Goal: Task Accomplishment & Management: Manage account settings

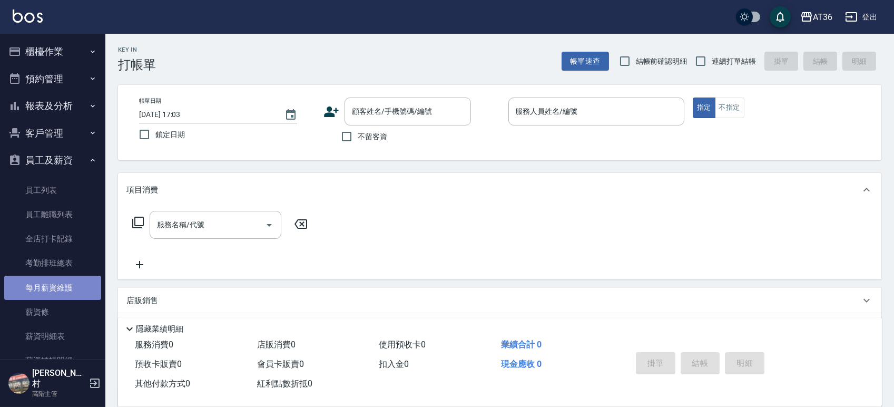
click at [58, 285] on link "每月薪資維護" at bounding box center [52, 288] width 97 height 24
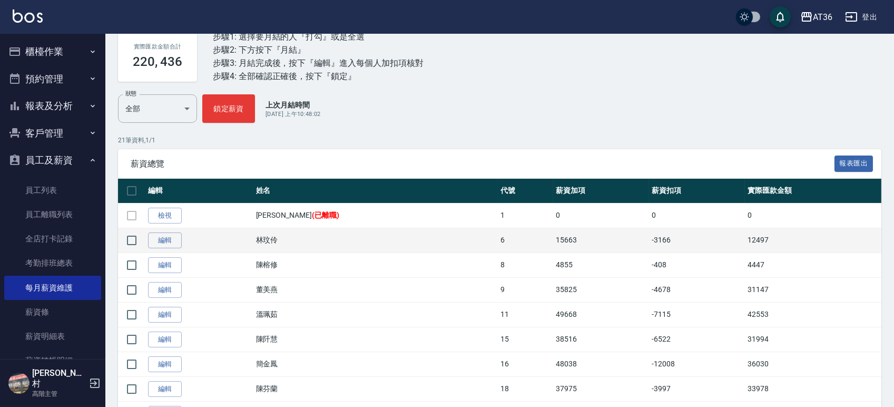
scroll to position [76, 0]
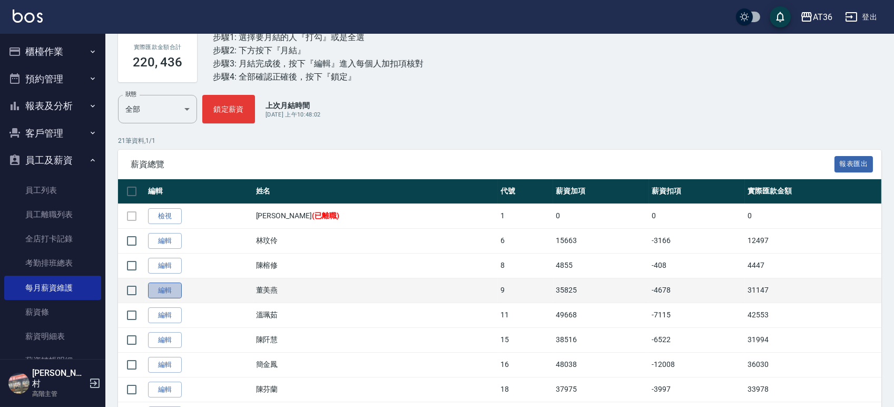
click at [169, 288] on link "編輯" at bounding box center [165, 290] width 34 height 16
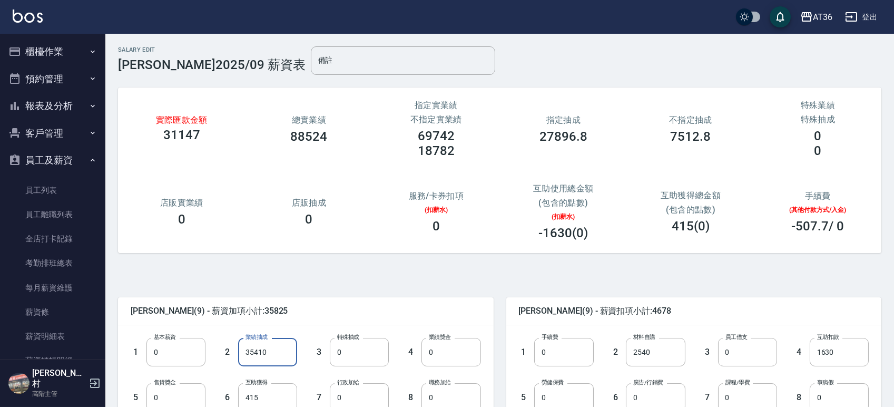
click at [273, 352] on input "35410" at bounding box center [267, 352] width 59 height 28
type input "27897"
click at [360, 350] on input "0" at bounding box center [359, 352] width 59 height 28
type input "7513"
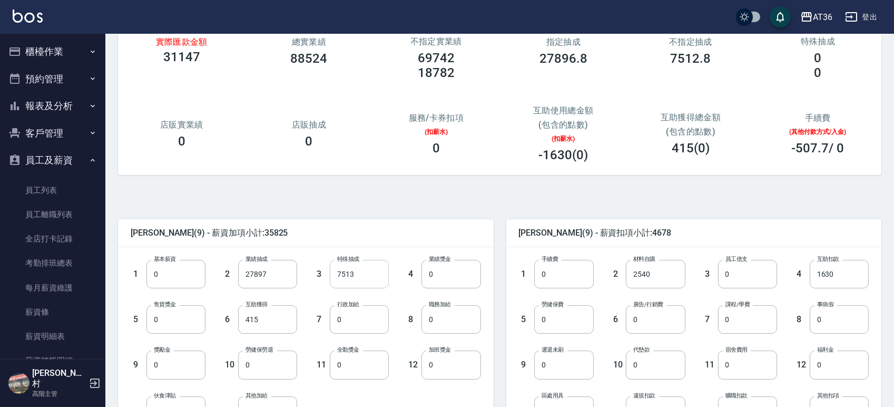
scroll to position [140, 0]
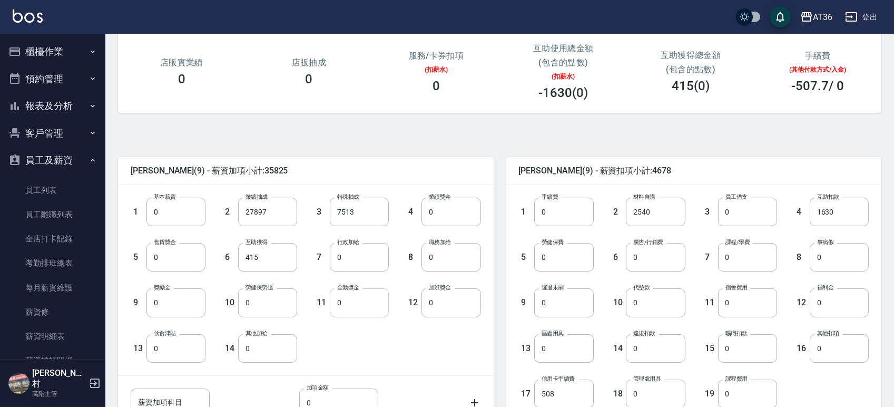
click at [357, 308] on input "0" at bounding box center [359, 302] width 59 height 28
type input "1000"
click at [838, 212] on input "1630" at bounding box center [839, 212] width 59 height 28
type input "1141"
click at [659, 213] on input "2540" at bounding box center [655, 212] width 59 height 28
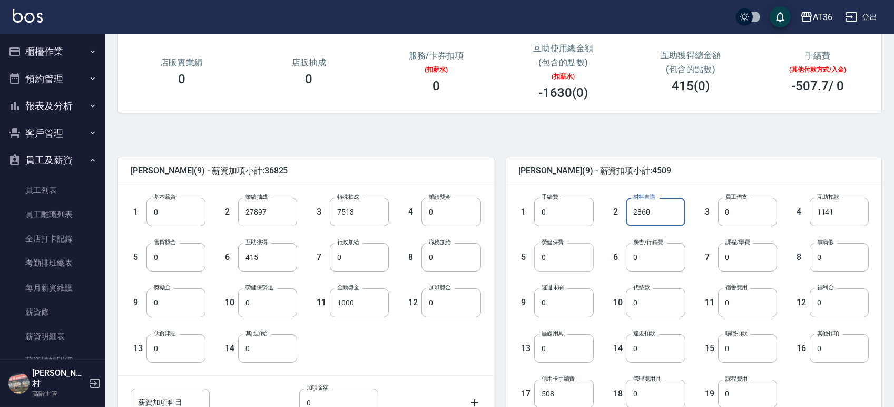
type input "2860"
click at [562, 266] on input "0" at bounding box center [563, 257] width 59 height 28
type input "3759"
click at [513, 269] on div "5 勞健保費 3759 勞健保費" at bounding box center [548, 248] width 92 height 45
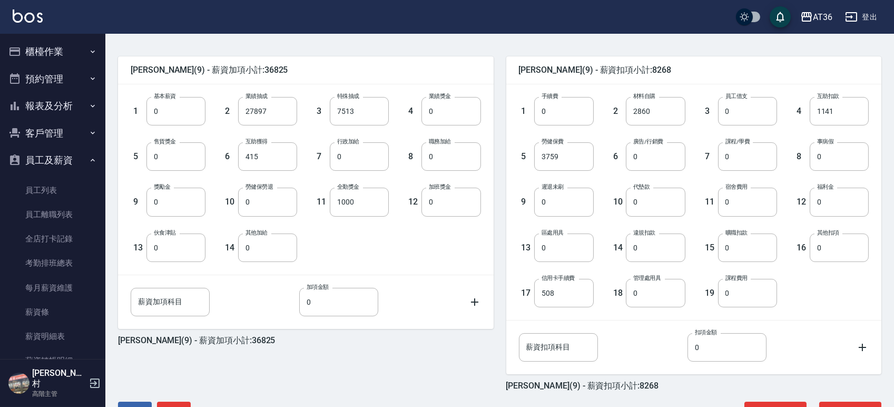
scroll to position [277, 0]
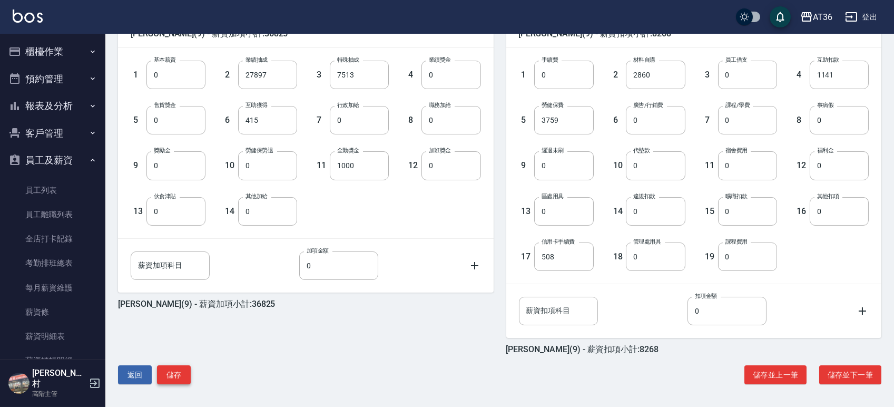
click at [180, 374] on button "儲存" at bounding box center [174, 374] width 34 height 19
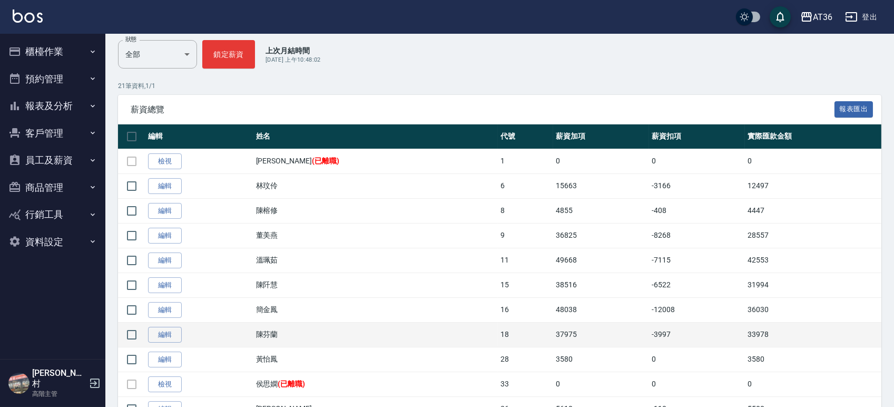
scroll to position [140, 0]
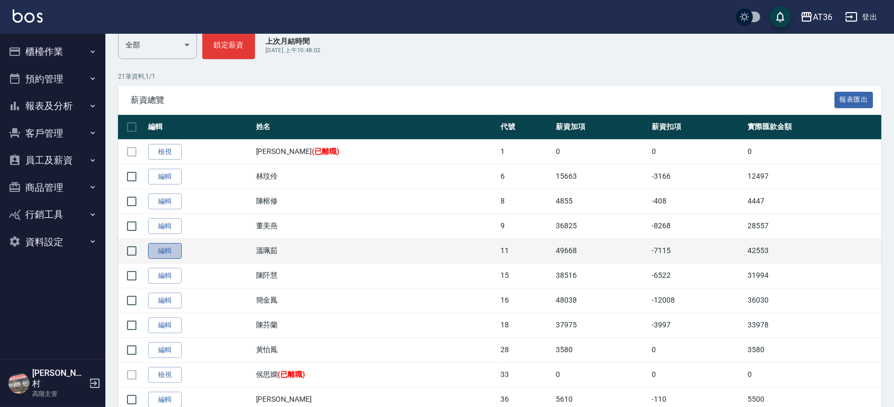
click at [176, 251] on link "編輯" at bounding box center [165, 251] width 34 height 16
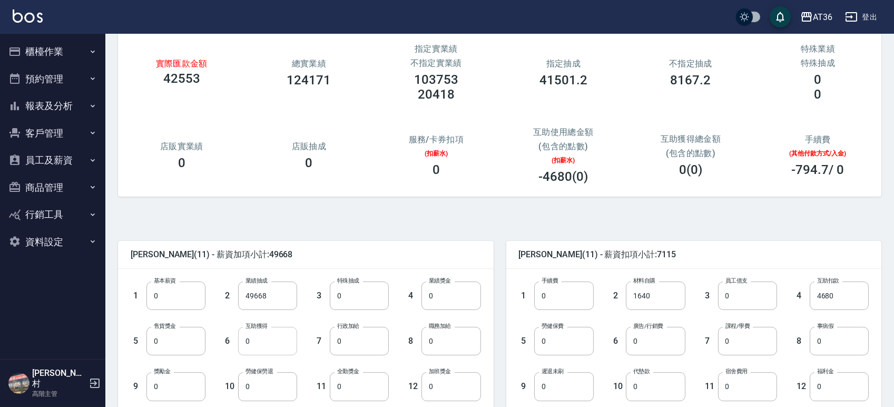
scroll to position [140, 0]
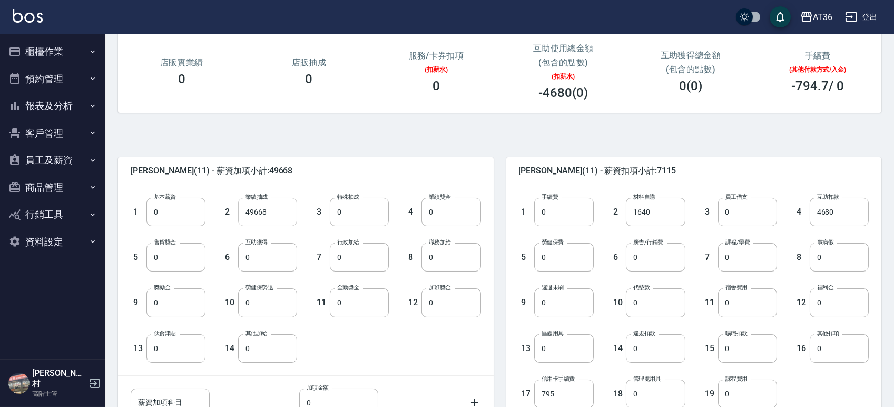
click at [274, 209] on input "49668" at bounding box center [267, 212] width 59 height 28
type input "41501"
click at [351, 208] on input "0" at bounding box center [359, 212] width 59 height 28
type input "8167"
click at [353, 300] on input "0" at bounding box center [359, 302] width 59 height 28
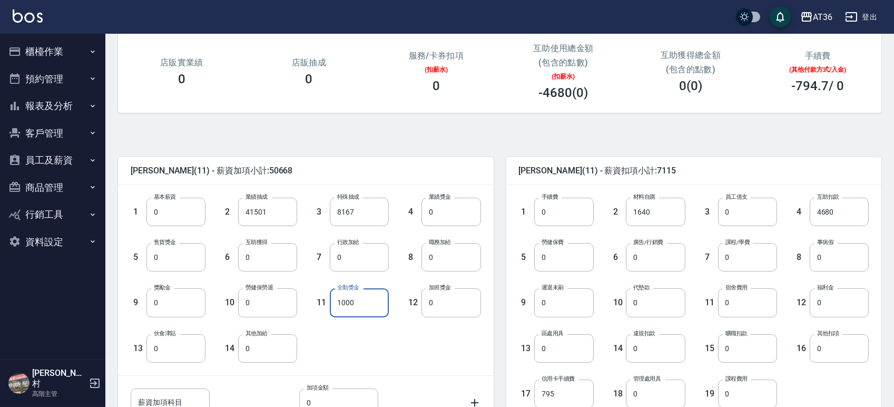
type input "1000"
click at [513, 202] on div "1 手續費 0 手續費" at bounding box center [548, 203] width 92 height 45
click at [831, 210] on input "4680" at bounding box center [839, 212] width 59 height 28
type input "2340"
click at [691, 163] on div "溫珮茹 (11) - 薪資扣項小計:4775" at bounding box center [694, 170] width 376 height 27
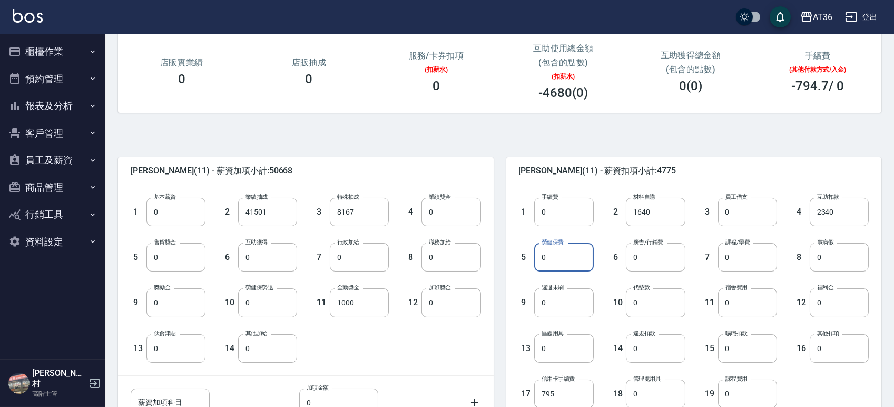
click at [570, 250] on input "0" at bounding box center [563, 257] width 59 height 28
type input "1601"
click at [515, 219] on div "1 手續費 0 手續費" at bounding box center [548, 203] width 92 height 45
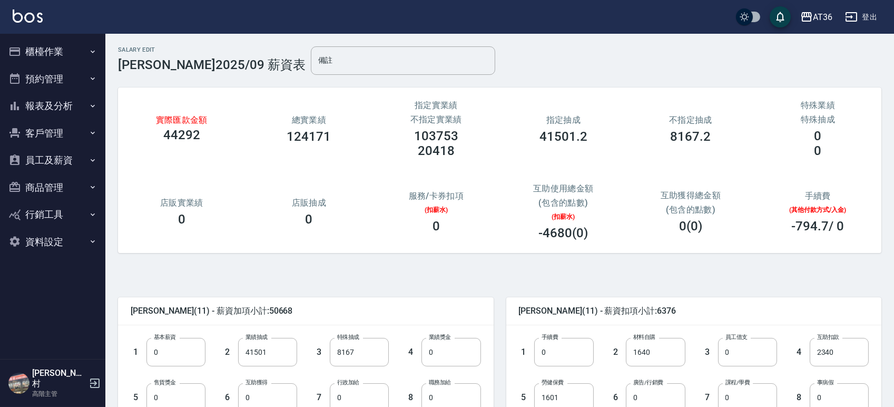
scroll to position [277, 0]
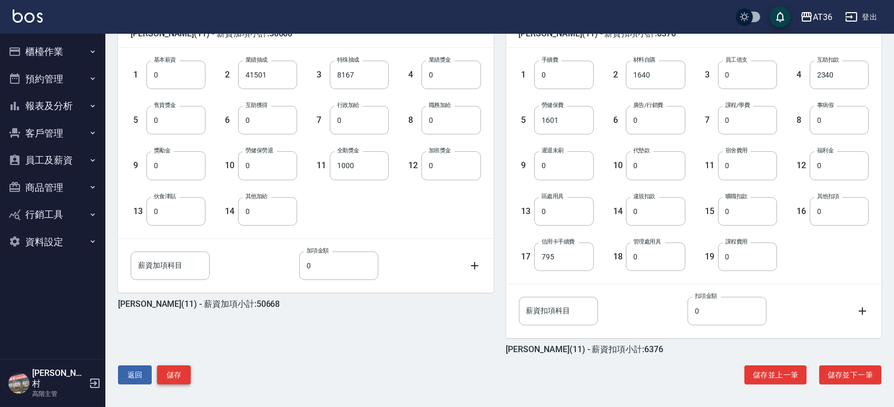
click at [181, 371] on button "儲存" at bounding box center [174, 374] width 34 height 19
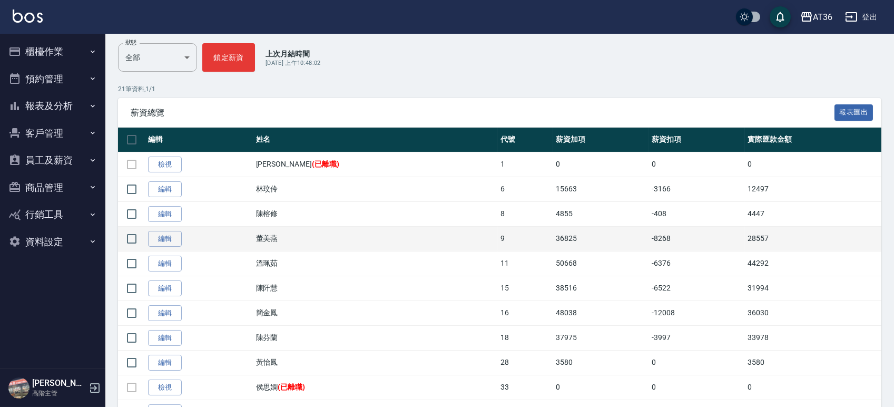
scroll to position [211, 0]
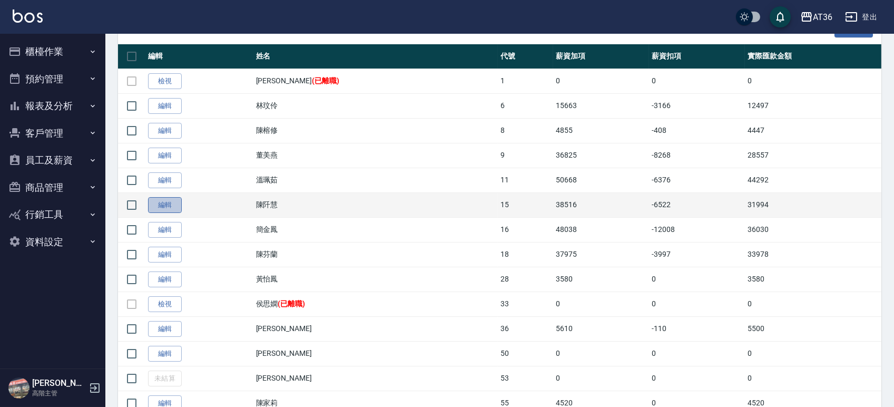
click at [173, 202] on link "編輯" at bounding box center [165, 205] width 34 height 16
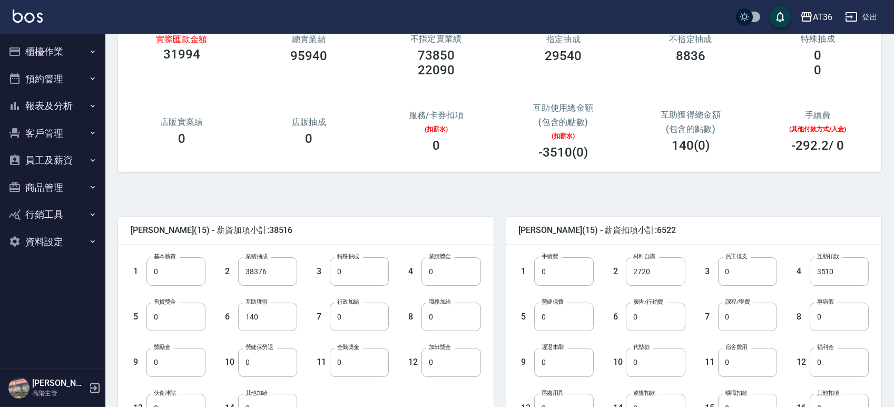
scroll to position [140, 0]
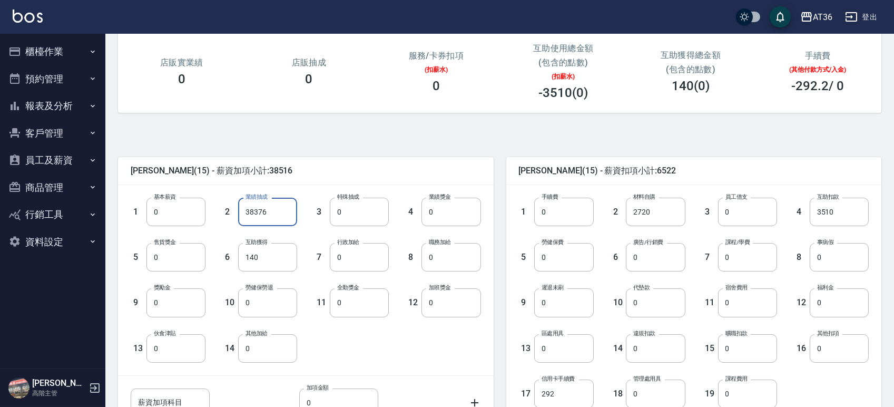
click at [257, 204] on input "38376" at bounding box center [267, 212] width 59 height 28
type input "29540"
click at [366, 211] on input "0" at bounding box center [359, 212] width 59 height 28
type input "8836"
click at [349, 301] on input "0" at bounding box center [359, 302] width 59 height 28
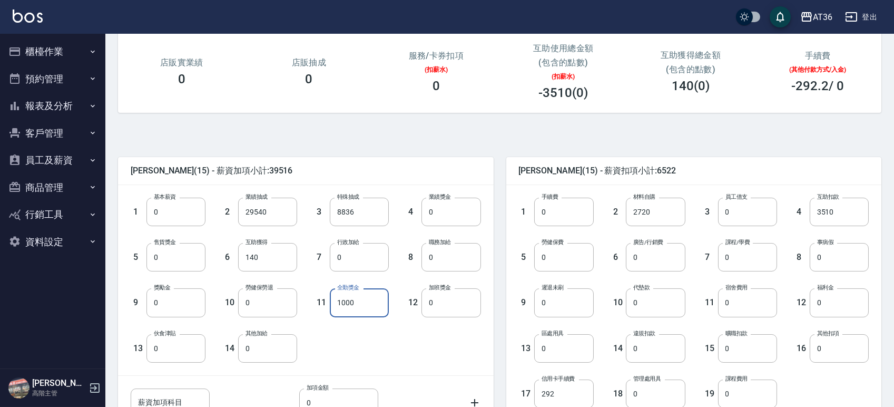
type input "1000"
click at [405, 259] on div "8 職務加給 0 職務加給" at bounding box center [435, 248] width 92 height 45
click at [848, 217] on input "3510" at bounding box center [839, 212] width 59 height 28
type input "2106"
click at [568, 265] on input "0" at bounding box center [563, 257] width 59 height 28
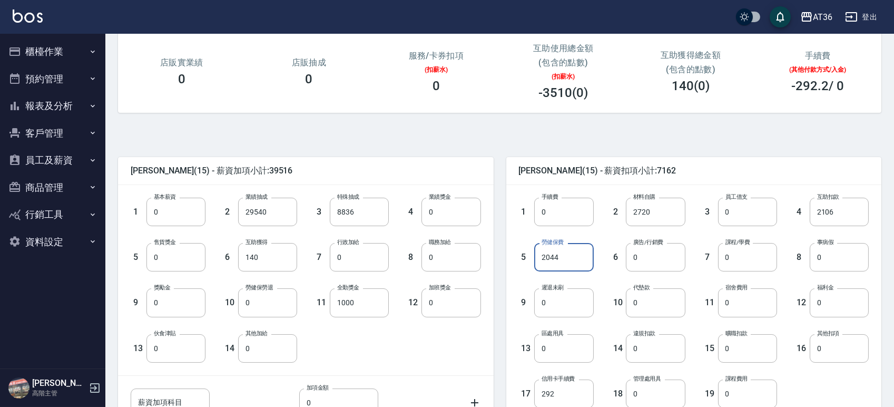
type input "2044"
click at [503, 265] on div "陳阡慧 (15) - 薪資扣項小計:7162 1 手續費 0 手續費 2 材料自購 2720 材料自購 3 員工借支 0 員工借支 4 互助扣款 2106 互…" at bounding box center [688, 317] width 388 height 347
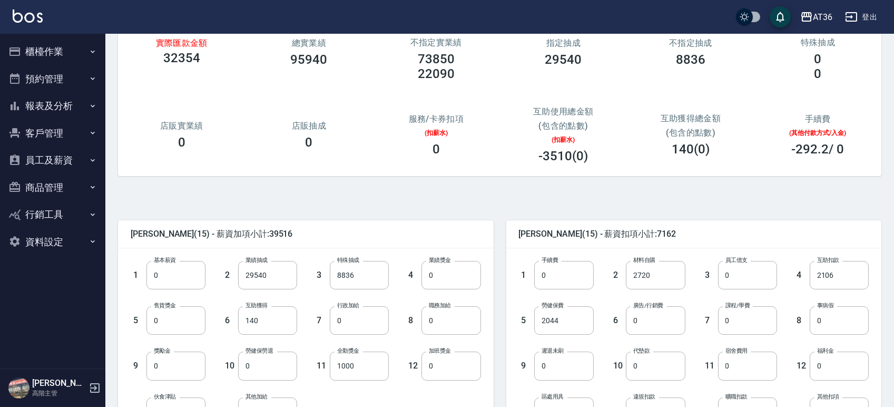
scroll to position [277, 0]
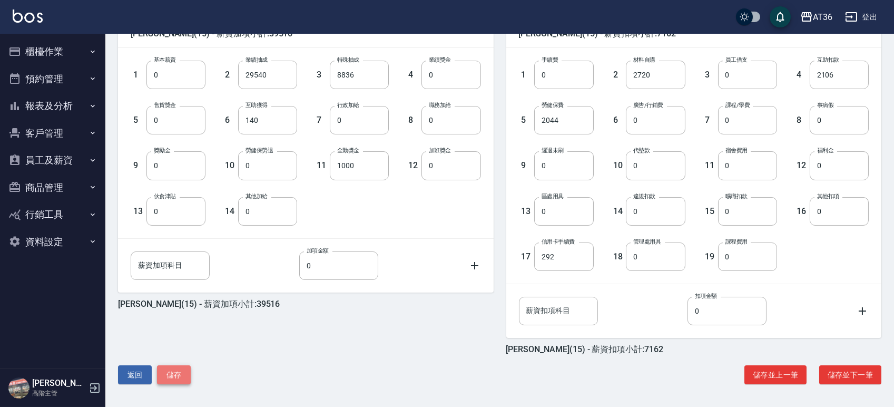
click at [182, 378] on button "儲存" at bounding box center [174, 374] width 34 height 19
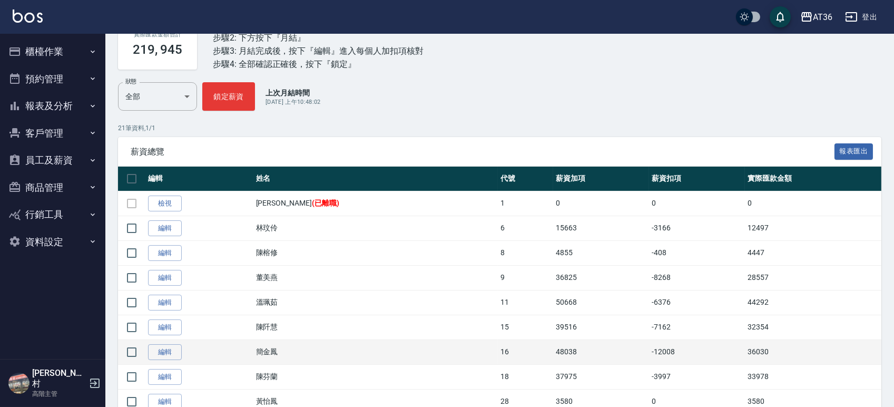
scroll to position [140, 0]
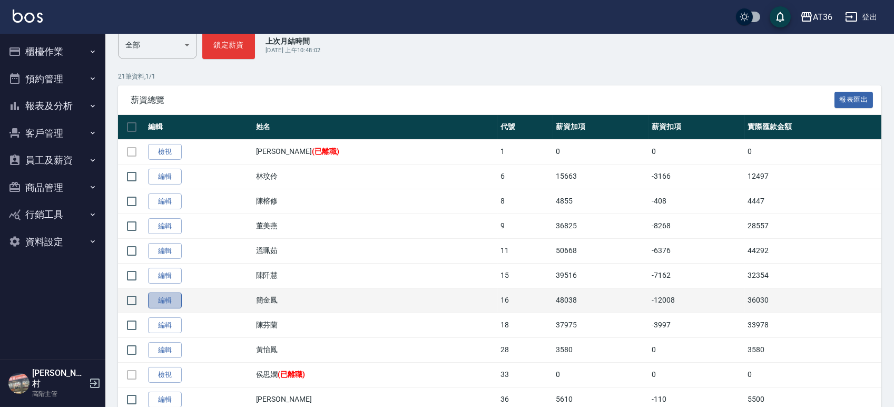
click at [175, 297] on link "編輯" at bounding box center [165, 300] width 34 height 16
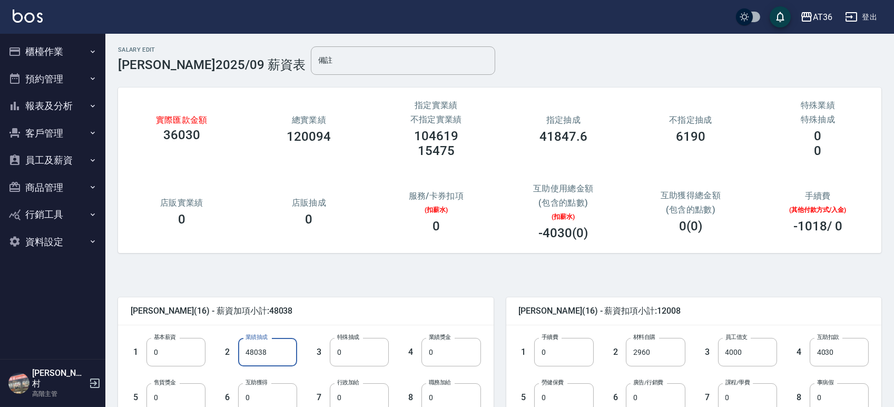
click at [277, 350] on input "48038" at bounding box center [267, 352] width 59 height 28
type input "41848"
click at [354, 352] on input "0" at bounding box center [359, 352] width 59 height 28
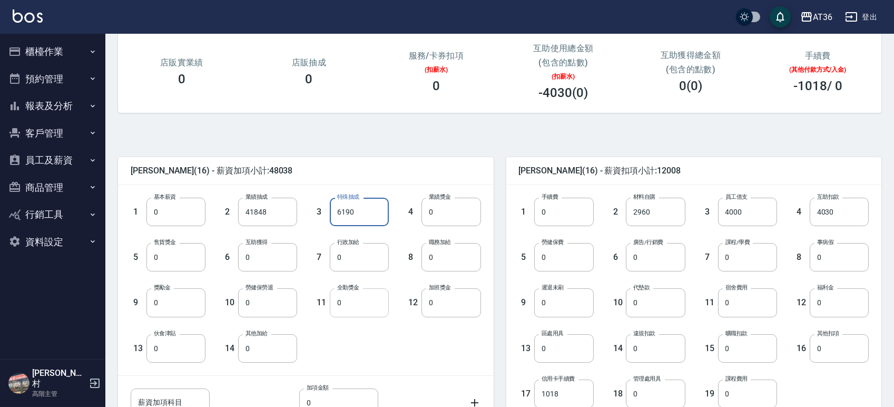
type input "6190"
click at [348, 302] on input "0" at bounding box center [359, 302] width 59 height 28
type input "1000"
click at [844, 213] on input "4030" at bounding box center [839, 212] width 59 height 28
type input "2015"
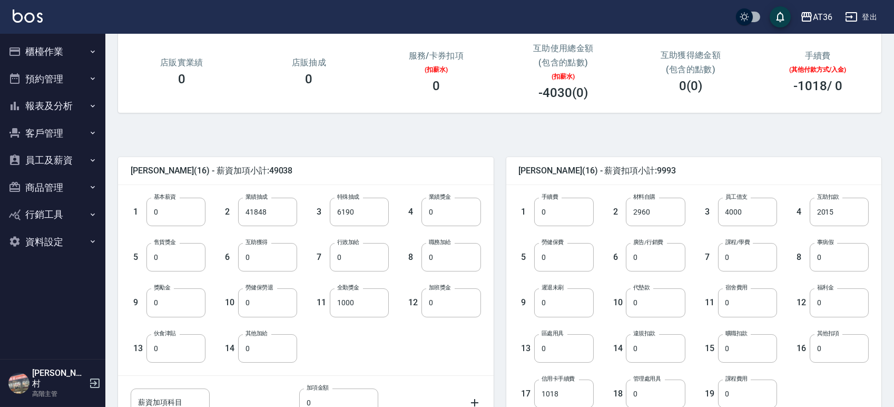
click at [689, 231] on div "7 課程/學費 0 課程/學費" at bounding box center [732, 248] width 92 height 45
click at [561, 262] on input "0" at bounding box center [563, 257] width 59 height 28
type input "2873"
click at [490, 187] on div "1 基本薪資 0 基本薪資 2 業績抽成 41848 業績抽成 3 特殊抽成 6190 特殊抽成 4 業績獎金 0 業績獎金 5 售貨獎金 0 售貨獎金 6 …" at bounding box center [306, 280] width 376 height 190
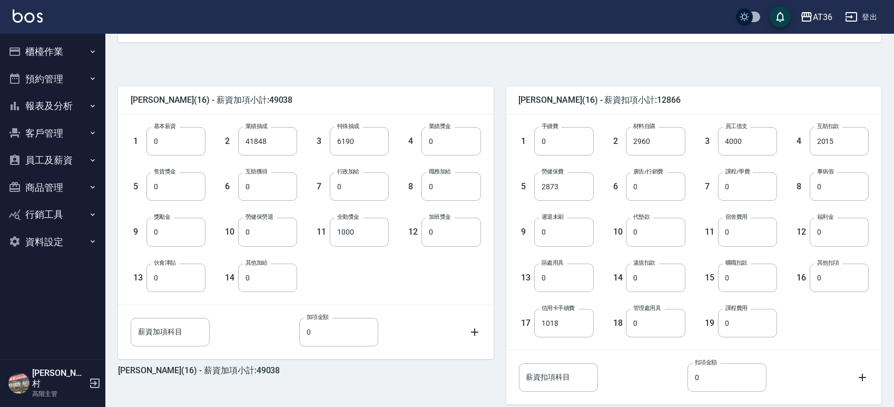
scroll to position [277, 0]
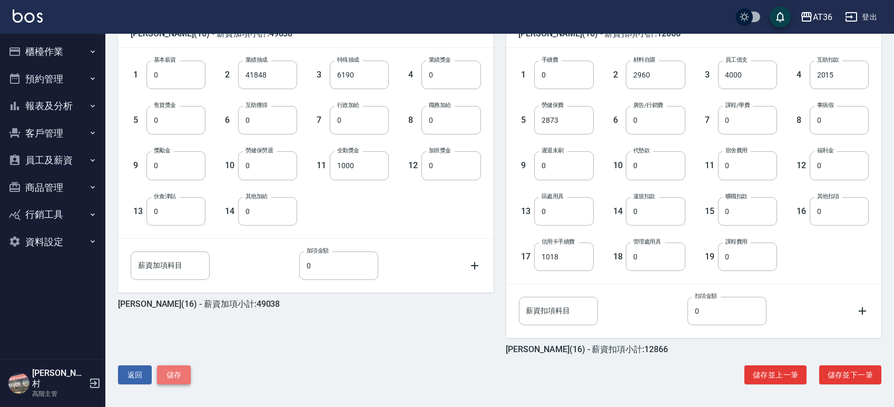
click at [175, 373] on button "儲存" at bounding box center [174, 374] width 34 height 19
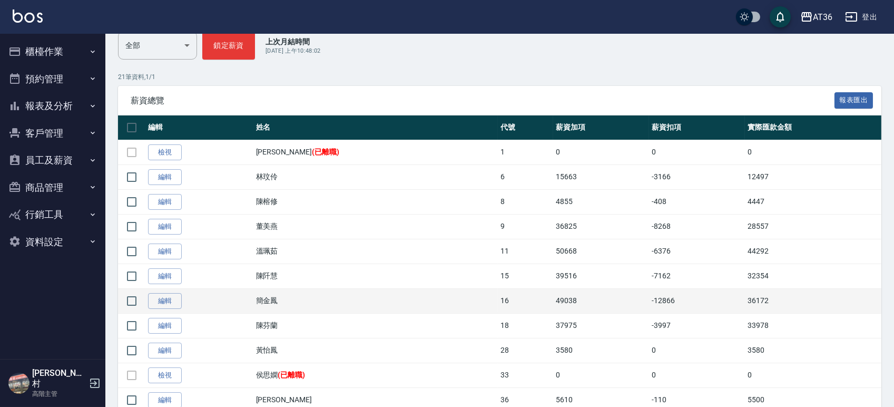
scroll to position [140, 0]
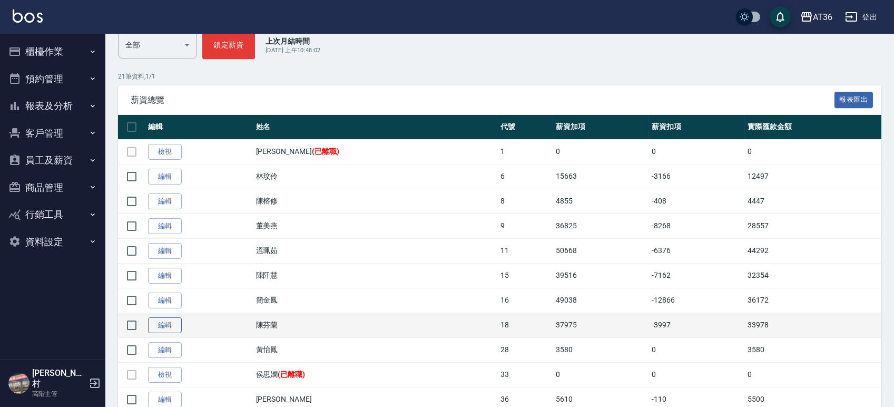
click at [174, 328] on link "編輯" at bounding box center [165, 325] width 34 height 16
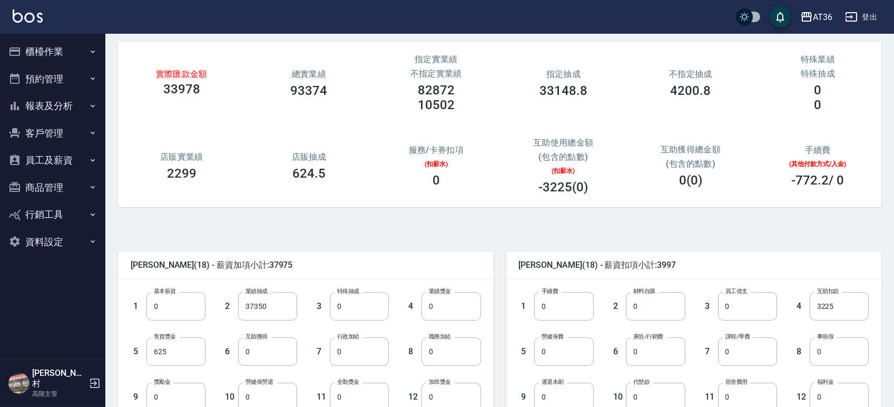
scroll to position [70, 0]
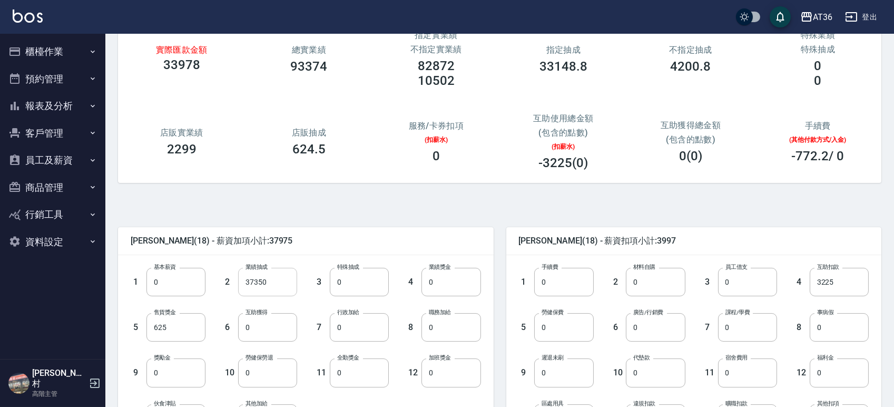
click at [280, 287] on input "37350" at bounding box center [267, 282] width 59 height 28
type input "33149"
click at [364, 281] on input "0" at bounding box center [359, 282] width 59 height 28
type input "4201"
click at [355, 376] on input "0" at bounding box center [359, 372] width 59 height 28
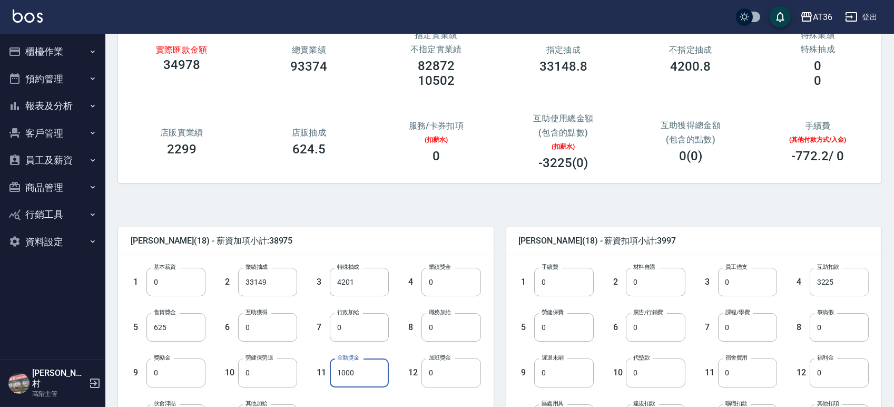
type input "1000"
click at [824, 283] on input "3225" at bounding box center [839, 282] width 59 height 28
type input "1935"
click at [570, 337] on input "0" at bounding box center [563, 327] width 59 height 28
type input "1601"
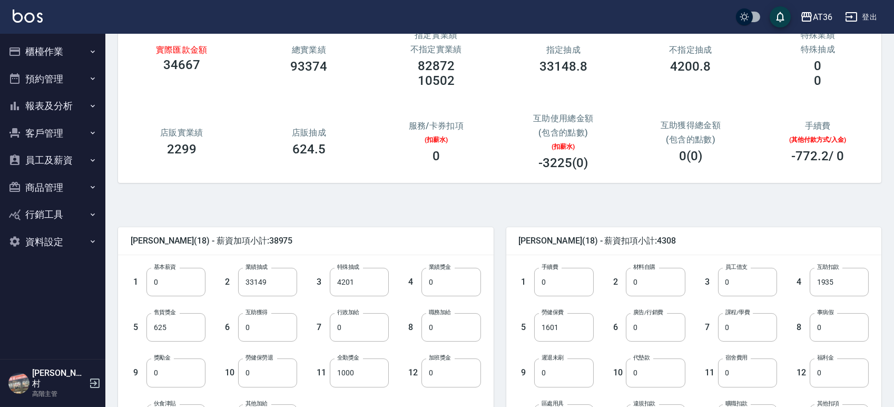
click at [513, 229] on div "[PERSON_NAME](18) - 薪資扣項小計:4308" at bounding box center [694, 240] width 376 height 27
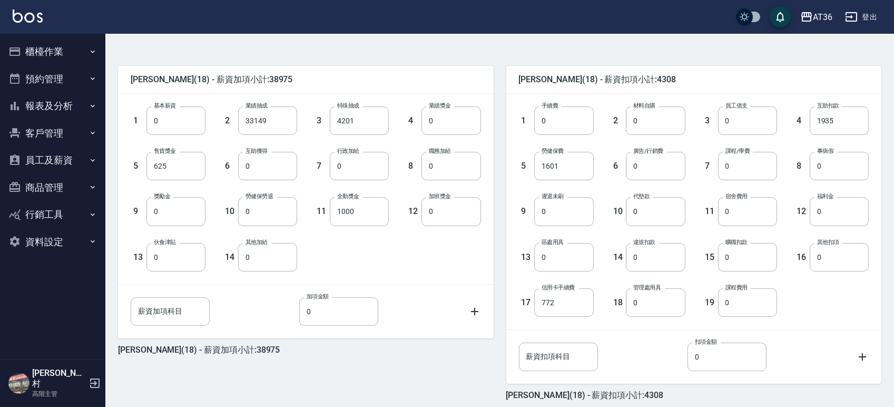
scroll to position [277, 0]
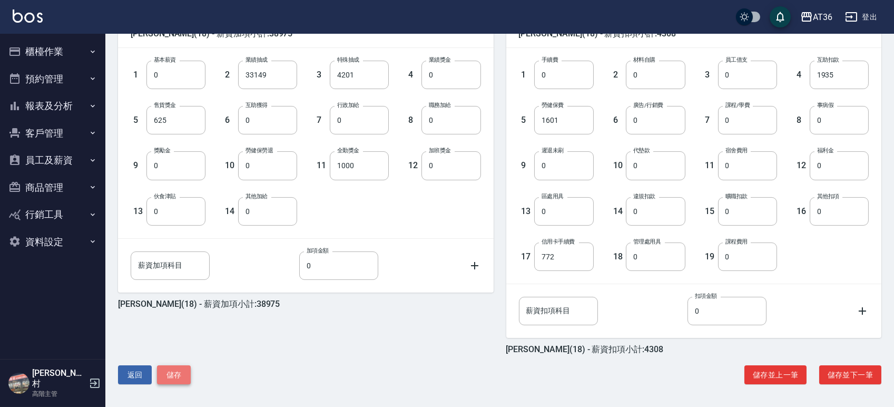
click at [186, 372] on button "儲存" at bounding box center [174, 374] width 34 height 19
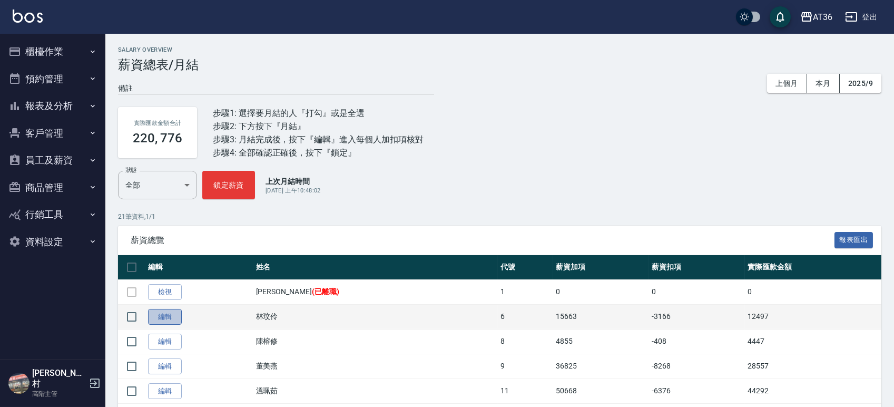
click at [165, 318] on link "編輯" at bounding box center [165, 317] width 34 height 16
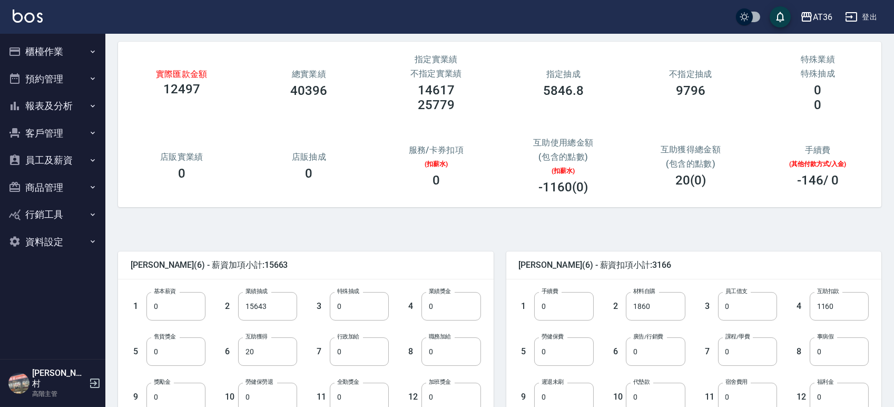
scroll to position [70, 0]
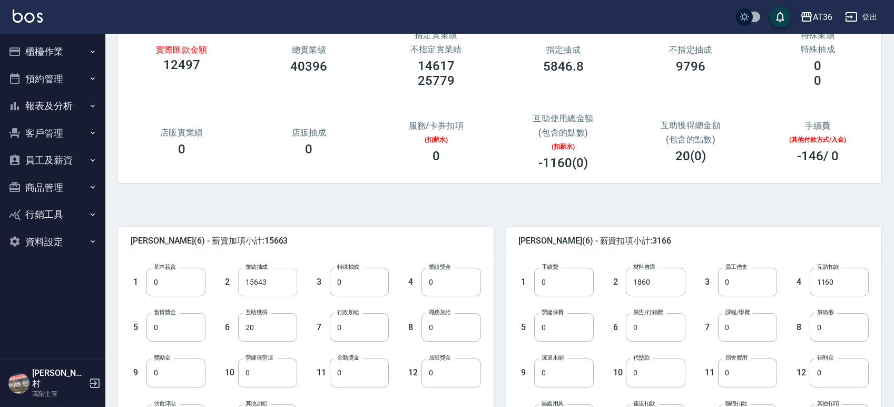
click at [272, 279] on input "15643" at bounding box center [267, 282] width 59 height 28
type input "14617"
click at [346, 276] on input "0" at bounding box center [359, 282] width 59 height 28
type input "25779"
click at [340, 256] on div "3 特殊抽成 25779 特殊抽成" at bounding box center [343, 273] width 92 height 45
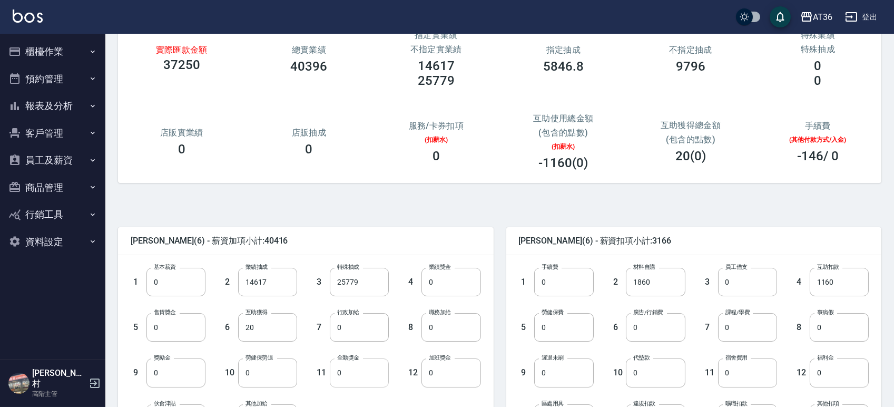
click at [354, 371] on input "0" at bounding box center [359, 372] width 59 height 28
type input "1000"
click at [561, 331] on input "0" at bounding box center [563, 327] width 59 height 28
type input "1601"
click at [495, 202] on div "林玟伶 (6) - 薪資加項小計:41416 1 基本薪資 0 基本薪資 2 業績抽成 14617 業績抽成 3 特殊抽成 25779 特殊抽成 4 業績獎金…" at bounding box center [496, 399] width 772 height 406
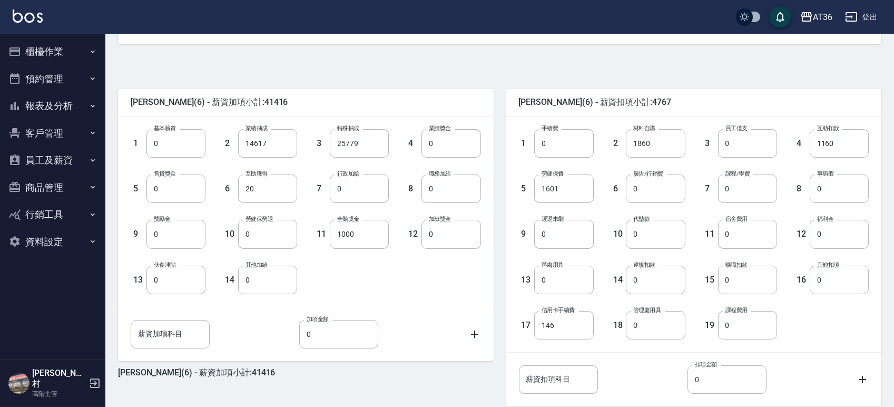
scroll to position [211, 0]
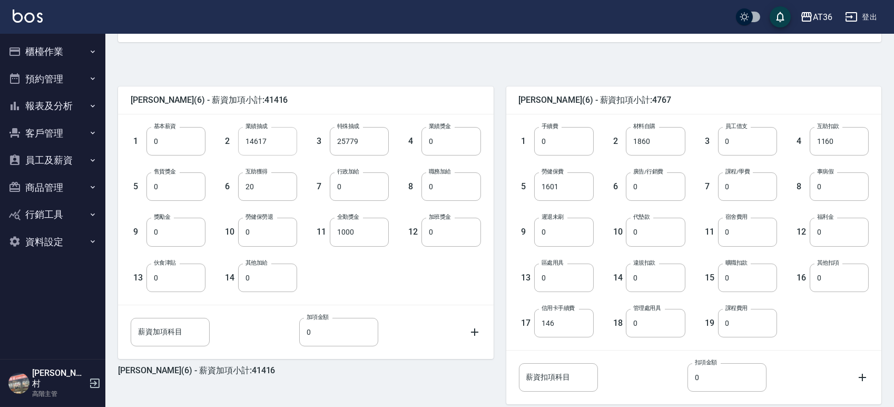
click at [274, 148] on input "14617" at bounding box center [267, 141] width 59 height 28
type input "0"
click at [270, 127] on input "14617" at bounding box center [267, 141] width 59 height 28
type input "25000"
click at [298, 103] on span "林玟伶 (6) - 薪資加項小計:26020" at bounding box center [306, 100] width 350 height 11
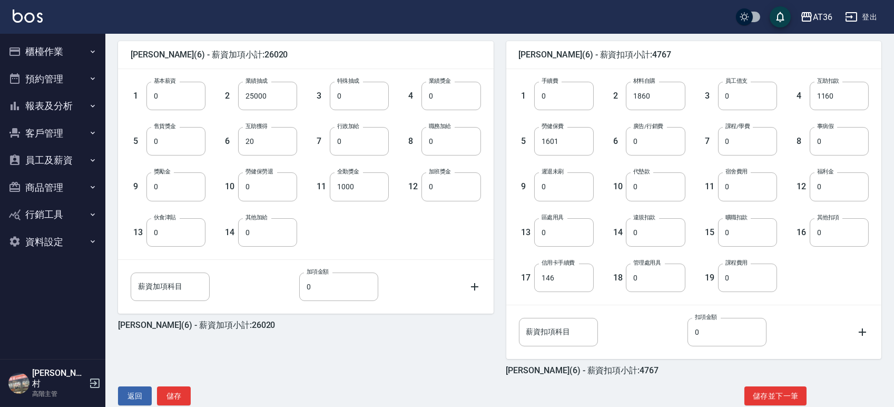
scroll to position [277, 0]
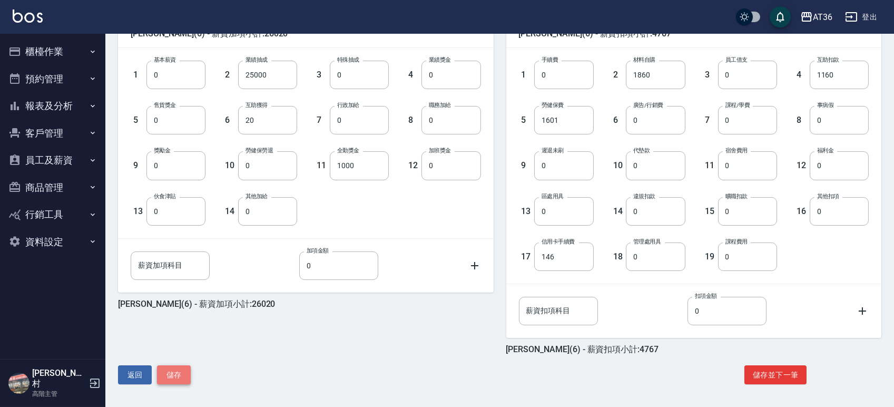
click at [180, 373] on button "儲存" at bounding box center [174, 374] width 34 height 19
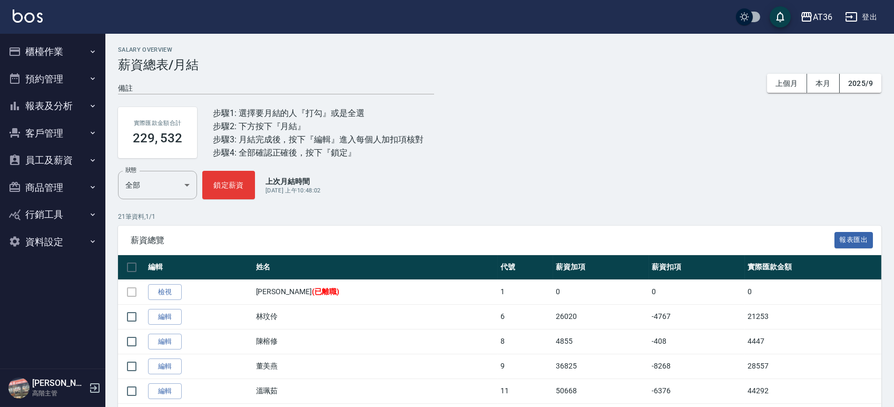
click at [332, 227] on div "薪資總覽 報表匯出" at bounding box center [500, 240] width 764 height 29
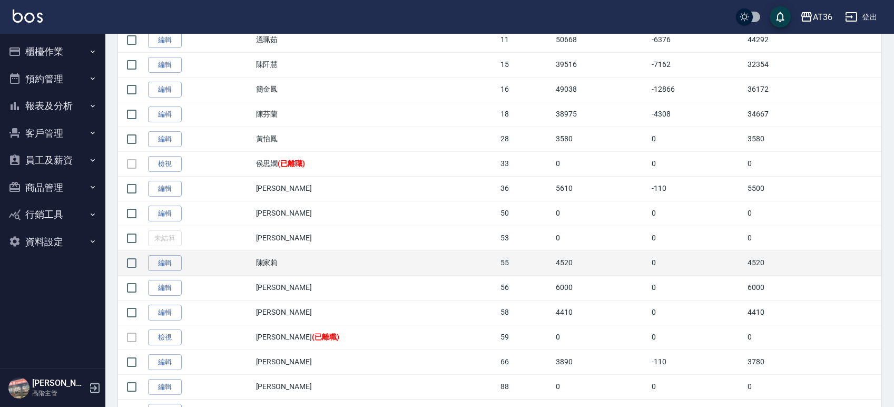
scroll to position [422, 0]
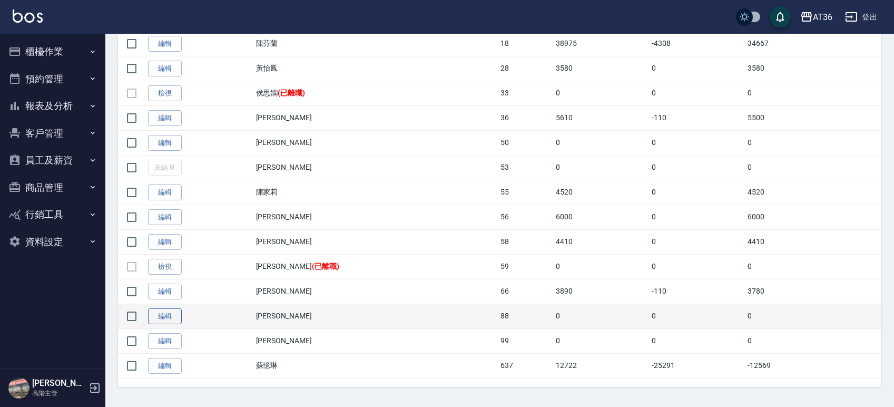
click at [173, 319] on link "編輯" at bounding box center [165, 316] width 34 height 16
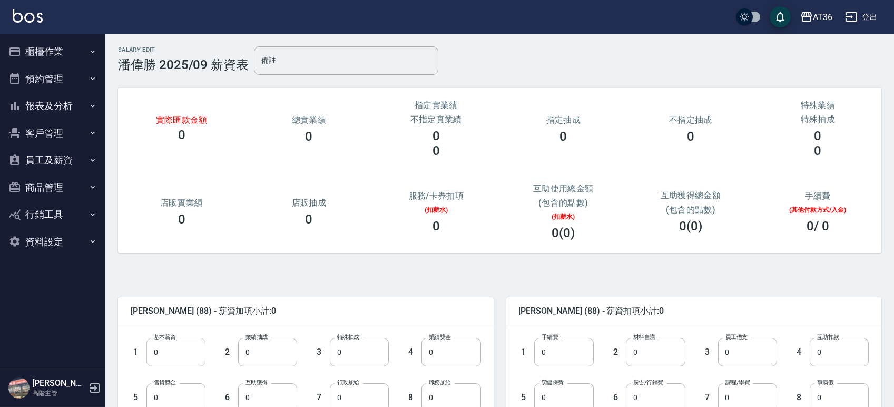
click at [179, 353] on input "0" at bounding box center [176, 352] width 59 height 28
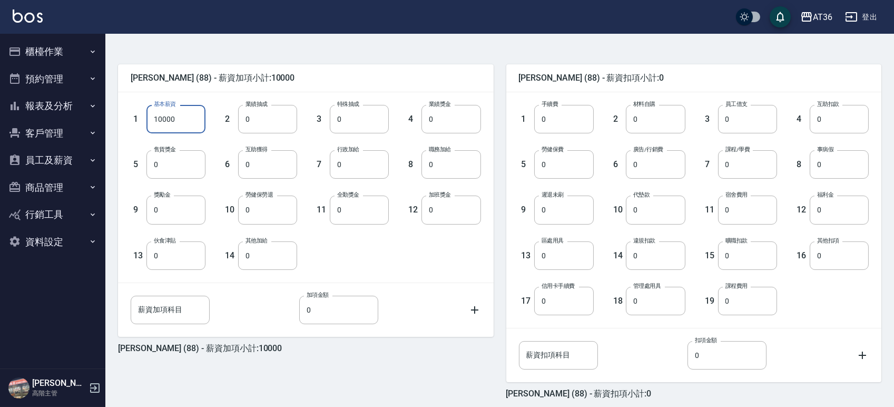
scroll to position [277, 0]
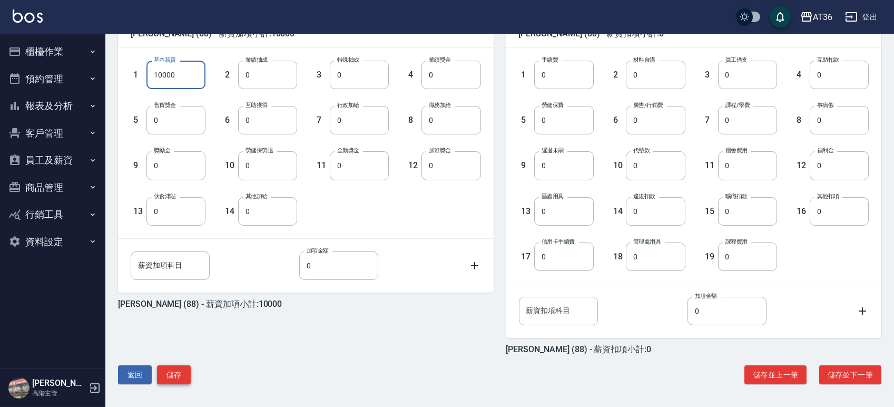
type input "10000"
click at [165, 372] on button "儲存" at bounding box center [174, 374] width 34 height 19
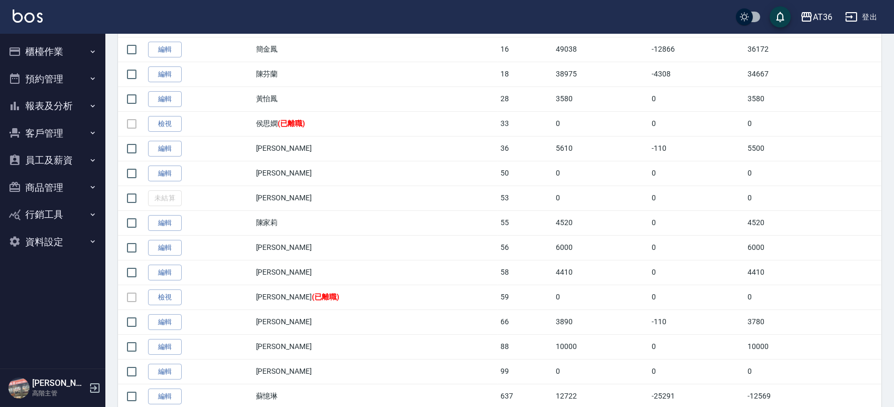
scroll to position [422, 0]
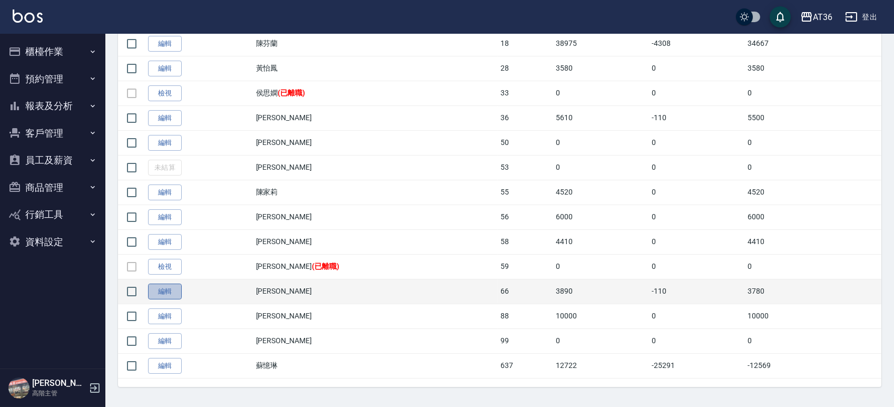
click at [176, 288] on link "編輯" at bounding box center [165, 292] width 34 height 16
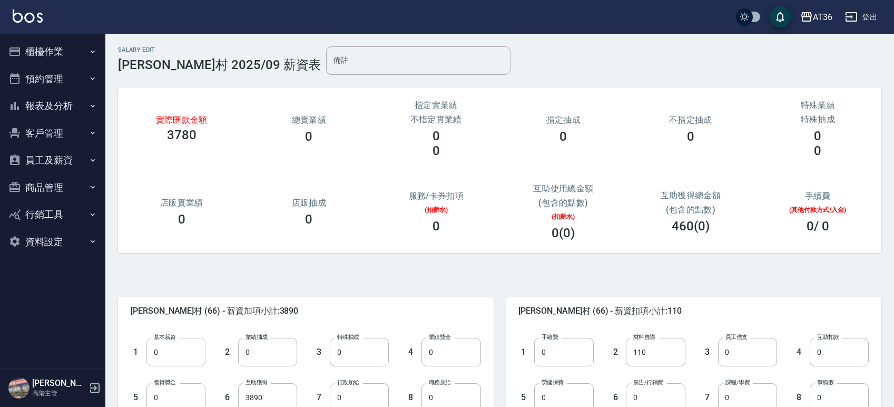
click at [189, 352] on input "0" at bounding box center [176, 352] width 59 height 28
type input "31000"
click at [294, 308] on span "[PERSON_NAME]村 (66) - 薪資加項小計:34890" at bounding box center [306, 311] width 350 height 11
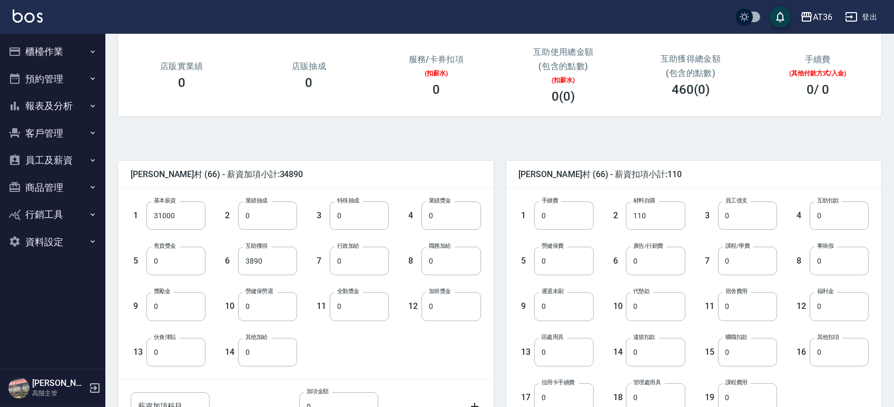
scroll to position [140, 0]
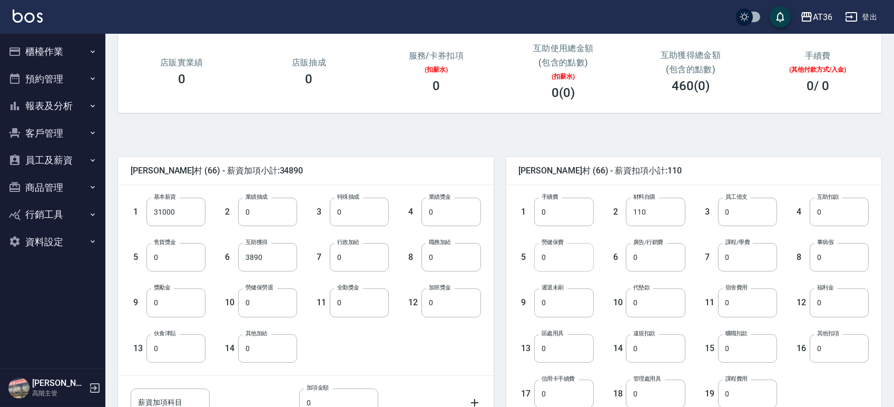
click at [552, 260] on input "0" at bounding box center [563, 257] width 59 height 28
type input "1158"
click at [505, 222] on div "[PERSON_NAME]村 (66) - 薪資扣項小計:1268 1 手續費 0 手續費 2 材料自購 110 材料自購 3 員工借支 0 員工借支 4 互…" at bounding box center [688, 317] width 388 height 347
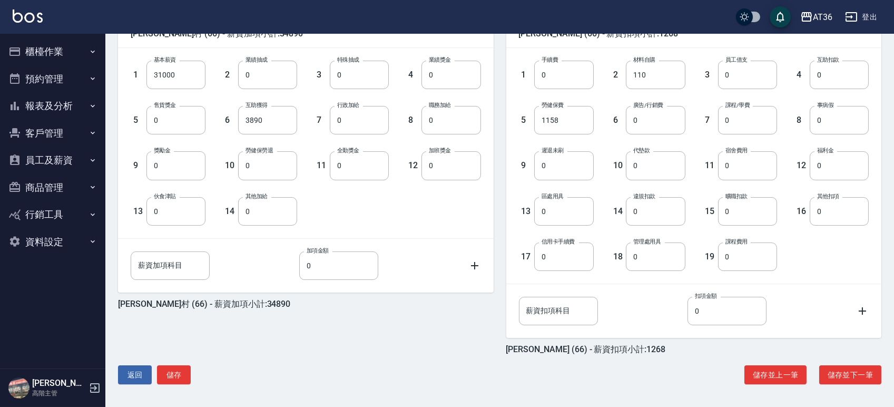
scroll to position [207, 0]
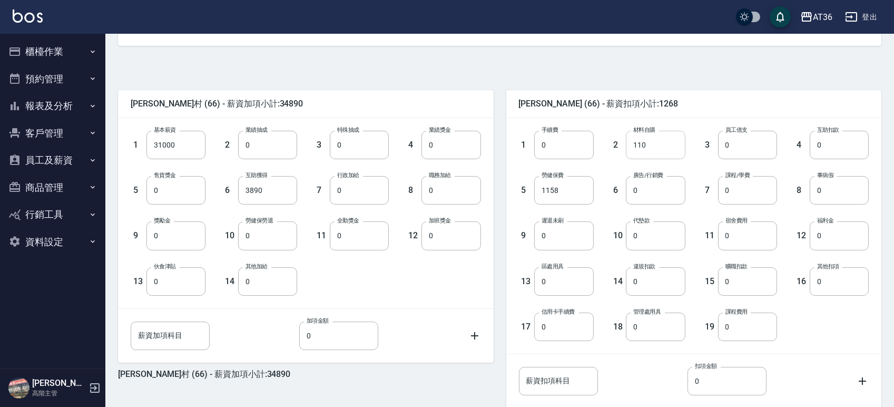
click at [661, 139] on input "110" at bounding box center [655, 145] width 59 height 28
type input "0"
click at [654, 115] on div "2 材料自購 0 材料自購" at bounding box center [640, 136] width 92 height 45
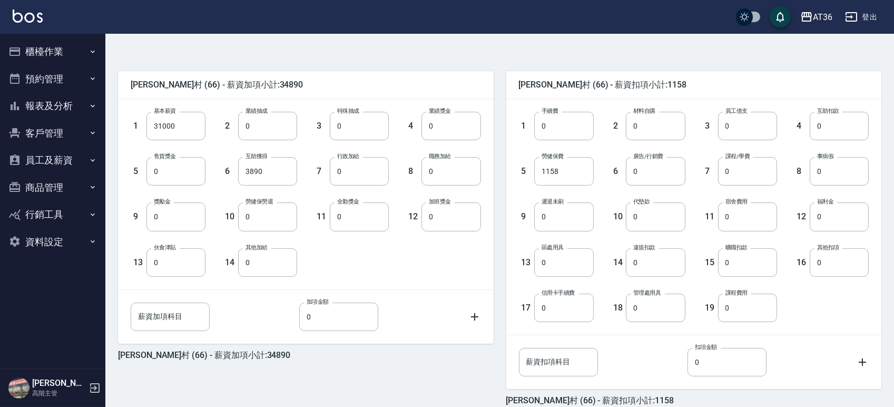
scroll to position [277, 0]
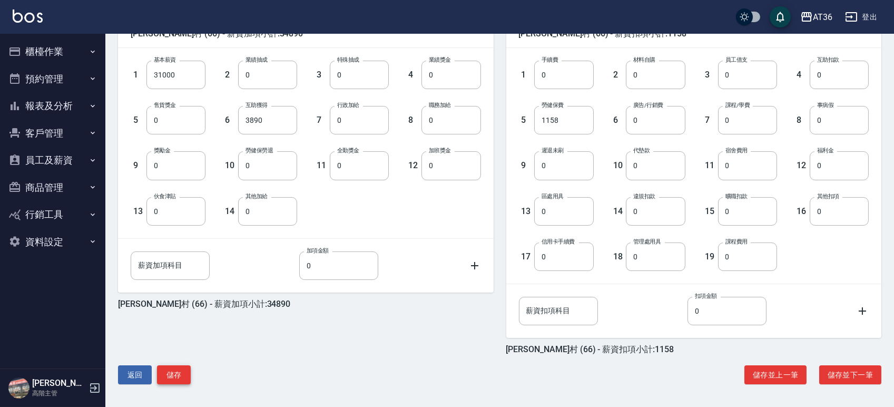
click at [172, 379] on button "儲存" at bounding box center [174, 374] width 34 height 19
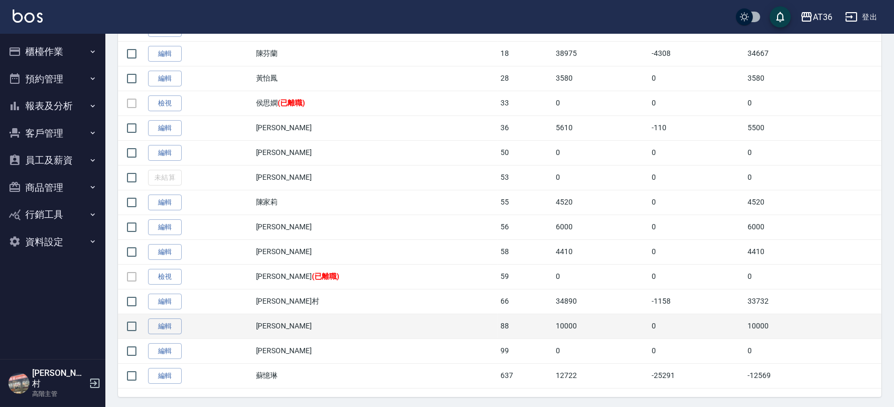
scroll to position [422, 0]
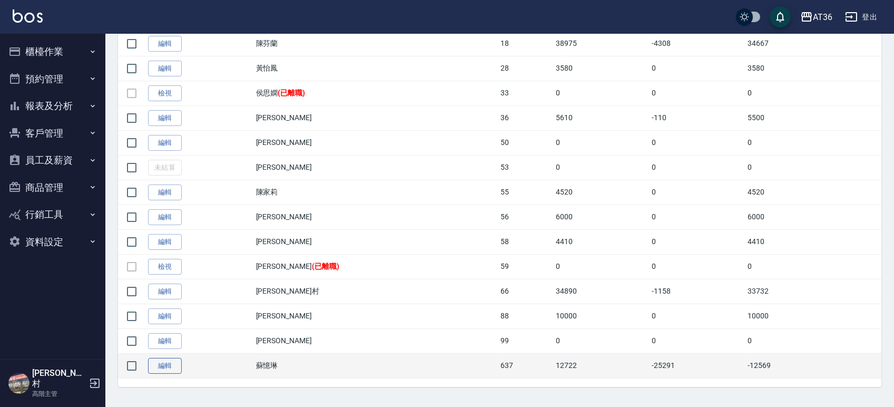
click at [165, 366] on link "編輯" at bounding box center [165, 366] width 34 height 16
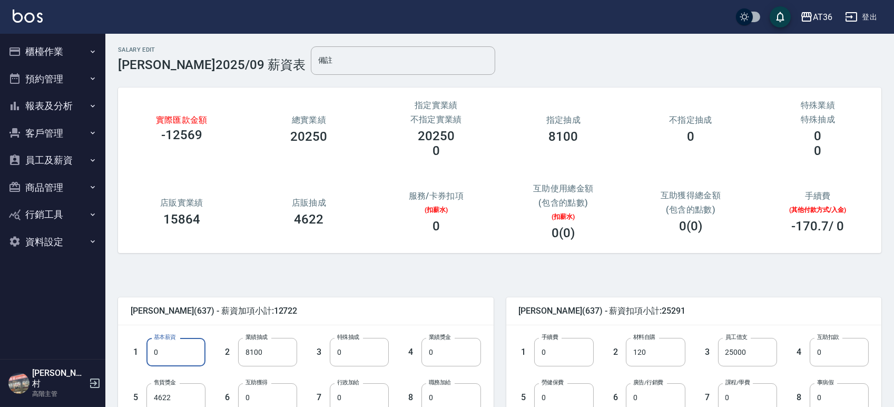
click at [170, 357] on input "0" at bounding box center [176, 352] width 59 height 28
type input "25900"
click at [275, 353] on input "8100" at bounding box center [267, 352] width 59 height 28
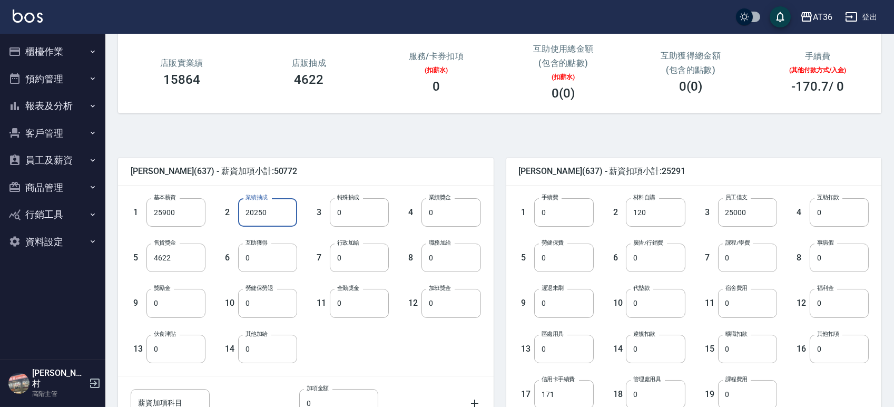
scroll to position [140, 0]
type input "20250"
click at [357, 261] on input "0" at bounding box center [359, 257] width 59 height 28
click at [435, 255] on input "0" at bounding box center [451, 257] width 59 height 28
type input "10000"
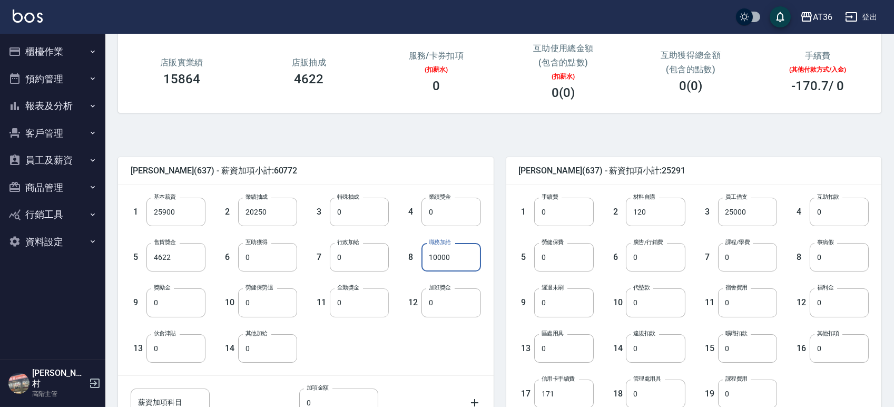
click at [352, 307] on input "0" at bounding box center [359, 302] width 59 height 28
type input "1000"
click at [447, 297] on input "0" at bounding box center [451, 302] width 59 height 28
type input "1365"
click at [686, 184] on div "3 員工借支 25000 員工借支" at bounding box center [732, 203] width 92 height 45
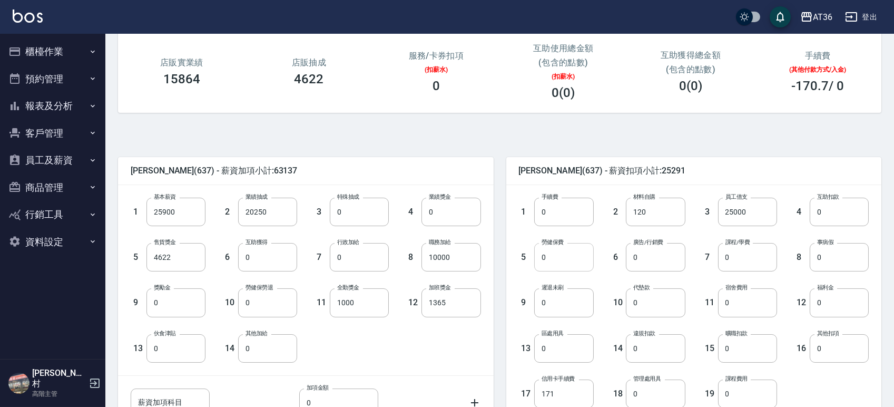
click at [553, 261] on input "0" at bounding box center [563, 257] width 59 height 28
type input "3759"
click at [519, 227] on div "5 勞健保費 3759 勞健保費" at bounding box center [548, 248] width 92 height 45
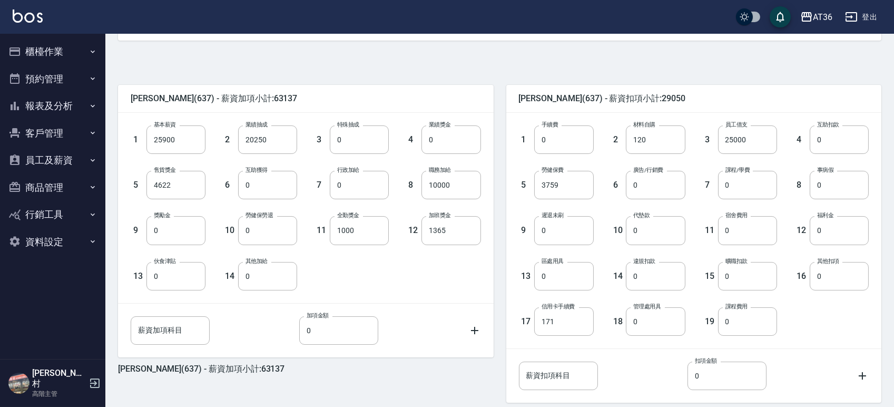
scroll to position [277, 0]
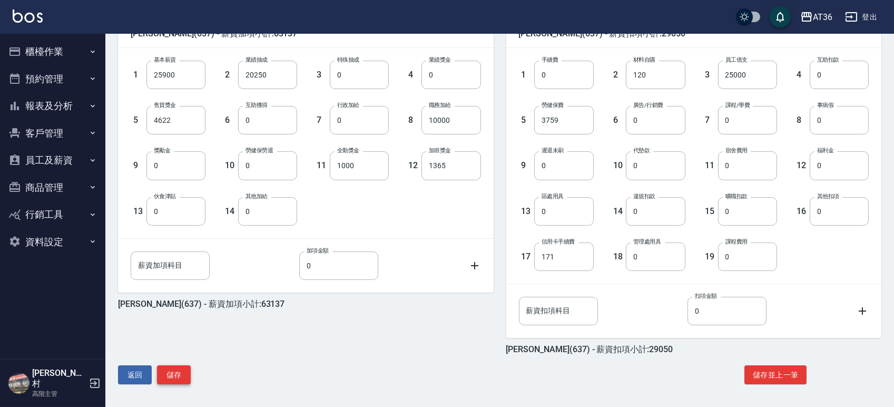
click at [182, 373] on button "儲存" at bounding box center [174, 374] width 34 height 19
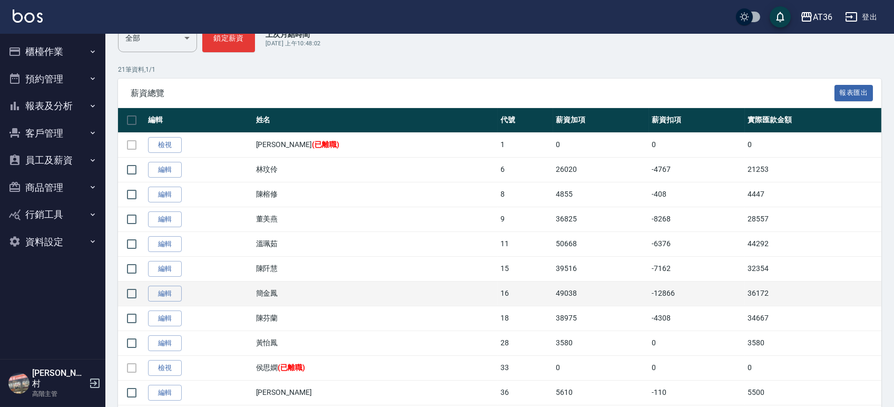
scroll to position [146, 0]
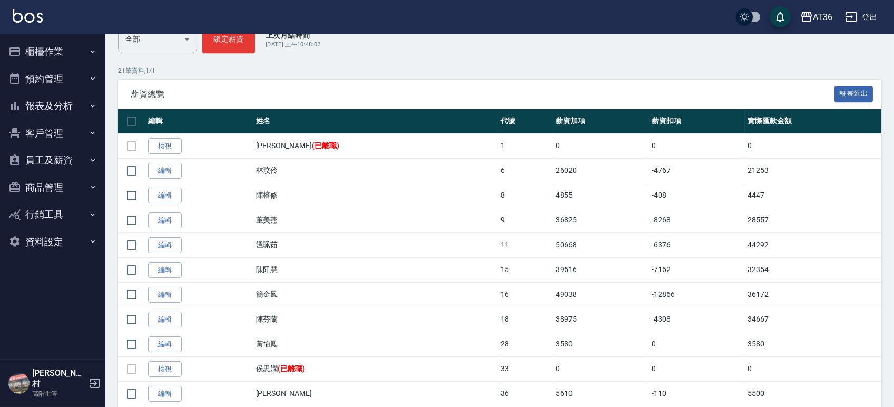
click at [53, 155] on button "員工及薪資" at bounding box center [52, 160] width 97 height 27
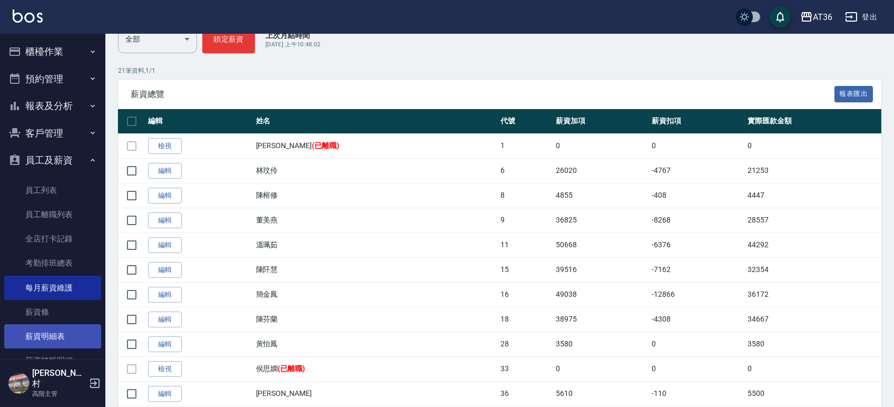
click at [41, 338] on link "薪資明細表" at bounding box center [52, 336] width 97 height 24
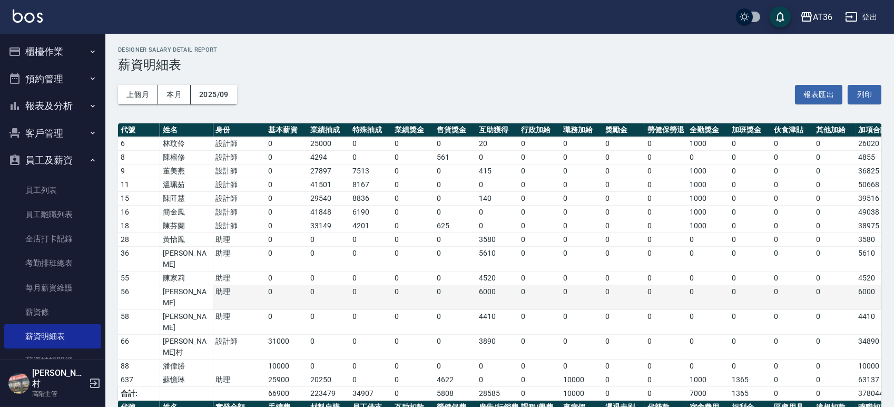
click at [603, 285] on td "0" at bounding box center [624, 297] width 42 height 25
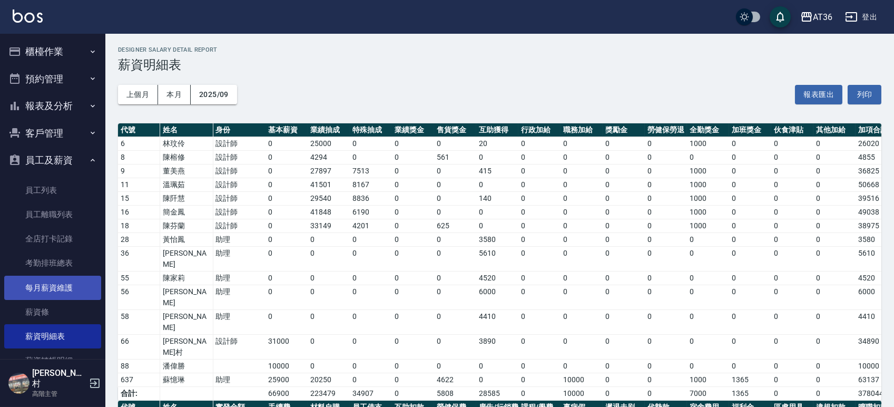
click at [43, 286] on link "每月薪資維護" at bounding box center [52, 288] width 97 height 24
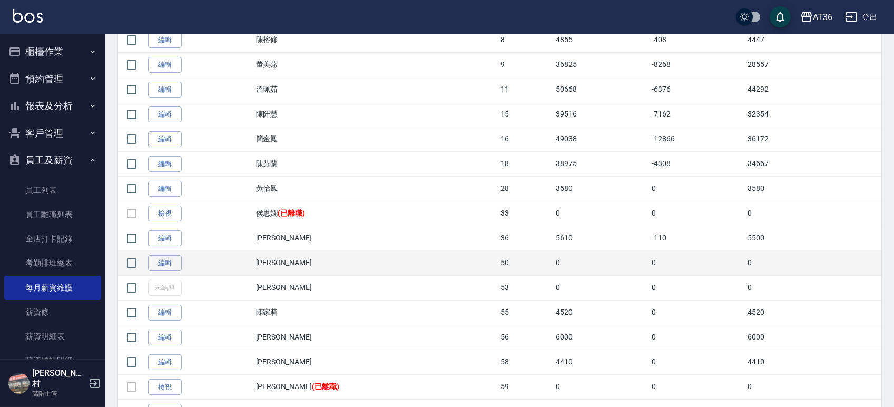
scroll to position [351, 0]
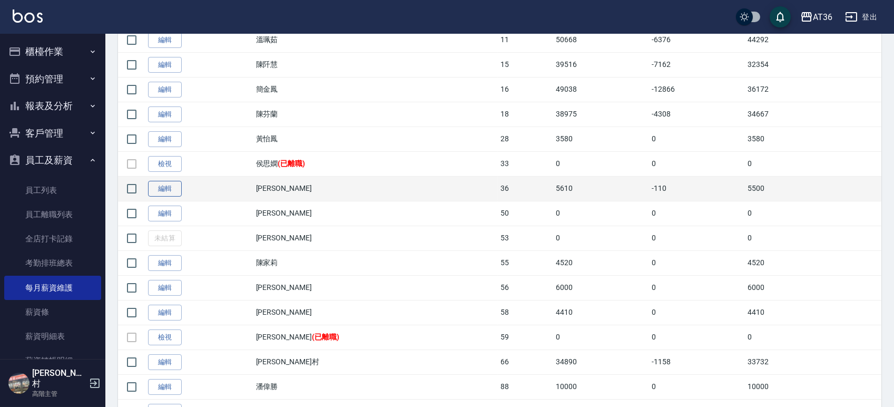
click at [166, 190] on link "編輯" at bounding box center [165, 189] width 34 height 16
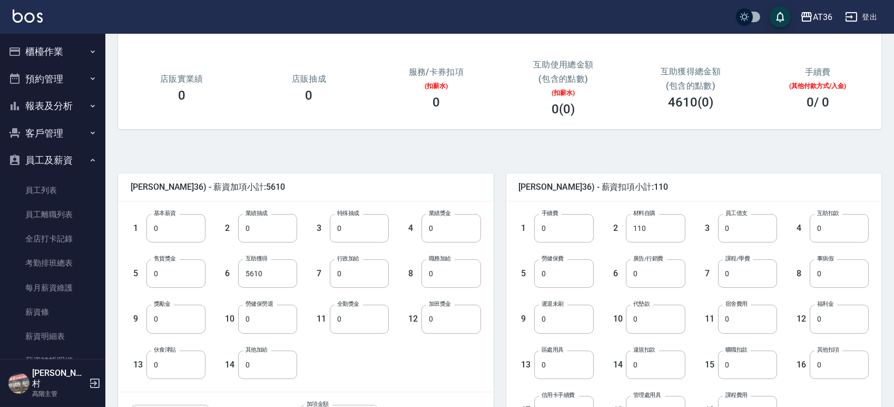
scroll to position [140, 0]
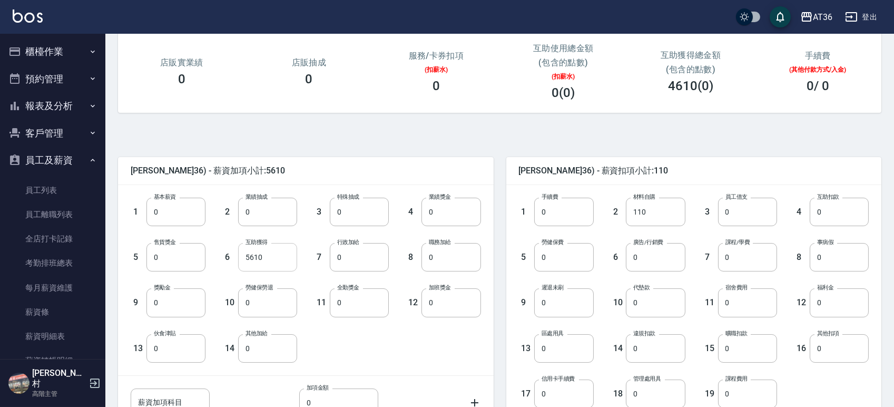
click at [263, 255] on input "5610" at bounding box center [267, 257] width 59 height 28
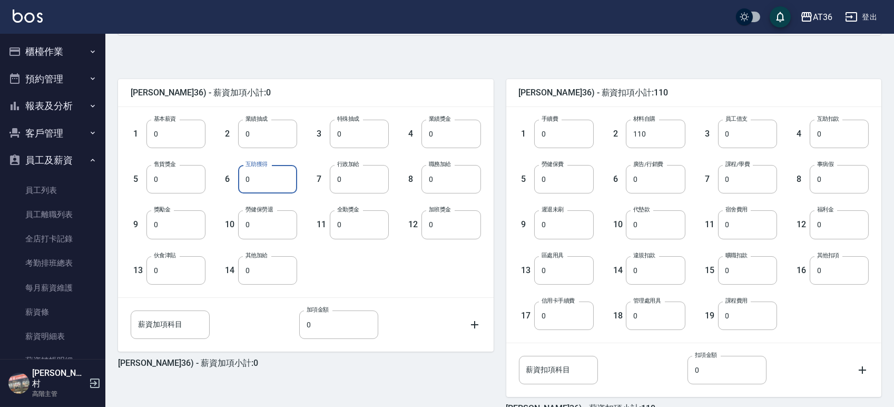
scroll to position [277, 0]
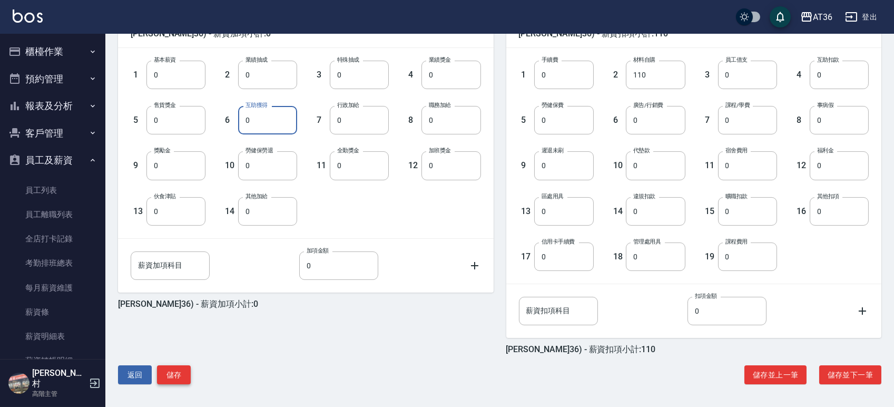
type input "0"
click at [174, 374] on button "儲存" at bounding box center [174, 374] width 34 height 19
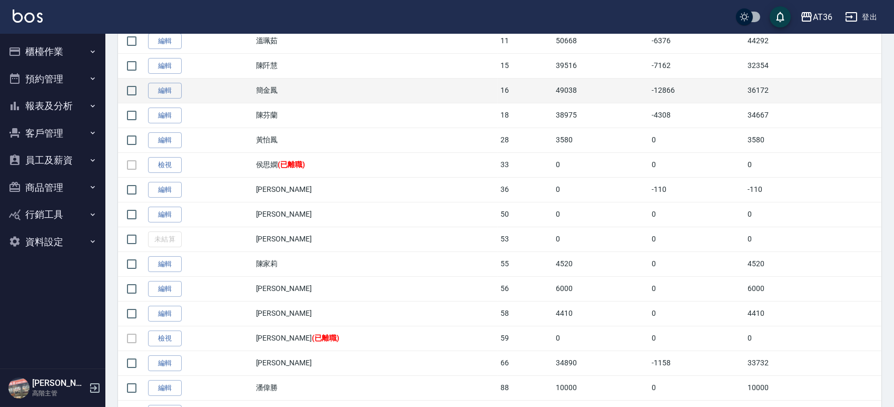
scroll to position [351, 0]
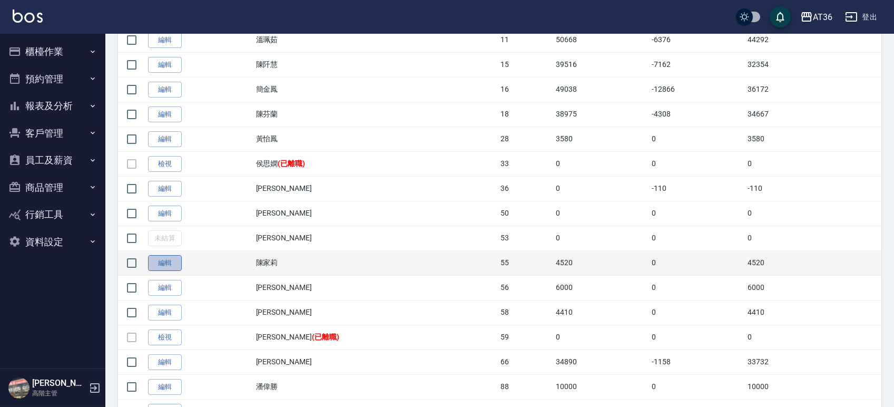
click at [167, 266] on link "編輯" at bounding box center [165, 263] width 34 height 16
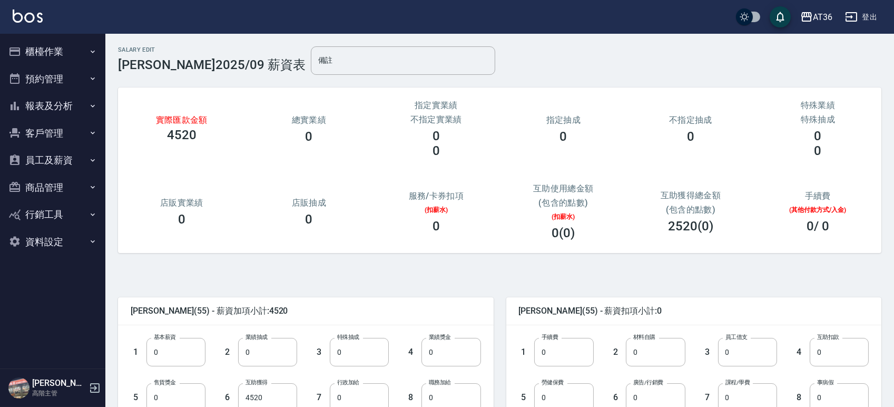
scroll to position [140, 0]
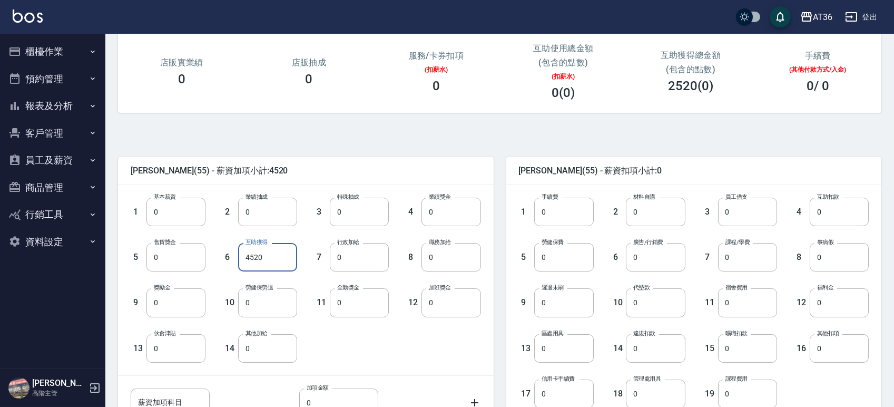
click at [276, 259] on input "4520" at bounding box center [267, 257] width 59 height 28
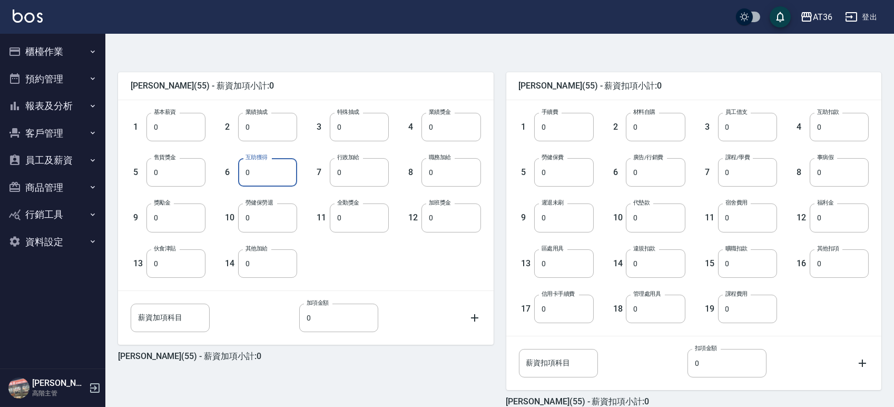
scroll to position [277, 0]
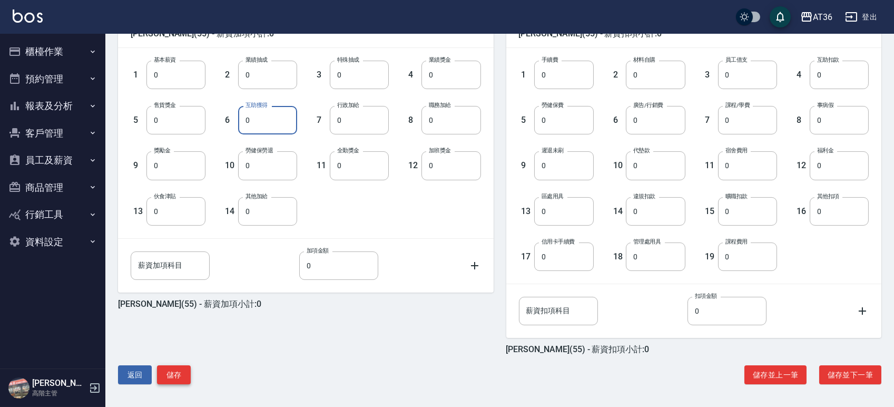
type input "0"
click at [176, 371] on button "儲存" at bounding box center [174, 374] width 34 height 19
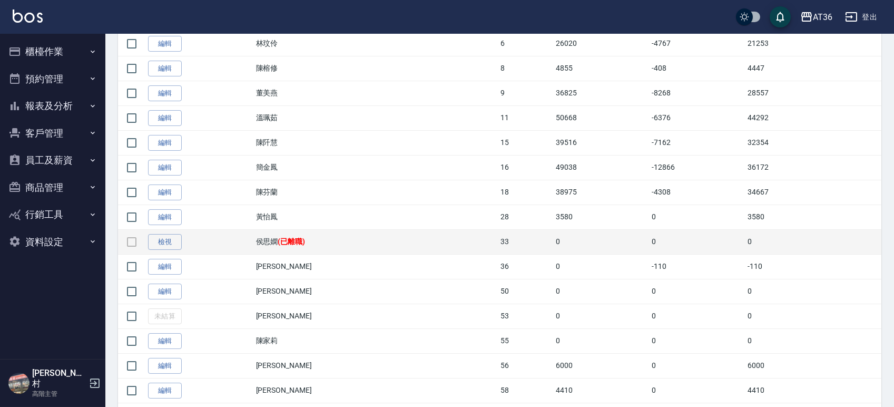
scroll to position [351, 0]
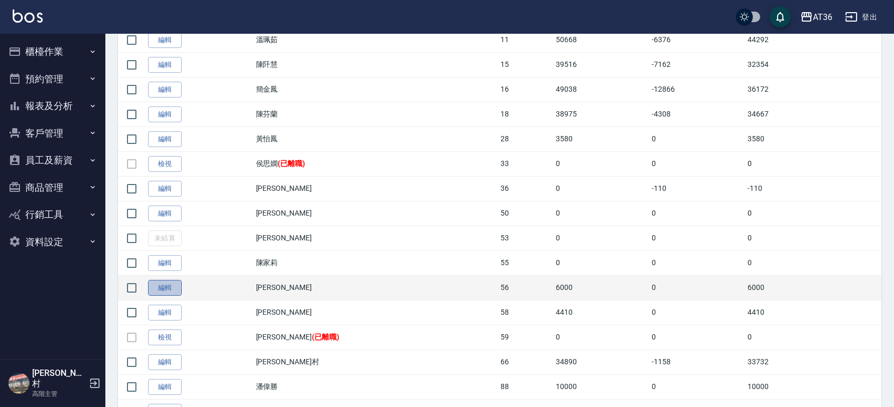
click at [169, 287] on link "編輯" at bounding box center [165, 288] width 34 height 16
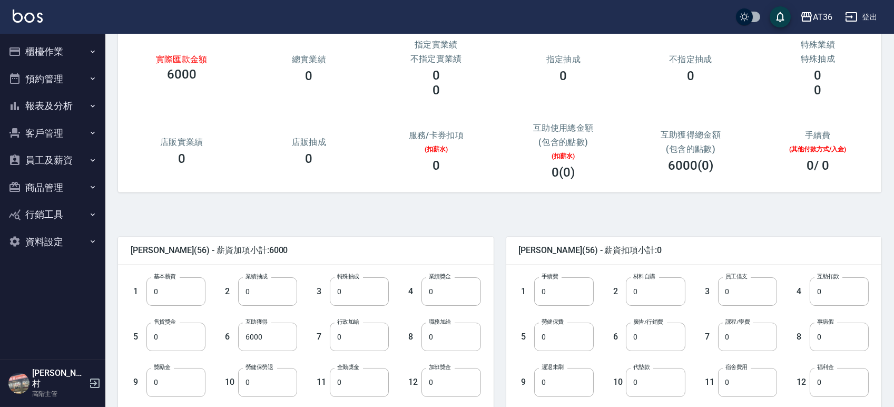
scroll to position [140, 0]
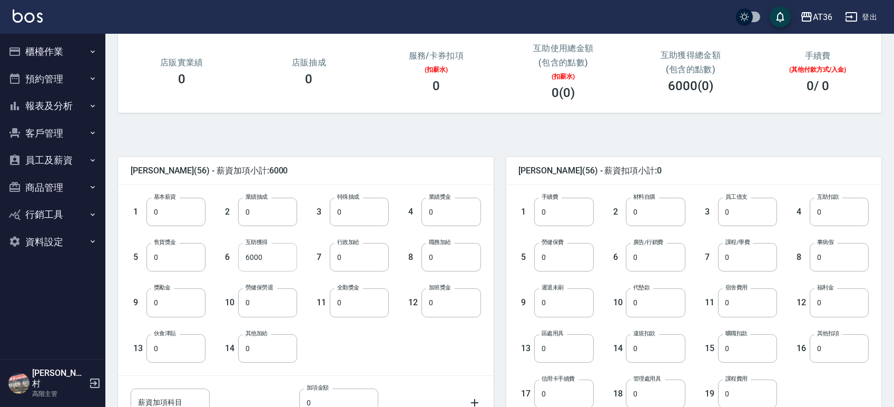
click at [273, 262] on input "6000" at bounding box center [267, 257] width 59 height 28
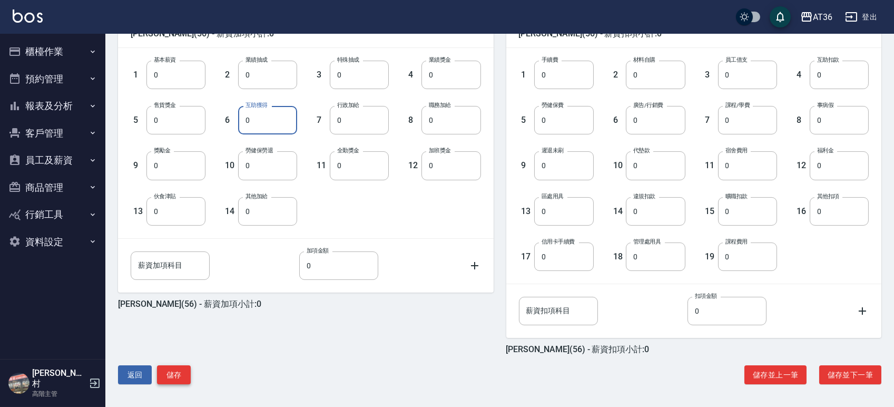
type input "0"
click at [175, 370] on button "儲存" at bounding box center [174, 374] width 34 height 19
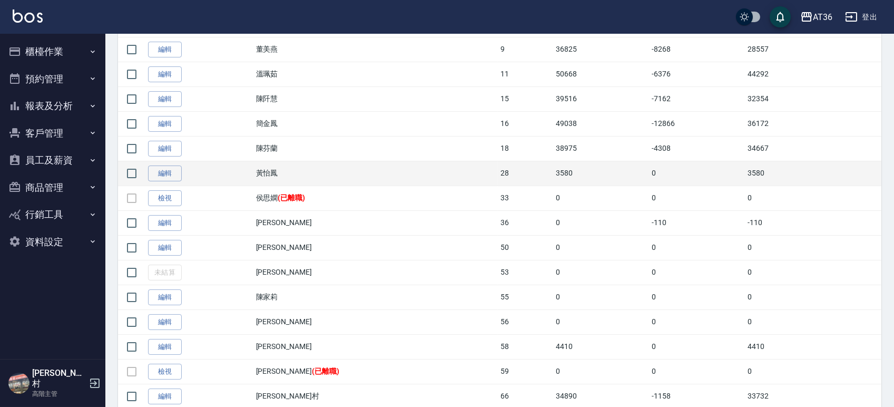
scroll to position [422, 0]
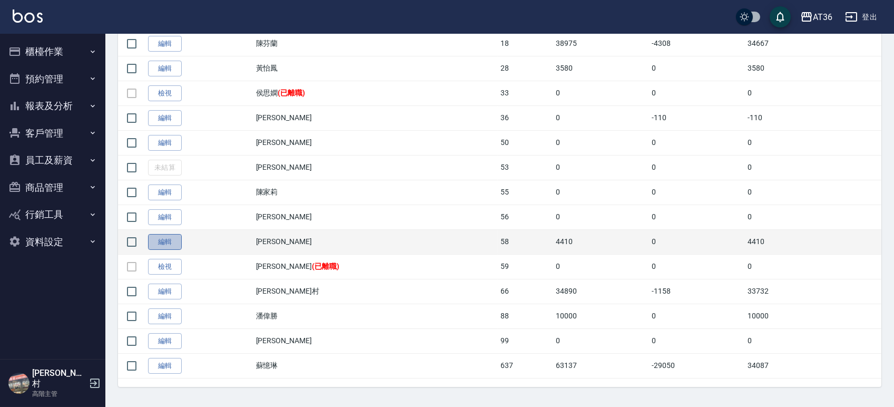
click at [173, 241] on link "編輯" at bounding box center [165, 242] width 34 height 16
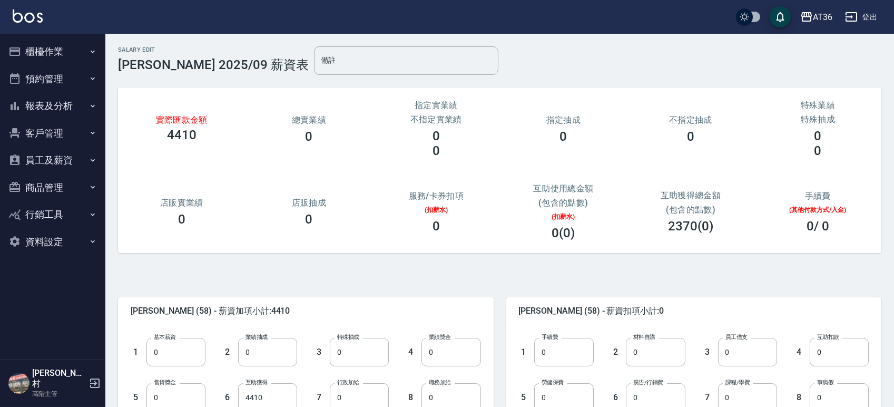
scroll to position [277, 0]
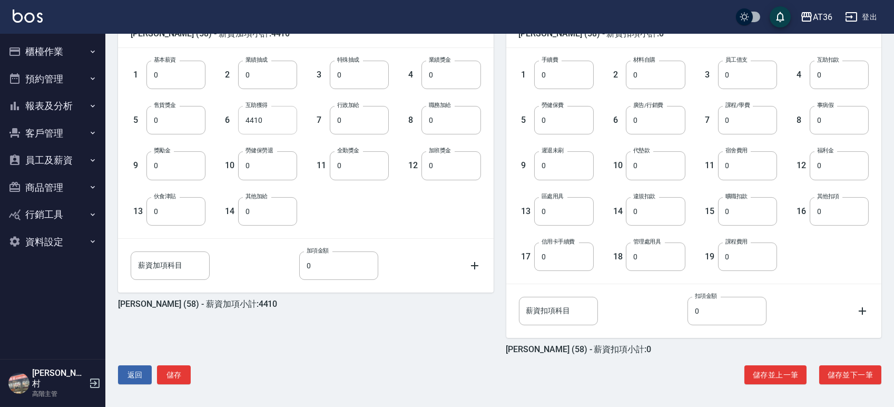
click at [274, 130] on input "4410" at bounding box center [267, 120] width 59 height 28
type input "0"
click at [179, 367] on button "儲存" at bounding box center [174, 374] width 34 height 19
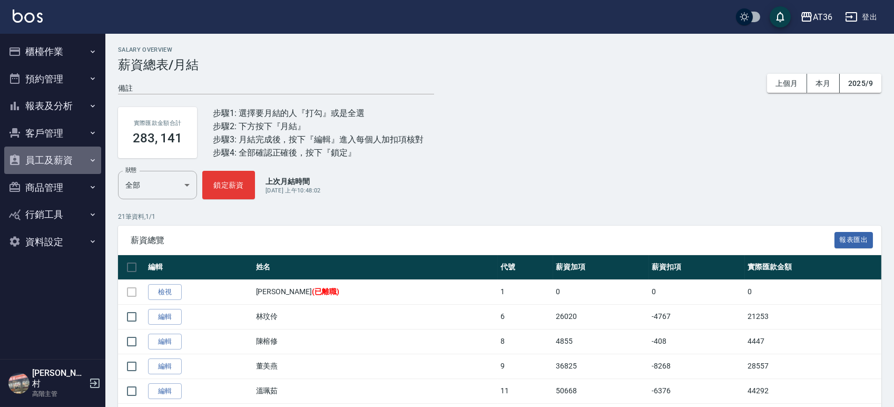
click at [61, 157] on button "員工及薪資" at bounding box center [52, 160] width 97 height 27
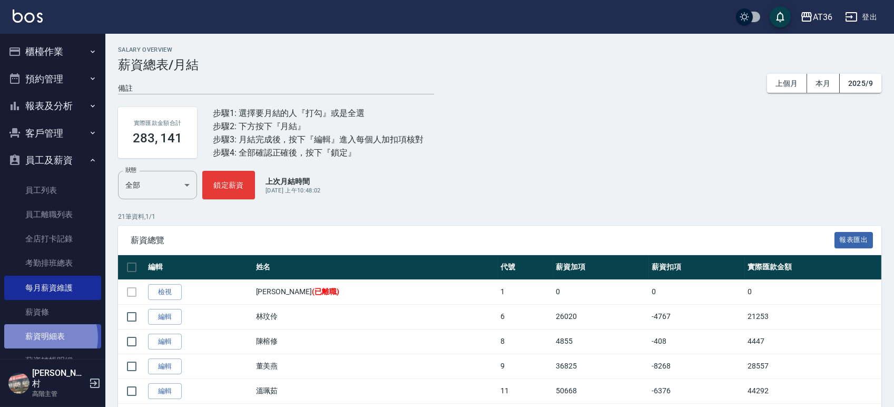
click at [45, 337] on link "薪資明細表" at bounding box center [52, 336] width 97 height 24
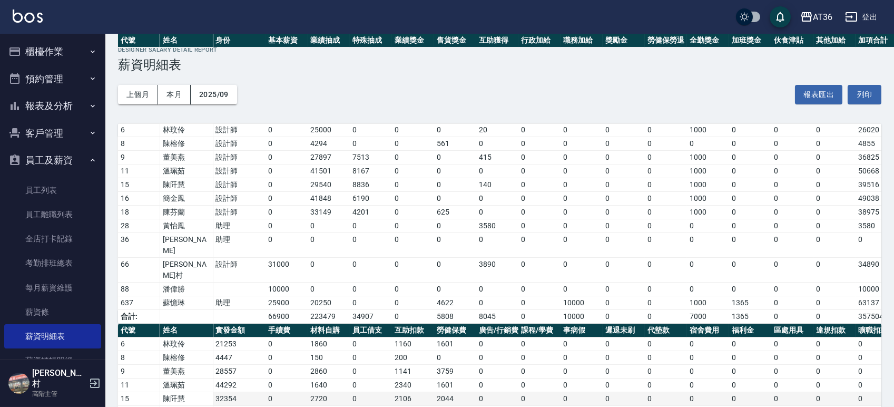
scroll to position [123, 0]
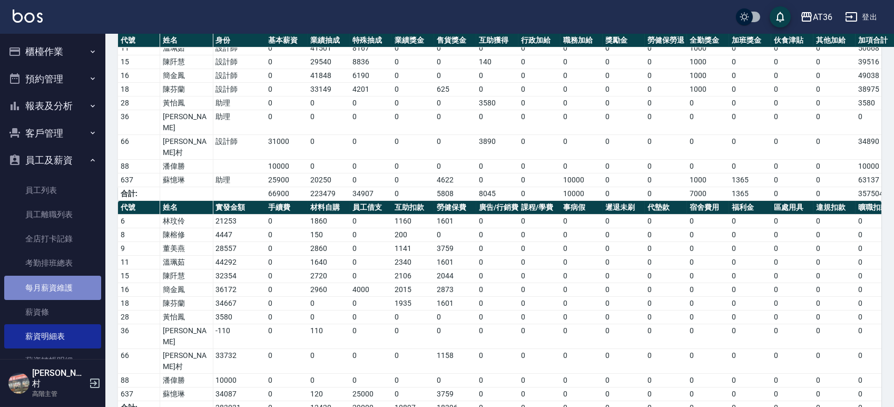
click at [58, 284] on link "每月薪資維護" at bounding box center [52, 288] width 97 height 24
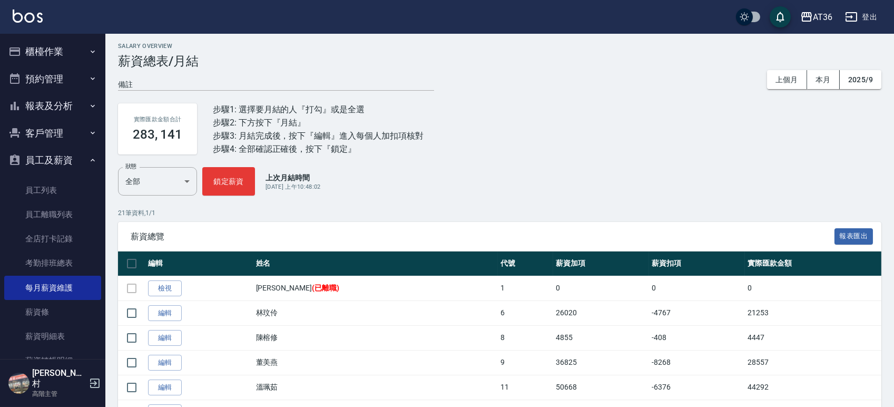
scroll to position [281, 0]
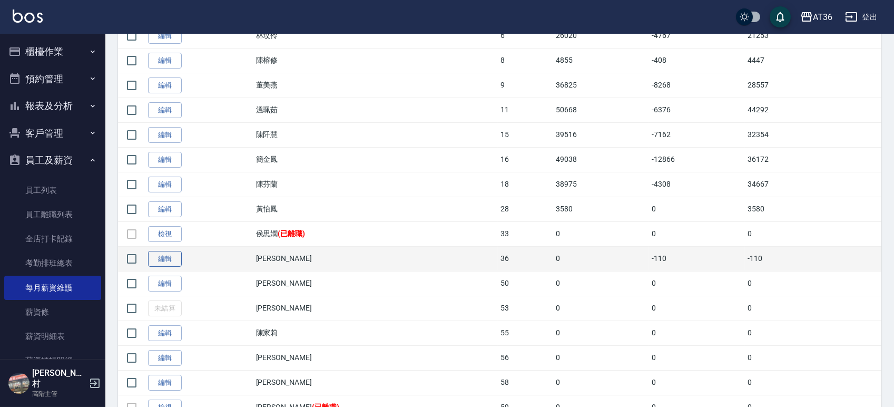
click at [170, 262] on link "編輯" at bounding box center [165, 259] width 34 height 16
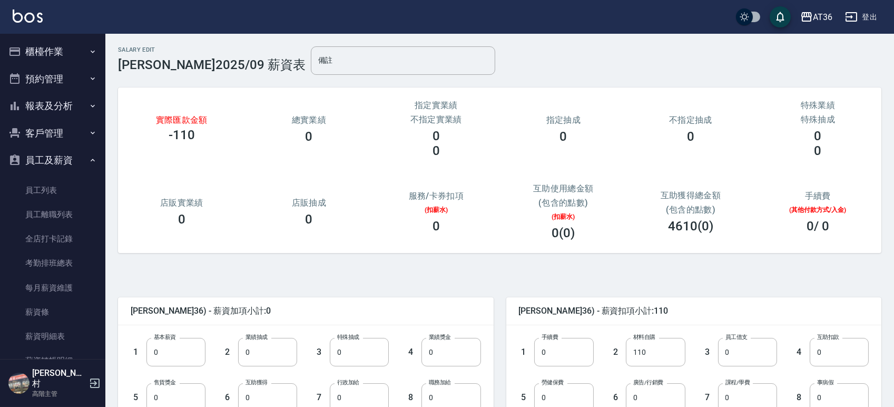
scroll to position [70, 0]
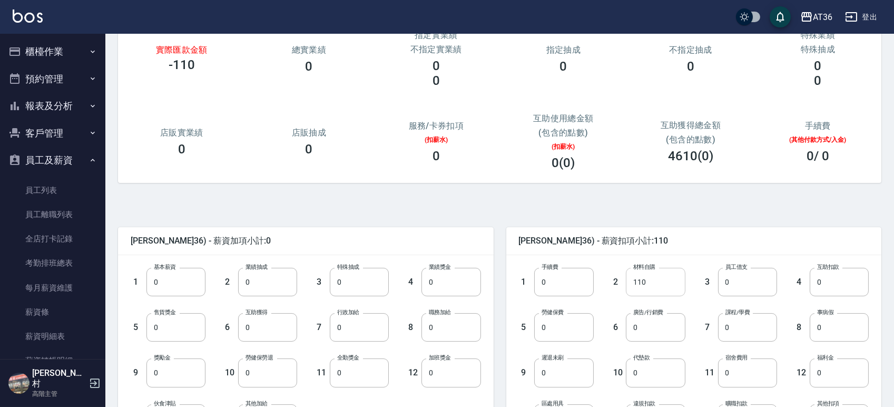
click at [655, 280] on input "110" at bounding box center [655, 282] width 59 height 28
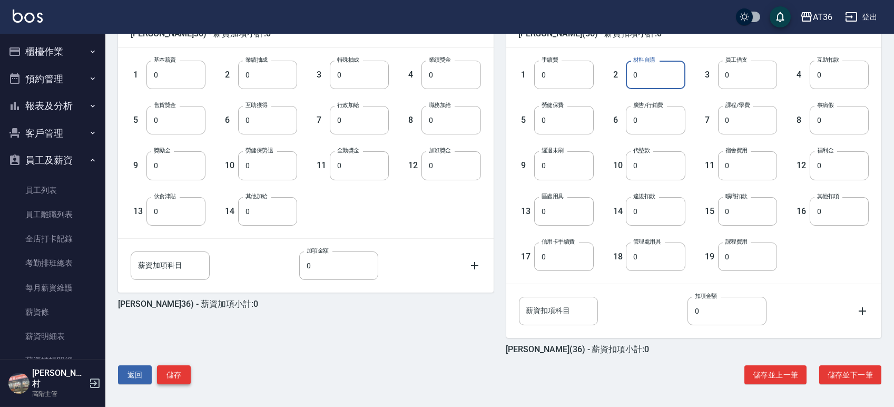
type input "0"
click at [186, 368] on button "儲存" at bounding box center [174, 374] width 34 height 19
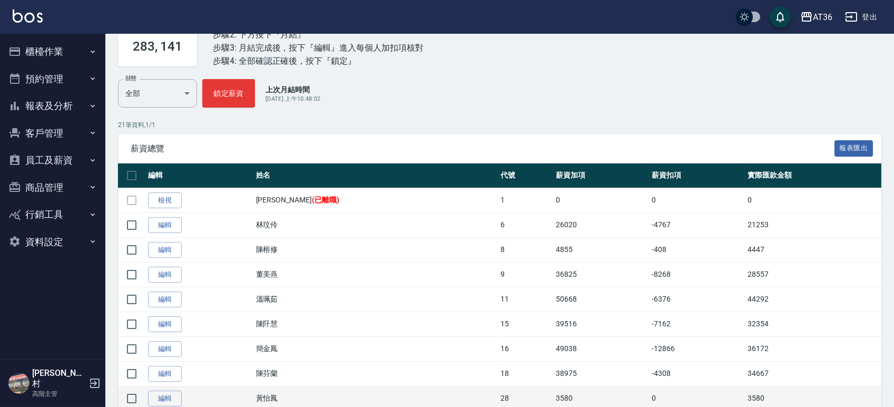
scroll to position [140, 0]
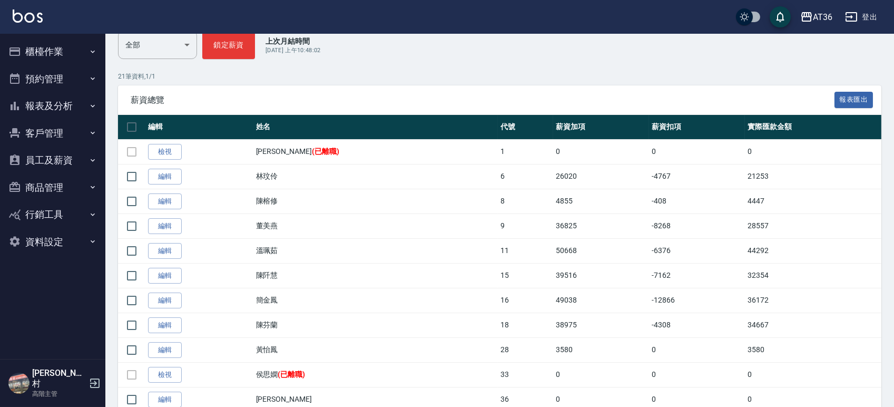
click at [63, 158] on button "員工及薪資" at bounding box center [52, 160] width 97 height 27
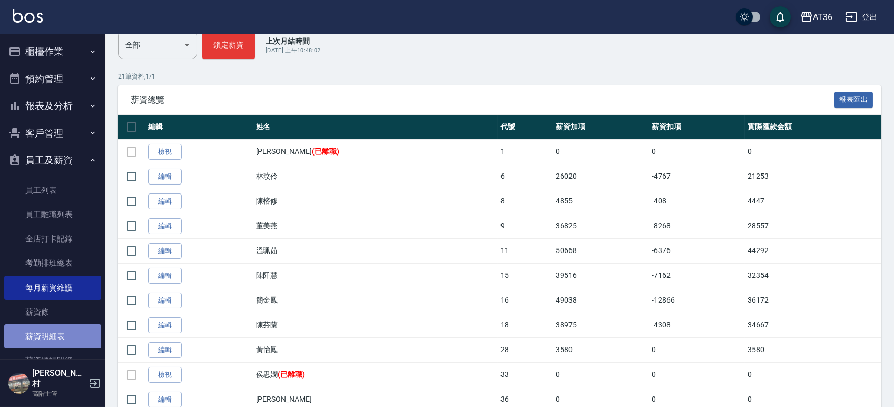
click at [53, 333] on link "薪資明細表" at bounding box center [52, 336] width 97 height 24
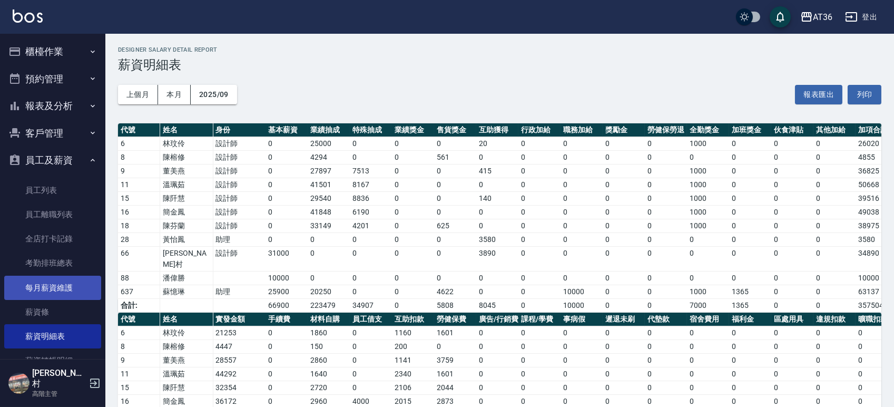
click at [56, 287] on link "每月薪資維護" at bounding box center [52, 288] width 97 height 24
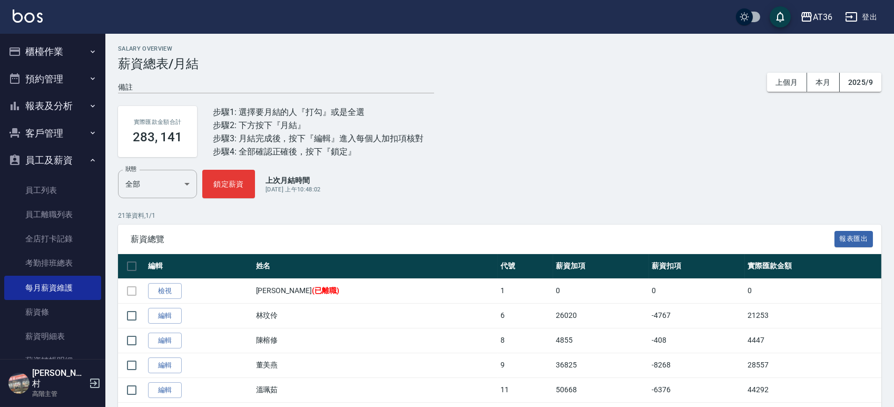
scroll to position [211, 0]
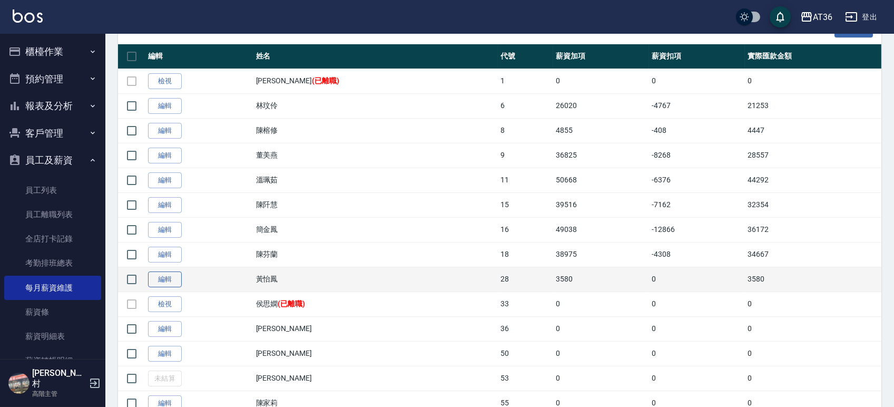
click at [164, 276] on link "編輯" at bounding box center [165, 279] width 34 height 16
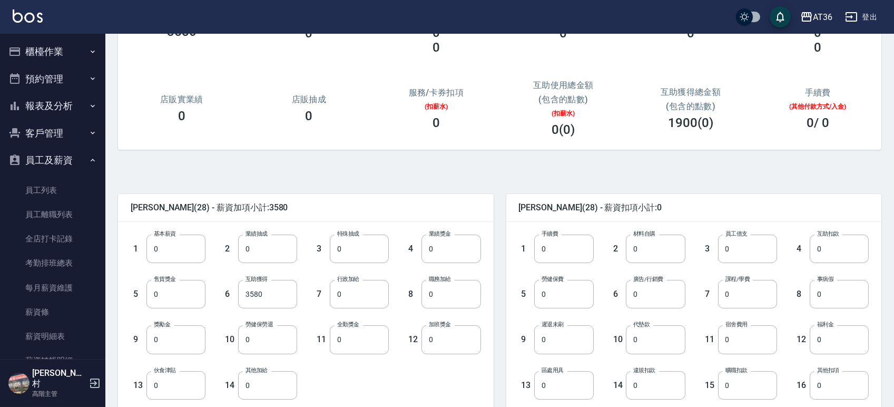
scroll to position [211, 0]
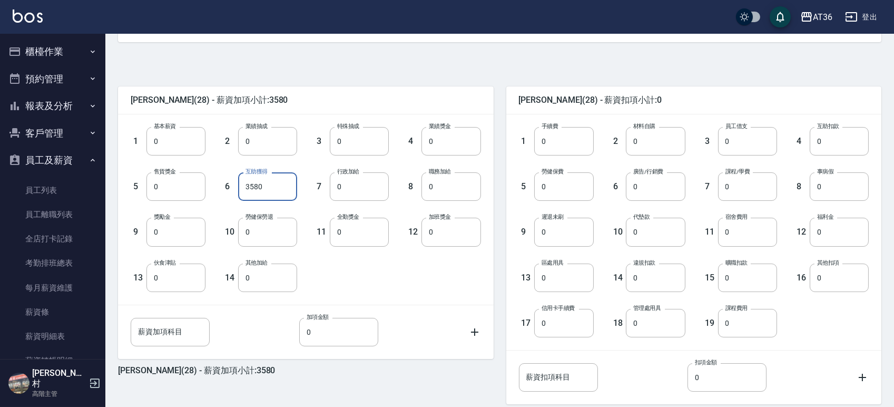
click at [269, 191] on input "3580" at bounding box center [267, 186] width 59 height 28
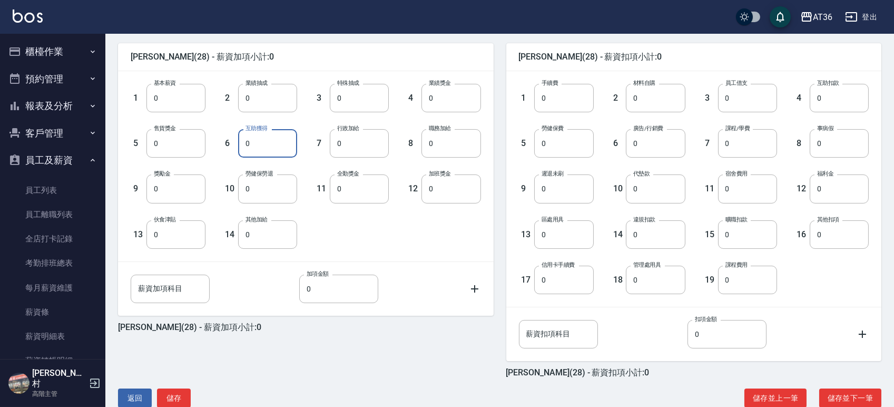
scroll to position [277, 0]
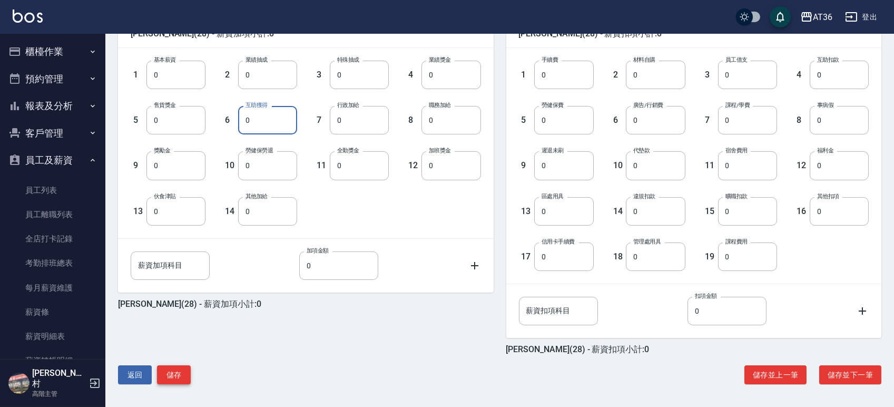
type input "0"
click at [186, 373] on button "儲存" at bounding box center [174, 374] width 34 height 19
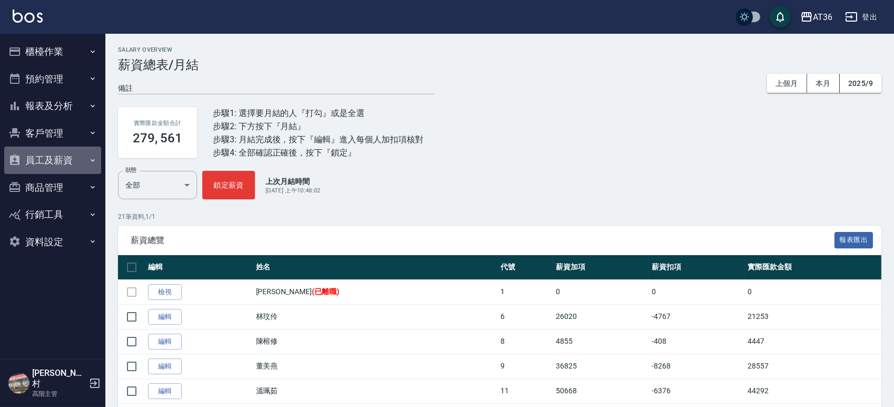
click at [54, 160] on button "員工及薪資" at bounding box center [52, 160] width 97 height 27
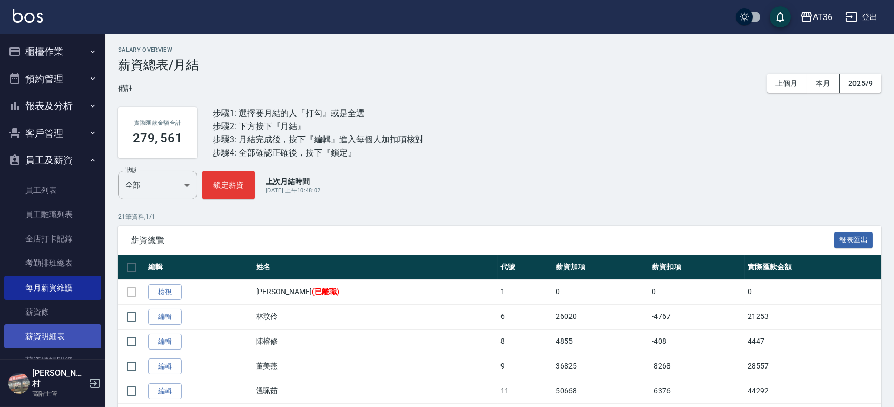
click at [42, 339] on link "薪資明細表" at bounding box center [52, 336] width 97 height 24
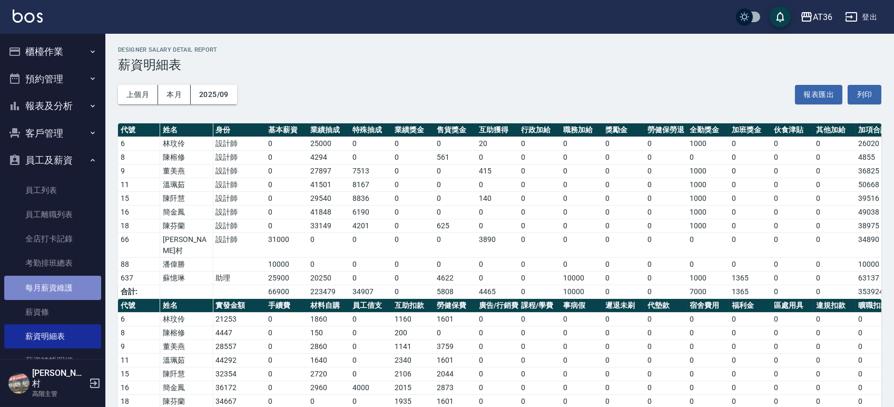
click at [62, 285] on link "每月薪資維護" at bounding box center [52, 288] width 97 height 24
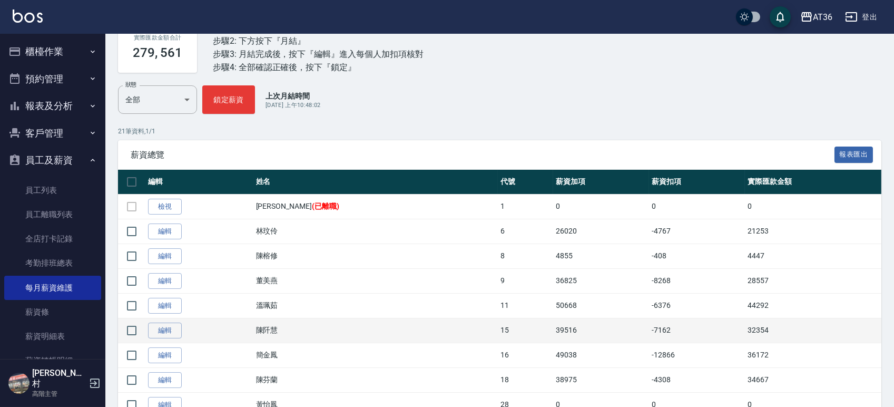
scroll to position [70, 0]
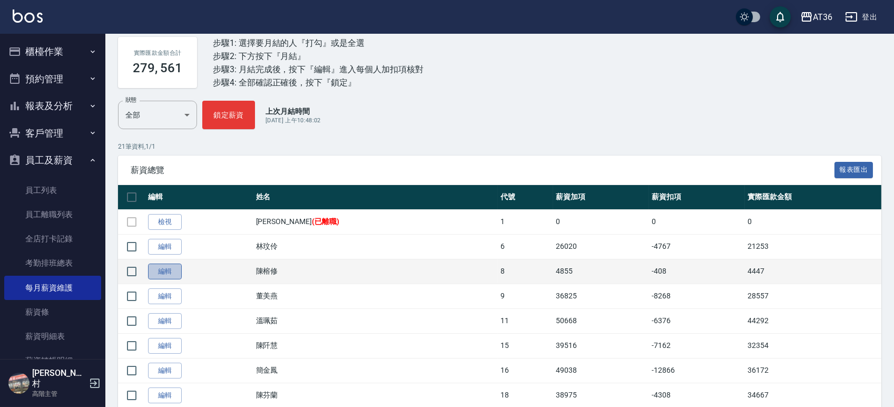
click at [169, 276] on link "編輯" at bounding box center [165, 271] width 34 height 16
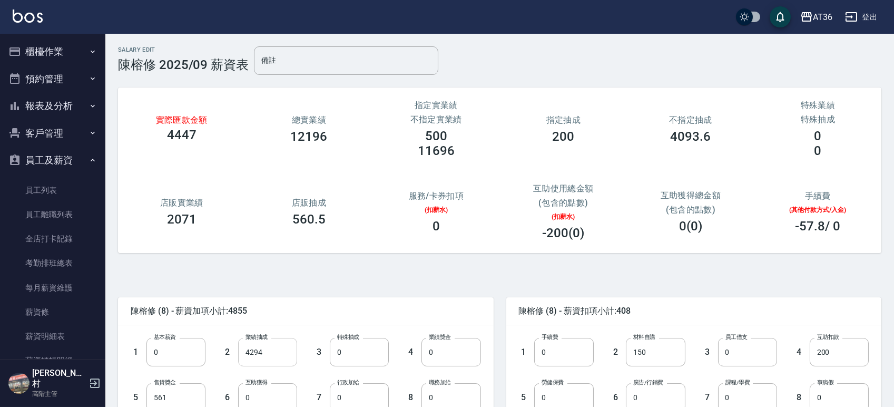
click at [274, 350] on input "4294" at bounding box center [267, 352] width 59 height 28
type input "0"
click at [666, 355] on input "150" at bounding box center [655, 352] width 59 height 28
type input "0"
click at [838, 355] on input "200" at bounding box center [839, 352] width 59 height 28
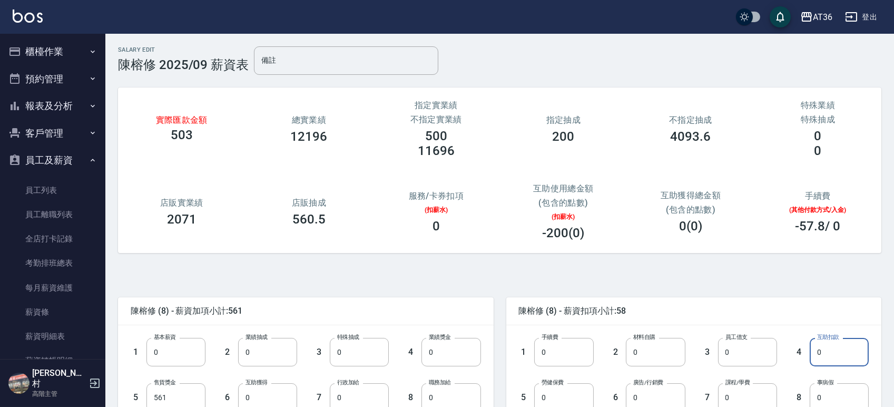
scroll to position [277, 0]
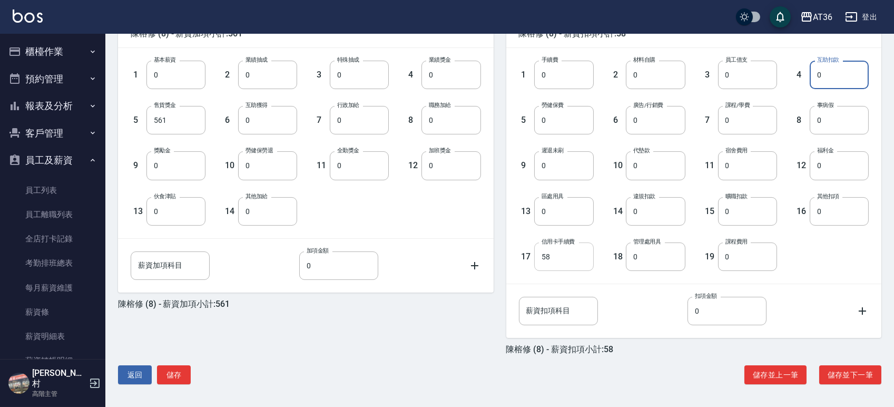
type input "0"
click at [560, 255] on input "58" at bounding box center [563, 256] width 59 height 28
type input "0"
click at [170, 373] on button "儲存" at bounding box center [174, 374] width 34 height 19
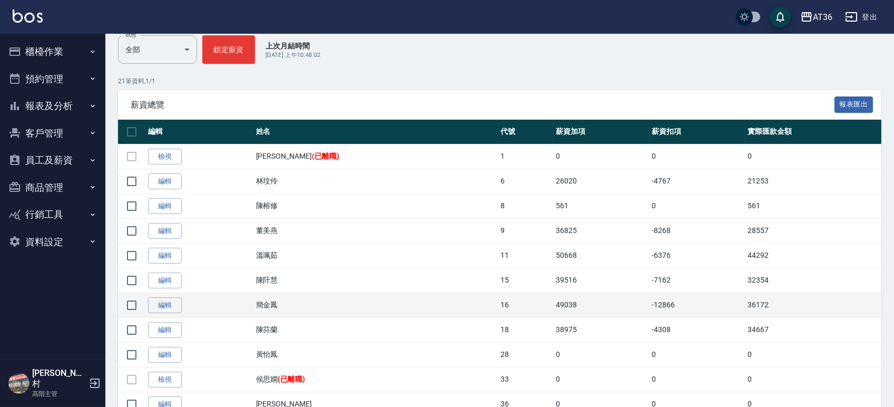
scroll to position [140, 0]
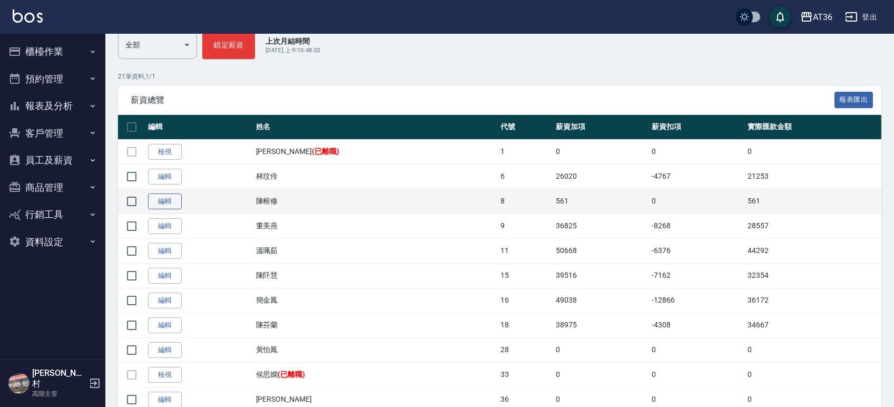
click at [166, 207] on link "編輯" at bounding box center [165, 201] width 34 height 16
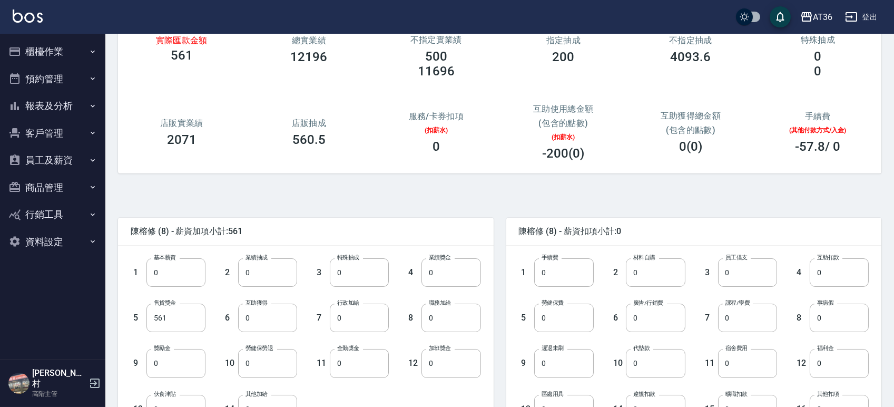
scroll to position [140, 0]
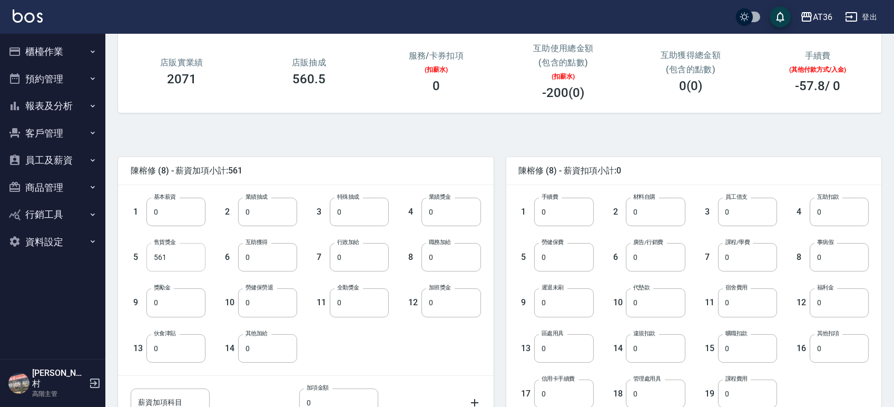
click at [178, 251] on input "561" at bounding box center [176, 257] width 59 height 28
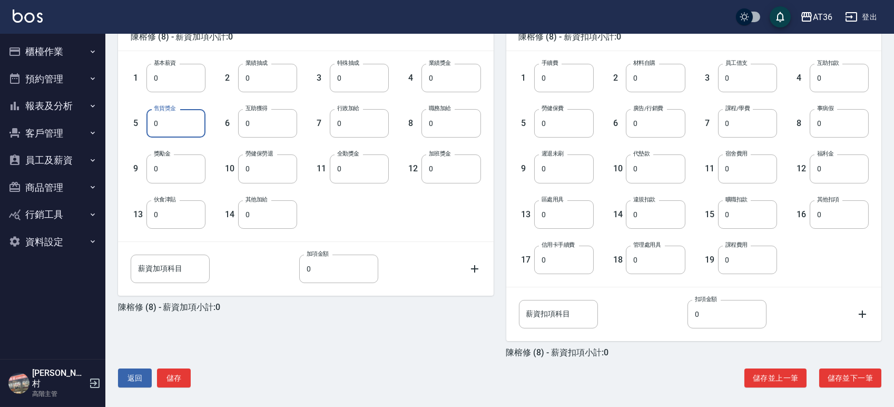
scroll to position [277, 0]
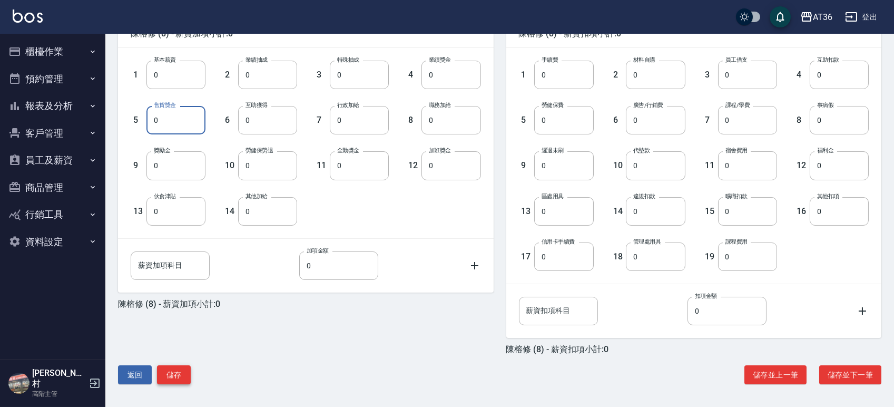
type input "0"
click at [175, 374] on button "儲存" at bounding box center [174, 374] width 34 height 19
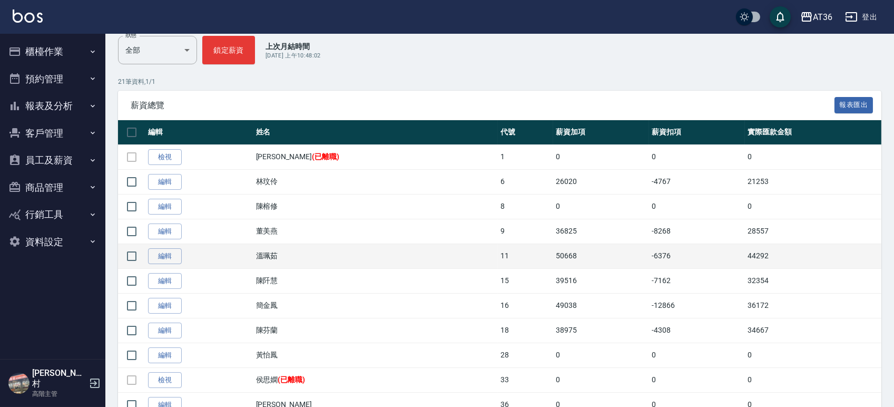
scroll to position [140, 0]
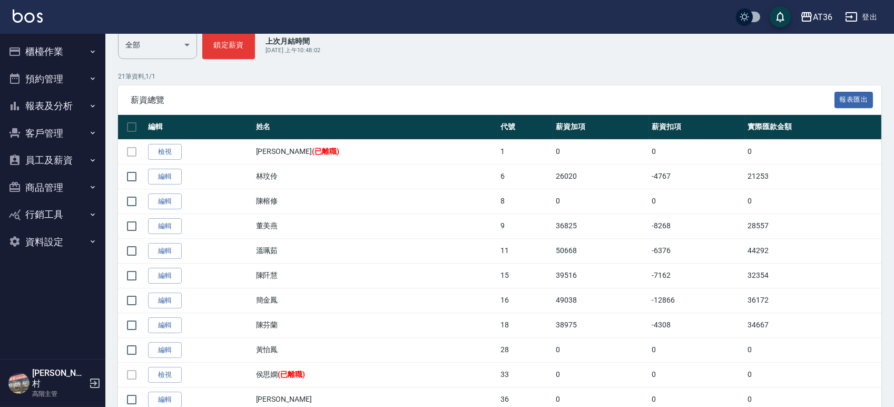
click at [65, 159] on button "員工及薪資" at bounding box center [52, 160] width 97 height 27
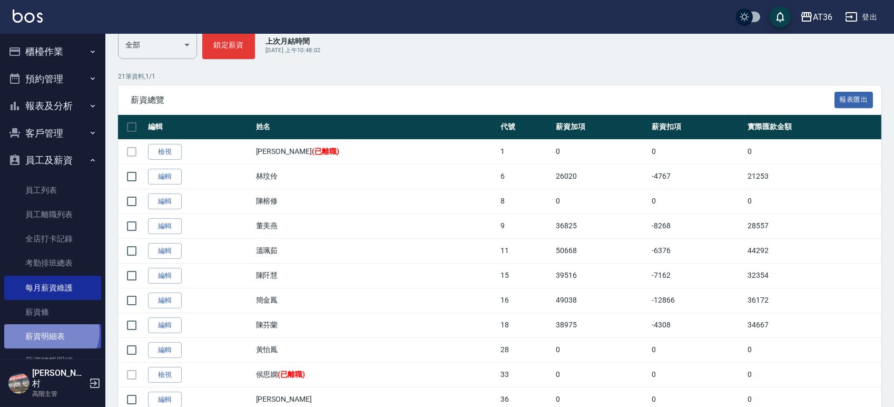
click at [50, 331] on link "薪資明細表" at bounding box center [52, 336] width 97 height 24
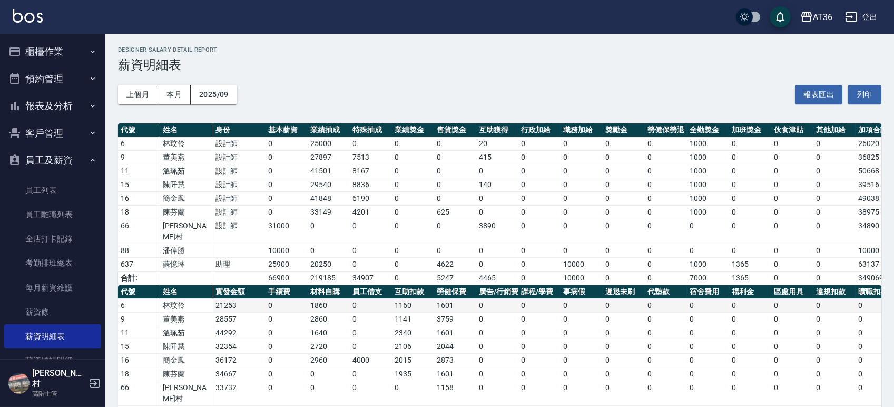
scroll to position [54, 0]
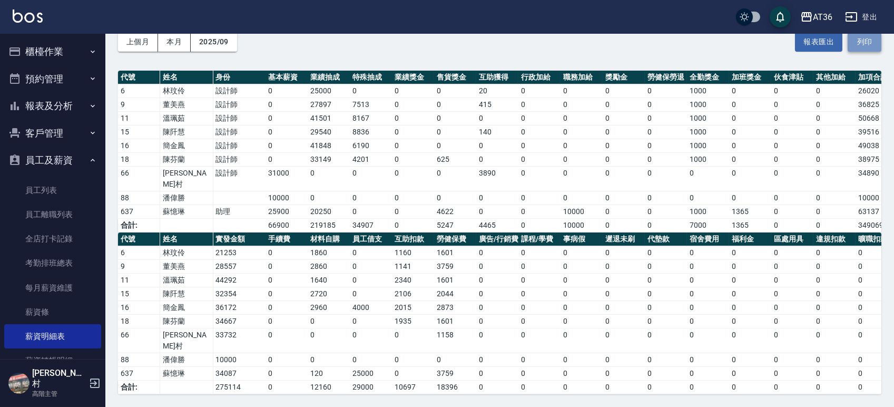
click at [863, 40] on button "列印" at bounding box center [865, 41] width 34 height 19
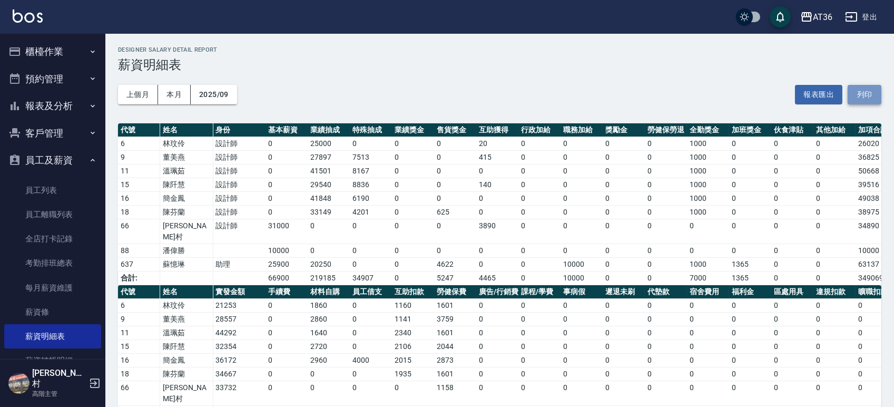
click at [867, 94] on button "列印" at bounding box center [865, 94] width 34 height 19
click at [39, 58] on button "櫃檯作業" at bounding box center [52, 51] width 97 height 27
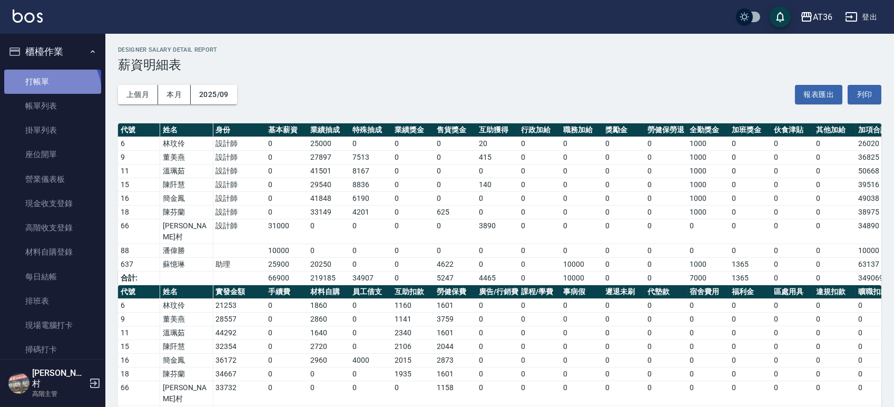
click at [45, 93] on link "打帳單" at bounding box center [52, 82] width 97 height 24
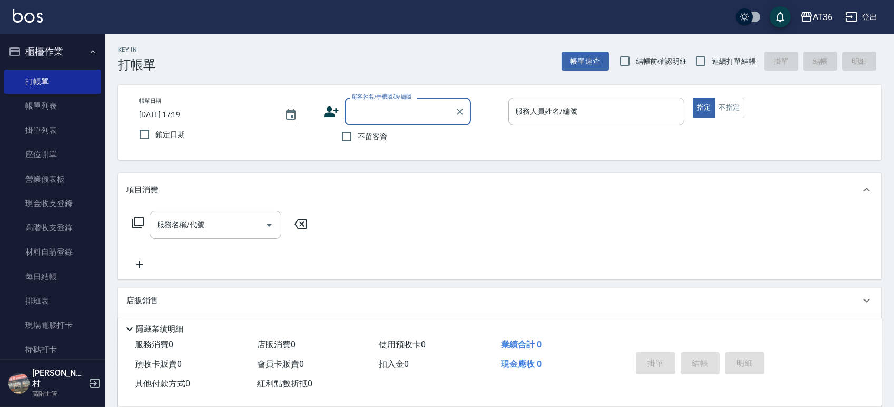
click at [524, 111] on div "服務人員姓名/編號 服務人員姓名/編號" at bounding box center [597, 111] width 176 height 28
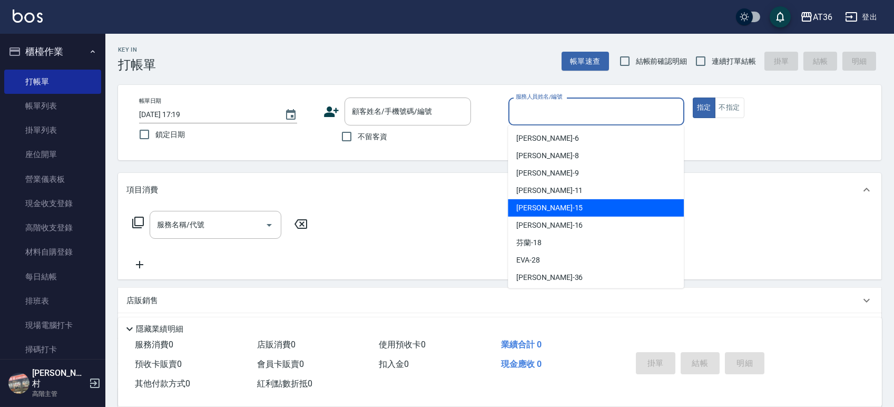
click at [543, 204] on div "[PERSON_NAME] -15" at bounding box center [596, 207] width 176 height 17
type input "阡慧-15"
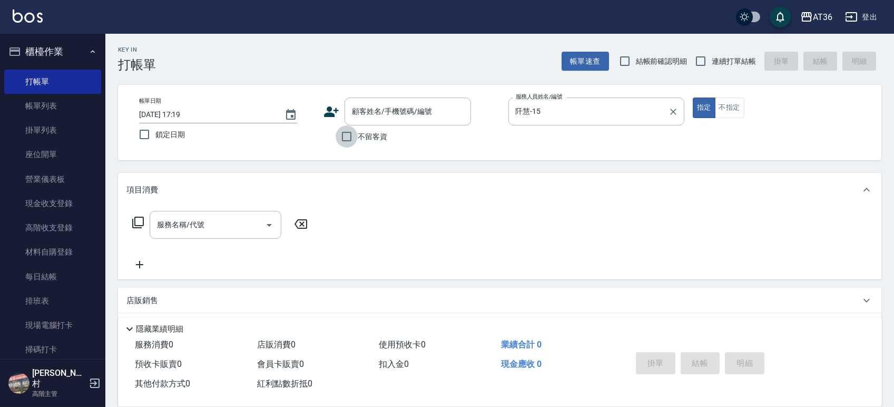
drag, startPoint x: 349, startPoint y: 132, endPoint x: 549, endPoint y: 94, distance: 203.3
click at [348, 134] on input "不留客資" at bounding box center [347, 136] width 22 height 22
checkbox input "true"
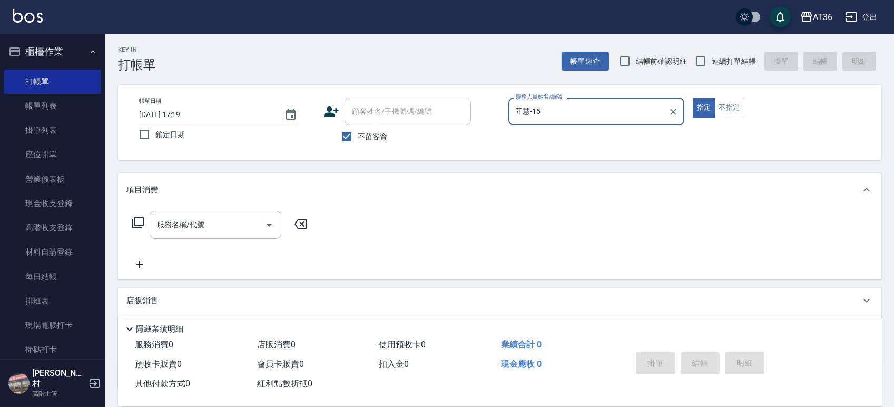
click at [699, 59] on input "連續打單結帳" at bounding box center [701, 61] width 22 height 22
checkbox input "true"
click at [136, 217] on icon at bounding box center [138, 223] width 12 height 12
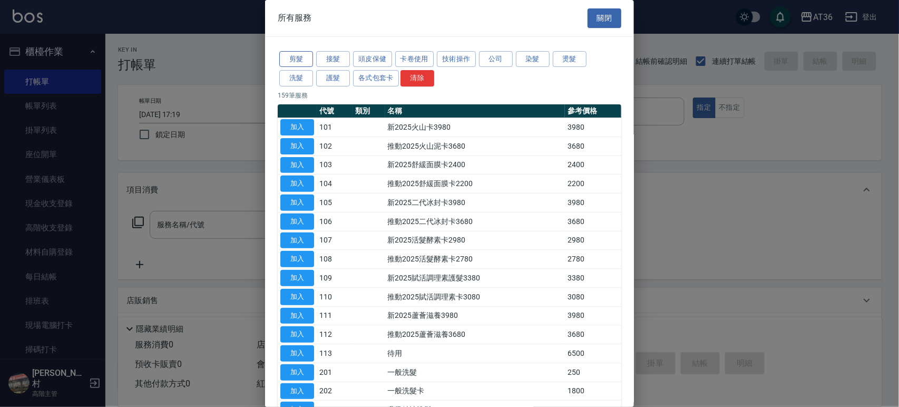
click at [289, 59] on button "剪髮" at bounding box center [296, 59] width 34 height 16
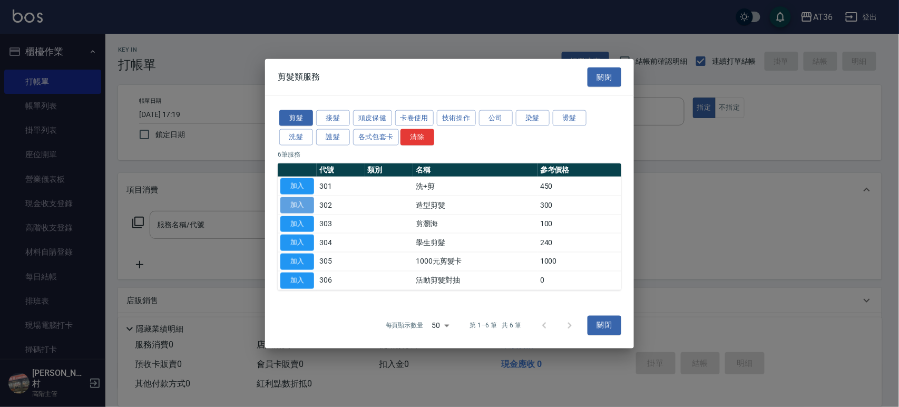
click at [298, 200] on button "加入" at bounding box center [297, 205] width 34 height 16
type input "造型剪髮(302)"
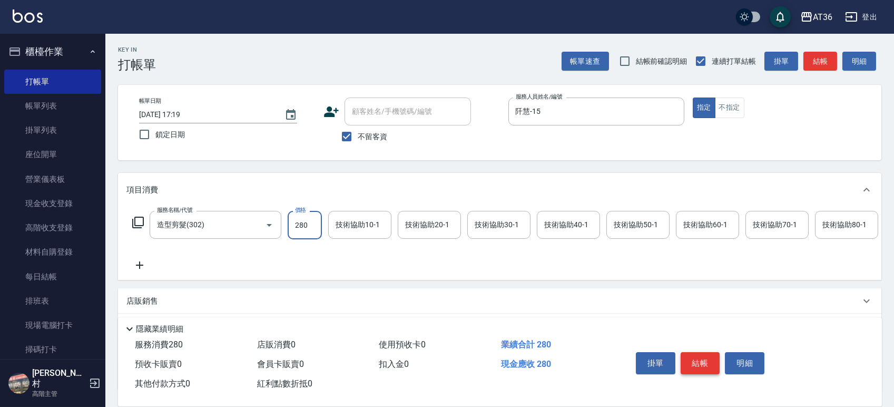
type input "280"
click at [700, 365] on button "結帳" at bounding box center [701, 363] width 40 height 22
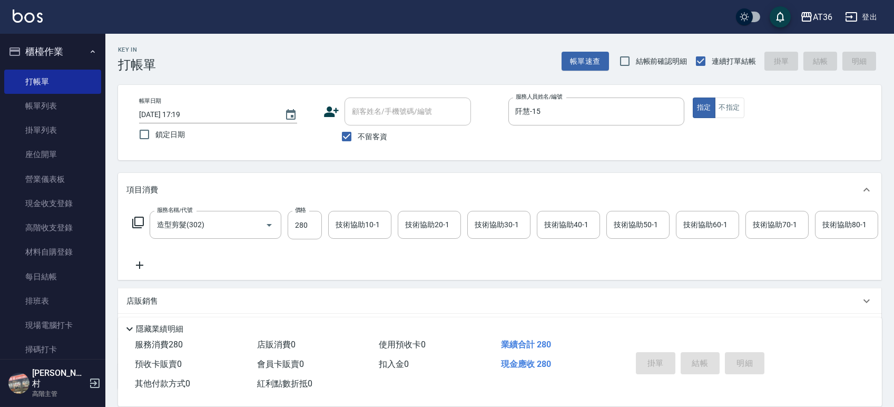
type input "[DATE] 17:22"
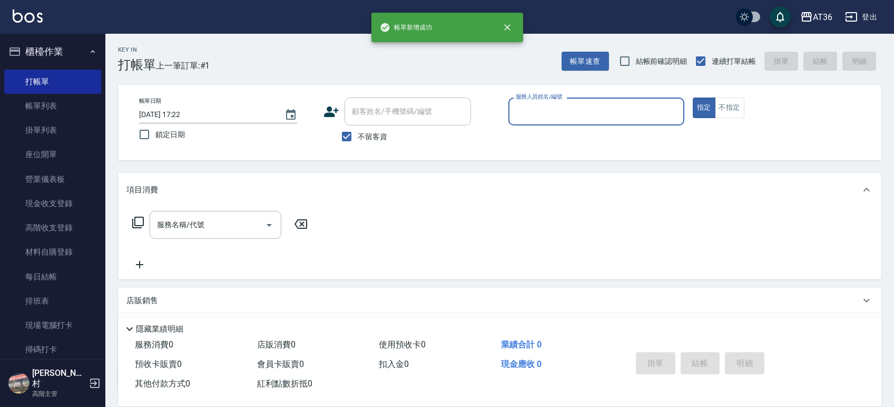
drag, startPoint x: 518, startPoint y: 109, endPoint x: 532, endPoint y: 119, distance: 17.4
click at [518, 110] on input "服務人員姓名/編號" at bounding box center [596, 111] width 167 height 18
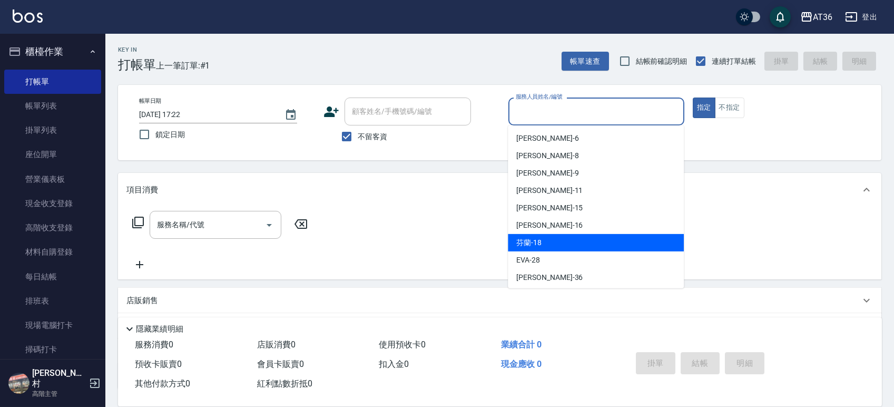
click at [551, 238] on div "芬蘭 -18" at bounding box center [596, 242] width 176 height 17
type input "芬蘭-18"
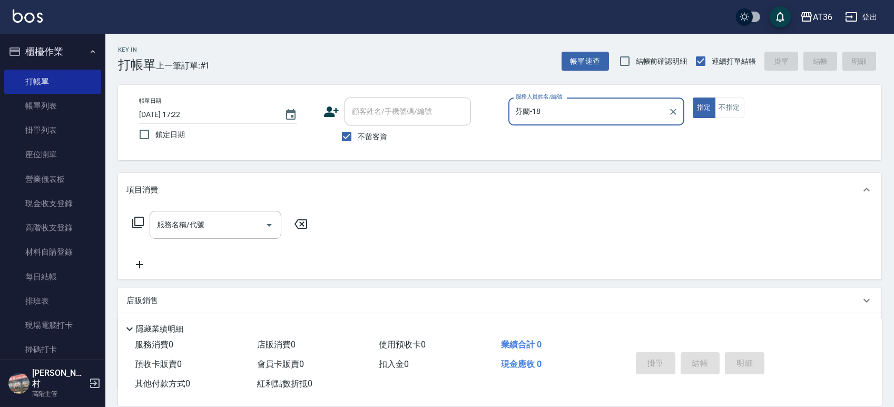
click at [139, 224] on icon at bounding box center [138, 222] width 13 height 13
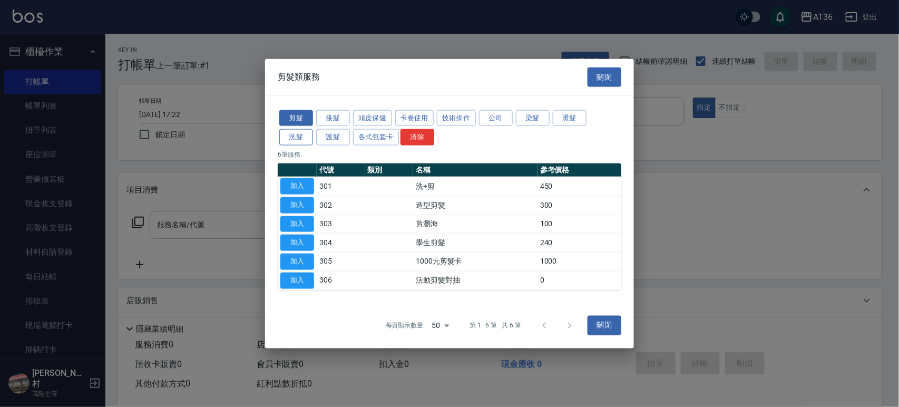
click at [294, 143] on button "洗髮" at bounding box center [296, 137] width 34 height 16
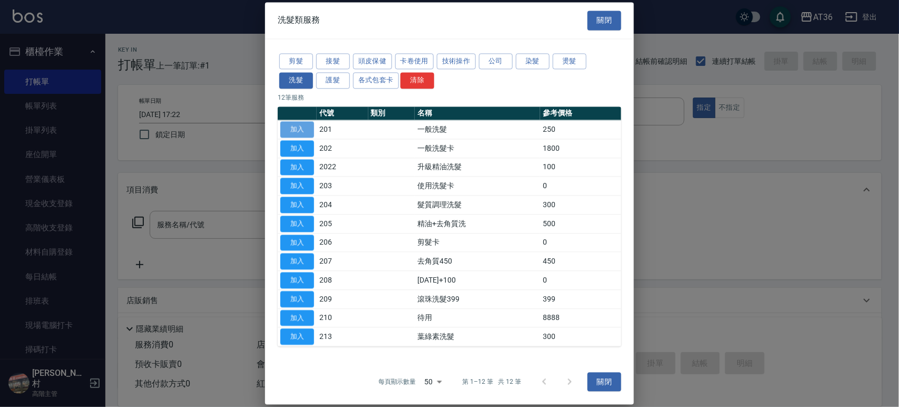
click at [308, 133] on button "加入" at bounding box center [297, 129] width 34 height 16
type input "一般洗髮(201)"
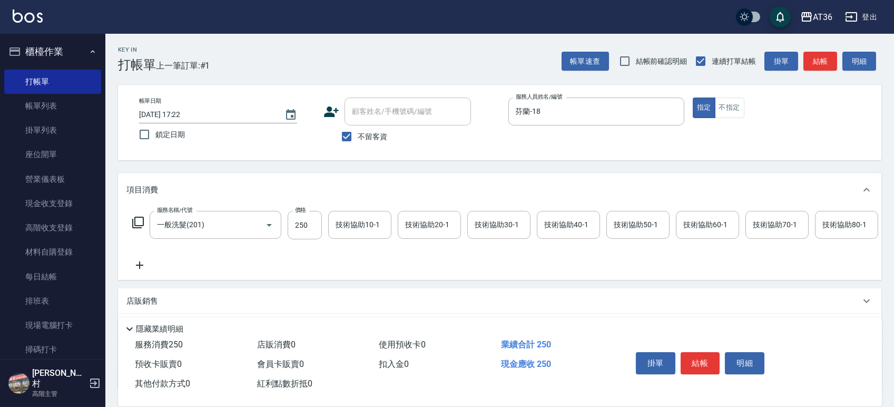
click at [136, 217] on icon at bounding box center [138, 223] width 12 height 12
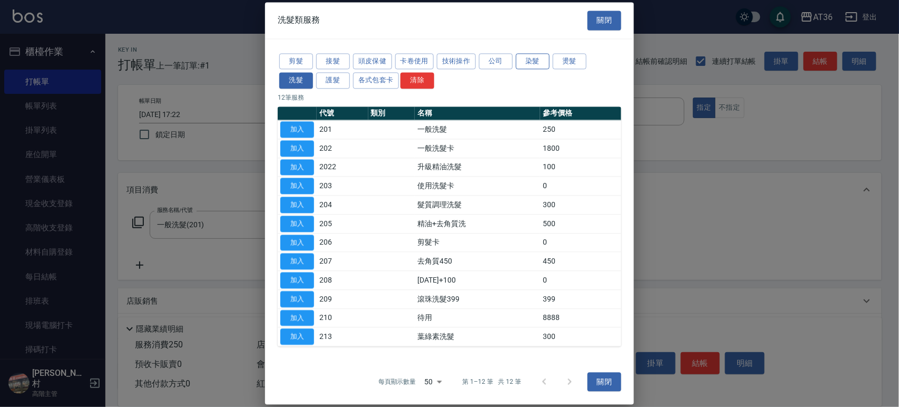
click at [524, 63] on button "染髮" at bounding box center [533, 61] width 34 height 16
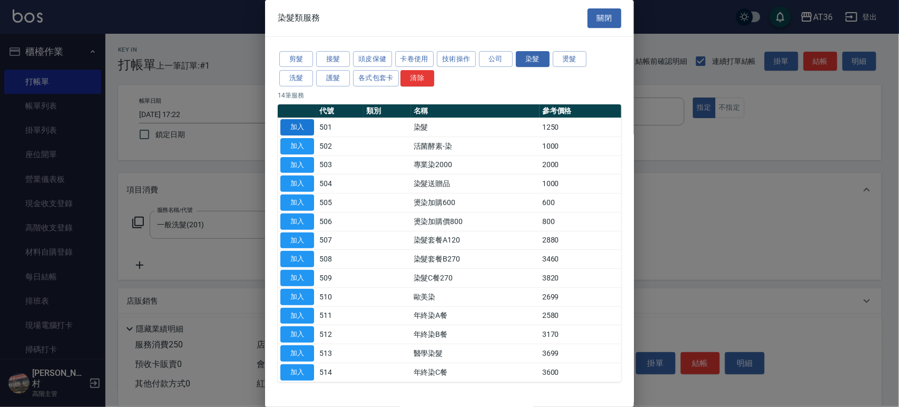
click at [305, 127] on button "加入" at bounding box center [297, 127] width 34 height 16
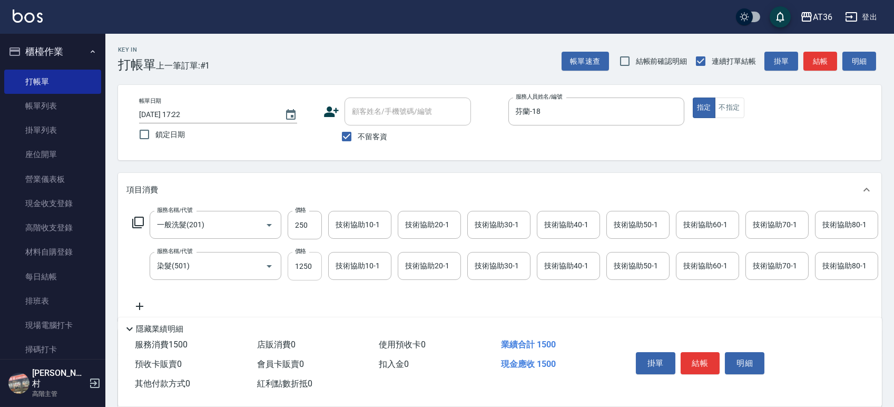
click at [298, 268] on input "1250" at bounding box center [305, 266] width 34 height 28
type input "250"
click at [558, 225] on div "技術協助40-1 技術協助40-1" at bounding box center [568, 225] width 63 height 28
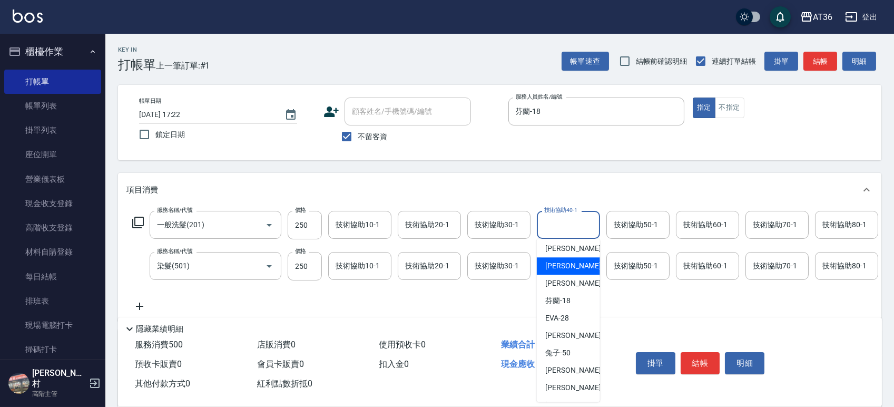
scroll to position [123, 0]
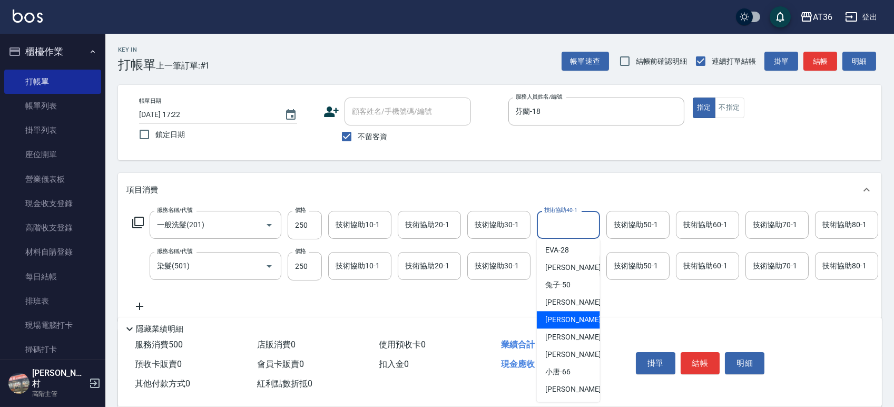
click at [579, 321] on div "[PERSON_NAME] -55" at bounding box center [568, 319] width 63 height 17
type input "[PERSON_NAME]-55"
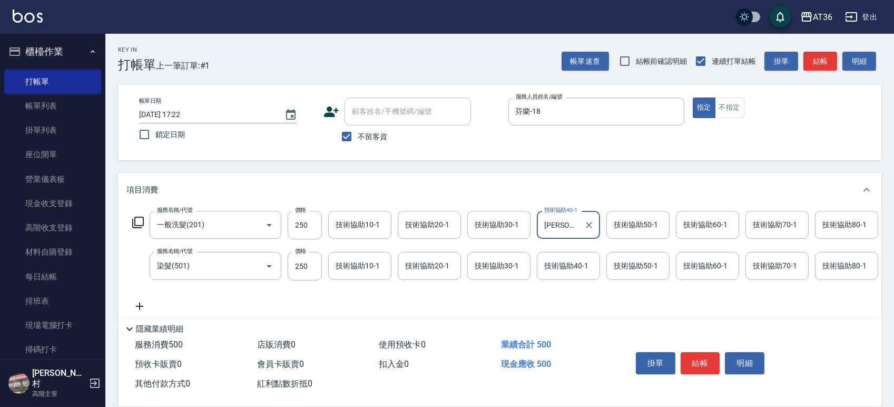
click at [686, 224] on div "技術協助60-1 技術協助60-1" at bounding box center [707, 225] width 63 height 28
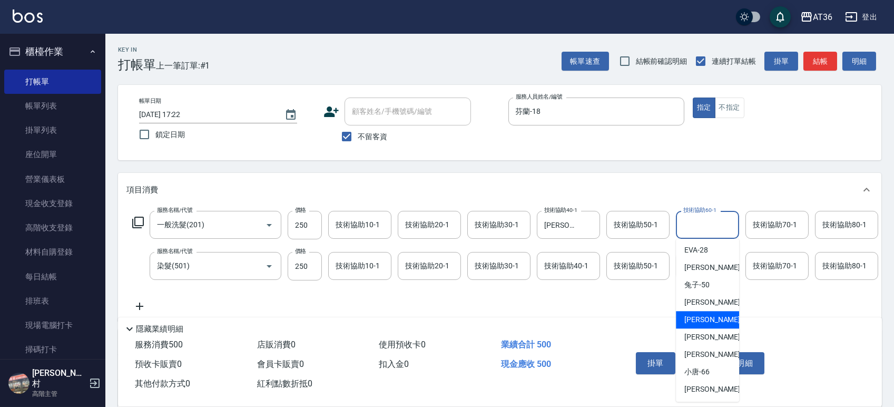
click at [707, 322] on span "[PERSON_NAME] -55" at bounding box center [718, 319] width 66 height 11
type input "[PERSON_NAME]-55"
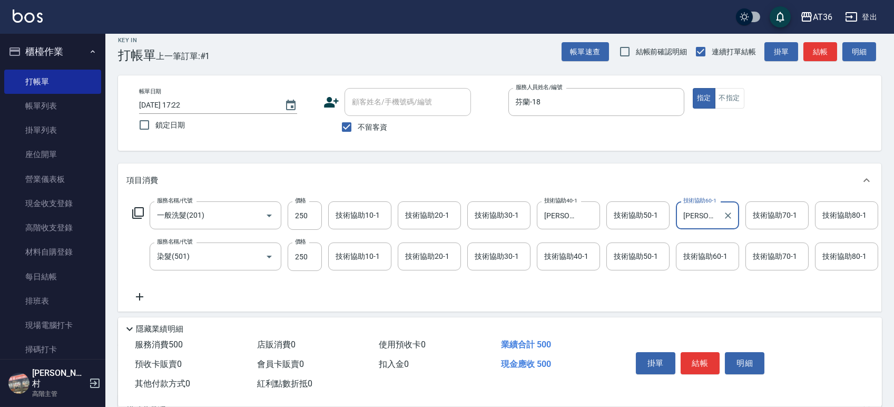
scroll to position [134, 0]
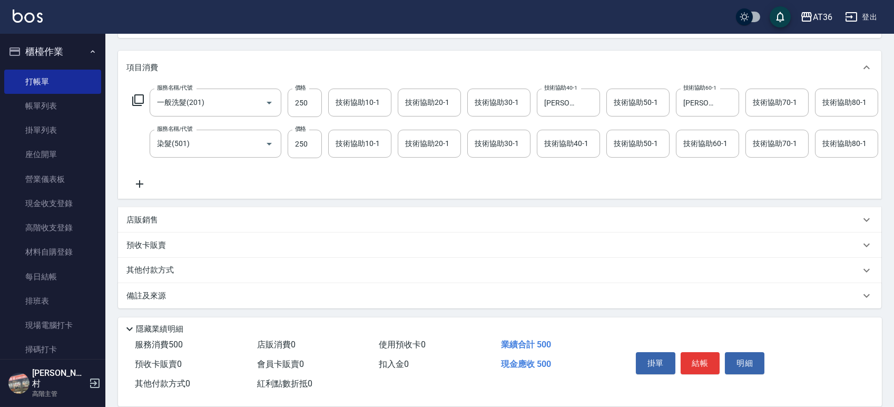
drag, startPoint x: 151, startPoint y: 221, endPoint x: 207, endPoint y: 245, distance: 61.4
click at [151, 221] on p "店販銷售" at bounding box center [142, 219] width 32 height 11
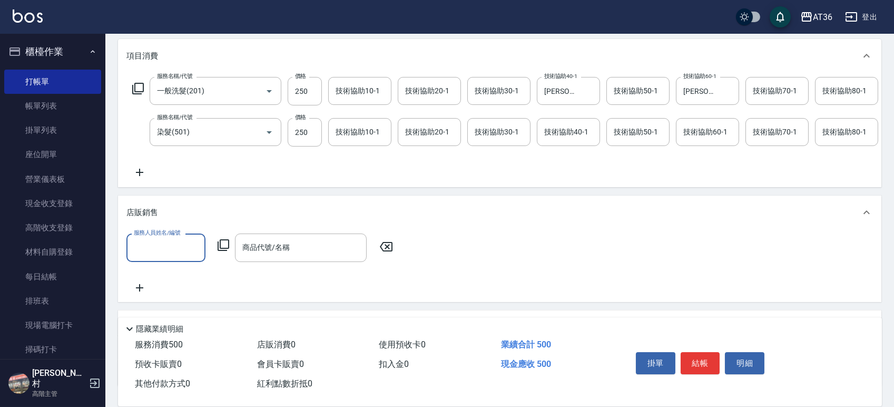
scroll to position [0, 0]
click at [146, 257] on input "服務人員姓名/編號" at bounding box center [166, 247] width 70 height 18
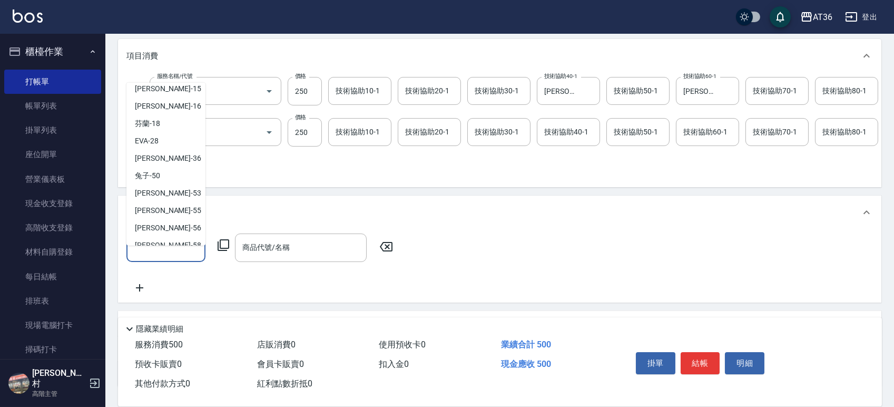
scroll to position [123, 0]
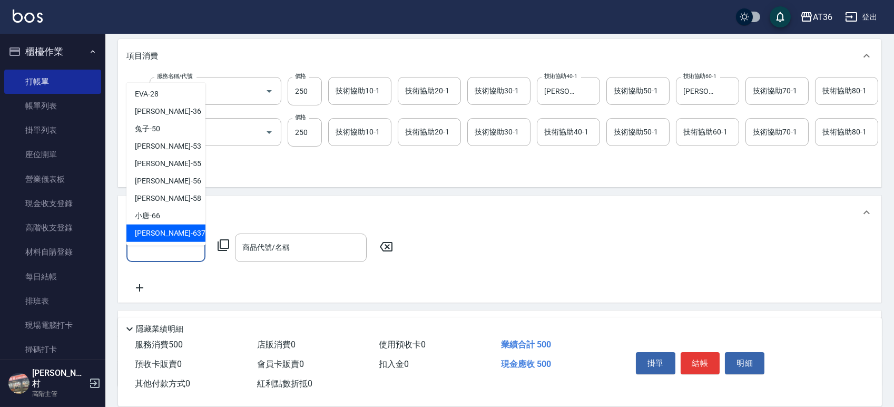
click at [150, 236] on span "憶琳 -637" at bounding box center [170, 233] width 71 height 11
type input "憶琳-637"
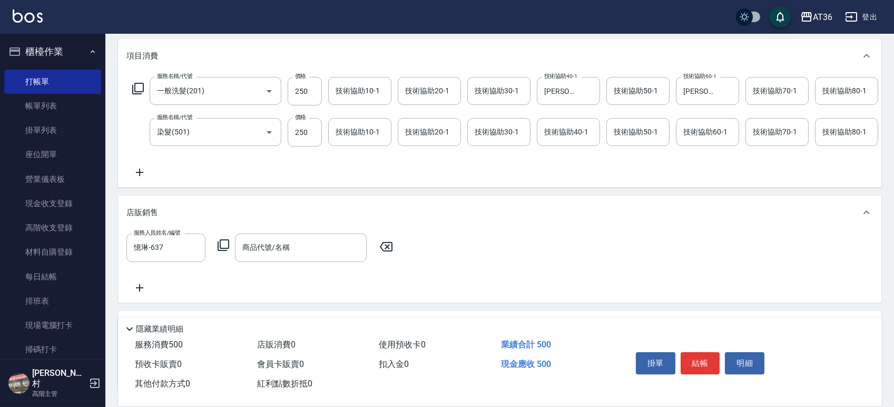
click at [226, 251] on icon at bounding box center [224, 245] width 12 height 12
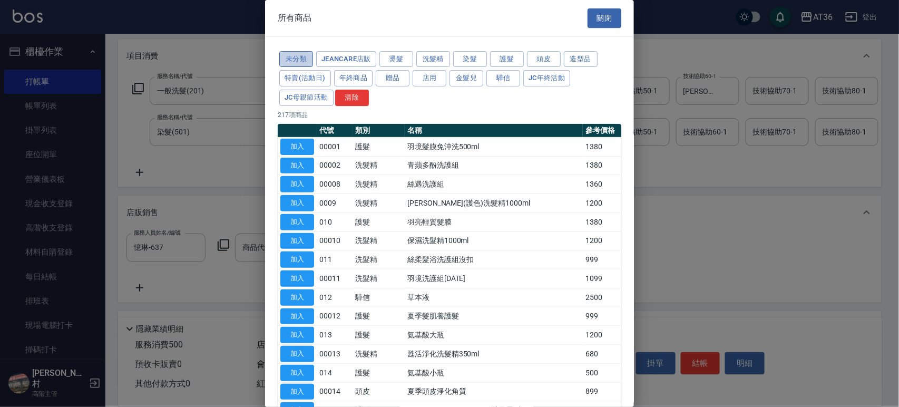
click at [301, 60] on button "未分類" at bounding box center [296, 59] width 34 height 16
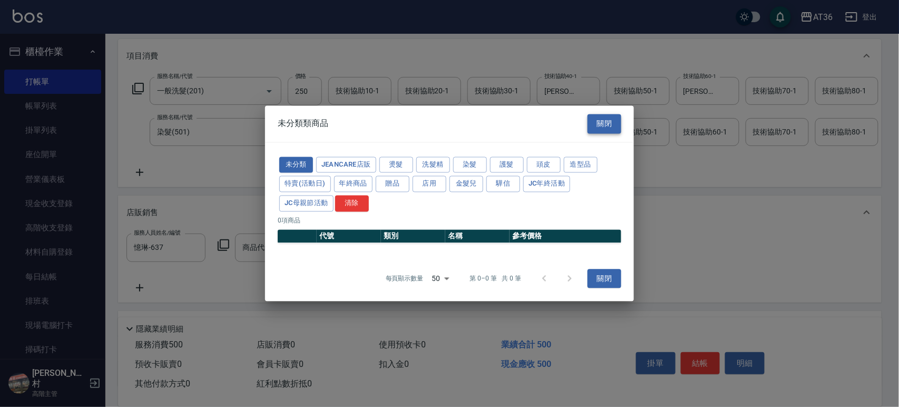
click at [618, 116] on button "關閉" at bounding box center [605, 123] width 34 height 19
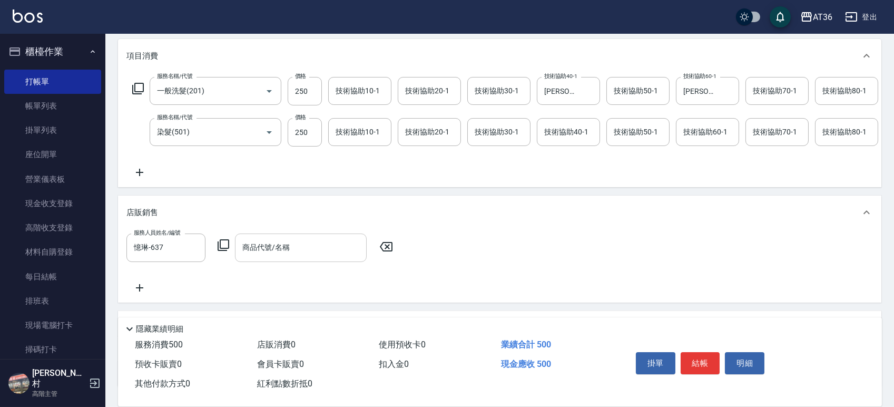
click at [274, 257] on div "商品代號/名稱 商品代號/名稱" at bounding box center [301, 247] width 132 height 28
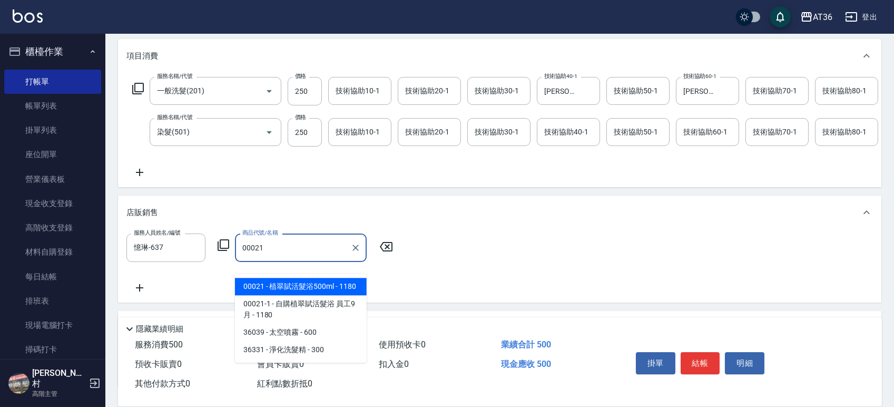
drag, startPoint x: 295, startPoint y: 289, endPoint x: 329, endPoint y: 227, distance: 70.7
click at [295, 289] on span "00021 - 植翠賦活髮浴500ml - 1180" at bounding box center [301, 286] width 132 height 17
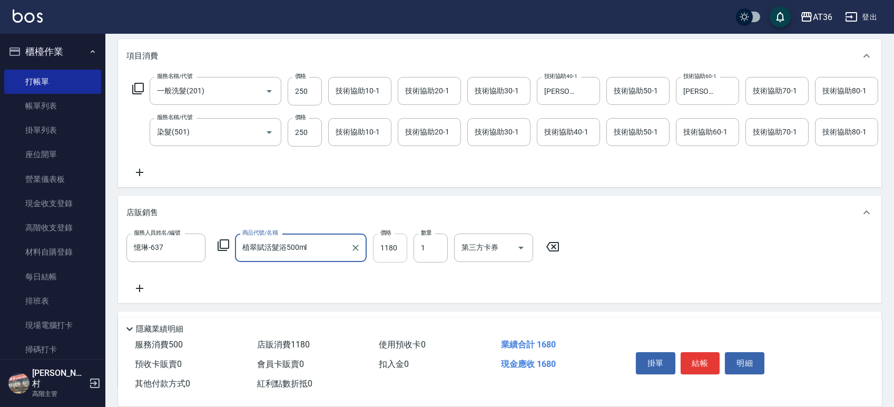
type input "植翠賦活髮浴500ml"
click at [384, 262] on input "1180" at bounding box center [390, 247] width 34 height 28
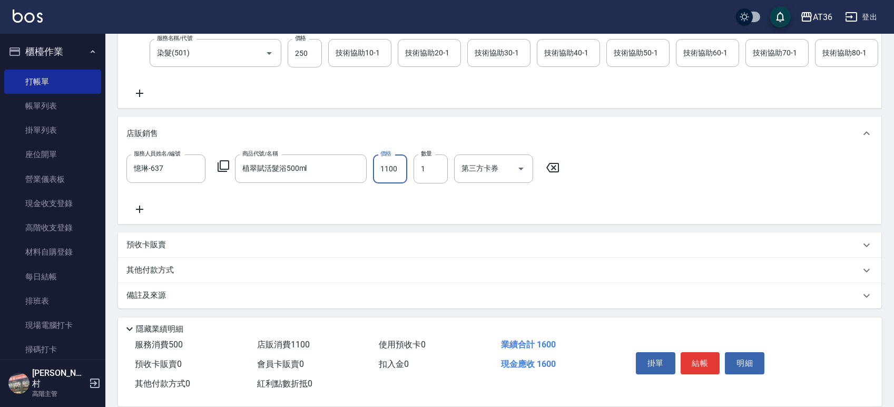
scroll to position [224, 0]
type input "1100"
click at [160, 270] on p "其他付款方式" at bounding box center [152, 271] width 53 height 12
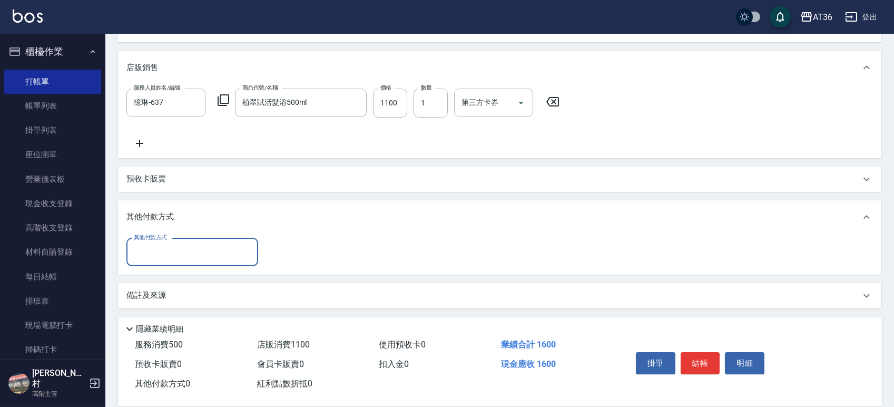
scroll to position [284, 0]
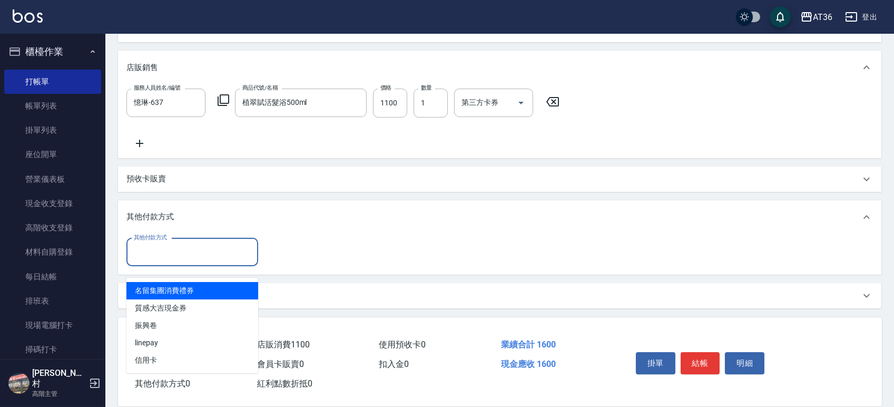
drag, startPoint x: 167, startPoint y: 253, endPoint x: 205, endPoint y: 276, distance: 44.9
click at [169, 256] on input "其他付款方式" at bounding box center [192, 252] width 122 height 18
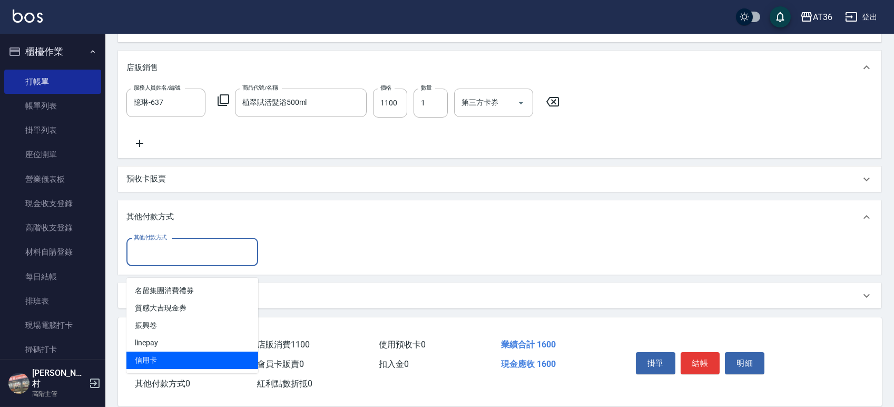
click at [163, 354] on span "信用卡" at bounding box center [192, 360] width 132 height 17
type input "信用卡"
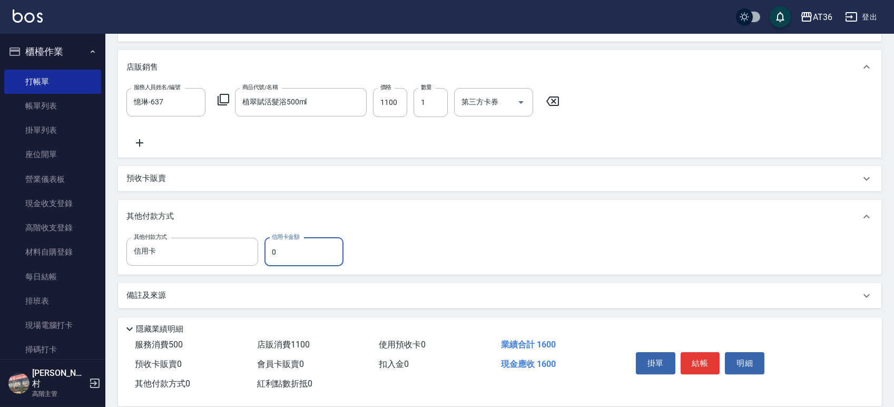
click at [265, 262] on input "0" at bounding box center [304, 252] width 79 height 28
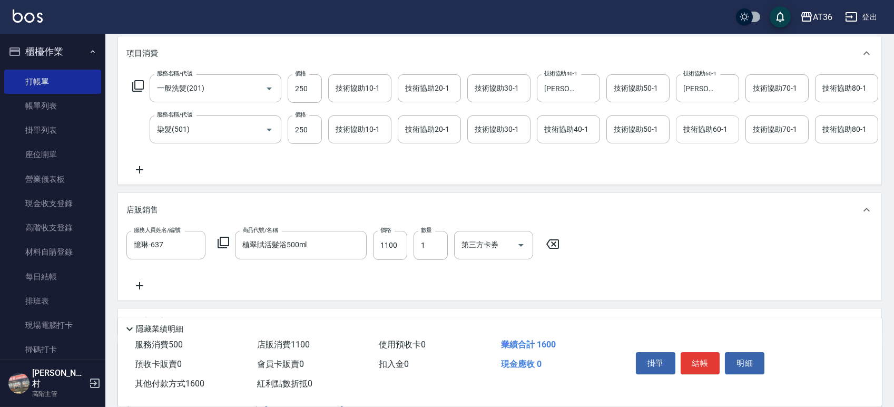
scroll to position [0, 0]
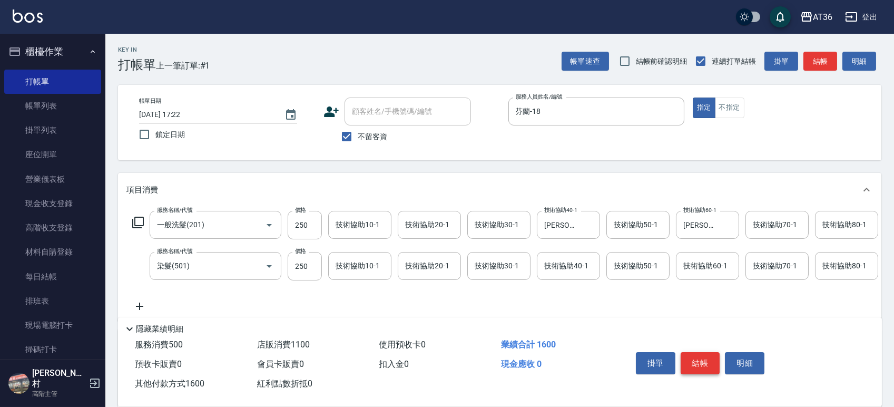
type input "1600"
click at [699, 360] on button "結帳" at bounding box center [701, 363] width 40 height 22
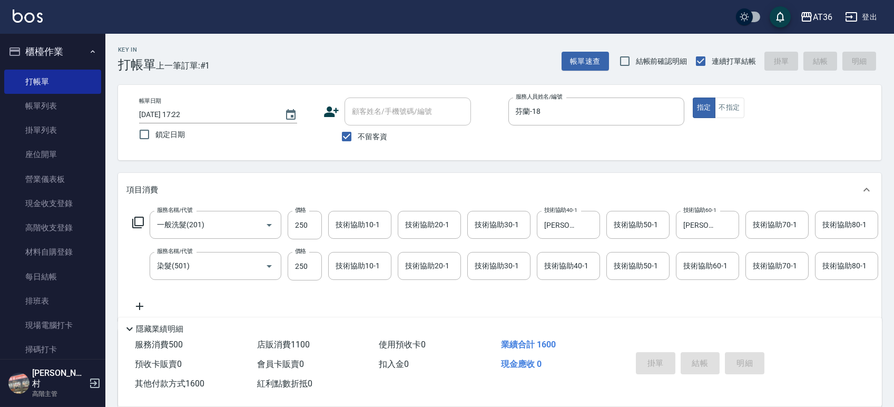
type input "[DATE] 17:24"
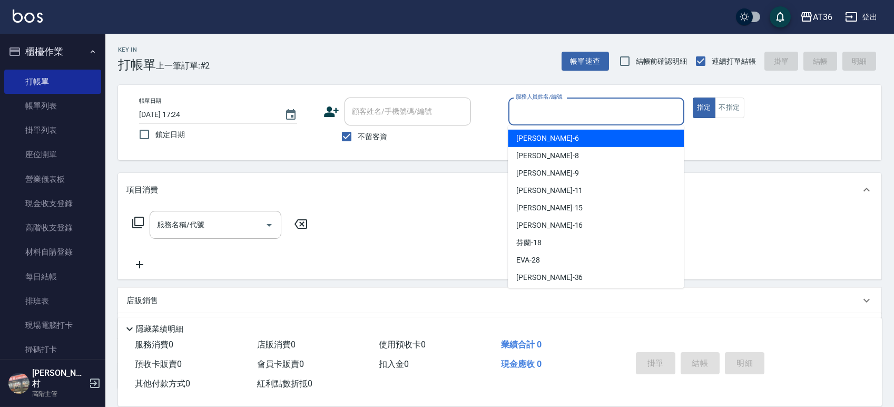
click at [525, 116] on input "服務人員姓名/編號" at bounding box center [596, 111] width 167 height 18
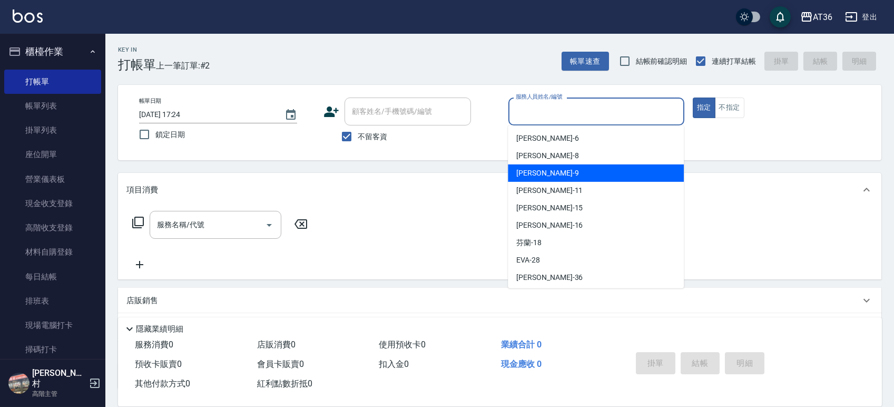
drag, startPoint x: 540, startPoint y: 177, endPoint x: 551, endPoint y: 156, distance: 23.1
click at [540, 177] on div "美燕 -9" at bounding box center [596, 172] width 176 height 17
type input "美燕-9"
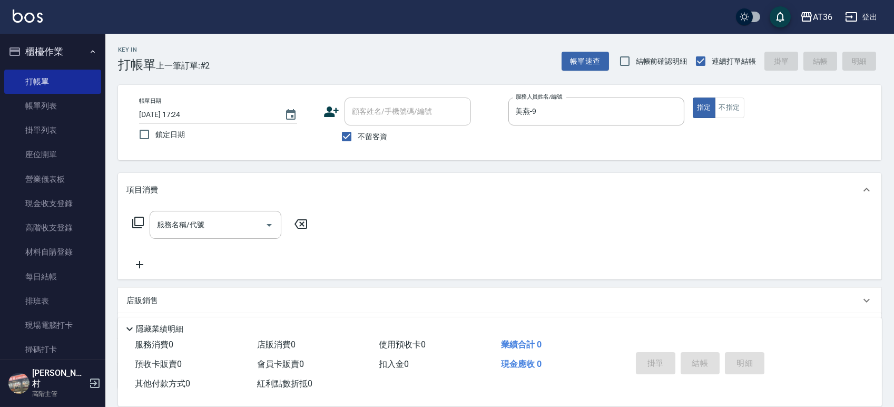
click at [135, 220] on icon at bounding box center [138, 223] width 12 height 12
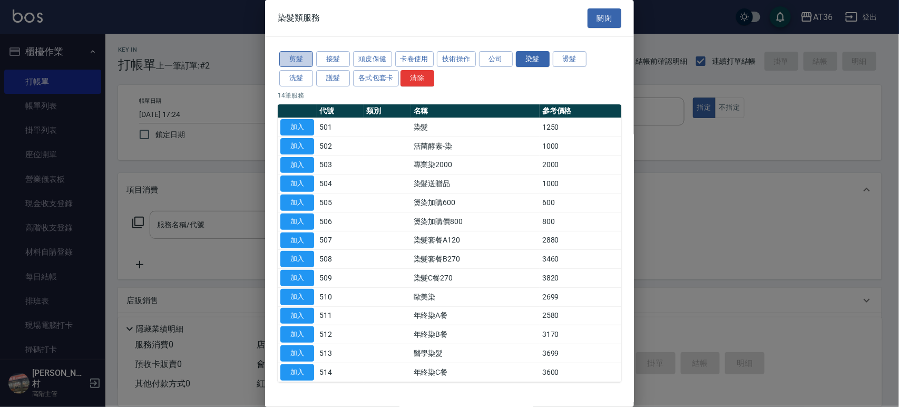
click at [282, 66] on button "剪髮" at bounding box center [296, 59] width 34 height 16
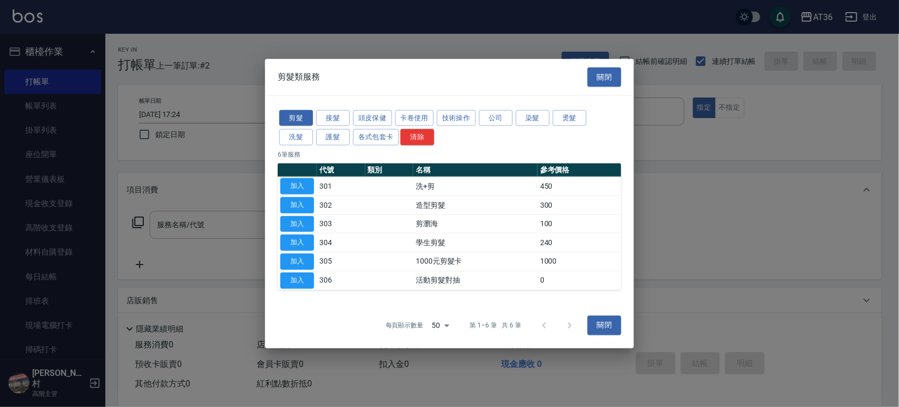
drag, startPoint x: 291, startPoint y: 205, endPoint x: 278, endPoint y: 283, distance: 79.0
click at [290, 206] on button "加入" at bounding box center [297, 205] width 34 height 16
type input "造型剪髮(302)"
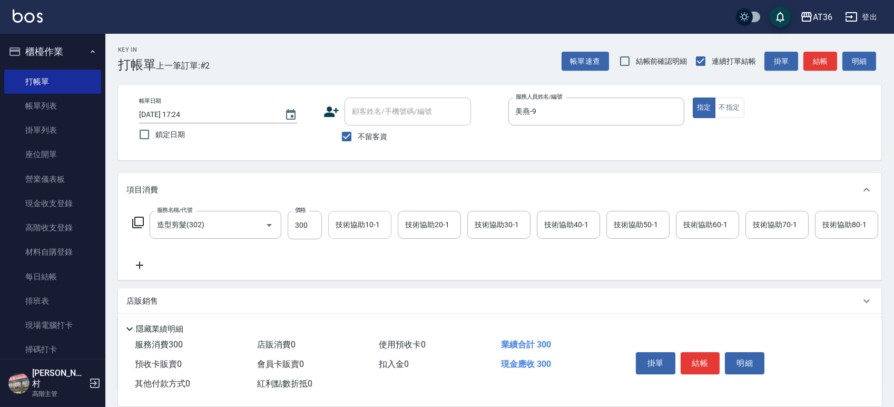
drag, startPoint x: 299, startPoint y: 226, endPoint x: 337, endPoint y: 224, distance: 38.0
click at [299, 226] on input "300" at bounding box center [305, 225] width 34 height 28
type input "200"
click at [693, 359] on button "結帳" at bounding box center [701, 363] width 40 height 22
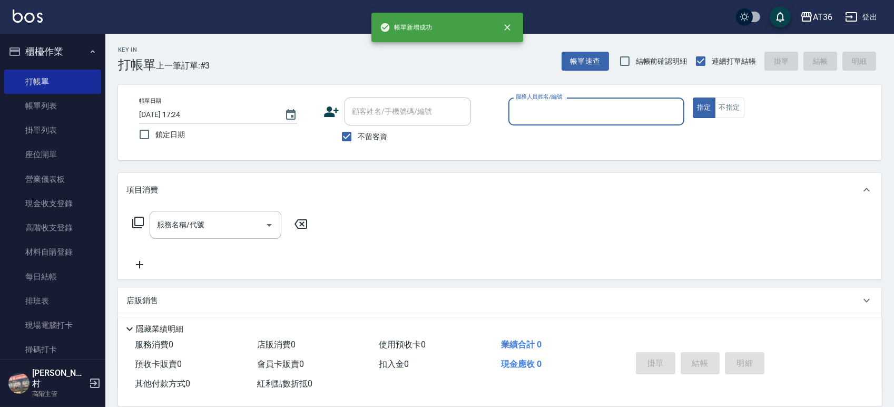
drag, startPoint x: 524, startPoint y: 106, endPoint x: 577, endPoint y: 123, distance: 54.8
click at [524, 111] on input "服務人員姓名/編號" at bounding box center [596, 111] width 167 height 18
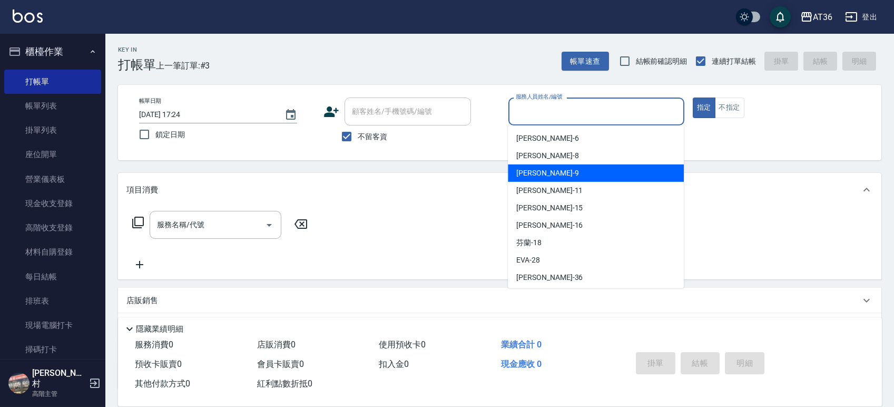
drag, startPoint x: 536, startPoint y: 167, endPoint x: 639, endPoint y: 154, distance: 103.6
click at [536, 168] on span "美燕 -9" at bounding box center [547, 173] width 62 height 11
type input "美燕-9"
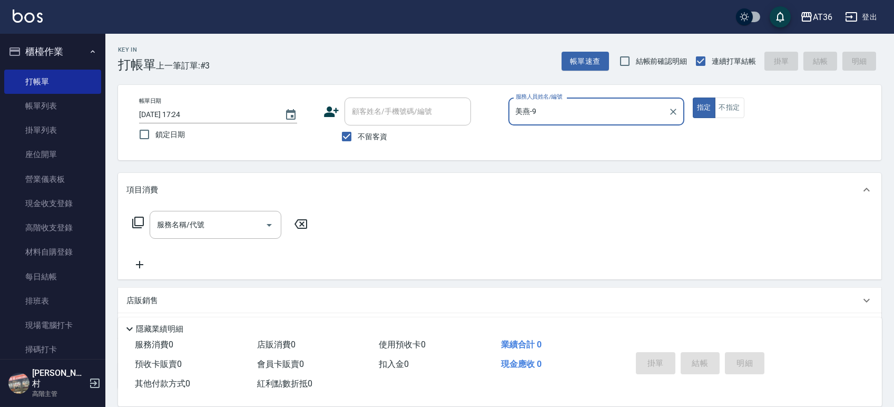
click at [139, 227] on icon at bounding box center [138, 223] width 12 height 12
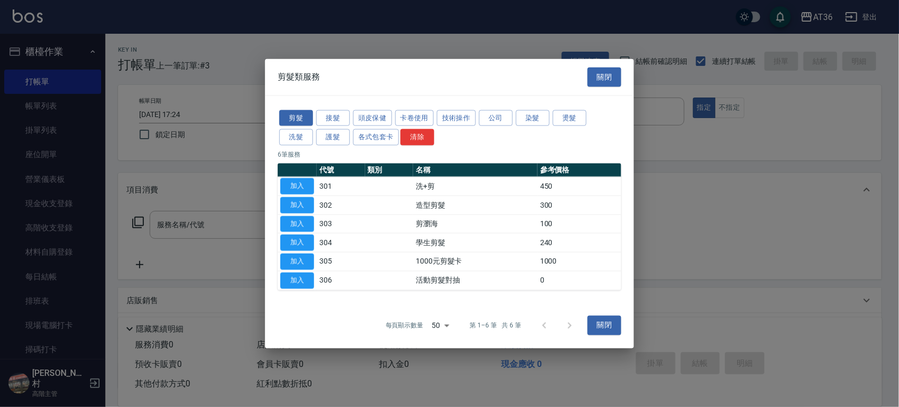
click at [292, 199] on button "加入" at bounding box center [297, 205] width 34 height 16
type input "造型剪髮(302)"
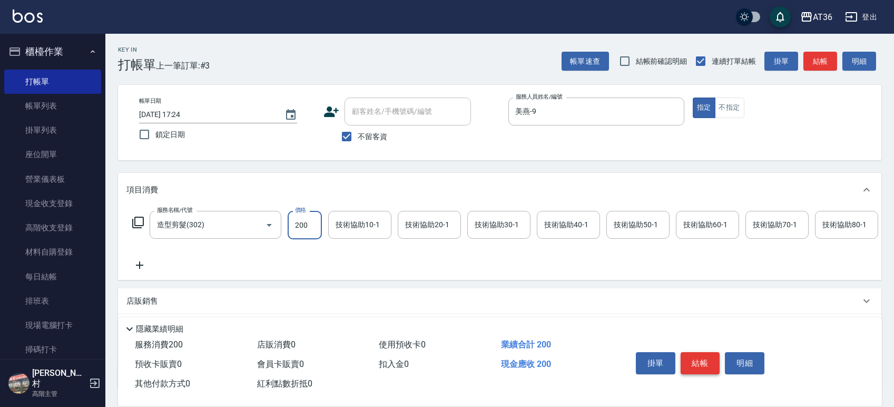
type input "200"
click at [689, 362] on button "結帳" at bounding box center [701, 363] width 40 height 22
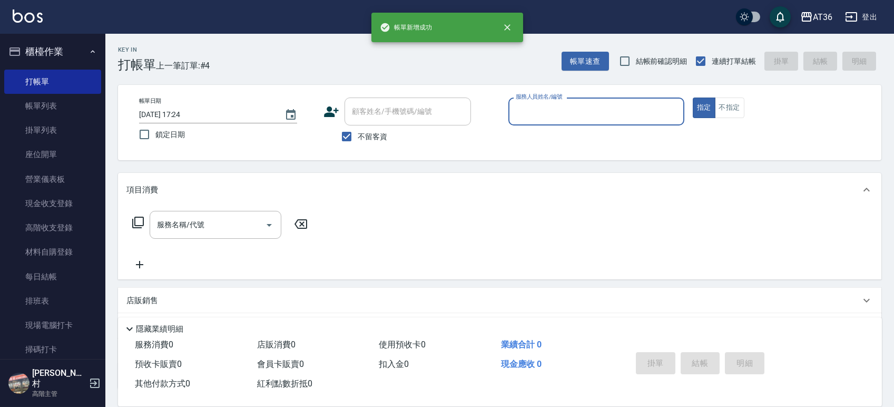
click at [516, 109] on input "服務人員姓名/編號" at bounding box center [596, 111] width 167 height 18
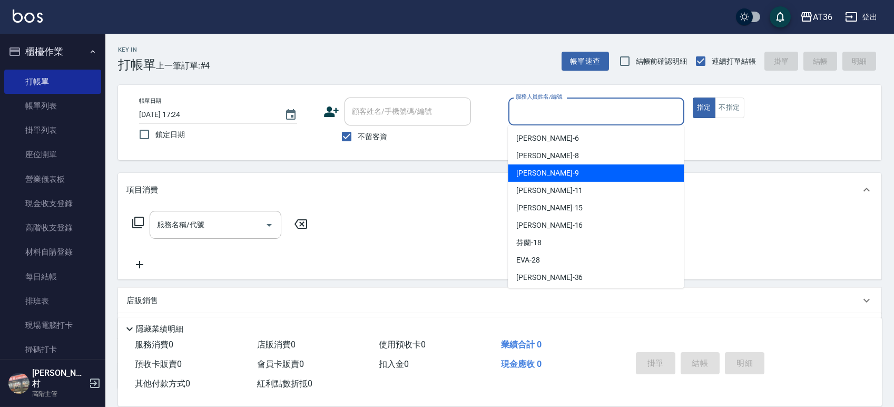
click at [542, 173] on div "美燕 -9" at bounding box center [596, 172] width 176 height 17
type input "美燕-9"
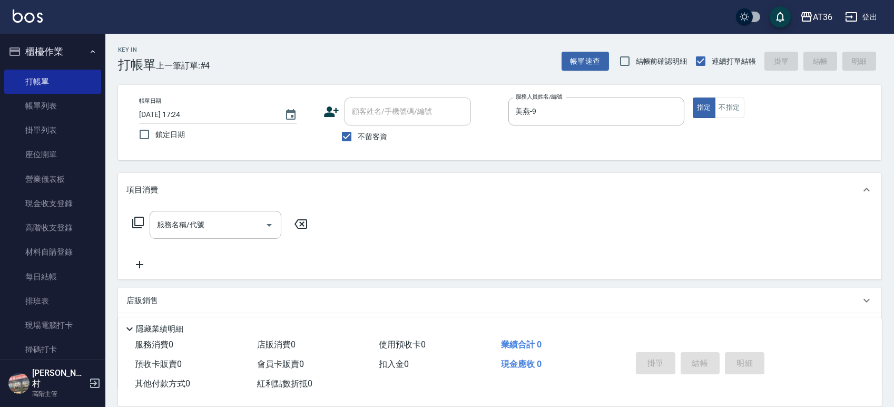
click at [136, 218] on icon at bounding box center [138, 222] width 13 height 13
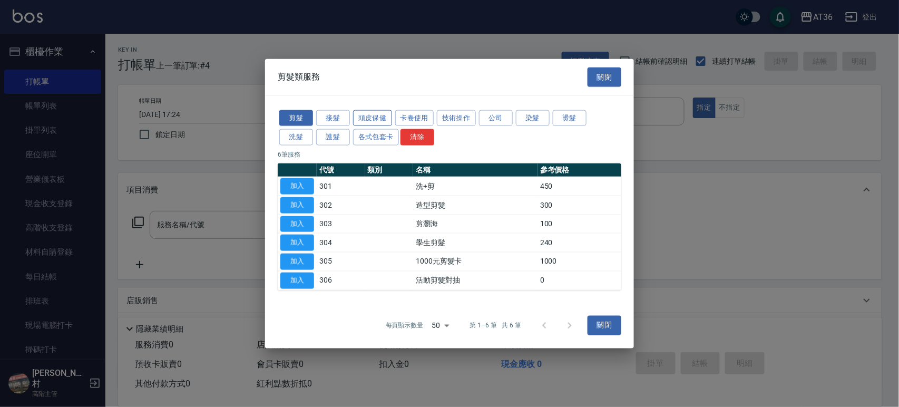
click at [370, 116] on button "頭皮保健" at bounding box center [372, 118] width 39 height 16
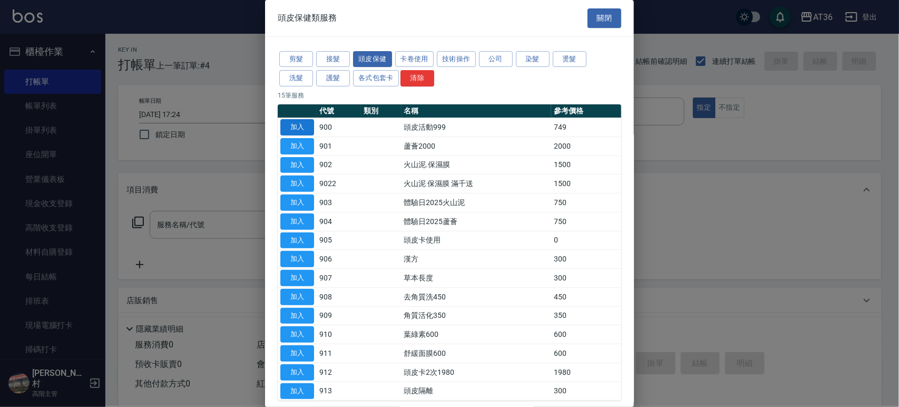
click at [300, 124] on button "加入" at bounding box center [297, 127] width 34 height 16
type input "頭皮活動999(900)"
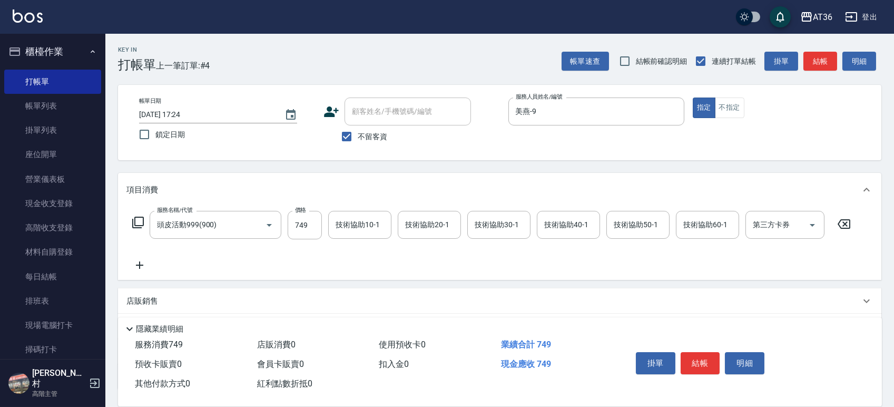
drag, startPoint x: 133, startPoint y: 220, endPoint x: 139, endPoint y: 219, distance: 6.0
click at [139, 219] on icon at bounding box center [138, 222] width 13 height 13
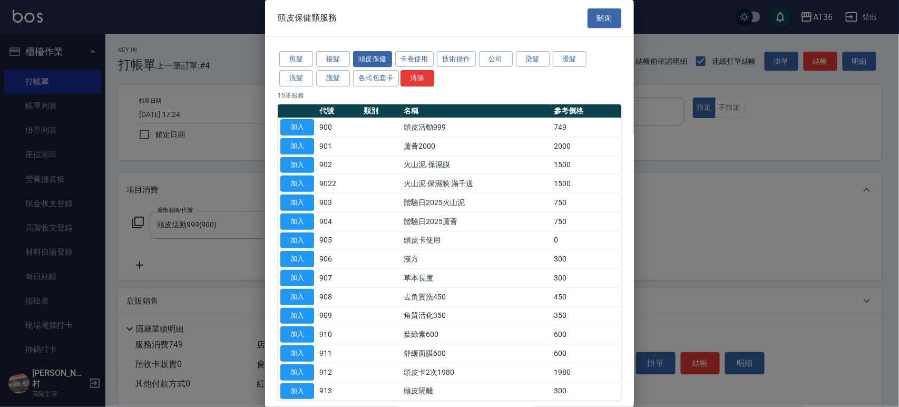
drag, startPoint x: 533, startPoint y: 58, endPoint x: 586, endPoint y: 162, distance: 116.7
click at [532, 58] on button "染髮" at bounding box center [533, 59] width 34 height 16
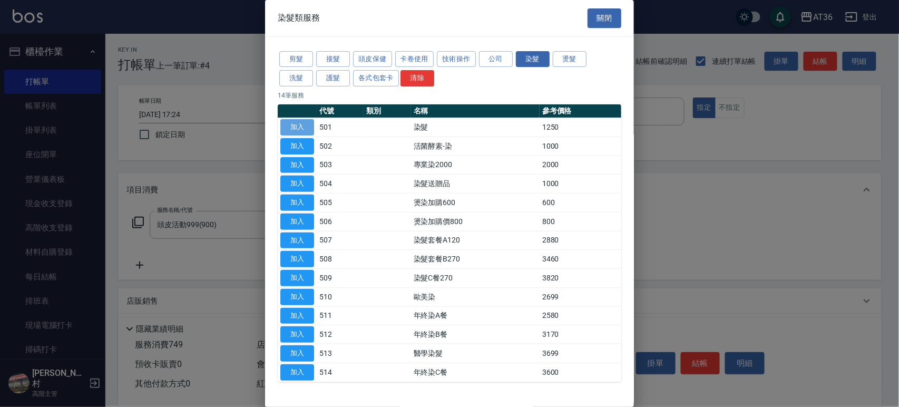
click at [304, 126] on button "加入" at bounding box center [297, 127] width 34 height 16
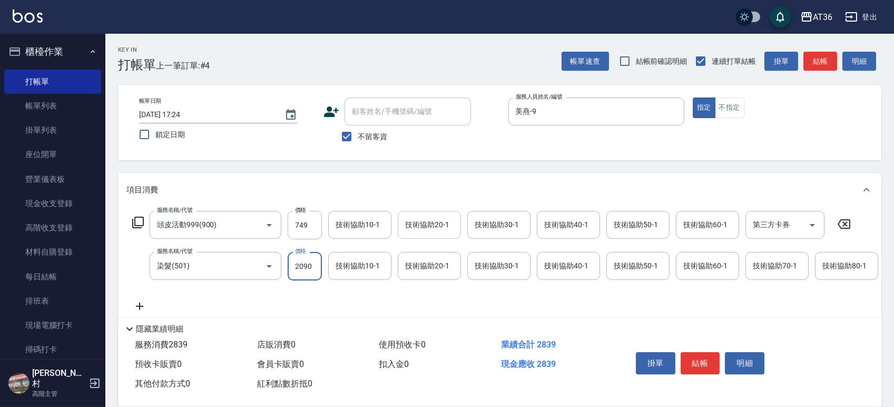
type input "2090"
click at [415, 224] on div "技術協助20-1 技術協助20-1" at bounding box center [429, 225] width 63 height 28
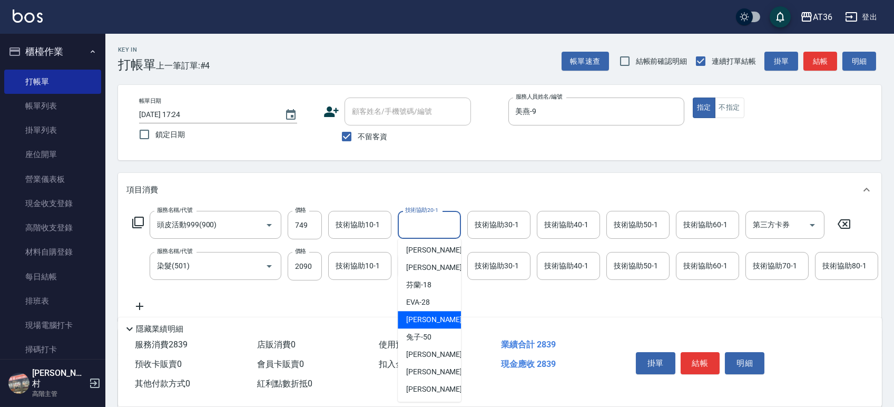
scroll to position [123, 0]
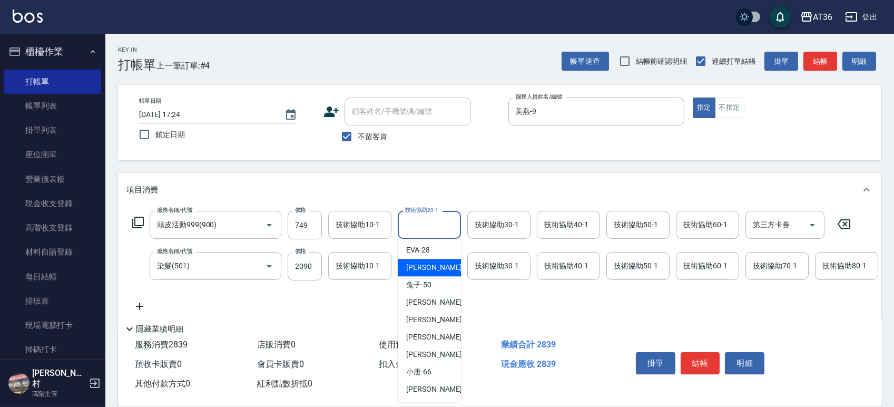
click at [430, 272] on span "佳佳 -36" at bounding box center [439, 267] width 66 height 11
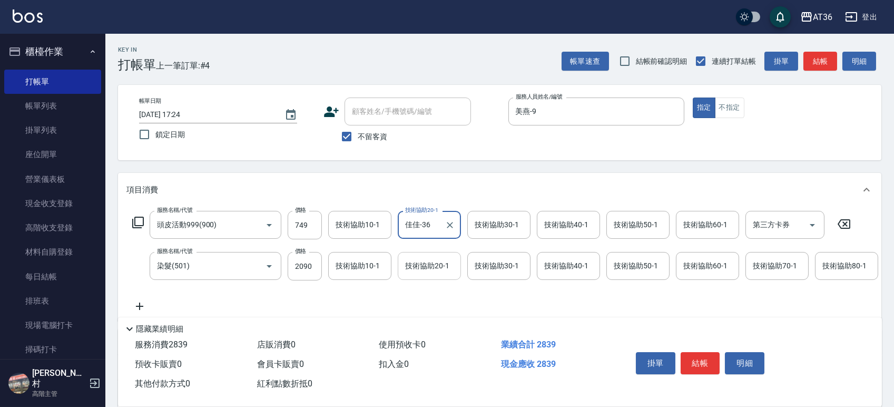
type input "佳佳-36"
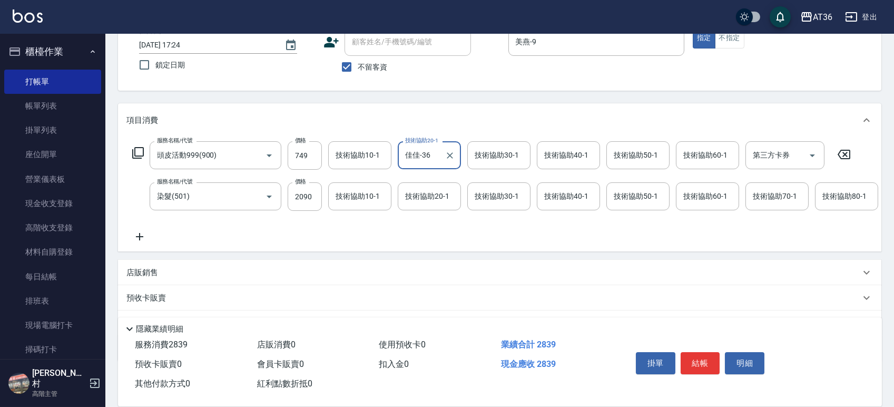
scroll to position [134, 0]
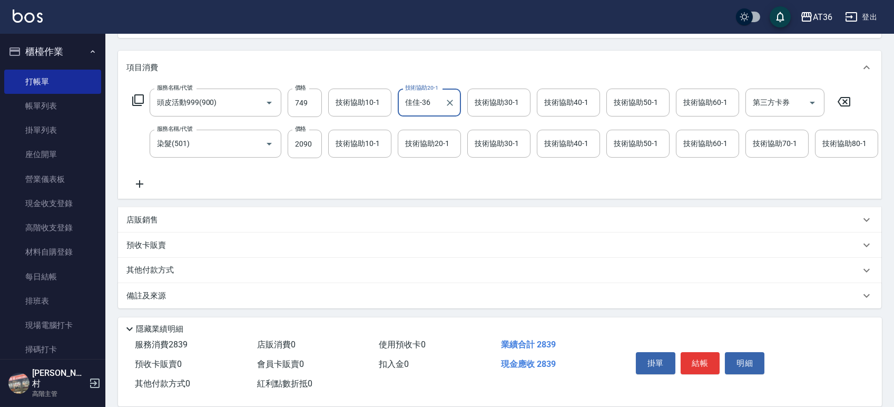
click at [172, 269] on p "其他付款方式" at bounding box center [152, 271] width 53 height 12
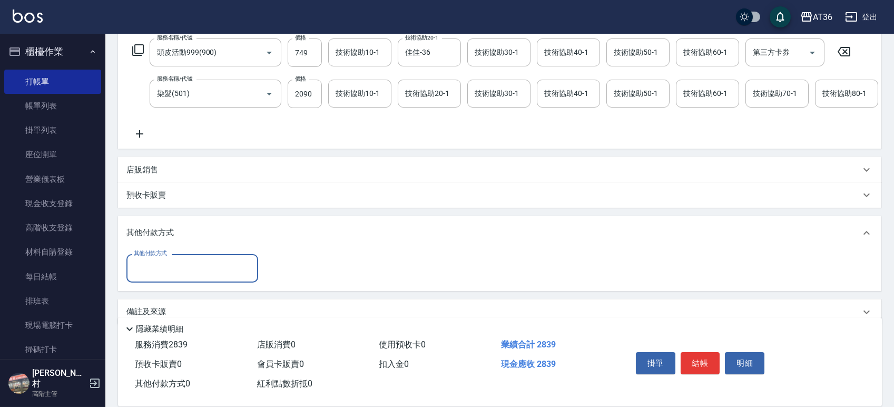
scroll to position [200, 0]
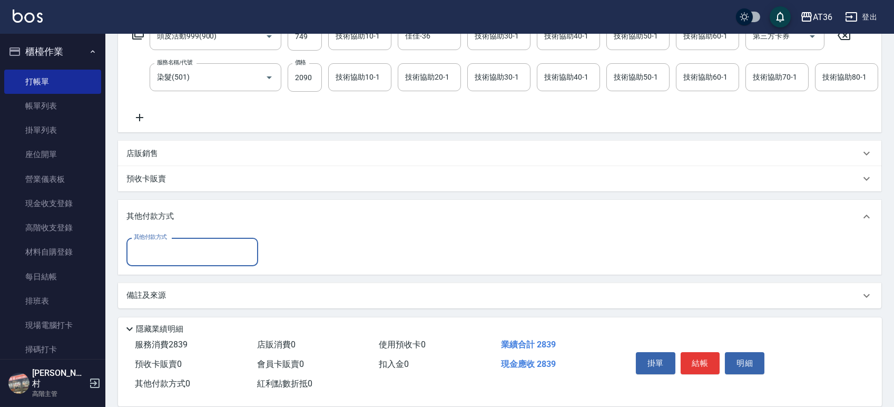
click at [191, 260] on input "其他付款方式" at bounding box center [192, 251] width 122 height 18
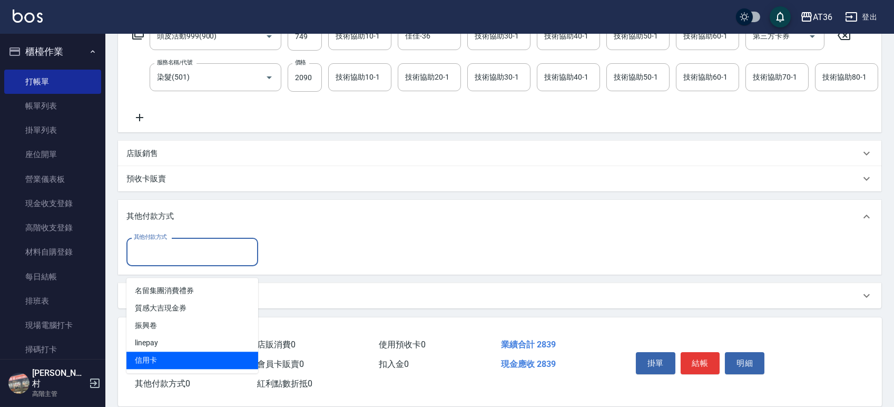
click at [147, 352] on span "信用卡" at bounding box center [192, 360] width 132 height 17
type input "信用卡"
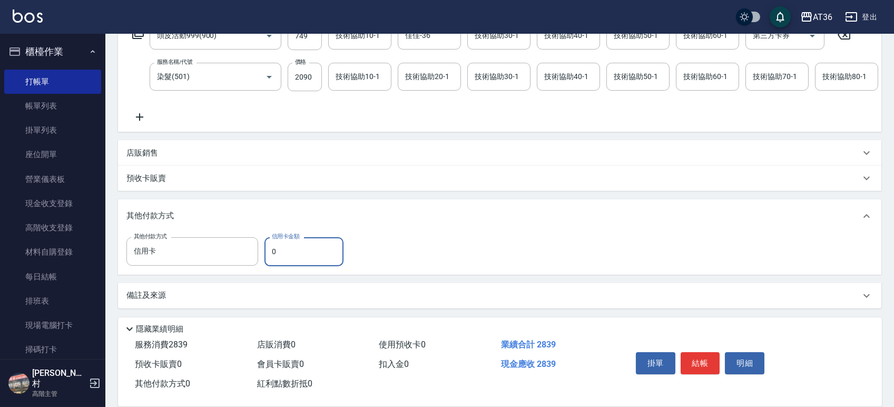
click at [268, 257] on input "0" at bounding box center [304, 251] width 79 height 28
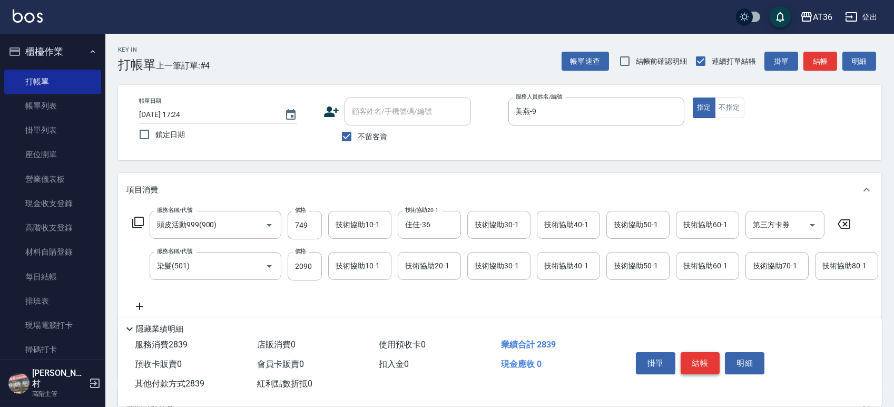
type input "2839"
click at [694, 365] on button "結帳" at bounding box center [701, 363] width 40 height 22
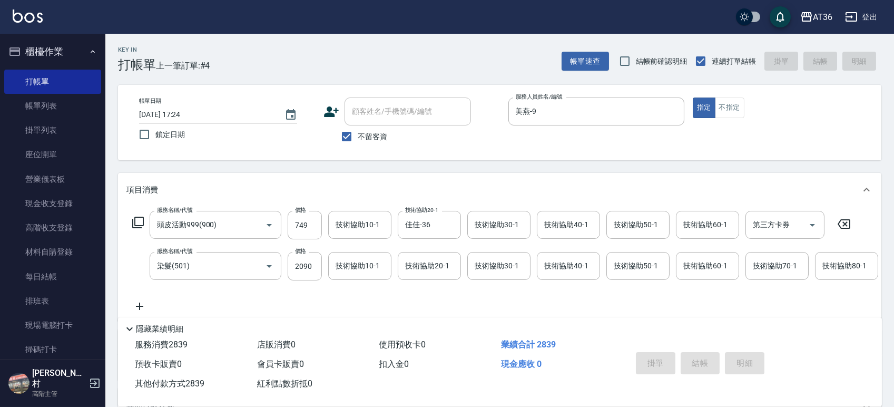
type input "[DATE] 17:25"
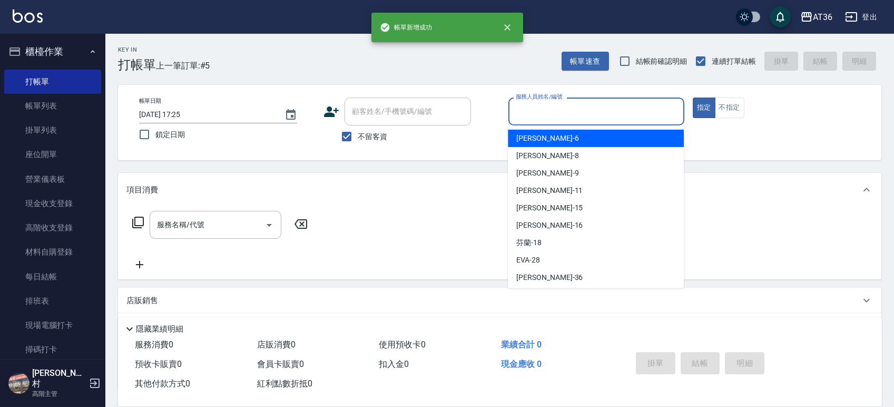
drag, startPoint x: 519, startPoint y: 110, endPoint x: 585, endPoint y: 146, distance: 75.2
click at [520, 112] on input "服務人員姓名/編號" at bounding box center [596, 111] width 167 height 18
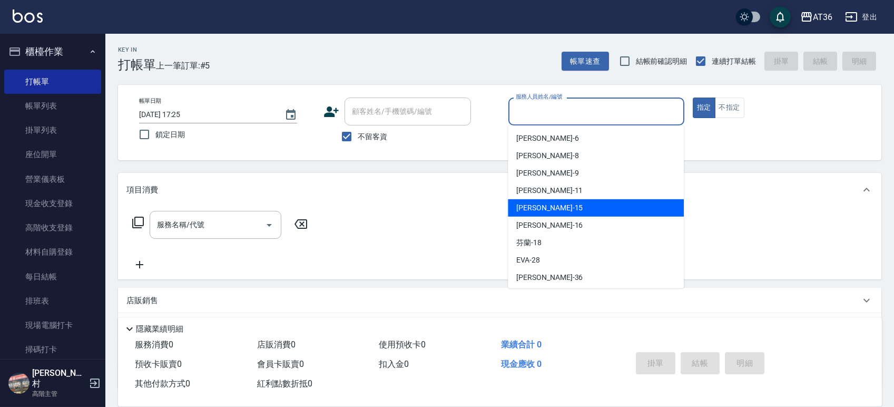
drag, startPoint x: 549, startPoint y: 205, endPoint x: 511, endPoint y: 148, distance: 68.4
click at [554, 203] on div "[PERSON_NAME] -15" at bounding box center [596, 207] width 176 height 17
type input "阡慧-15"
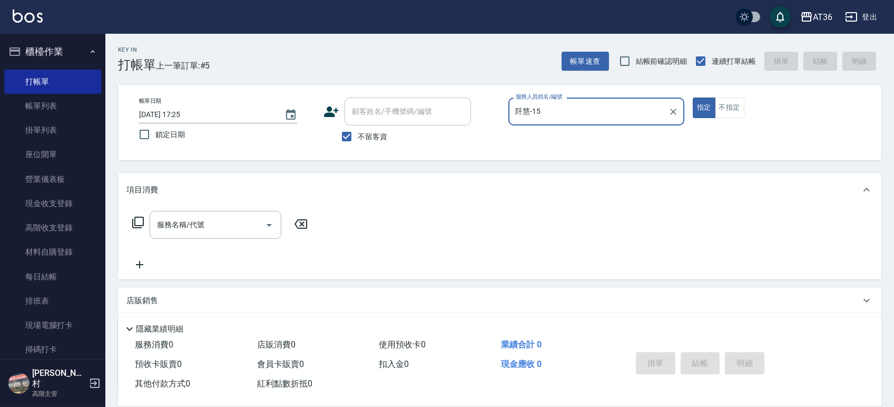
click at [130, 223] on div "服務名稱/代號 服務名稱/代號" at bounding box center [220, 225] width 188 height 28
click at [139, 224] on icon at bounding box center [138, 222] width 13 height 13
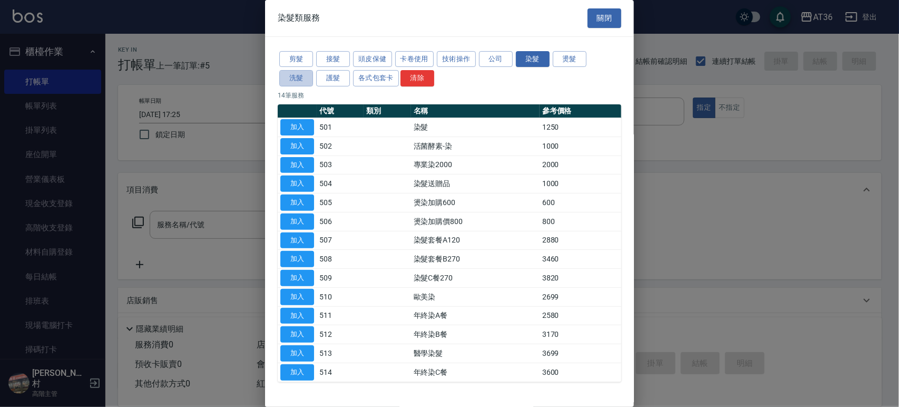
drag, startPoint x: 300, startPoint y: 83, endPoint x: 331, endPoint y: 34, distance: 58.5
click at [300, 83] on button "洗髮" at bounding box center [296, 78] width 34 height 16
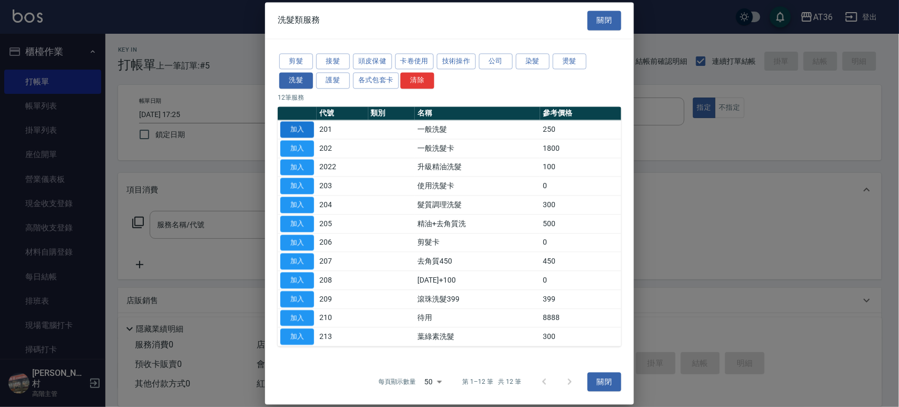
click at [292, 131] on button "加入" at bounding box center [297, 129] width 34 height 16
type input "一般洗髮(201)"
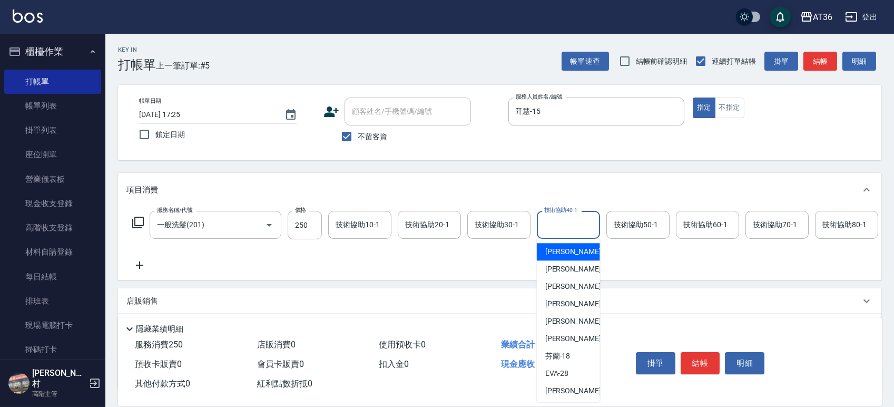
drag, startPoint x: 557, startPoint y: 226, endPoint x: 583, endPoint y: 182, distance: 51.1
click at [557, 225] on div "技術協助40-1 技術協助40-1" at bounding box center [568, 225] width 63 height 28
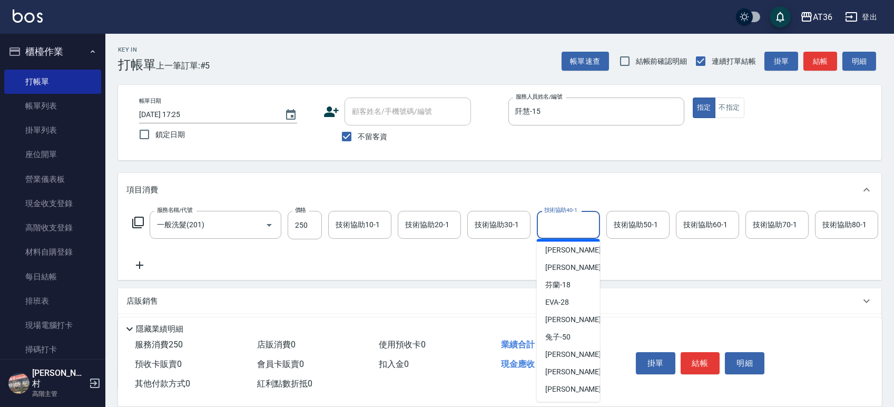
scroll to position [123, 0]
click at [567, 268] on span "佳佳 -36" at bounding box center [578, 267] width 66 height 11
type input "佳佳-36"
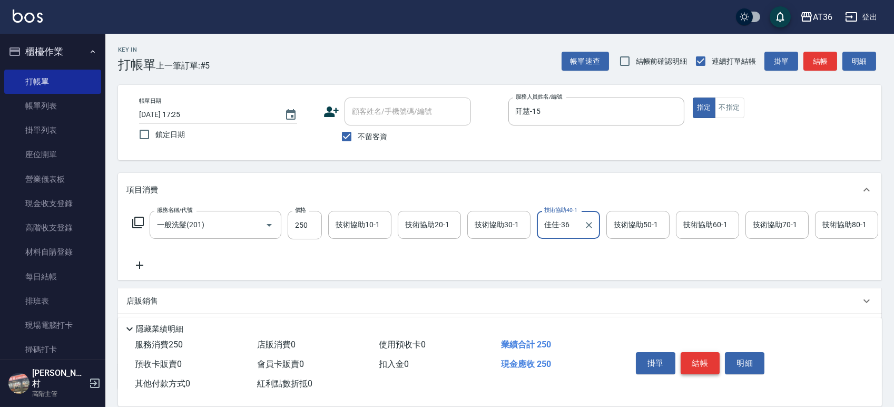
click at [706, 358] on button "結帳" at bounding box center [701, 363] width 40 height 22
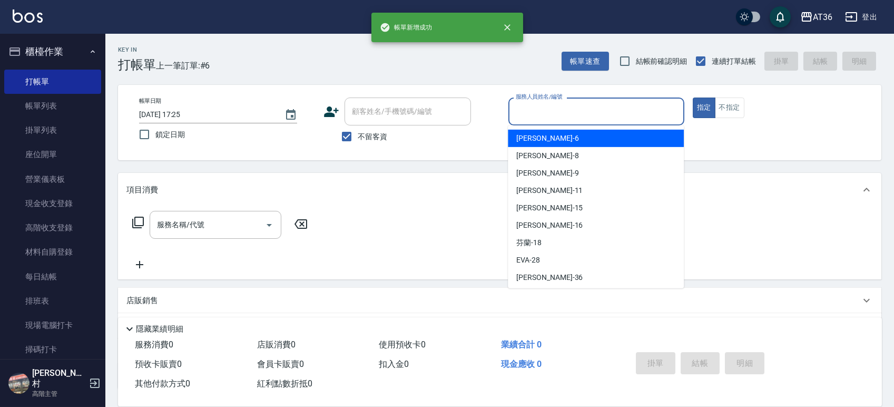
click at [517, 110] on input "服務人員姓名/編號" at bounding box center [596, 111] width 167 height 18
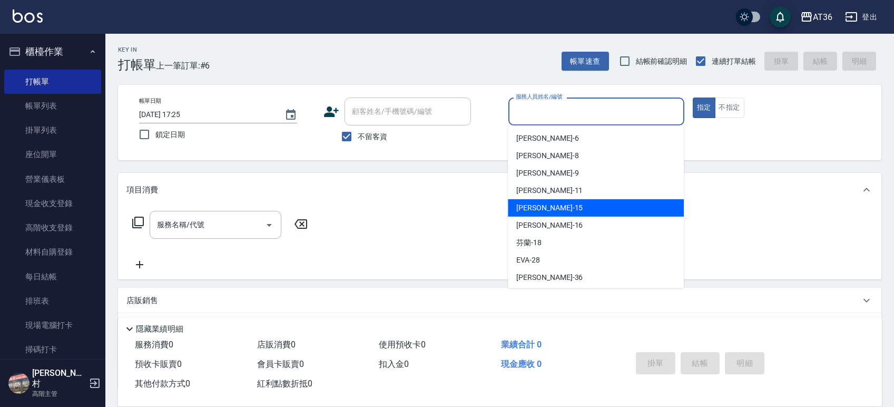
drag, startPoint x: 535, startPoint y: 210, endPoint x: 606, endPoint y: 201, distance: 71.1
click at [545, 210] on div "[PERSON_NAME] -15" at bounding box center [596, 207] width 176 height 17
type input "阡慧-15"
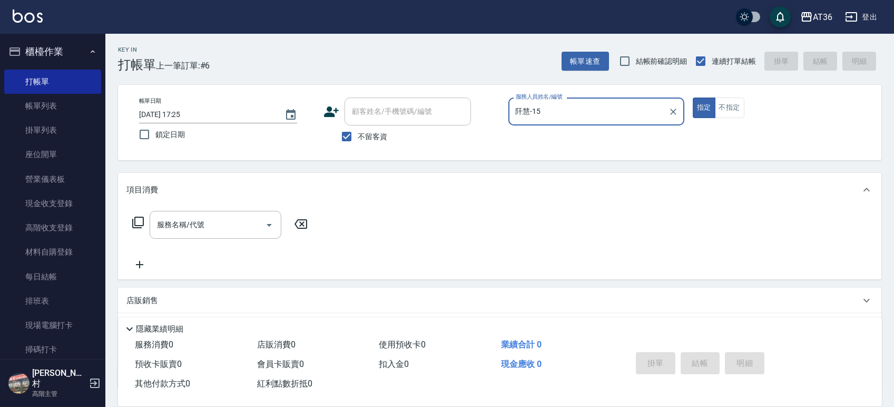
click at [133, 221] on icon at bounding box center [138, 222] width 13 height 13
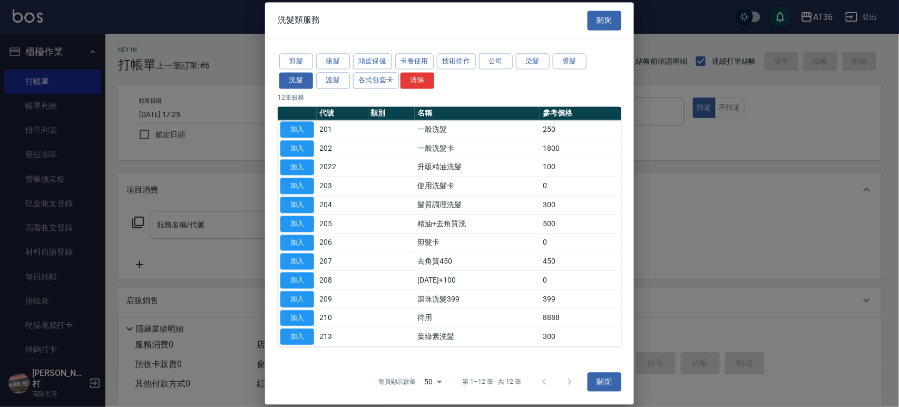
drag, startPoint x: 299, startPoint y: 58, endPoint x: 395, endPoint y: 112, distance: 109.7
click at [299, 60] on button "剪髮" at bounding box center [296, 61] width 34 height 16
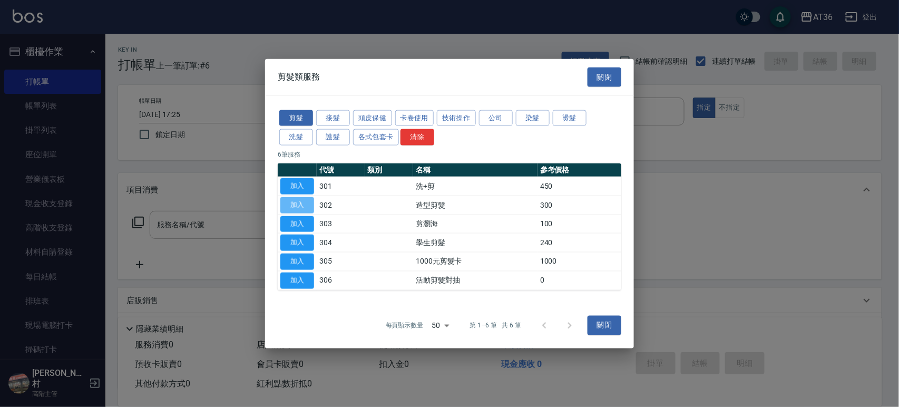
drag, startPoint x: 299, startPoint y: 199, endPoint x: 340, endPoint y: 251, distance: 66.4
click at [302, 199] on button "加入" at bounding box center [297, 205] width 34 height 16
type input "造型剪髮(302)"
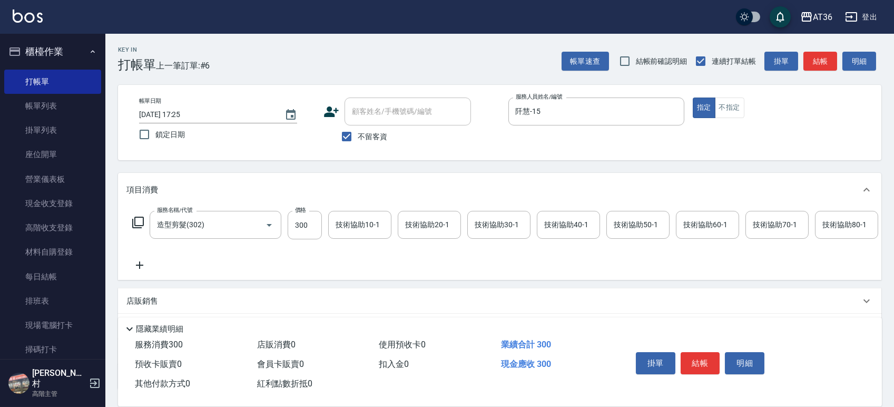
click at [284, 219] on div "服務名稱/代號 造型剪髮(302) 服務名稱/代號 價格 300 價格 技術協助10-1 技術協助10-1 技術協助20-1 技術協助20-1 技術協助30-…" at bounding box center [769, 225] width 1287 height 28
click at [300, 221] on input "300" at bounding box center [305, 225] width 34 height 28
type input "280"
drag, startPoint x: 697, startPoint y: 365, endPoint x: 700, endPoint y: 356, distance: 9.5
click at [697, 366] on button "結帳" at bounding box center [701, 363] width 40 height 22
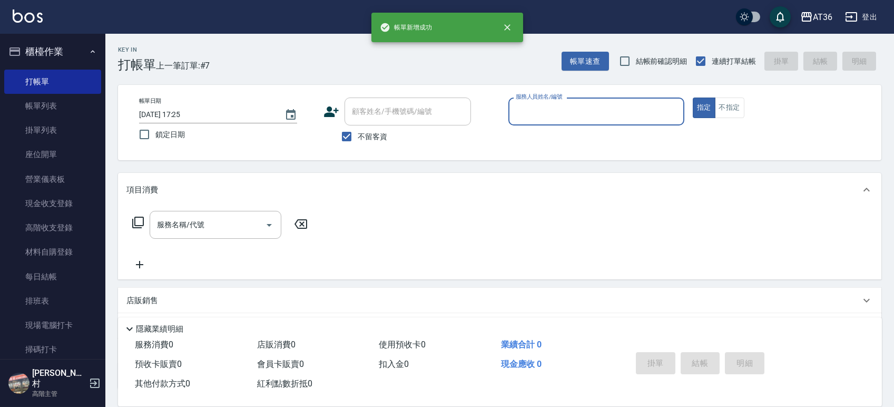
drag, startPoint x: 513, startPoint y: 112, endPoint x: 525, endPoint y: 124, distance: 17.9
click at [514, 117] on input "服務人員姓名/編號" at bounding box center [596, 111] width 167 height 18
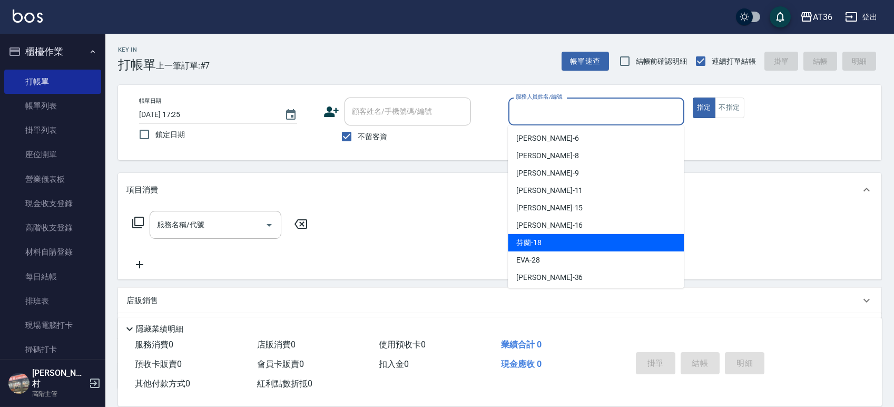
click at [538, 239] on span "芬蘭 -18" at bounding box center [528, 242] width 25 height 11
type input "芬蘭-18"
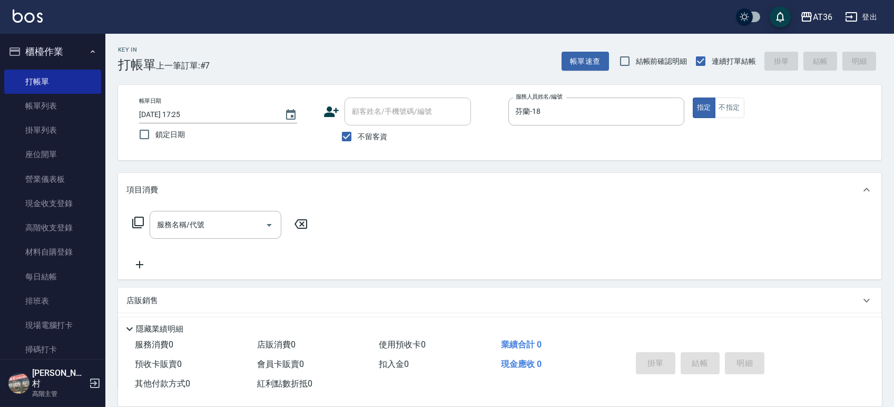
click at [139, 222] on icon at bounding box center [138, 222] width 13 height 13
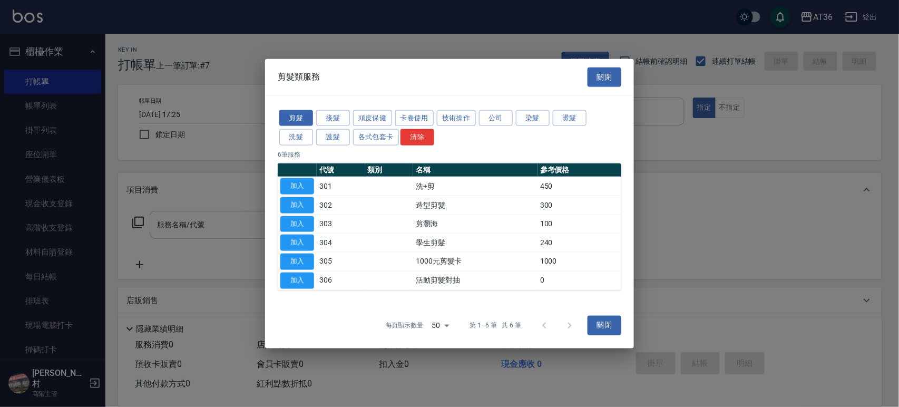
drag, startPoint x: 297, startPoint y: 180, endPoint x: 384, endPoint y: 202, distance: 89.7
click at [297, 182] on button "加入" at bounding box center [297, 186] width 34 height 16
type input "洗+剪(301)"
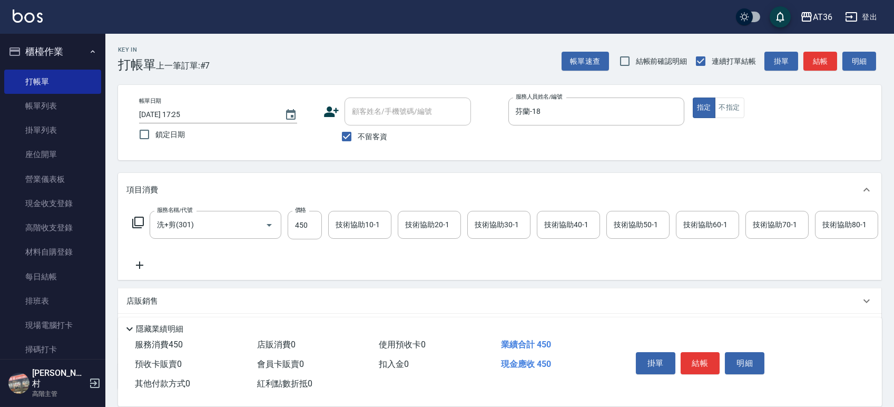
click at [549, 225] on div "技術協助40-1 技術協助40-1" at bounding box center [568, 225] width 63 height 28
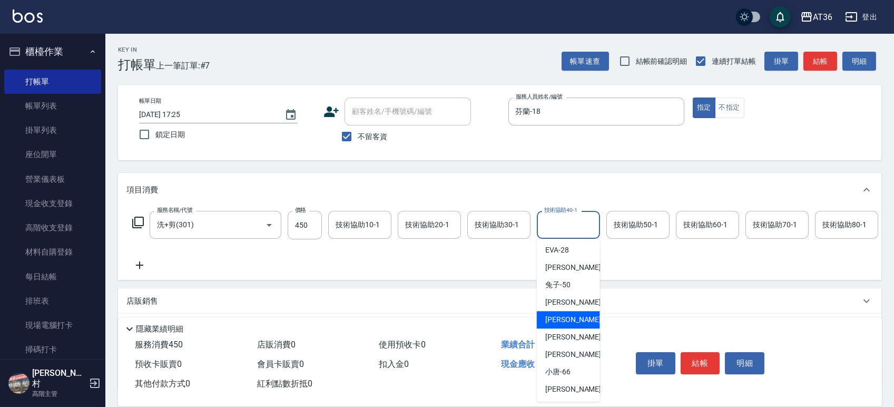
click at [574, 314] on div "[PERSON_NAME] -55" at bounding box center [568, 319] width 63 height 17
type input "[PERSON_NAME]-55"
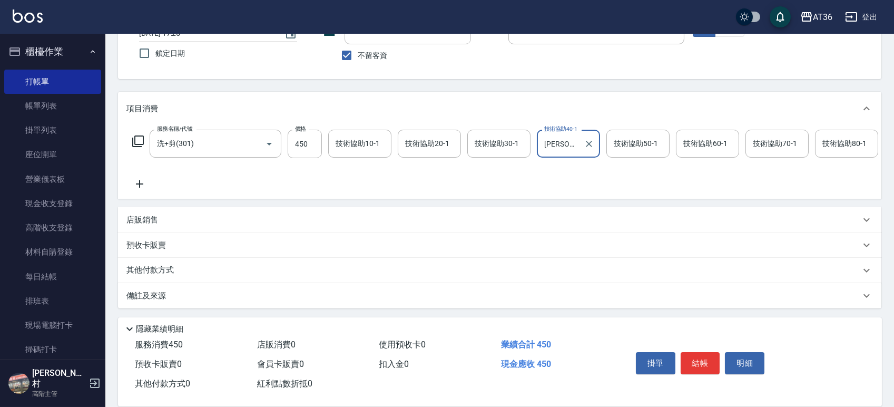
scroll to position [93, 0]
click at [163, 268] on p "其他付款方式" at bounding box center [152, 271] width 53 height 12
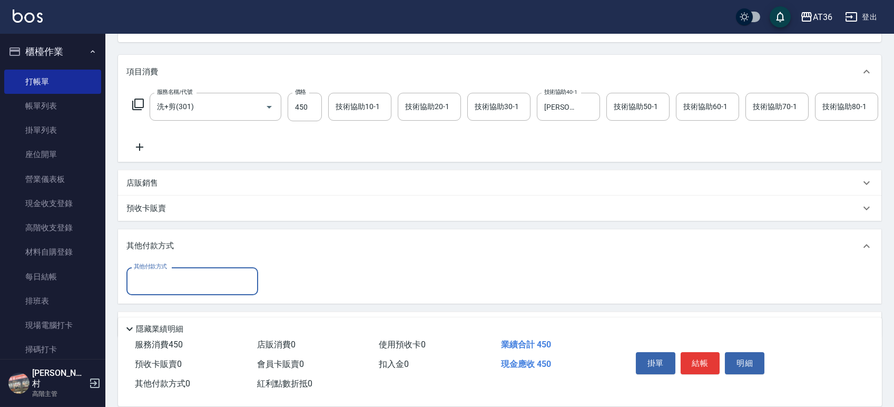
scroll to position [159, 0]
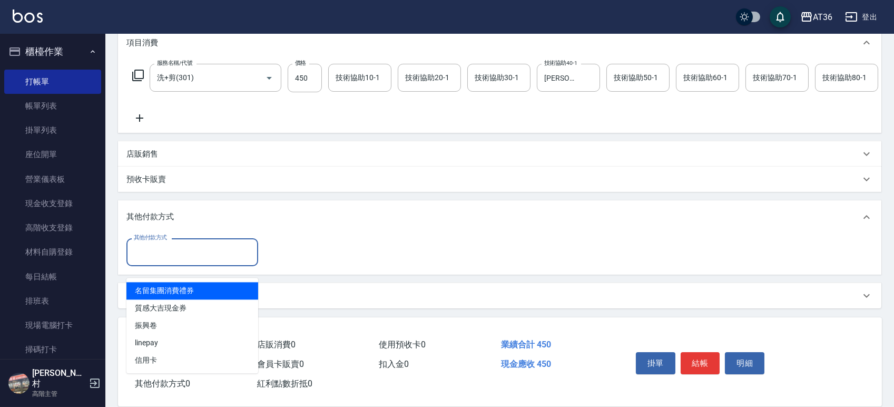
drag, startPoint x: 173, startPoint y: 245, endPoint x: 227, endPoint y: 283, distance: 66.1
click at [176, 249] on input "其他付款方式" at bounding box center [192, 252] width 122 height 18
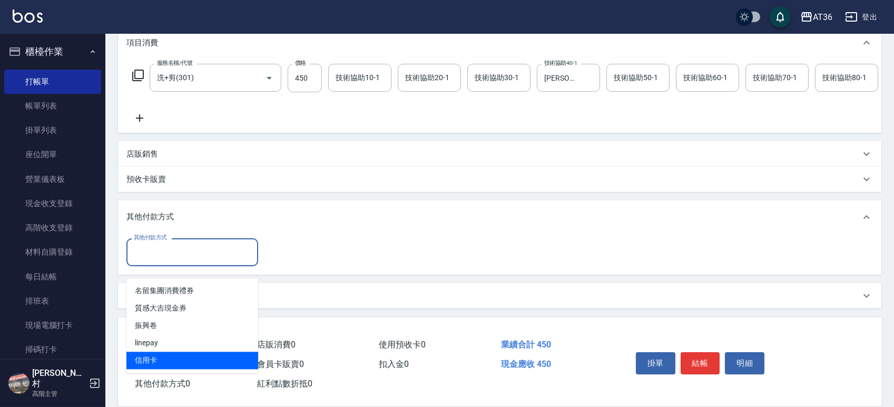
drag, startPoint x: 156, startPoint y: 348, endPoint x: 268, endPoint y: 267, distance: 138.8
click at [158, 352] on span "信用卡" at bounding box center [192, 360] width 132 height 17
type input "信用卡"
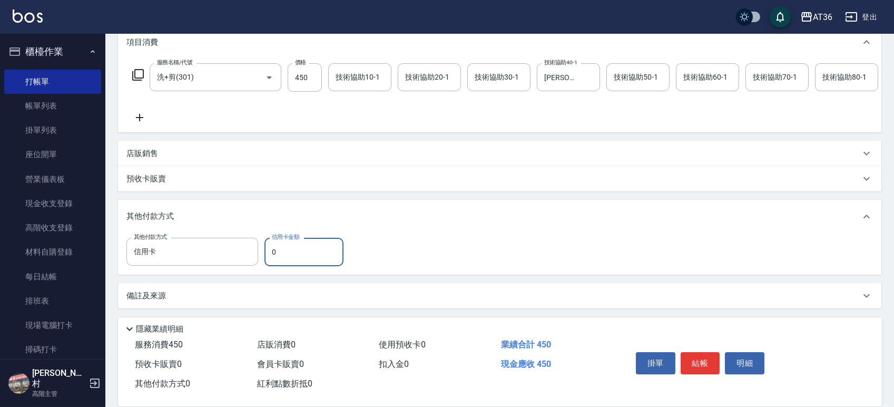
drag, startPoint x: 270, startPoint y: 251, endPoint x: 289, endPoint y: 247, distance: 18.9
click at [270, 252] on input "0" at bounding box center [304, 252] width 79 height 28
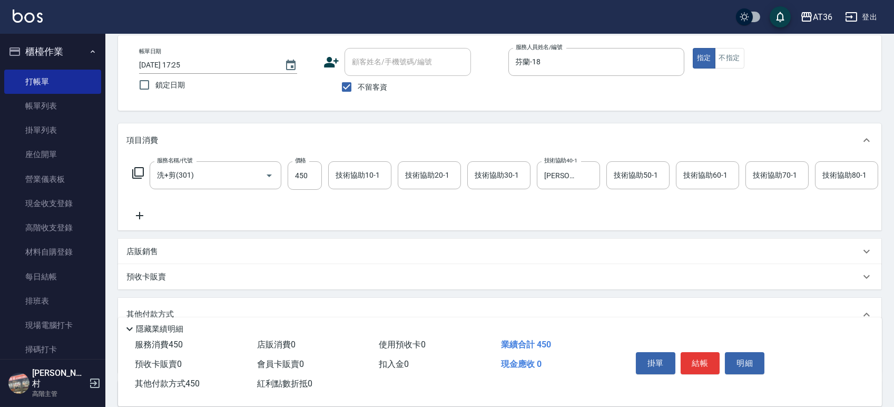
scroll to position [0, 0]
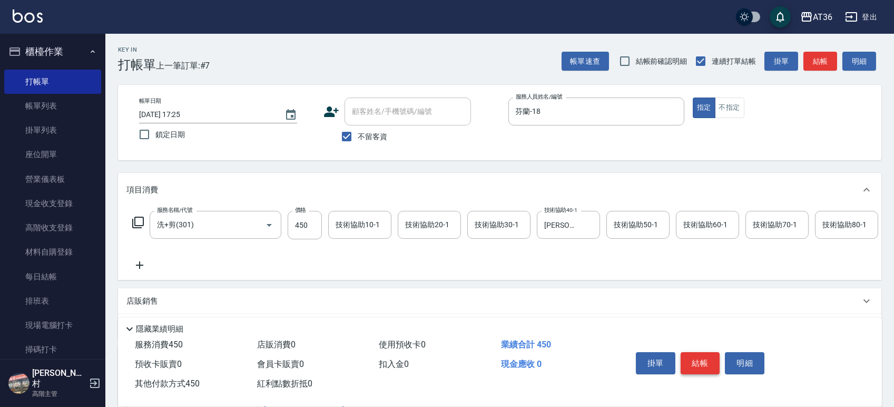
type input "450"
drag, startPoint x: 702, startPoint y: 362, endPoint x: 709, endPoint y: 359, distance: 6.9
click at [706, 362] on button "結帳" at bounding box center [701, 363] width 40 height 22
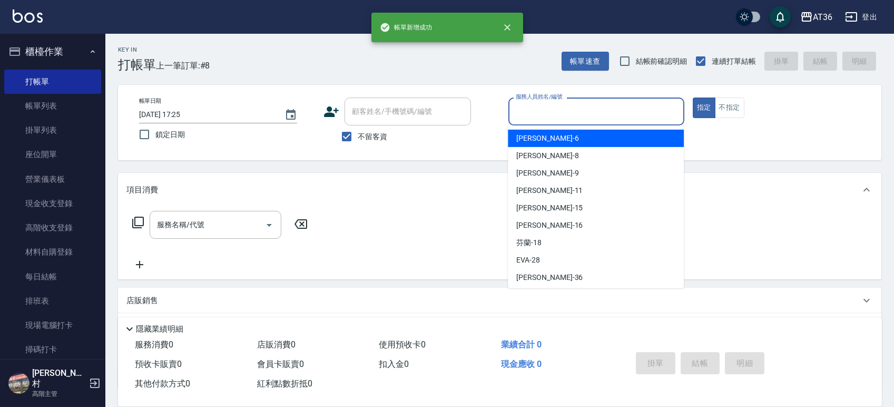
click at [513, 112] on input "服務人員姓名/編號" at bounding box center [596, 111] width 167 height 18
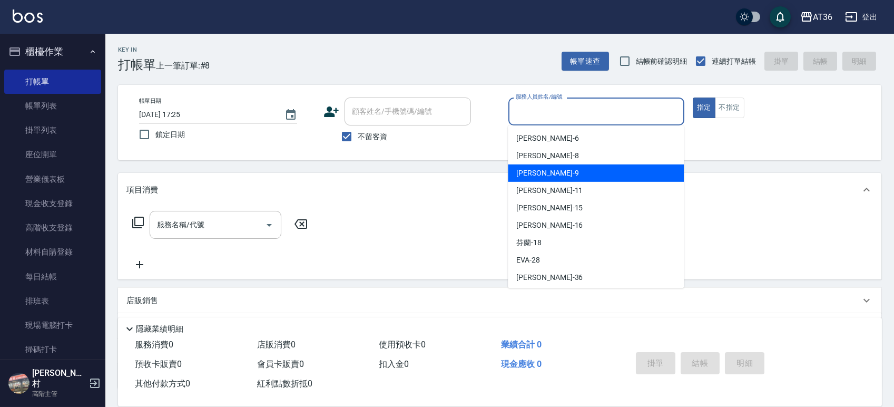
click at [541, 171] on div "美燕 -9" at bounding box center [596, 172] width 176 height 17
type input "美燕-9"
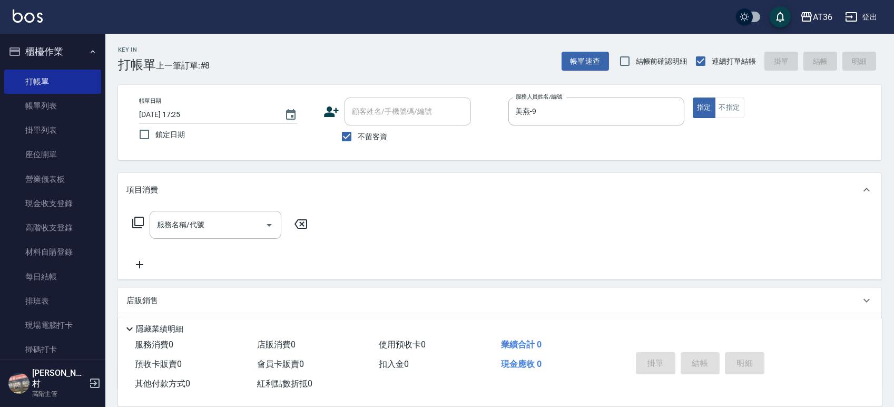
click at [144, 224] on div "服務名稱/代號 服務名稱/代號" at bounding box center [220, 225] width 188 height 28
click at [129, 220] on div "服務名稱/代號 服務名稱/代號" at bounding box center [220, 225] width 188 height 28
click at [137, 223] on icon at bounding box center [138, 222] width 13 height 13
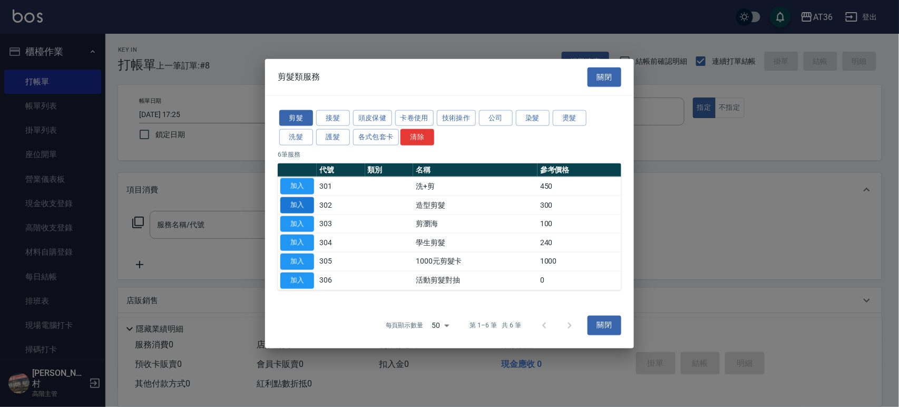
click at [301, 208] on button "加入" at bounding box center [297, 205] width 34 height 16
type input "造型剪髮(302)"
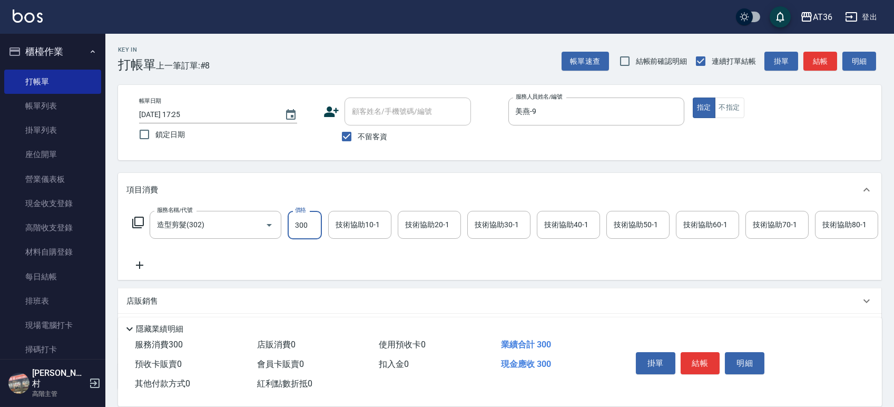
drag, startPoint x: 296, startPoint y: 226, endPoint x: 324, endPoint y: 214, distance: 30.2
click at [297, 226] on input "300" at bounding box center [305, 225] width 34 height 28
type input "150"
click at [694, 370] on button "結帳" at bounding box center [701, 363] width 40 height 22
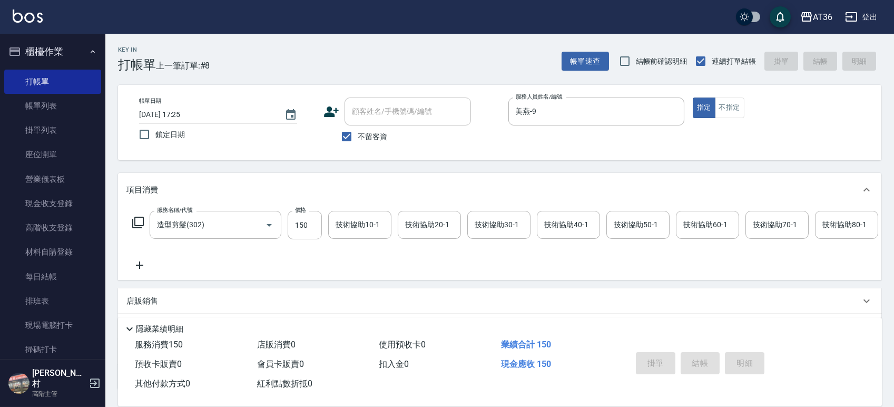
type input "[DATE] 17:26"
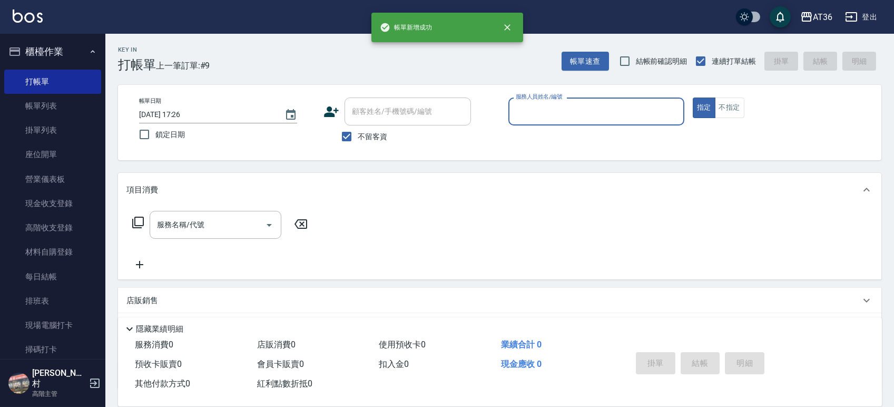
drag, startPoint x: 521, startPoint y: 109, endPoint x: 540, endPoint y: 120, distance: 21.5
click at [521, 109] on input "服務人員姓名/編號" at bounding box center [596, 111] width 167 height 18
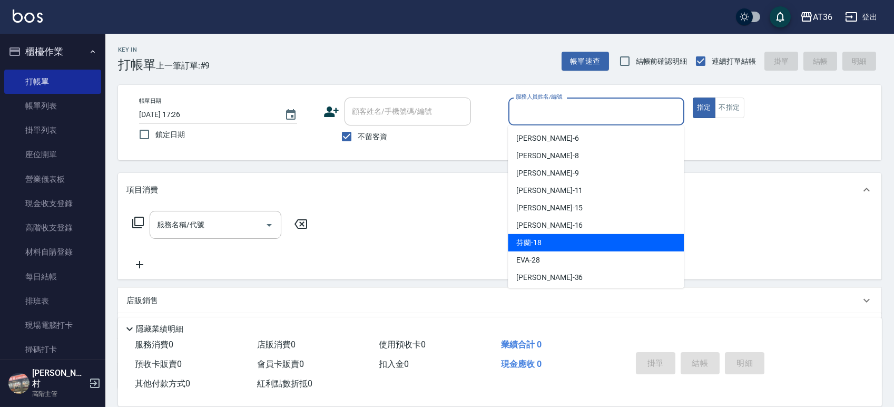
drag, startPoint x: 530, startPoint y: 243, endPoint x: 343, endPoint y: 177, distance: 197.8
click at [532, 241] on span "芬蘭 -18" at bounding box center [528, 242] width 25 height 11
type input "芬蘭-18"
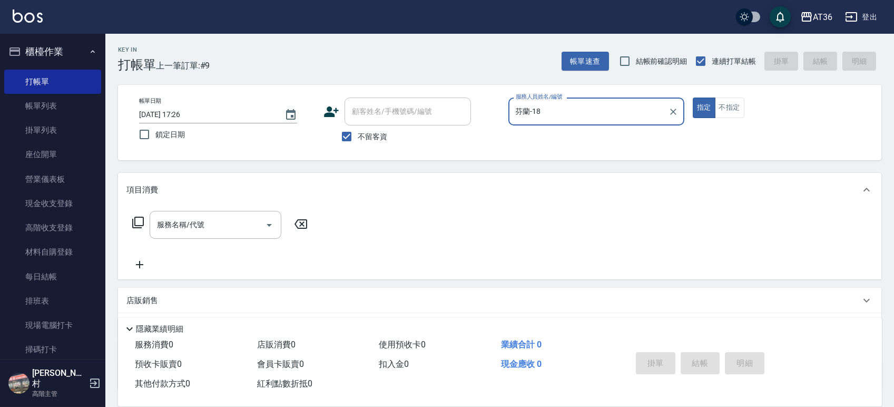
click at [141, 221] on icon at bounding box center [138, 222] width 13 height 13
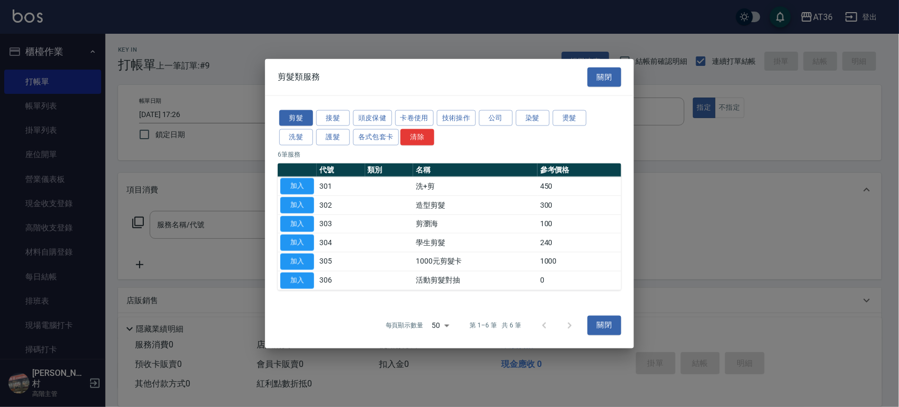
drag, startPoint x: 296, startPoint y: 186, endPoint x: 341, endPoint y: 245, distance: 74.4
click at [299, 186] on button "加入" at bounding box center [297, 186] width 34 height 16
type input "洗+剪(301)"
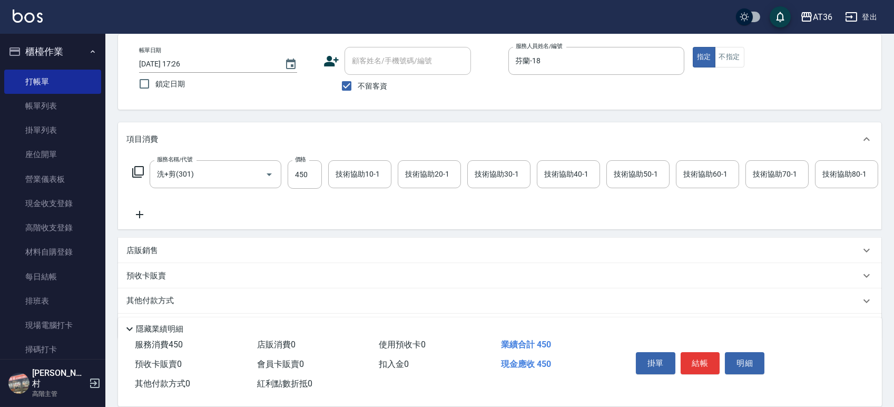
scroll to position [93, 0]
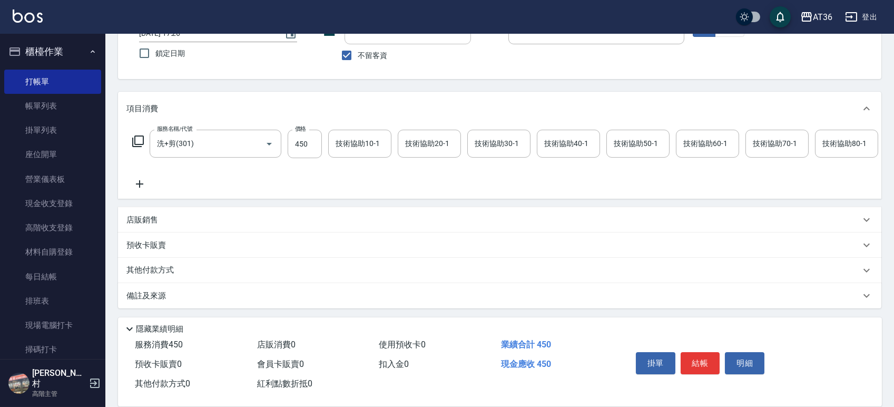
click at [172, 272] on p "其他付款方式" at bounding box center [152, 271] width 53 height 12
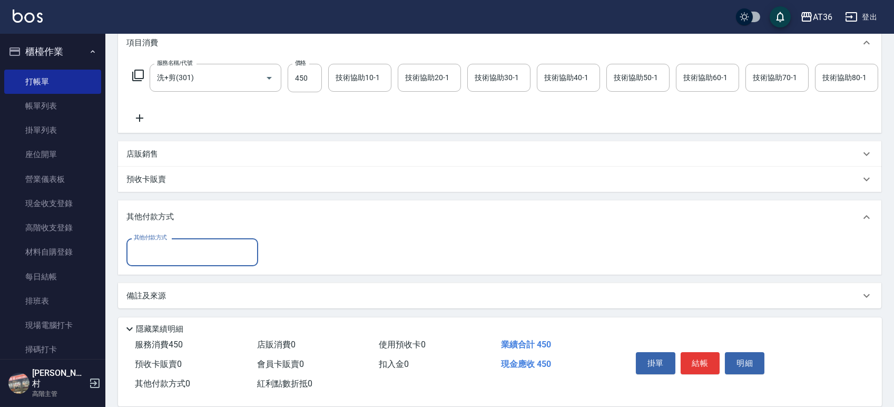
scroll to position [159, 0]
drag, startPoint x: 172, startPoint y: 256, endPoint x: 178, endPoint y: 258, distance: 6.4
click at [174, 258] on input "其他付款方式" at bounding box center [192, 252] width 122 height 18
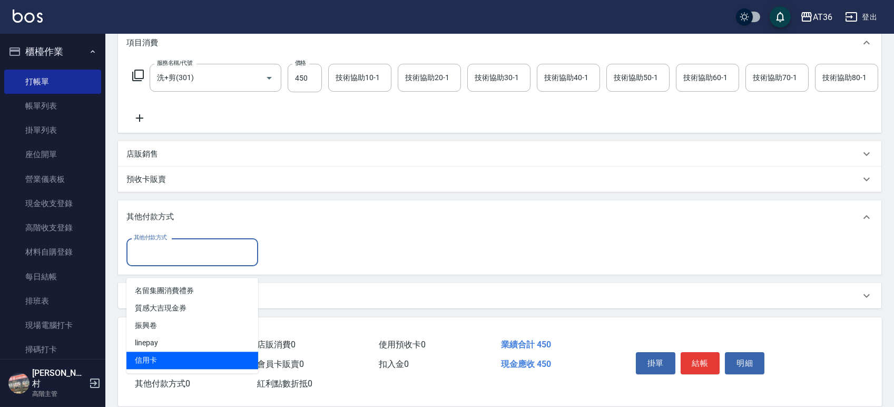
click at [161, 352] on span "信用卡" at bounding box center [192, 360] width 132 height 17
type input "信用卡"
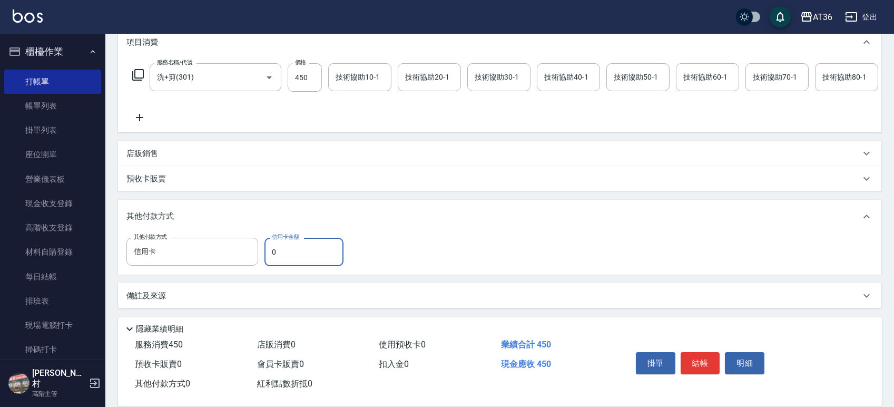
click at [263, 256] on div "其他付款方式 信用卡 其他付款方式 信用卡金額 0 信用卡金額" at bounding box center [237, 252] width 223 height 28
click at [274, 255] on input "0" at bounding box center [304, 252] width 79 height 28
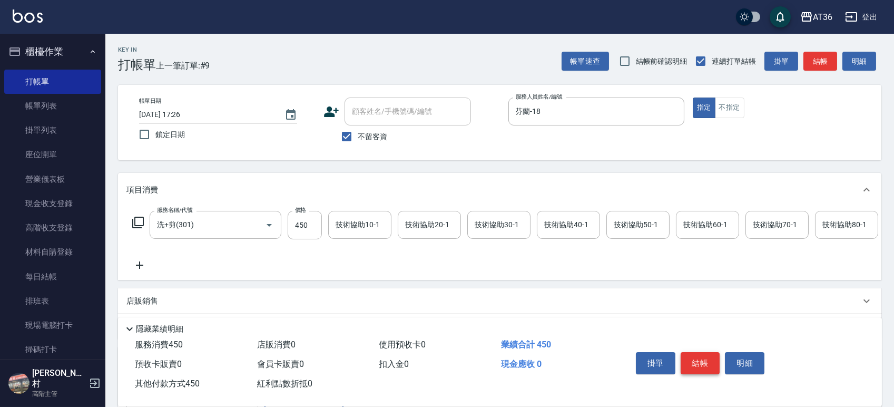
type input "450"
click at [703, 360] on button "結帳" at bounding box center [701, 363] width 40 height 22
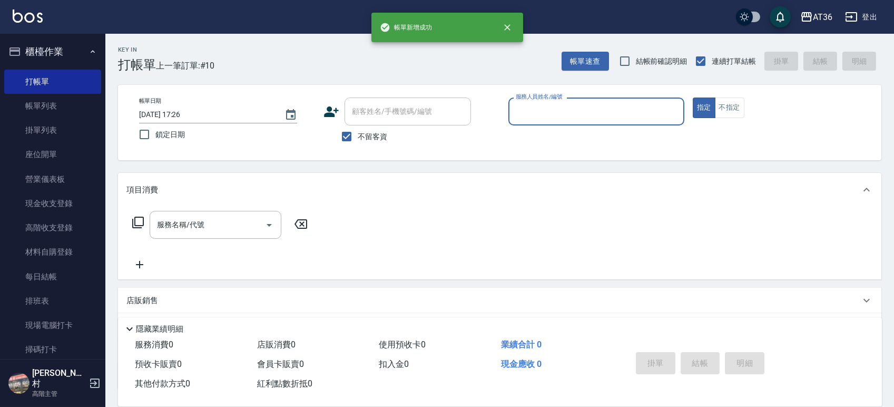
click at [521, 110] on input "服務人員姓名/編號" at bounding box center [596, 111] width 167 height 18
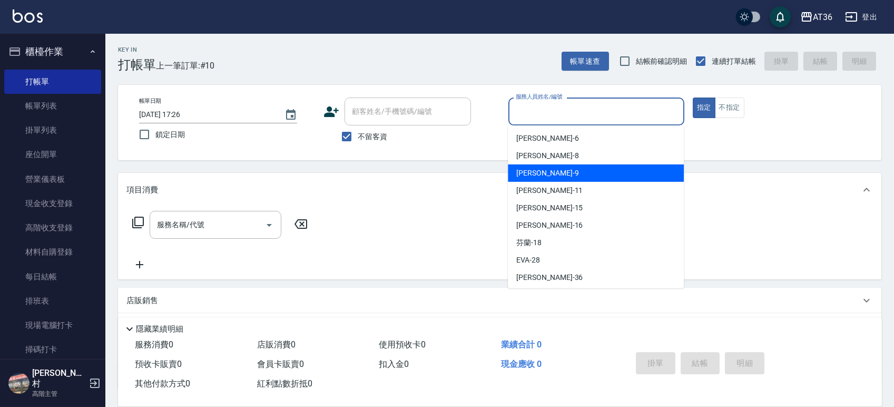
click at [539, 172] on div "美燕 -9" at bounding box center [596, 172] width 176 height 17
type input "美燕-9"
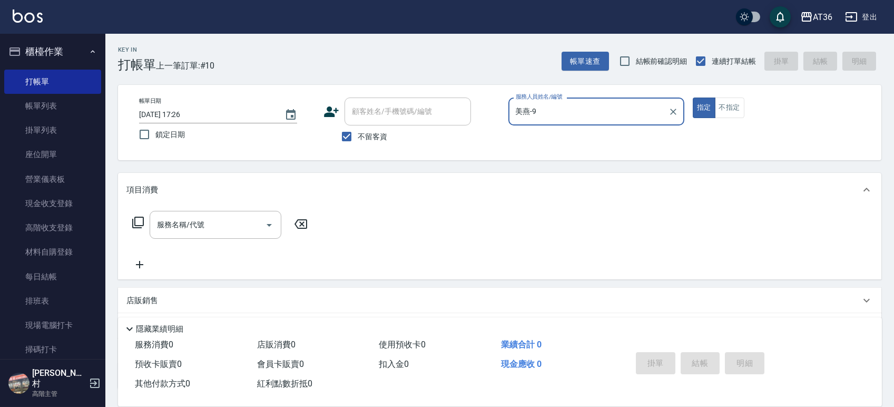
click at [143, 225] on icon at bounding box center [138, 223] width 12 height 12
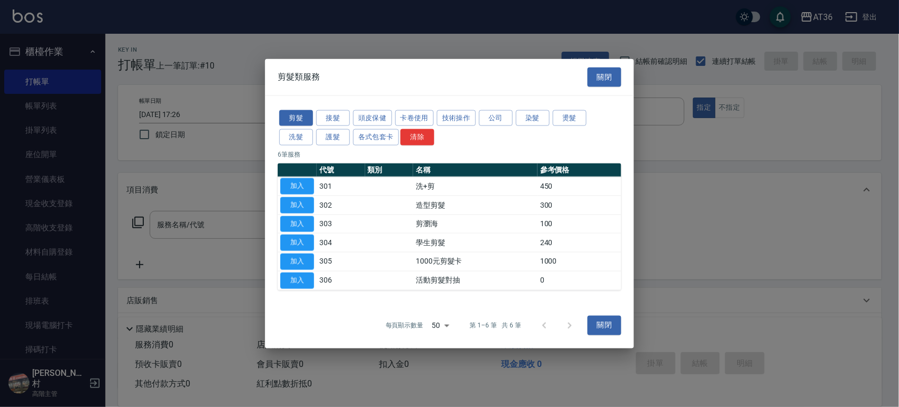
click at [135, 224] on div at bounding box center [449, 203] width 899 height 407
click at [298, 202] on button "加入" at bounding box center [297, 205] width 34 height 16
type input "造型剪髮(302)"
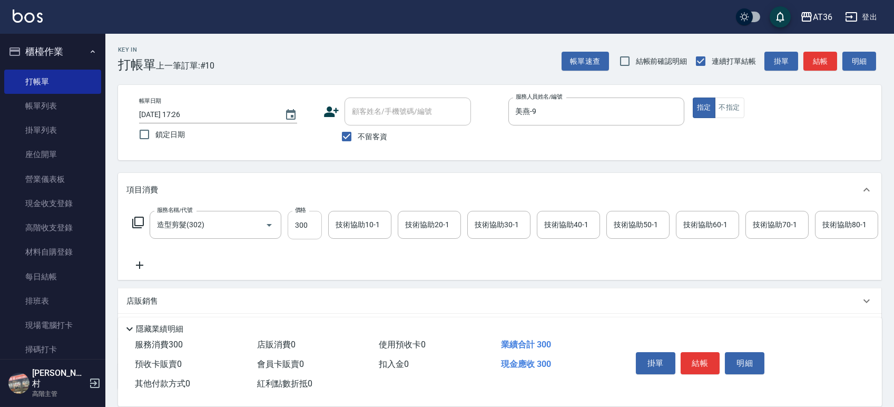
click at [294, 228] on input "300" at bounding box center [305, 225] width 34 height 28
type input "150"
click at [688, 360] on button "結帳" at bounding box center [701, 363] width 40 height 22
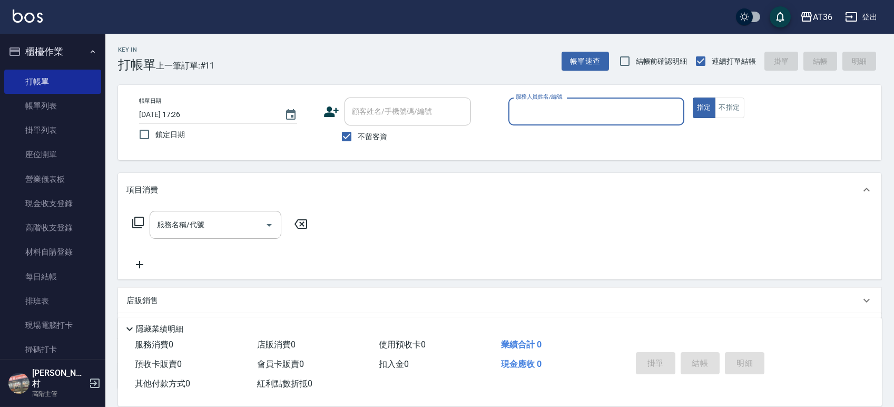
drag, startPoint x: 527, startPoint y: 107, endPoint x: 541, endPoint y: 120, distance: 19.4
click at [526, 110] on input "服務人員姓名/編號" at bounding box center [596, 111] width 167 height 18
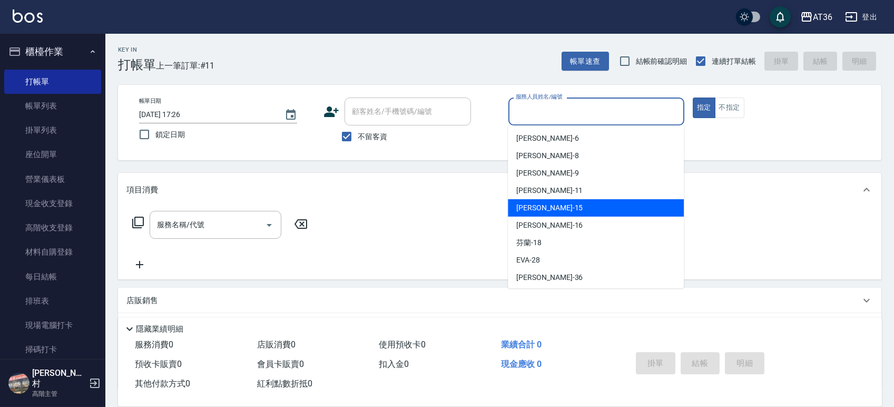
click at [539, 208] on span "[PERSON_NAME] -15" at bounding box center [549, 207] width 66 height 11
type input "阡慧-15"
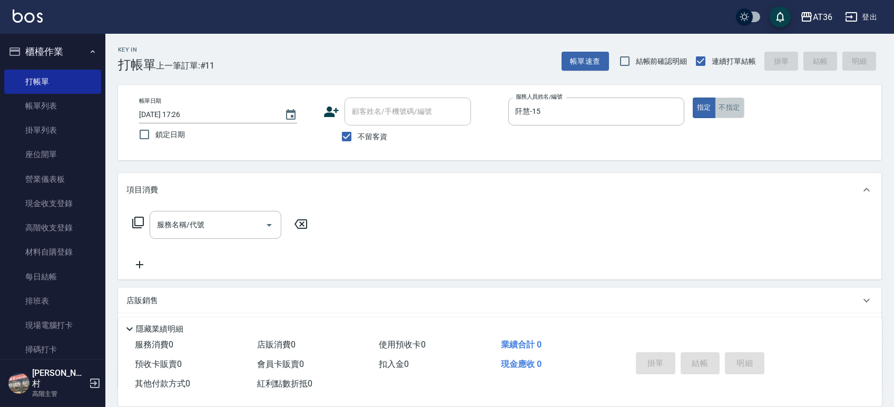
click at [726, 109] on button "不指定" at bounding box center [730, 107] width 30 height 21
click at [139, 221] on icon at bounding box center [138, 222] width 13 height 13
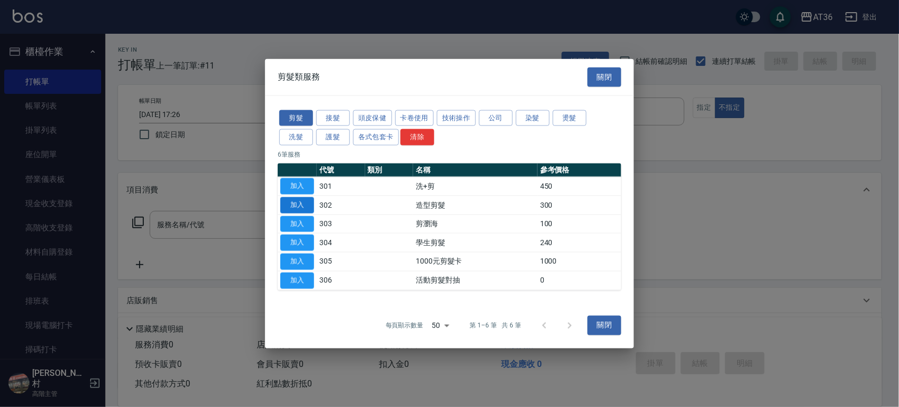
click at [300, 204] on button "加入" at bounding box center [297, 205] width 34 height 16
type input "造型剪髮(302)"
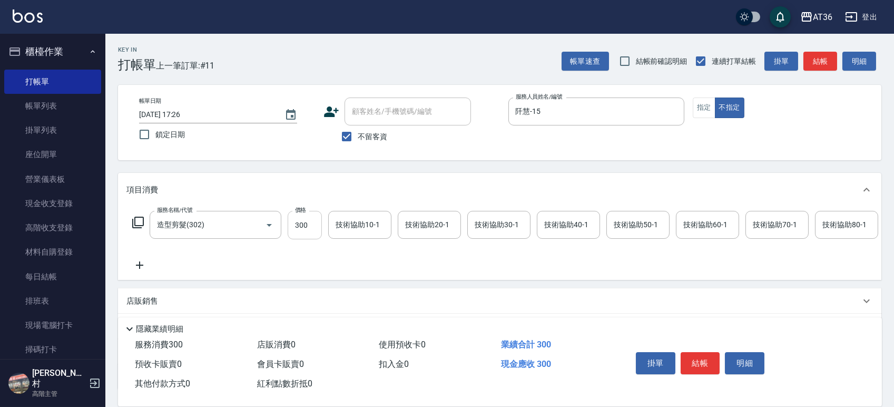
click at [296, 227] on input "300" at bounding box center [305, 225] width 34 height 28
type input "279"
click at [696, 364] on button "結帳" at bounding box center [701, 363] width 40 height 22
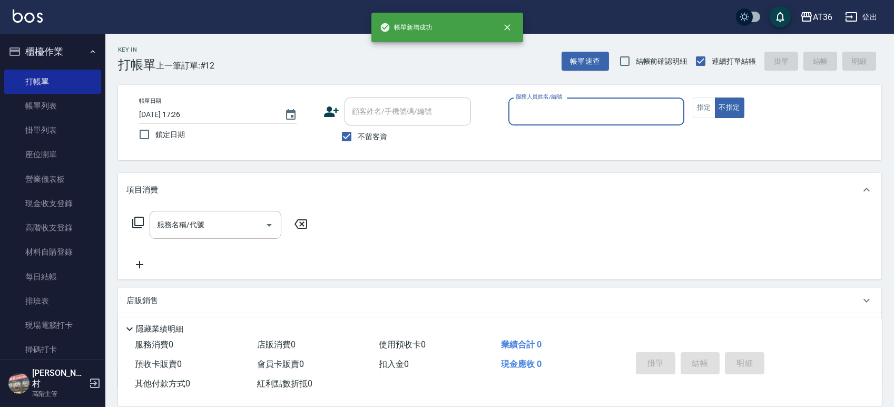
click at [527, 114] on input "服務人員姓名/編號" at bounding box center [596, 111] width 167 height 18
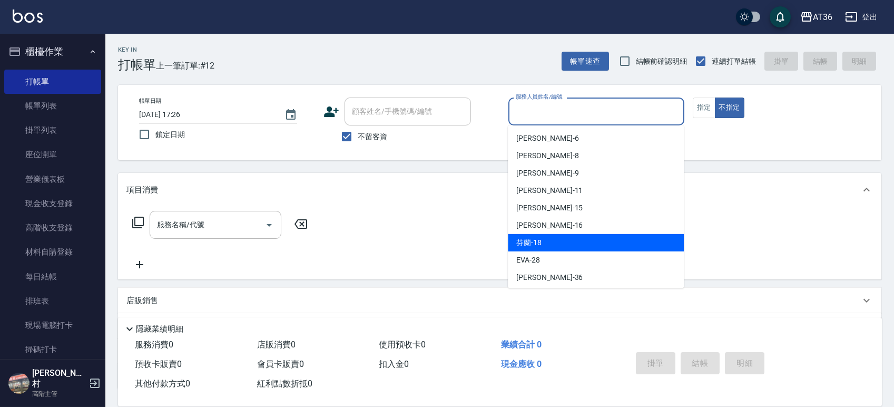
click at [549, 243] on div "芬蘭 -18" at bounding box center [596, 242] width 176 height 17
type input "芬蘭-18"
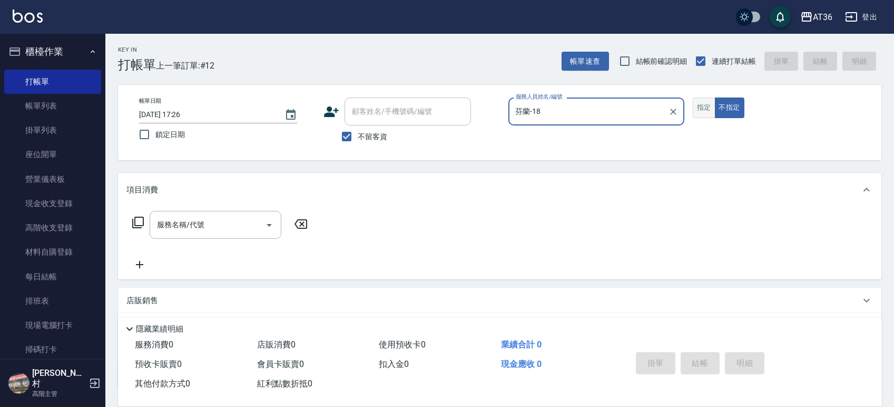
click at [709, 102] on button "指定" at bounding box center [704, 107] width 23 height 21
click at [136, 220] on icon at bounding box center [138, 222] width 13 height 13
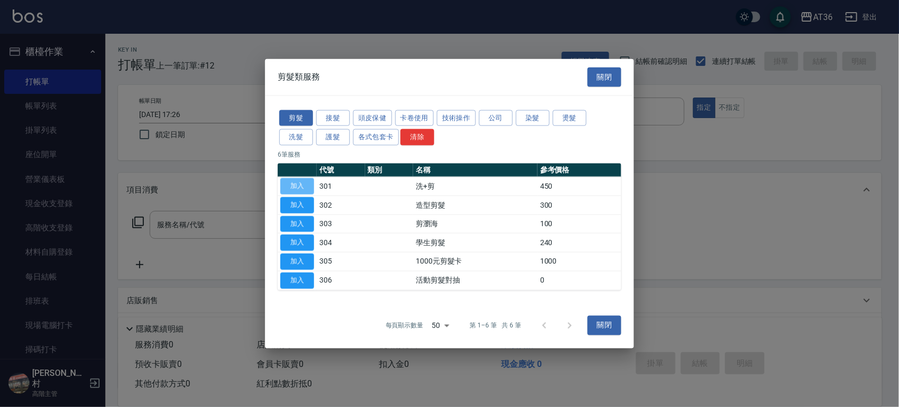
drag, startPoint x: 294, startPoint y: 188, endPoint x: 302, endPoint y: 245, distance: 58.1
click at [294, 188] on button "加入" at bounding box center [297, 186] width 34 height 16
type input "洗+剪(301)"
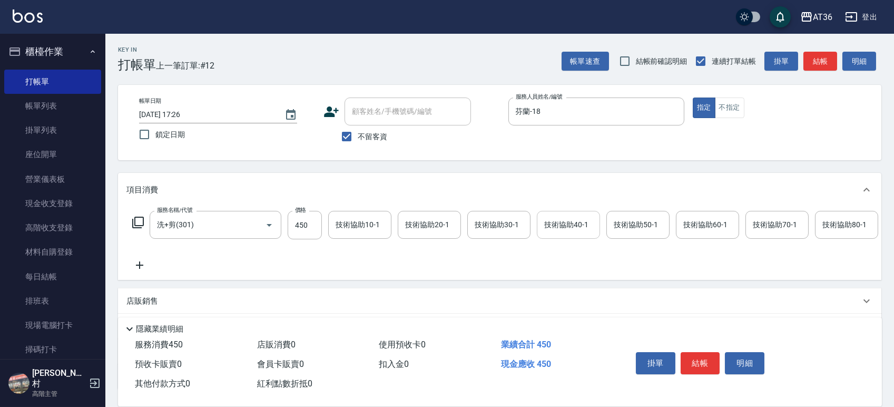
click at [552, 222] on div "技術協助40-1 技術協助40-1" at bounding box center [568, 225] width 63 height 28
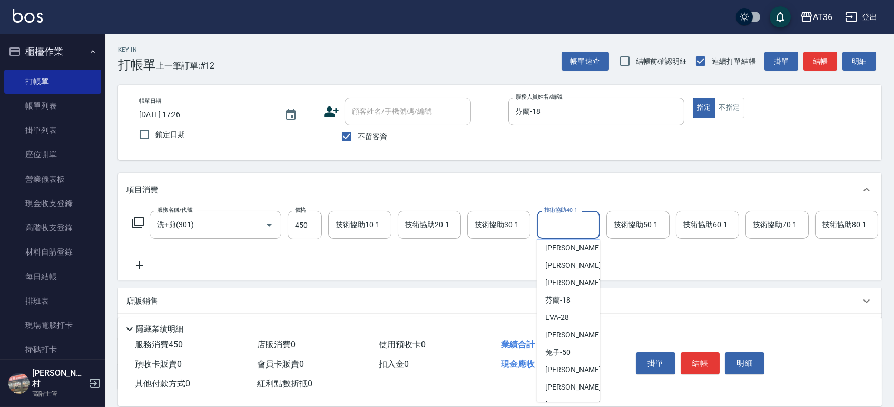
scroll to position [123, 0]
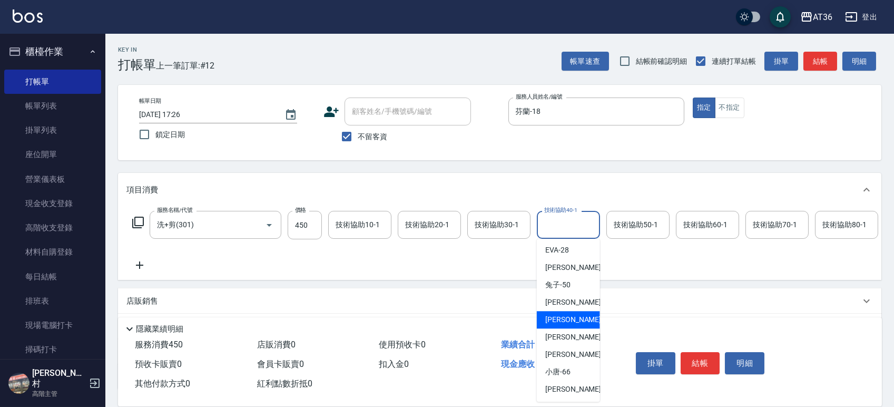
drag, startPoint x: 572, startPoint y: 314, endPoint x: 561, endPoint y: 270, distance: 44.6
click at [574, 314] on div "[PERSON_NAME] -55" at bounding box center [568, 319] width 63 height 17
type input "[PERSON_NAME]-55"
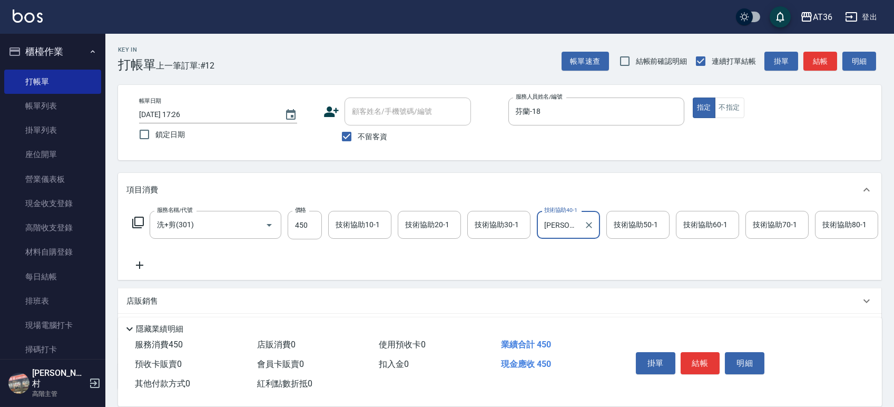
scroll to position [93, 0]
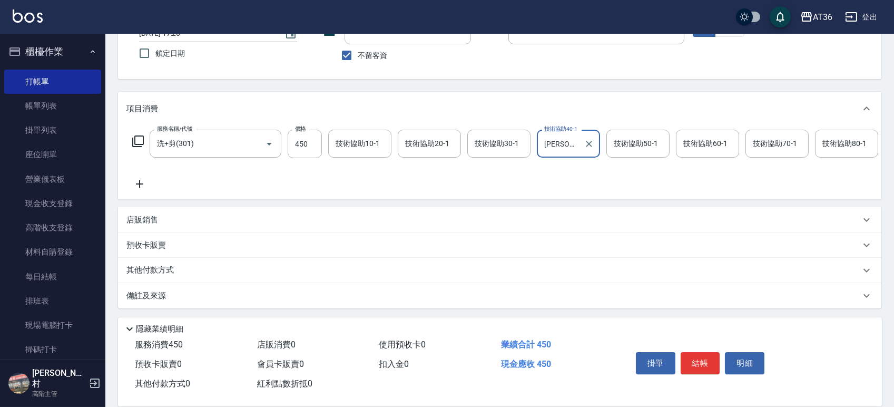
click at [172, 270] on p "其他付款方式" at bounding box center [152, 271] width 53 height 12
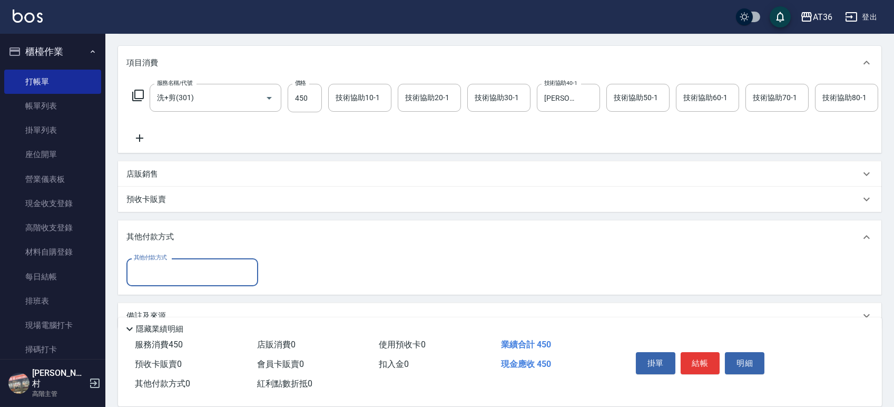
scroll to position [159, 0]
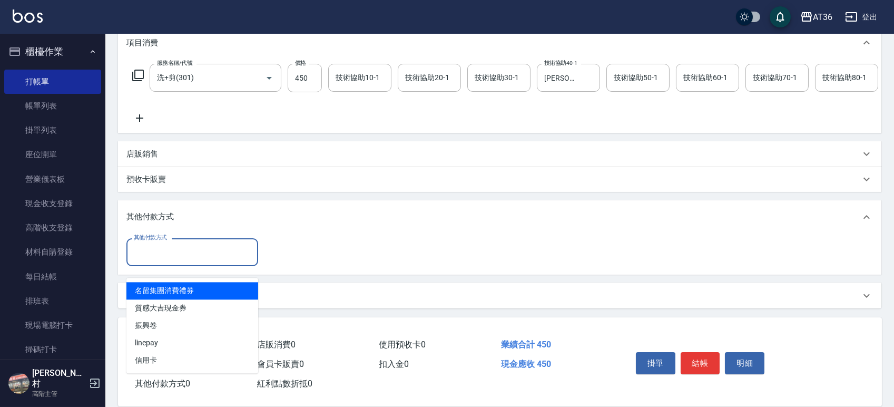
click at [178, 255] on input "其他付款方式" at bounding box center [192, 252] width 122 height 18
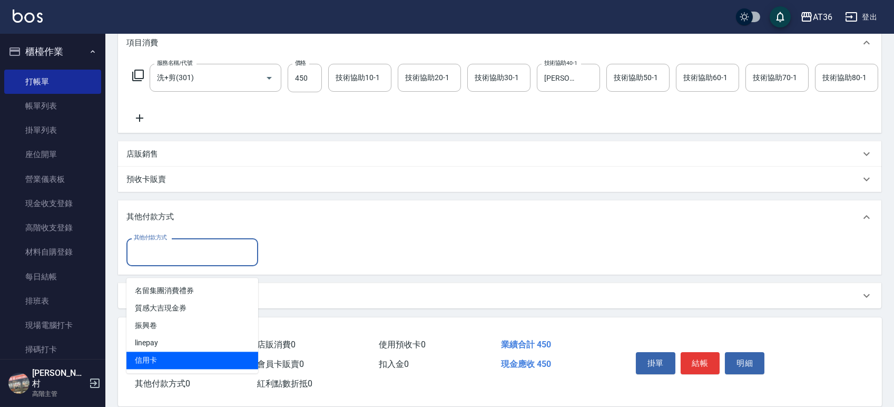
drag, startPoint x: 140, startPoint y: 345, endPoint x: 247, endPoint y: 287, distance: 121.0
click at [145, 352] on span "信用卡" at bounding box center [192, 360] width 132 height 17
type input "信用卡"
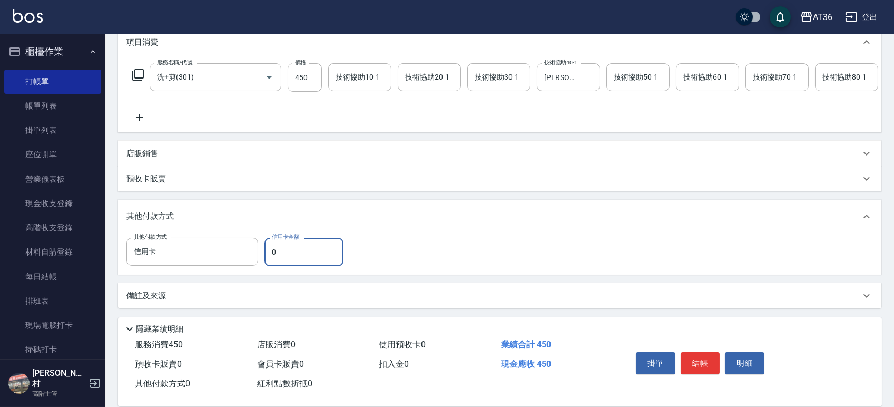
click at [268, 256] on input "0" at bounding box center [304, 252] width 79 height 28
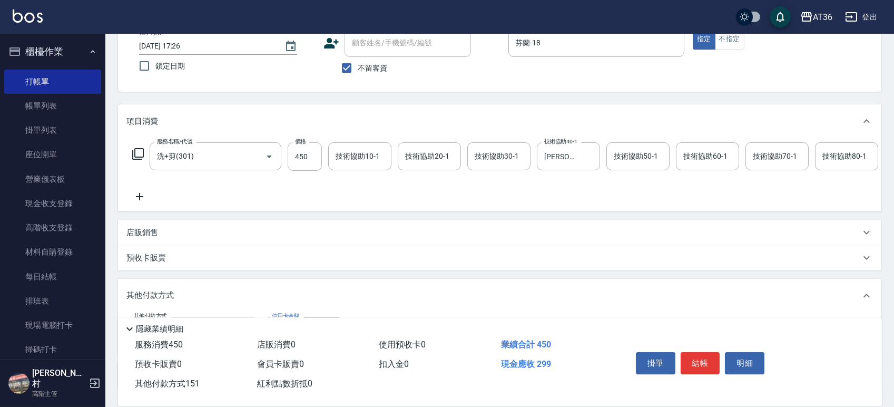
scroll to position [0, 0]
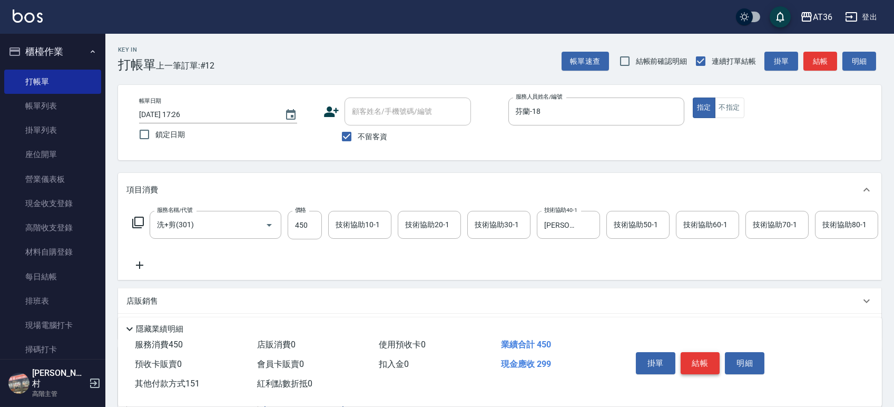
type input "151"
click at [693, 358] on button "結帳" at bounding box center [701, 363] width 40 height 22
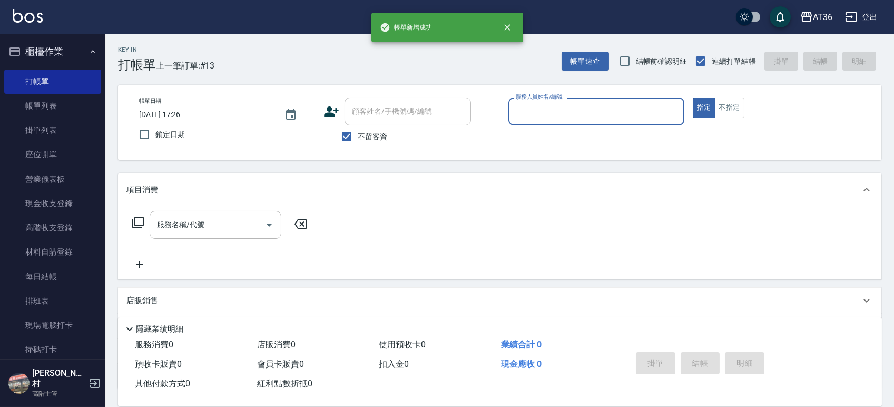
click at [522, 107] on input "服務人員姓名/編號" at bounding box center [596, 111] width 167 height 18
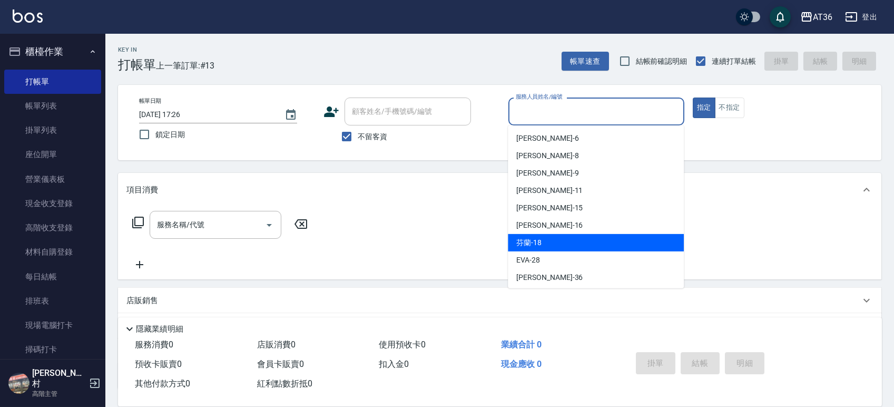
click at [533, 245] on span "芬蘭 -18" at bounding box center [528, 242] width 25 height 11
type input "芬蘭-18"
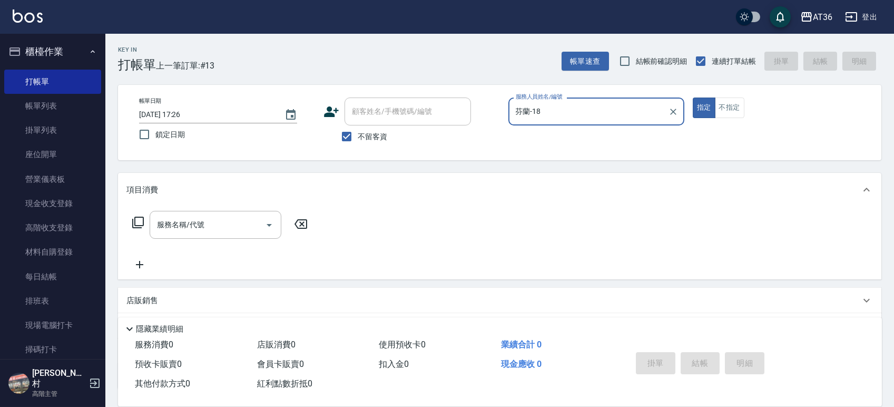
click at [137, 225] on icon at bounding box center [138, 223] width 12 height 12
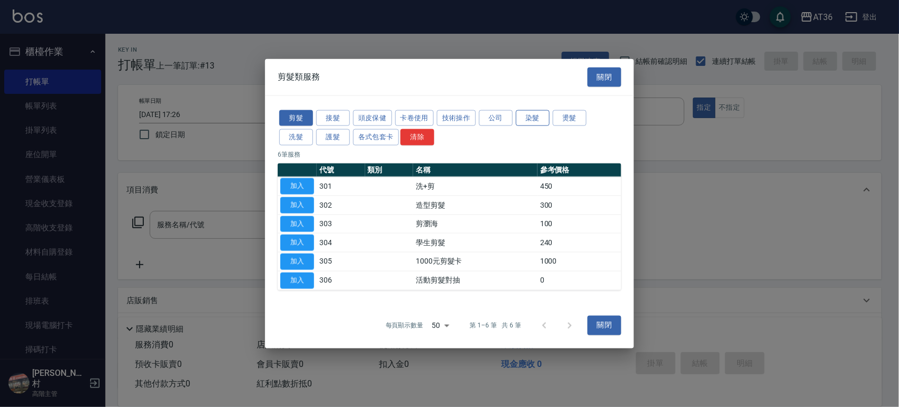
click at [542, 117] on button "染髮" at bounding box center [533, 118] width 34 height 16
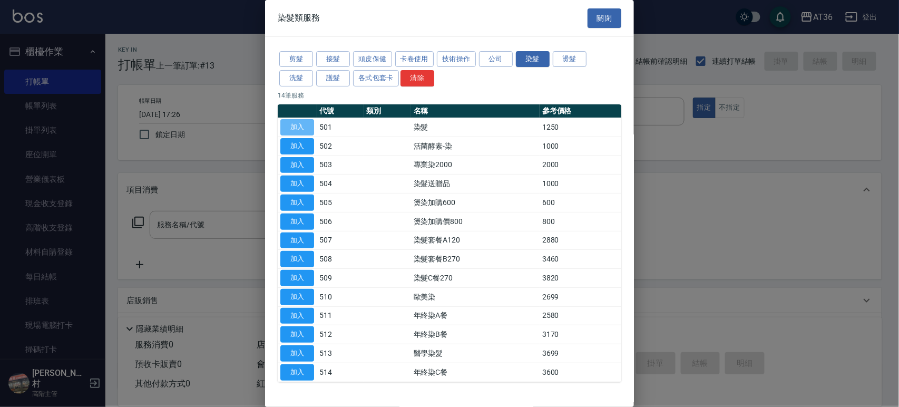
drag, startPoint x: 300, startPoint y: 123, endPoint x: 347, endPoint y: 148, distance: 53.8
click at [300, 123] on button "加入" at bounding box center [297, 127] width 34 height 16
type input "染髮(501)"
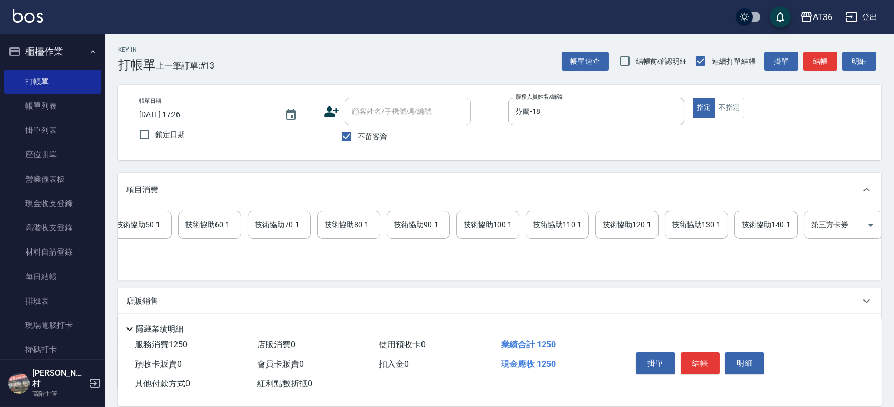
scroll to position [0, 540]
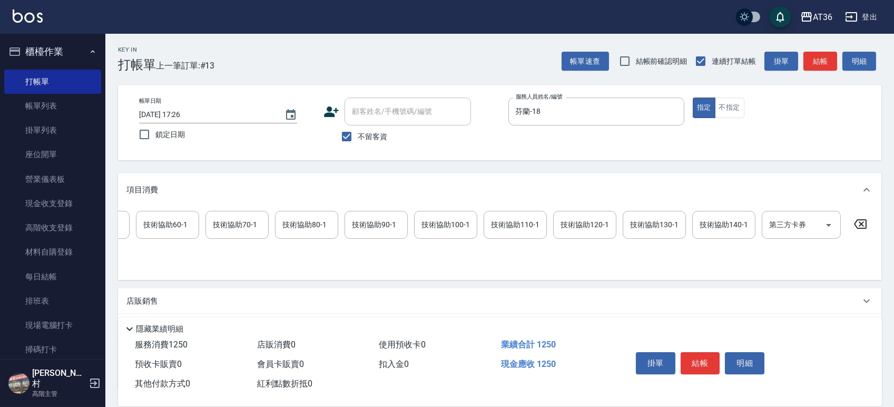
click at [858, 224] on icon at bounding box center [860, 224] width 26 height 13
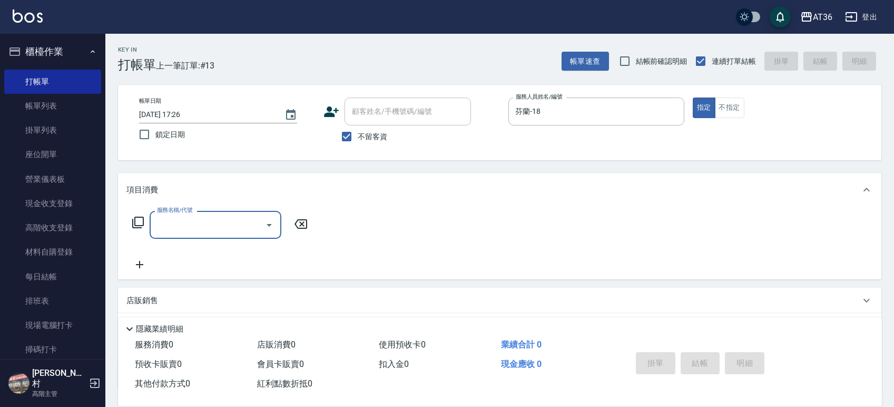
scroll to position [0, 0]
click at [138, 222] on icon at bounding box center [138, 222] width 13 height 13
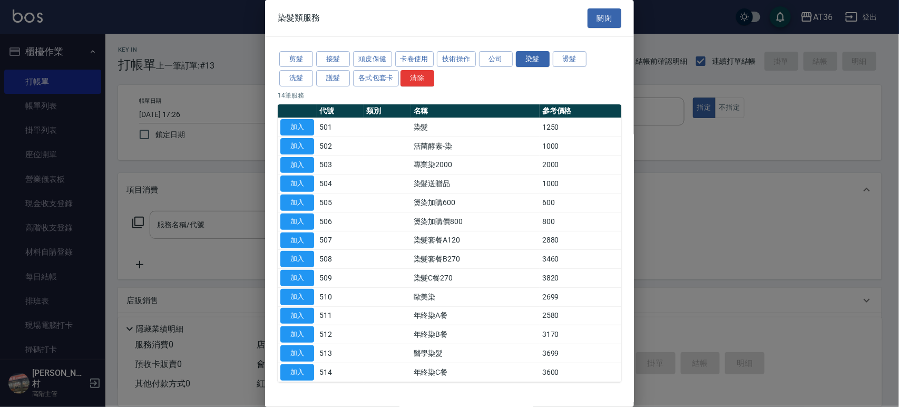
drag, startPoint x: 572, startPoint y: 55, endPoint x: 580, endPoint y: 85, distance: 31.6
click at [572, 57] on button "燙髮" at bounding box center [570, 59] width 34 height 16
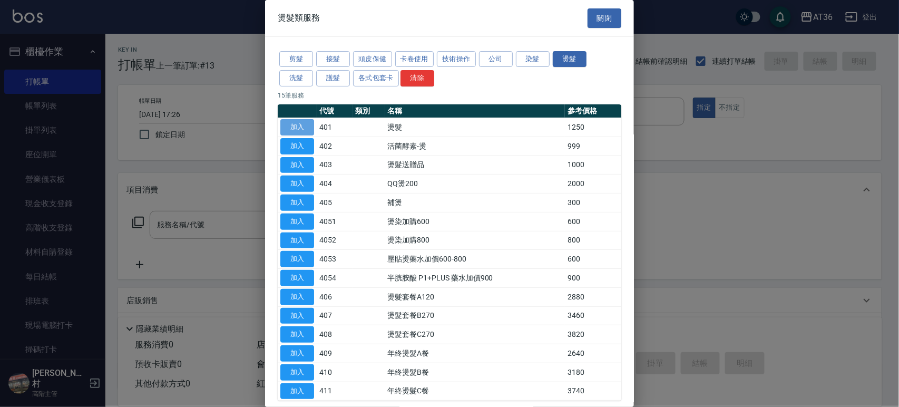
click at [298, 123] on button "加入" at bounding box center [297, 127] width 34 height 16
type input "燙髮(401)"
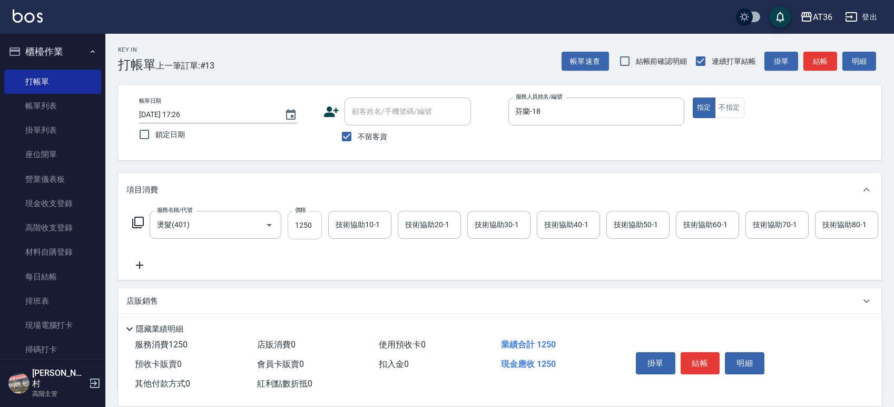
click at [301, 226] on input "1250" at bounding box center [305, 225] width 34 height 28
type input "2300"
click at [567, 222] on div "技術協助40-1 技術協助40-1" at bounding box center [568, 225] width 63 height 28
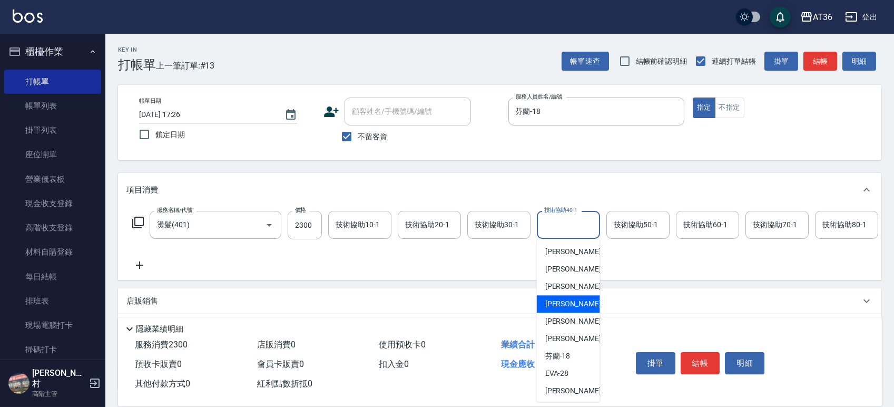
scroll to position [123, 0]
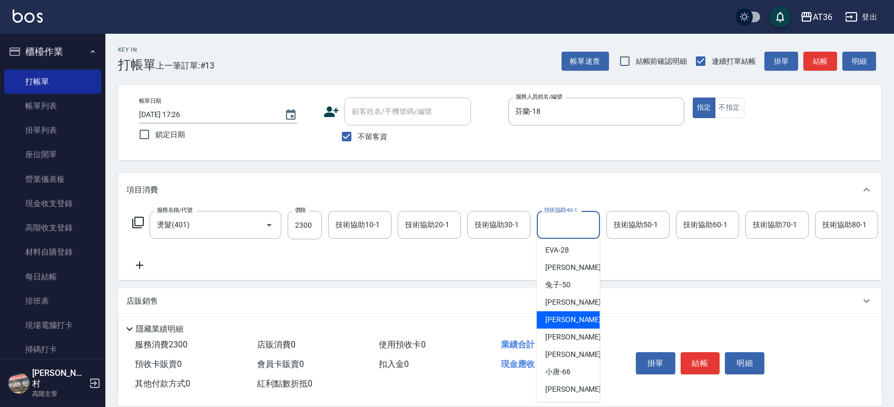
click at [565, 315] on span "[PERSON_NAME] -55" at bounding box center [578, 319] width 66 height 11
type input "[PERSON_NAME]-55"
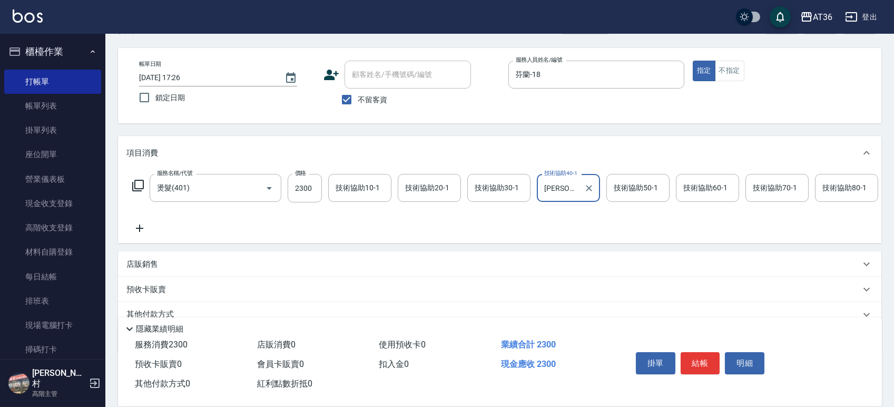
scroll to position [93, 0]
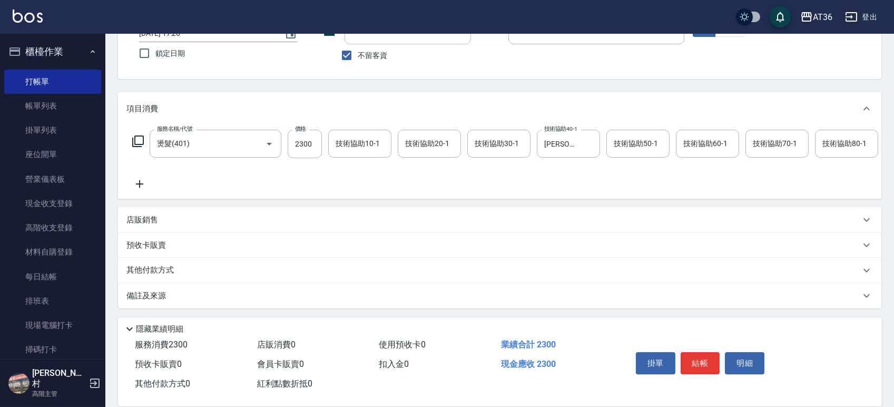
click at [155, 272] on p "其他付款方式" at bounding box center [152, 271] width 53 height 12
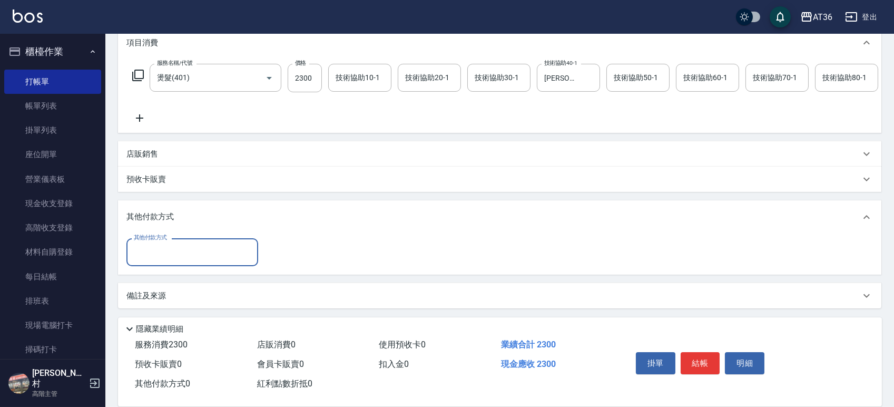
scroll to position [159, 0]
drag, startPoint x: 164, startPoint y: 257, endPoint x: 225, endPoint y: 264, distance: 61.5
click at [169, 258] on input "其他付款方式" at bounding box center [192, 252] width 122 height 18
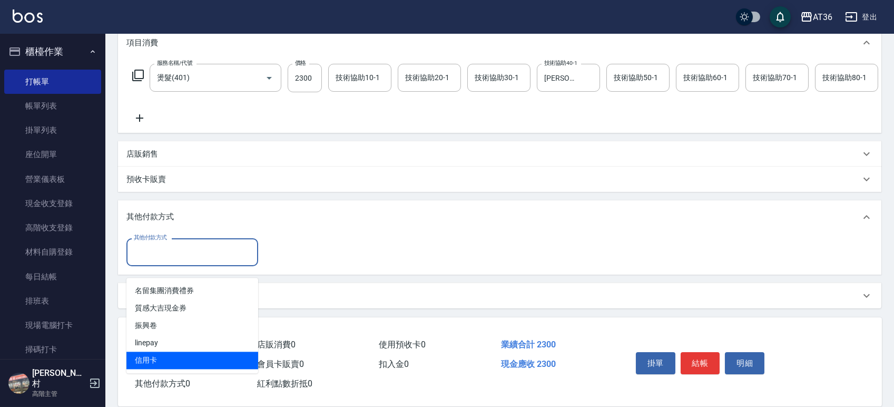
drag, startPoint x: 152, startPoint y: 347, endPoint x: 259, endPoint y: 261, distance: 137.2
click at [165, 352] on span "信用卡" at bounding box center [192, 360] width 132 height 17
type input "信用卡"
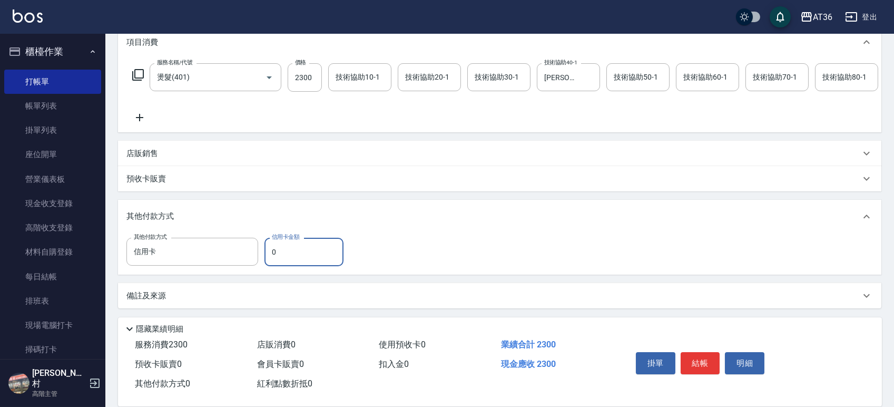
click at [268, 255] on input "0" at bounding box center [304, 252] width 79 height 28
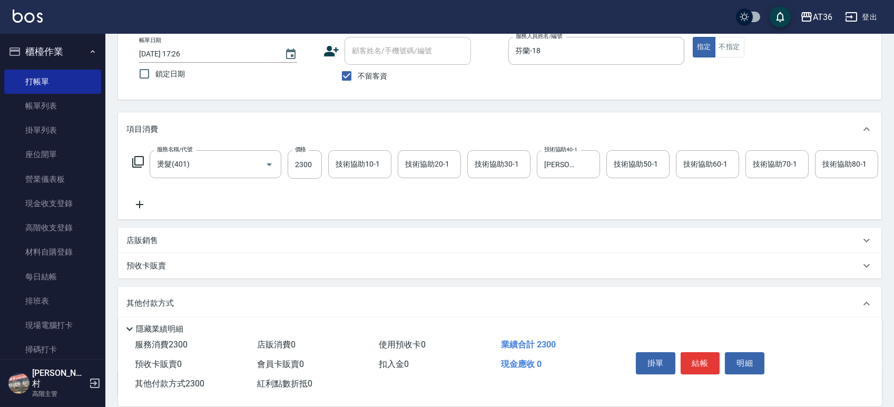
scroll to position [0, 0]
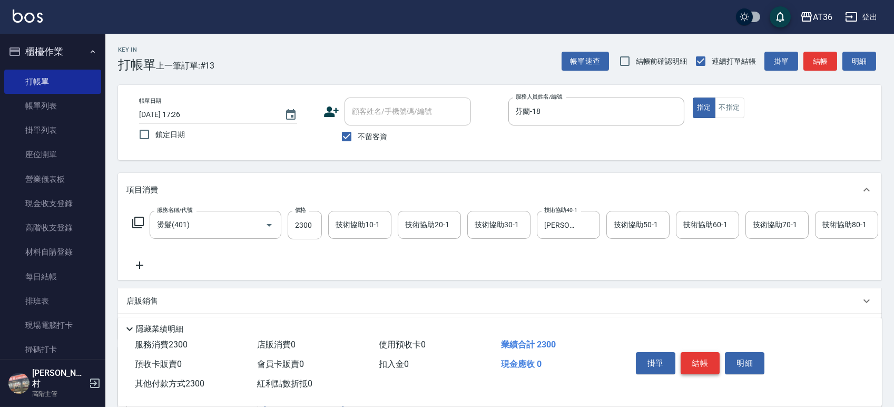
type input "2300"
drag, startPoint x: 694, startPoint y: 363, endPoint x: 684, endPoint y: 362, distance: 9.5
click at [694, 362] on button "結帳" at bounding box center [701, 363] width 40 height 22
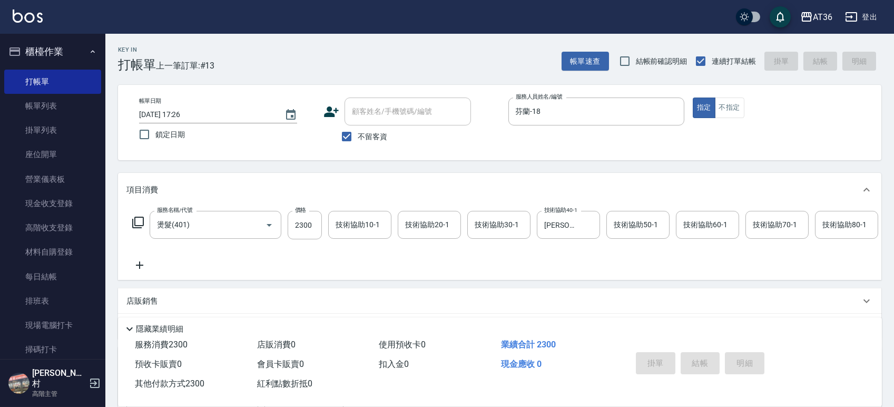
type input "[DATE] 17:27"
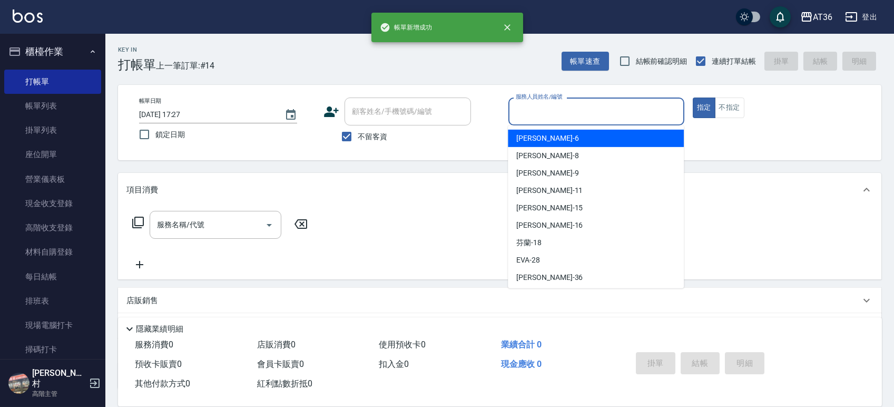
click at [523, 106] on input "服務人員姓名/編號" at bounding box center [596, 111] width 167 height 18
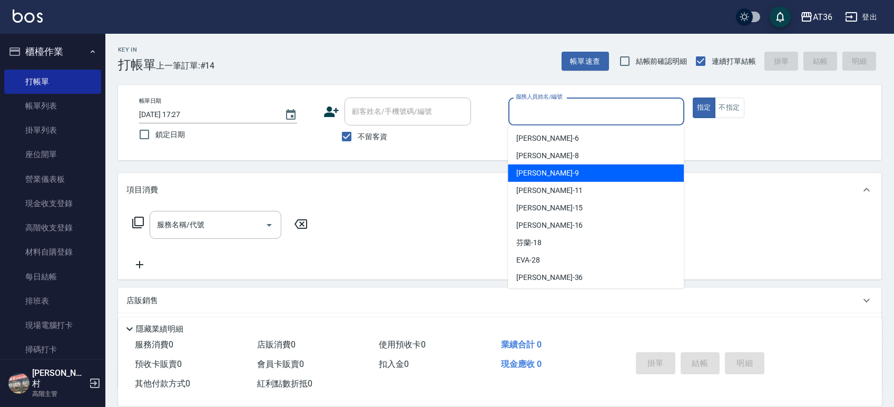
click at [535, 170] on span "美燕 -9" at bounding box center [547, 173] width 62 height 11
type input "美燕-9"
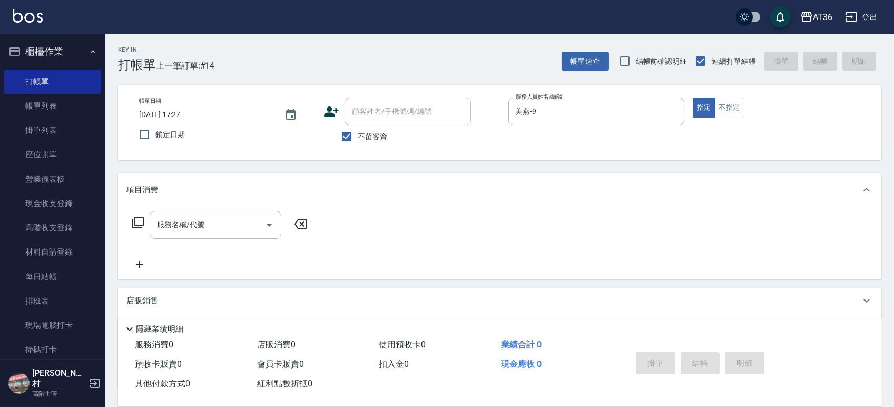
click at [142, 220] on icon at bounding box center [138, 222] width 13 height 13
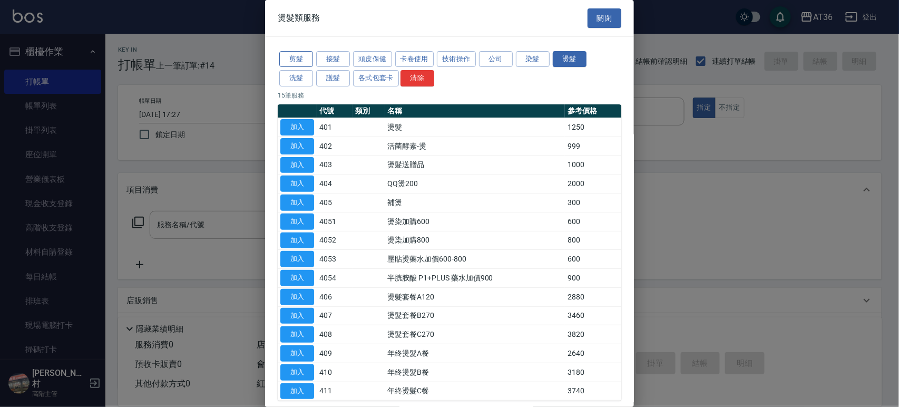
click at [299, 57] on button "剪髮" at bounding box center [296, 59] width 34 height 16
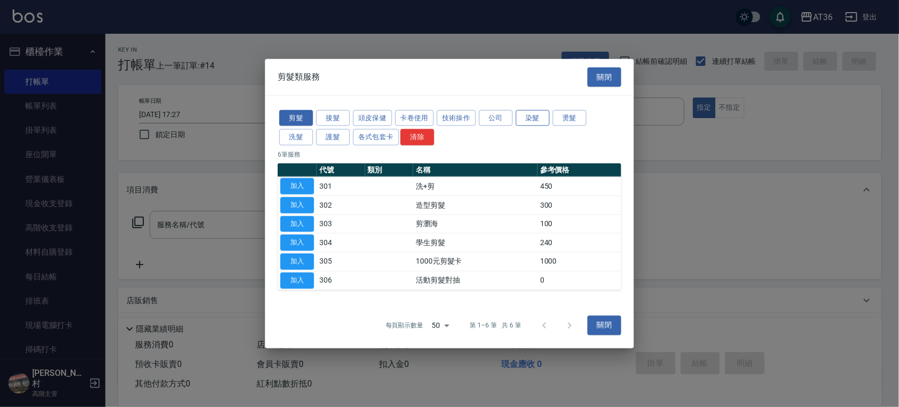
click at [536, 111] on button "染髮" at bounding box center [533, 118] width 34 height 16
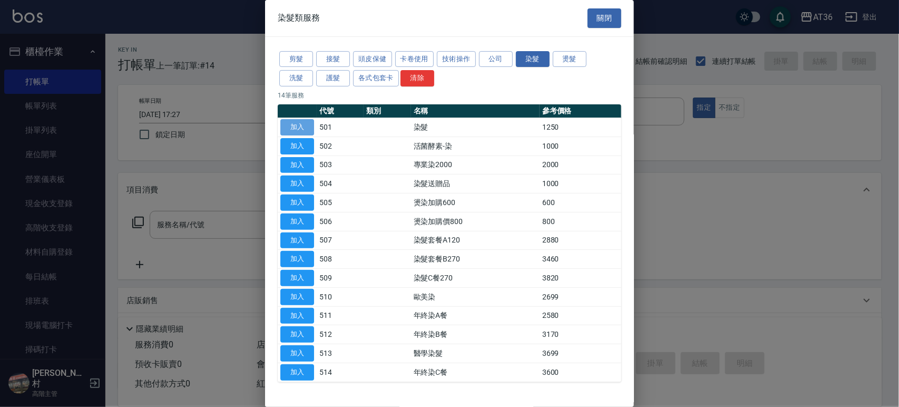
click at [307, 131] on button "加入" at bounding box center [297, 127] width 34 height 16
type input "染髮(501)"
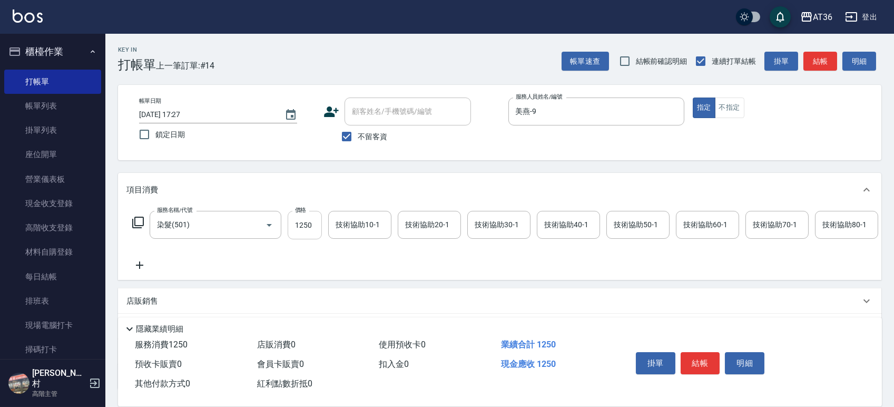
click at [298, 222] on input "1250" at bounding box center [305, 225] width 34 height 28
type input "700"
click at [558, 219] on div "技術協助40-1 技術協助40-1" at bounding box center [568, 225] width 63 height 28
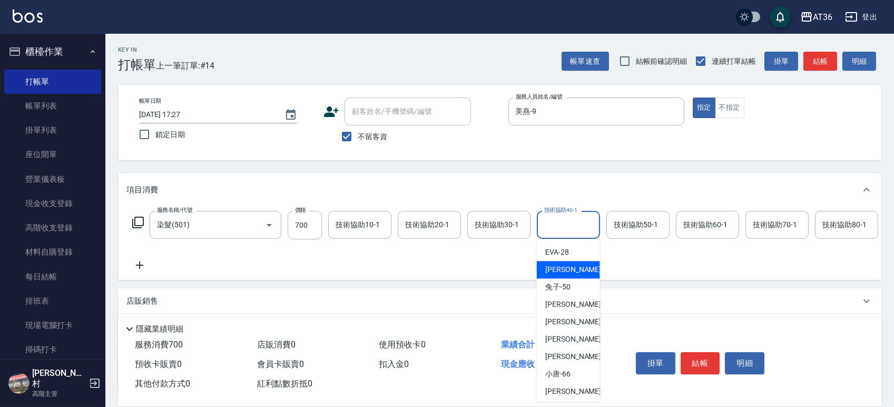
scroll to position [123, 0]
click at [570, 266] on div "佳佳 -36" at bounding box center [568, 267] width 63 height 17
type input "佳佳-36"
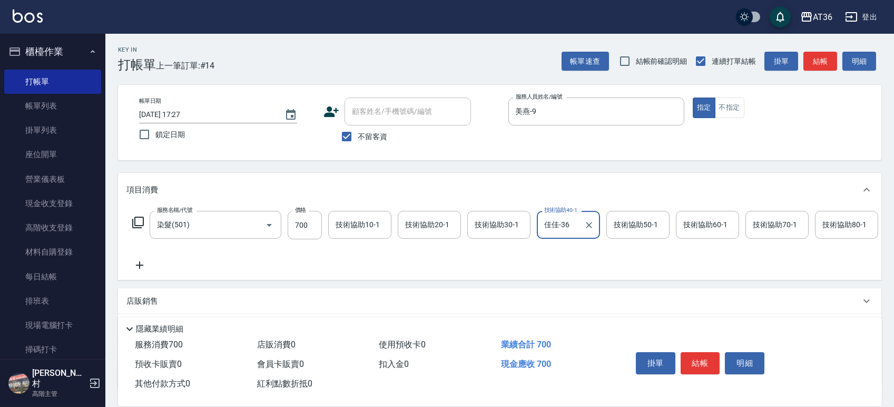
click at [697, 365] on button "結帳" at bounding box center [701, 363] width 40 height 22
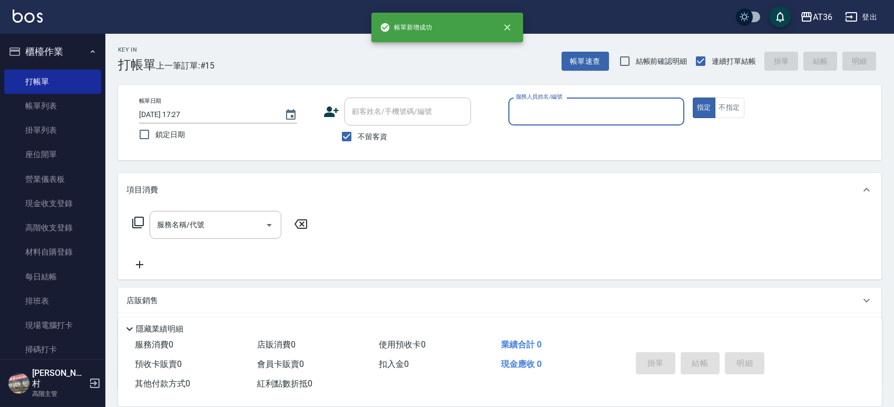
click at [520, 115] on input "服務人員姓名/編號" at bounding box center [596, 111] width 167 height 18
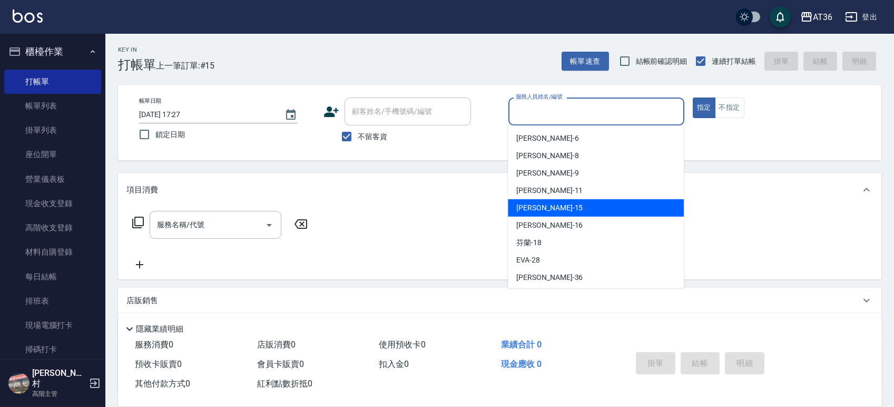
drag, startPoint x: 531, startPoint y: 207, endPoint x: 597, endPoint y: 186, distance: 69.2
click at [531, 208] on span "[PERSON_NAME] -15" at bounding box center [549, 207] width 66 height 11
type input "阡慧-15"
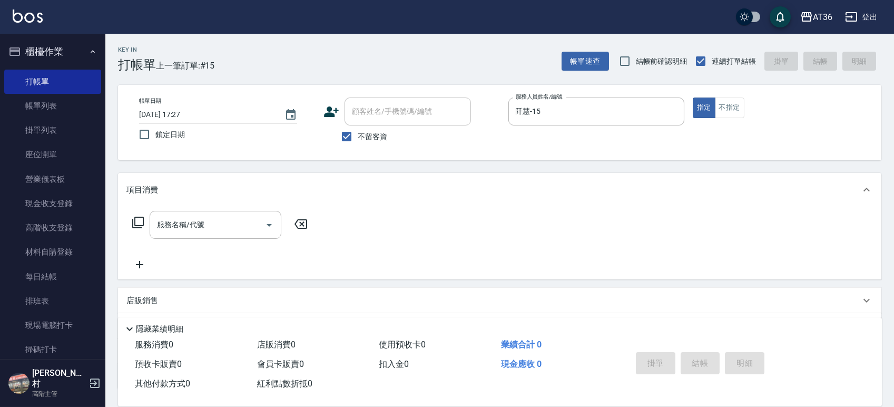
drag, startPoint x: 140, startPoint y: 222, endPoint x: 191, endPoint y: 203, distance: 55.2
click at [145, 222] on div "服務名稱/代號 服務名稱/代號" at bounding box center [220, 225] width 188 height 28
drag, startPoint x: 136, startPoint y: 222, endPoint x: 594, endPoint y: 103, distance: 473.2
click at [149, 222] on div "服務名稱/代號 服務名稱/代號" at bounding box center [220, 225] width 188 height 28
click at [139, 218] on icon at bounding box center [138, 222] width 13 height 13
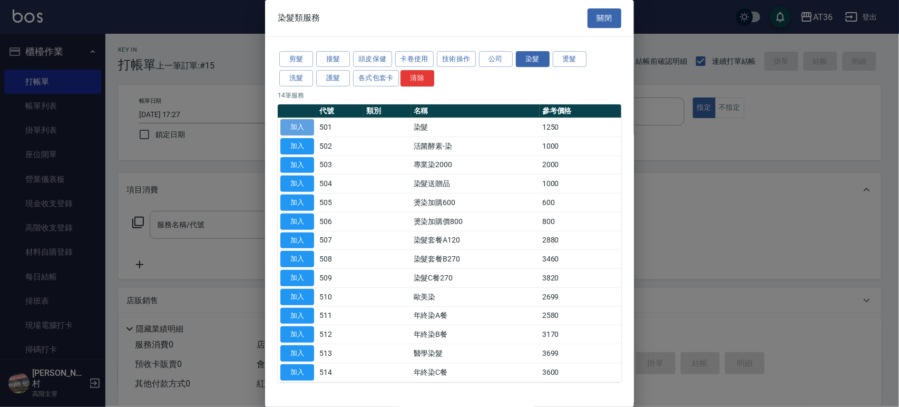
click at [299, 126] on button "加入" at bounding box center [297, 127] width 34 height 16
type input "染髮(501)"
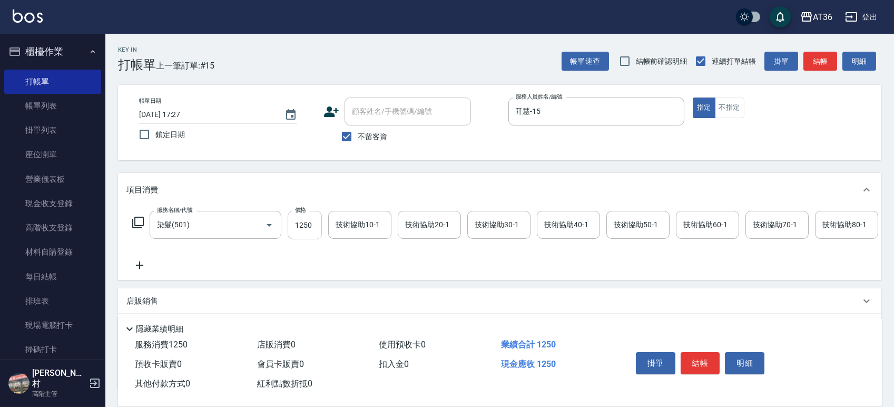
drag, startPoint x: 301, startPoint y: 224, endPoint x: 308, endPoint y: 224, distance: 6.3
click at [301, 224] on input "1250" at bounding box center [305, 225] width 34 height 28
type input "800"
click at [696, 362] on button "結帳" at bounding box center [701, 363] width 40 height 22
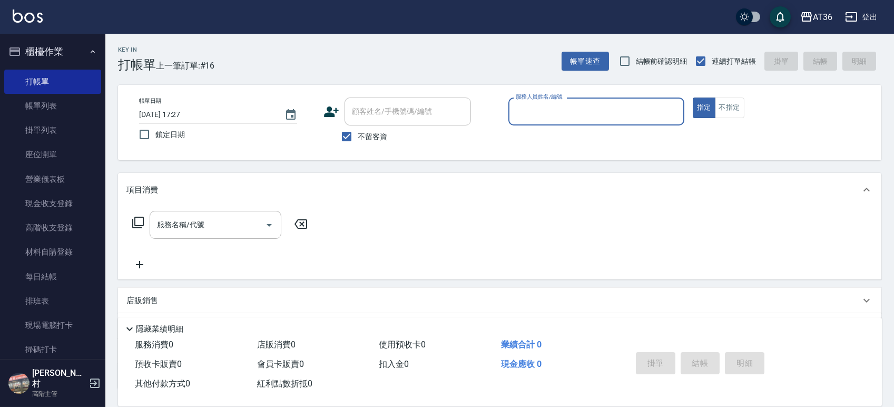
click at [510, 109] on div "服務人員姓名/編號" at bounding box center [597, 111] width 176 height 28
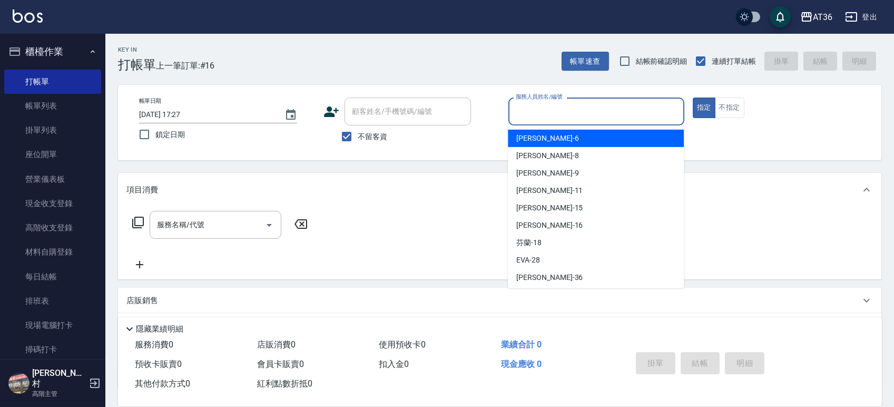
click at [544, 141] on div "[PERSON_NAME] -6" at bounding box center [596, 138] width 176 height 17
type input "[PERSON_NAME]-6"
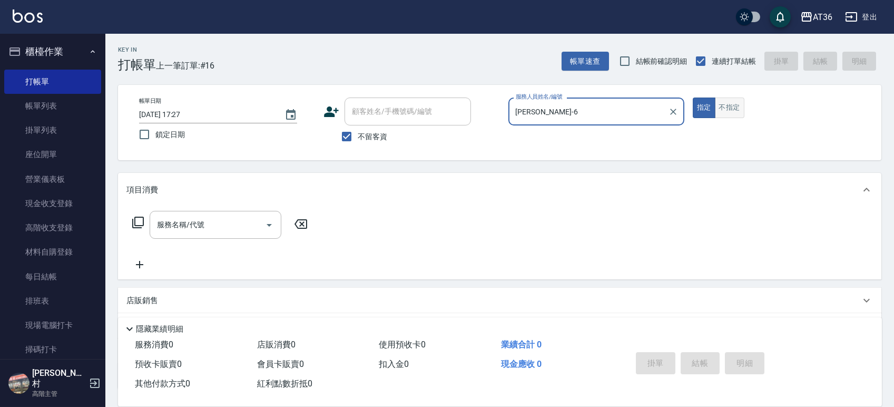
click at [730, 106] on button "不指定" at bounding box center [730, 107] width 30 height 21
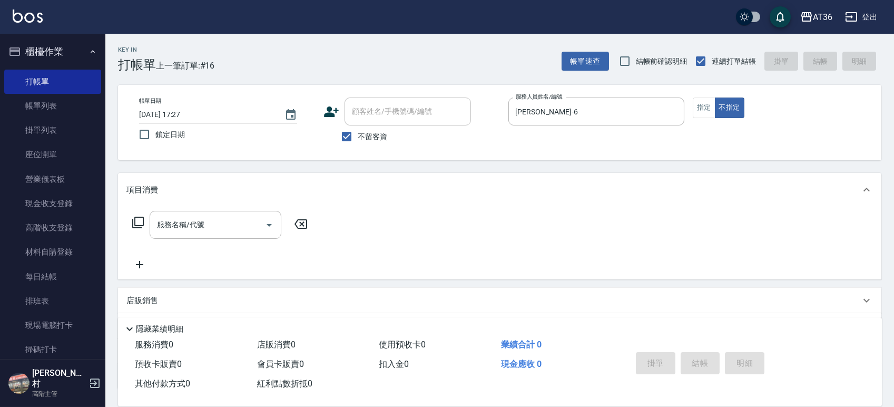
click at [140, 218] on icon at bounding box center [138, 222] width 13 height 13
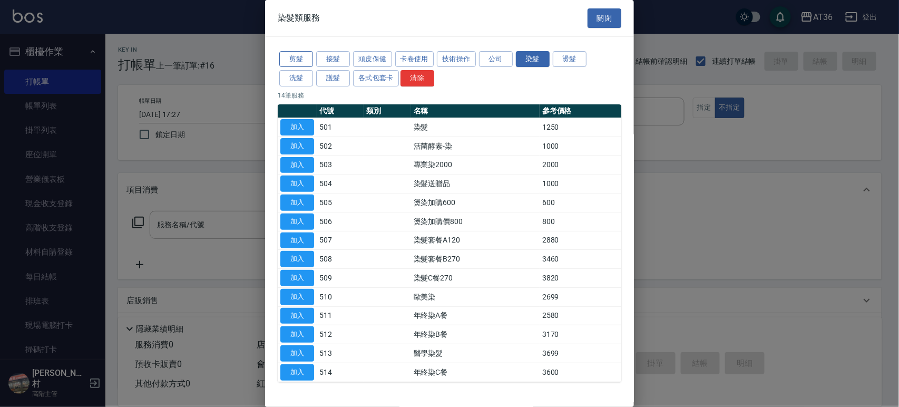
click at [291, 60] on button "剪髮" at bounding box center [296, 59] width 34 height 16
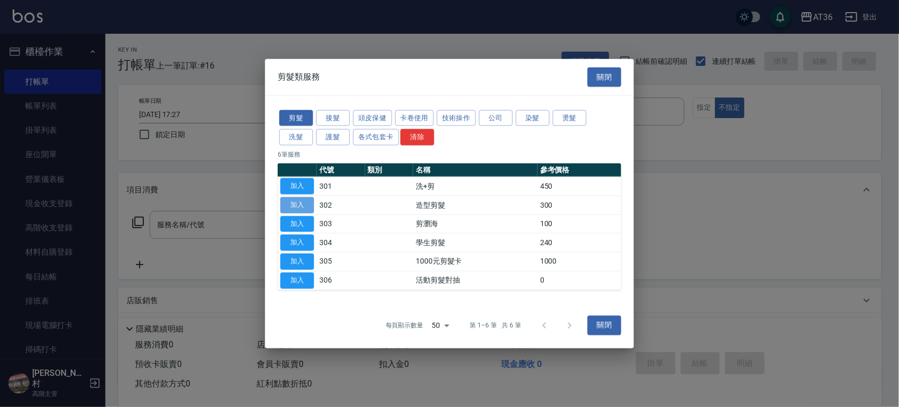
click at [294, 197] on button "加入" at bounding box center [297, 205] width 34 height 16
type input "造型剪髮(302)"
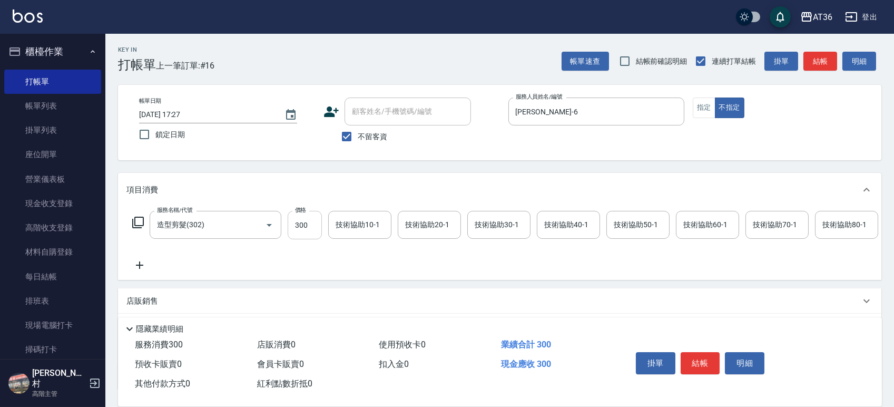
click at [300, 230] on input "300" at bounding box center [305, 225] width 34 height 28
type input "279"
click at [691, 365] on button "結帳" at bounding box center [701, 363] width 40 height 22
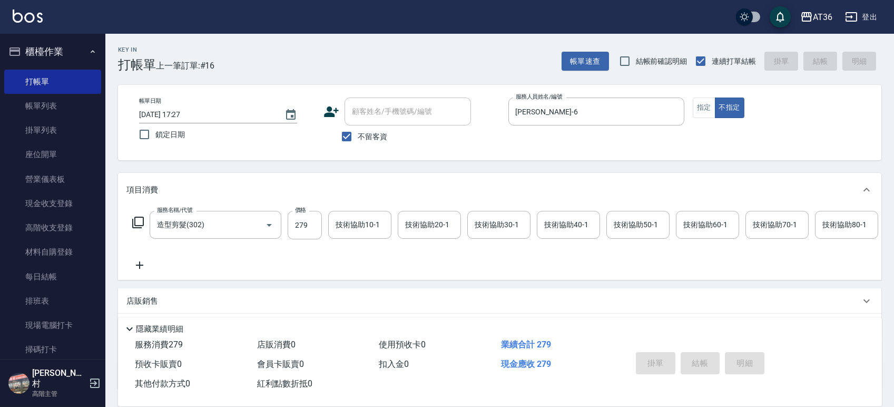
type input "[DATE] 17:28"
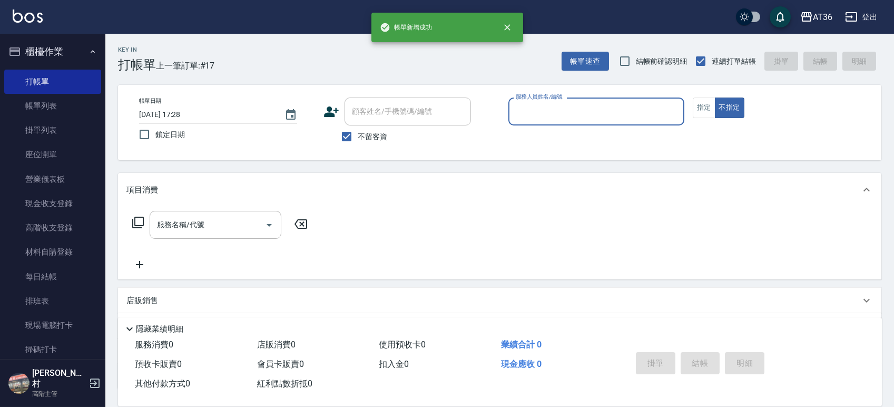
click at [514, 112] on input "服務人員姓名/編號" at bounding box center [596, 111] width 167 height 18
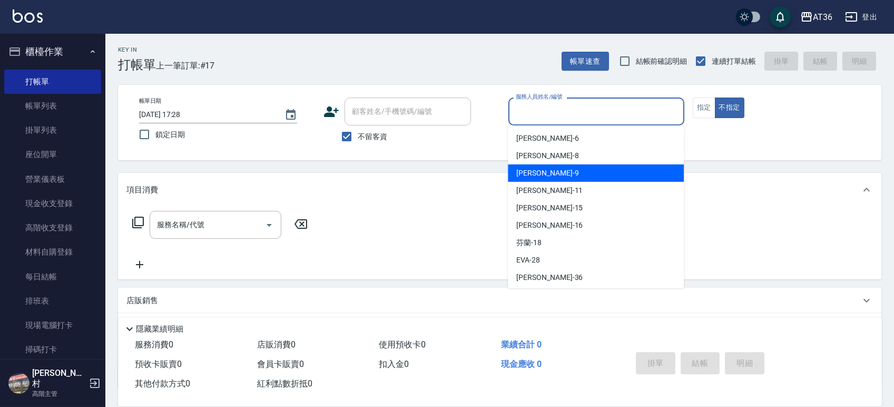
click at [536, 175] on span "美燕 -9" at bounding box center [547, 173] width 62 height 11
type input "美燕-9"
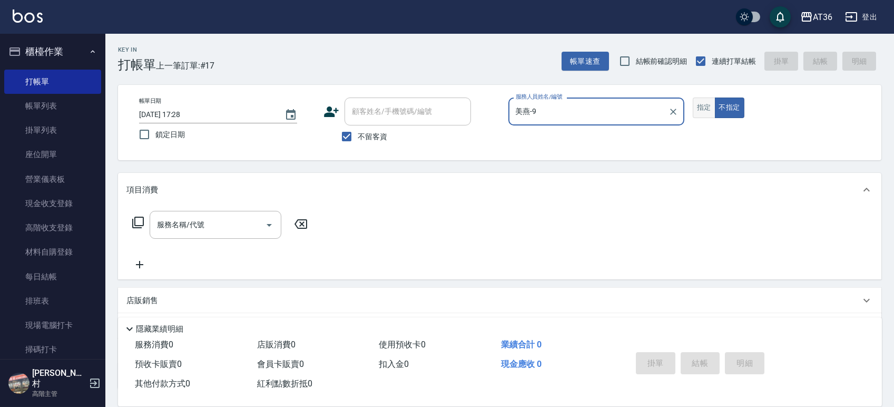
click at [706, 101] on button "指定" at bounding box center [704, 107] width 23 height 21
click at [136, 223] on icon at bounding box center [138, 222] width 13 height 13
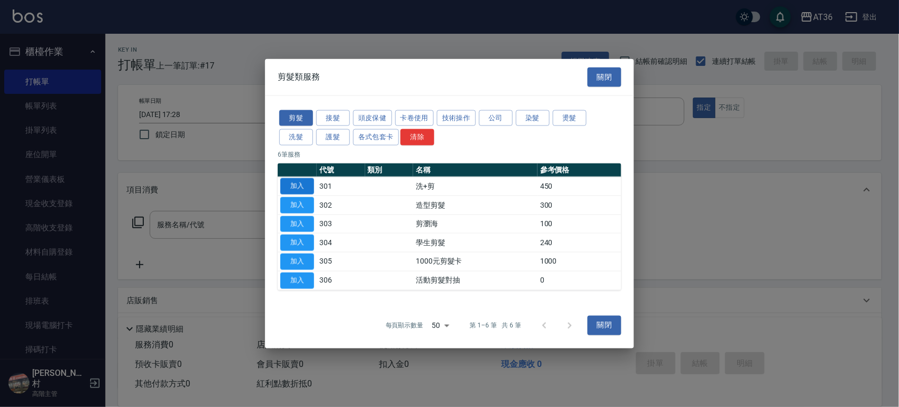
click at [297, 183] on button "加入" at bounding box center [297, 186] width 34 height 16
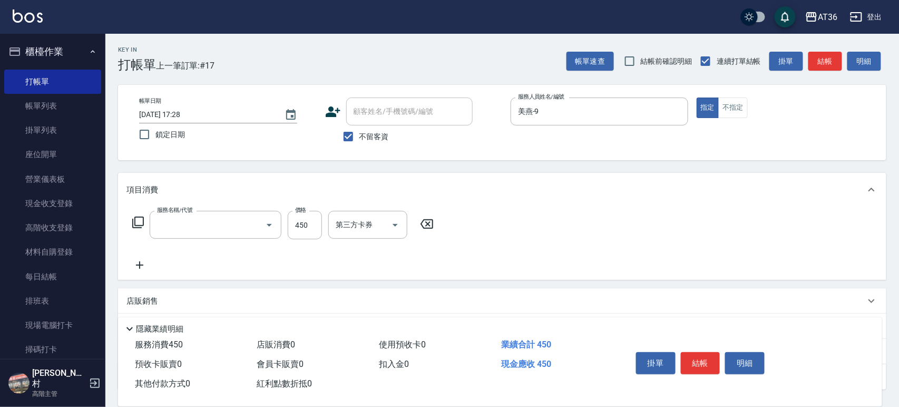
type input "洗+剪(301)"
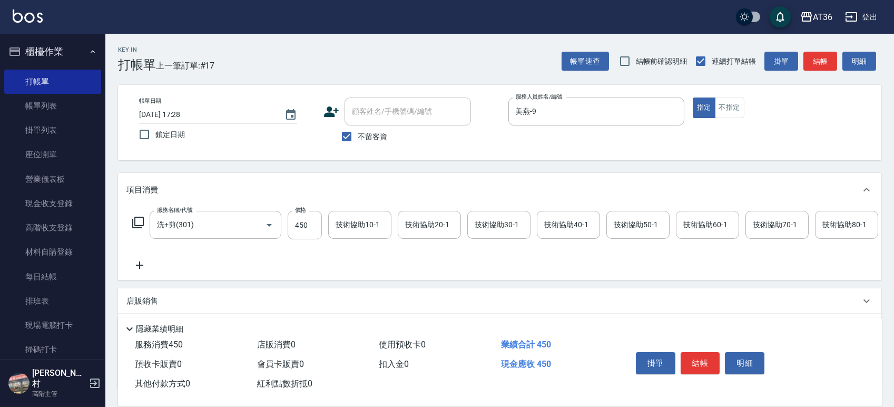
click at [698, 365] on button "結帳" at bounding box center [701, 363] width 40 height 22
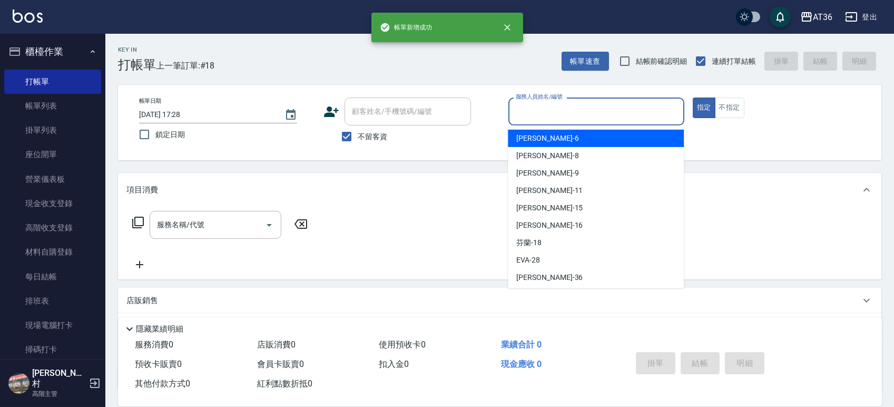
click at [527, 109] on input "服務人員姓名/編號" at bounding box center [596, 111] width 167 height 18
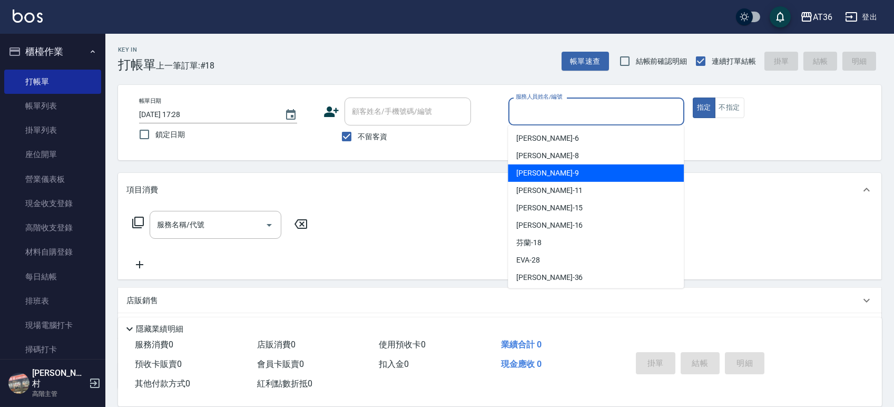
click at [544, 168] on div "美燕 -9" at bounding box center [596, 172] width 176 height 17
type input "美燕-9"
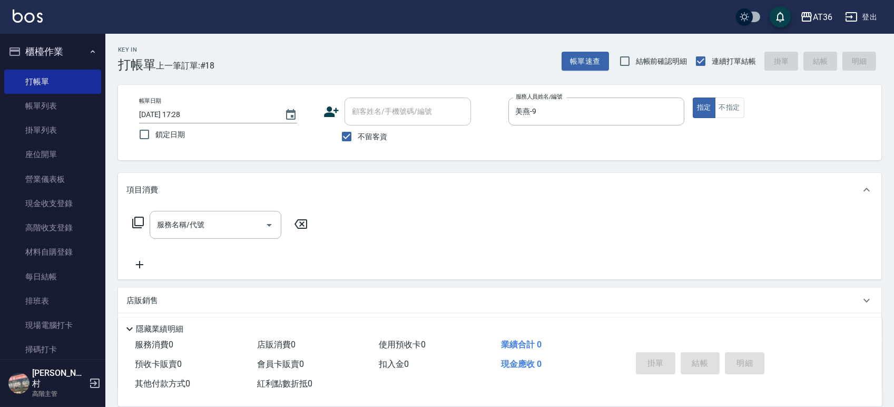
click at [136, 220] on icon at bounding box center [138, 222] width 13 height 13
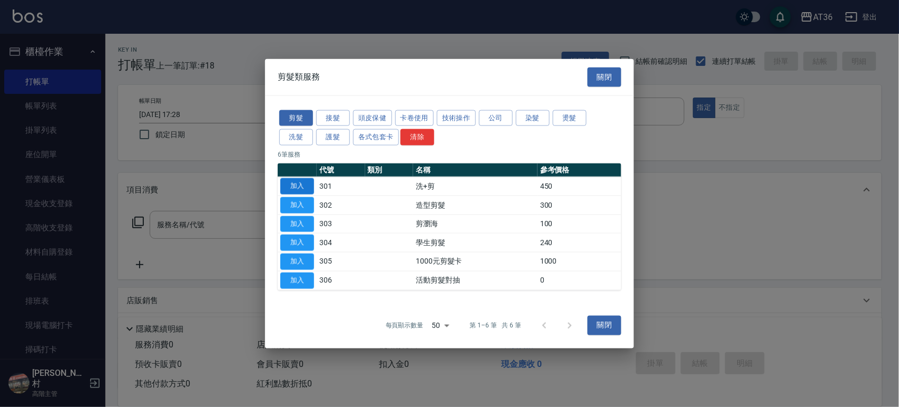
click at [292, 187] on button "加入" at bounding box center [297, 186] width 34 height 16
type input "洗+剪(301)"
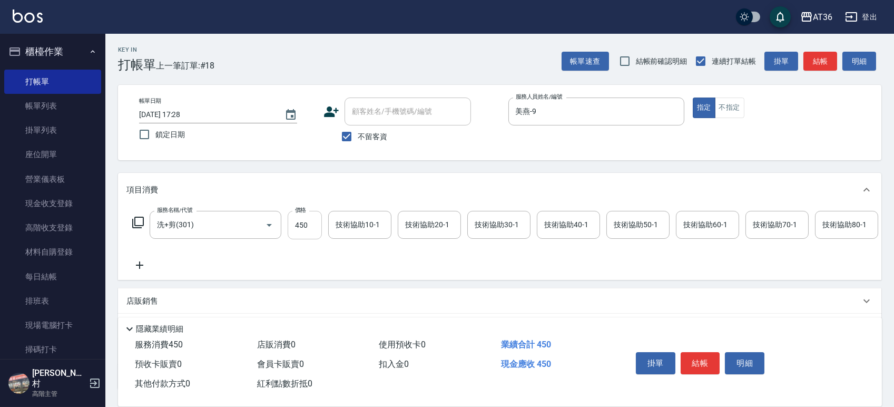
click at [301, 233] on input "450" at bounding box center [305, 225] width 34 height 28
click at [558, 220] on div "技術協助40-1 技術協助40-1" at bounding box center [568, 225] width 63 height 28
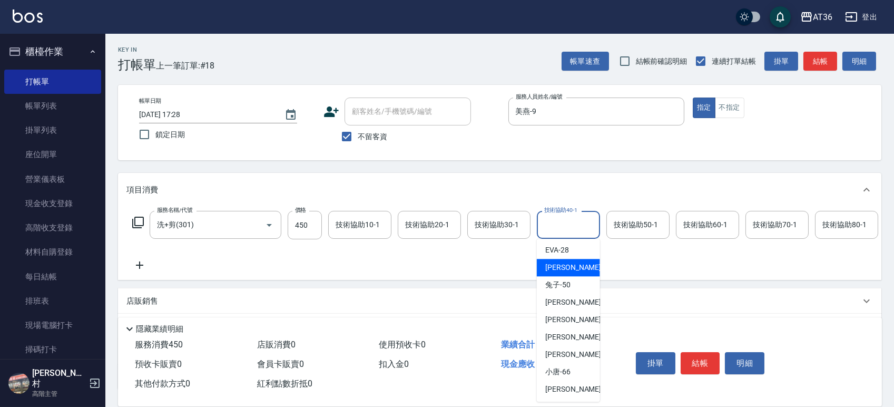
click at [570, 265] on div "佳佳 -36" at bounding box center [568, 267] width 63 height 17
type input "佳佳-36"
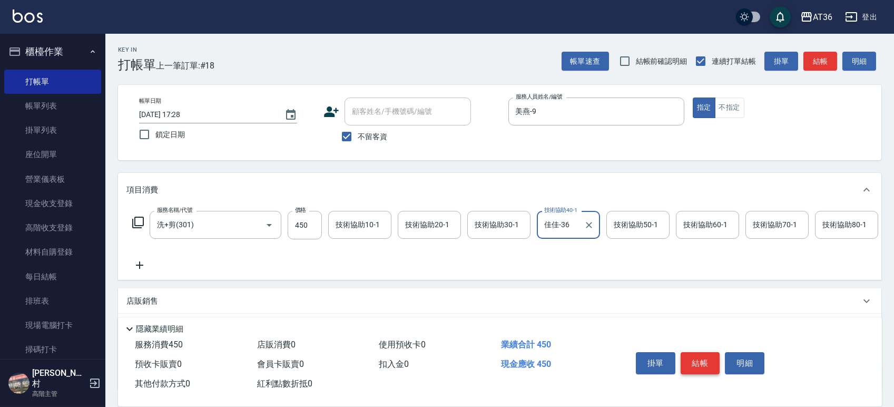
click at [702, 356] on button "結帳" at bounding box center [701, 363] width 40 height 22
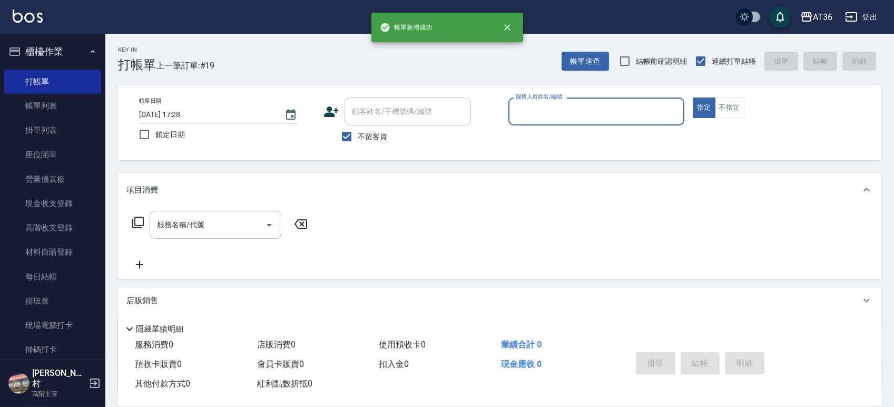
click at [524, 110] on input "服務人員姓名/編號" at bounding box center [596, 111] width 167 height 18
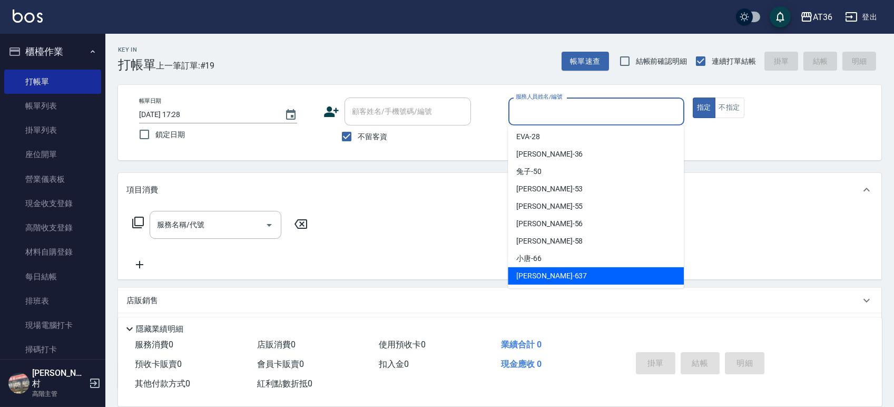
click at [550, 270] on div "憶琳 -637" at bounding box center [596, 275] width 176 height 17
type input "憶琳-637"
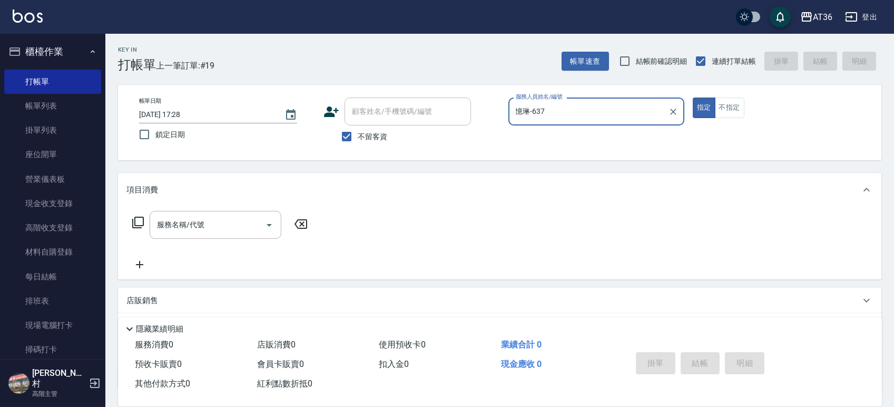
click at [142, 221] on icon at bounding box center [138, 222] width 13 height 13
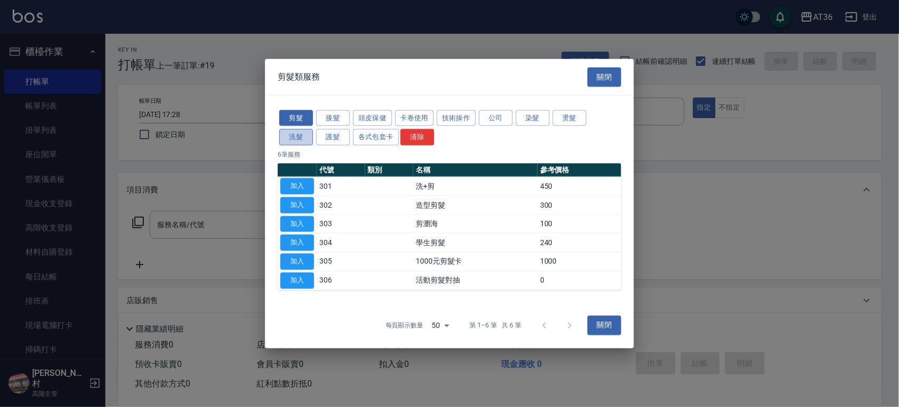
click at [288, 136] on button "洗髮" at bounding box center [296, 137] width 34 height 16
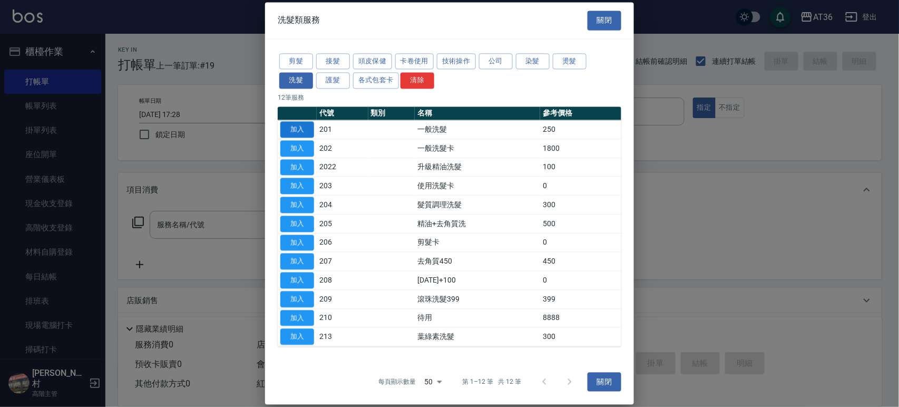
click at [295, 128] on button "加入" at bounding box center [297, 129] width 34 height 16
type input "一般洗髮(201)"
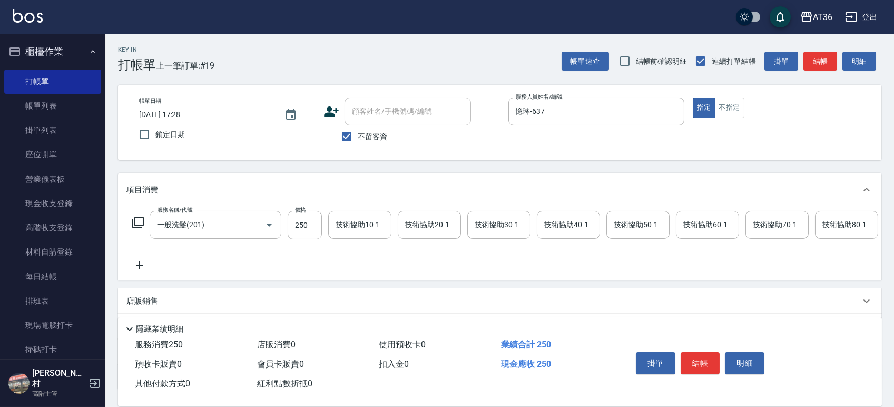
drag, startPoint x: 698, startPoint y: 361, endPoint x: 698, endPoint y: 350, distance: 10.6
click at [698, 362] on button "結帳" at bounding box center [701, 363] width 40 height 22
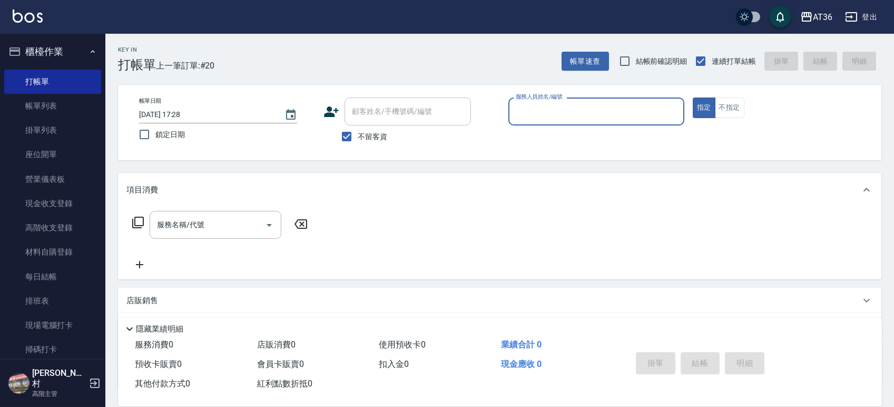
click at [518, 108] on input "服務人員姓名/編號" at bounding box center [596, 111] width 167 height 18
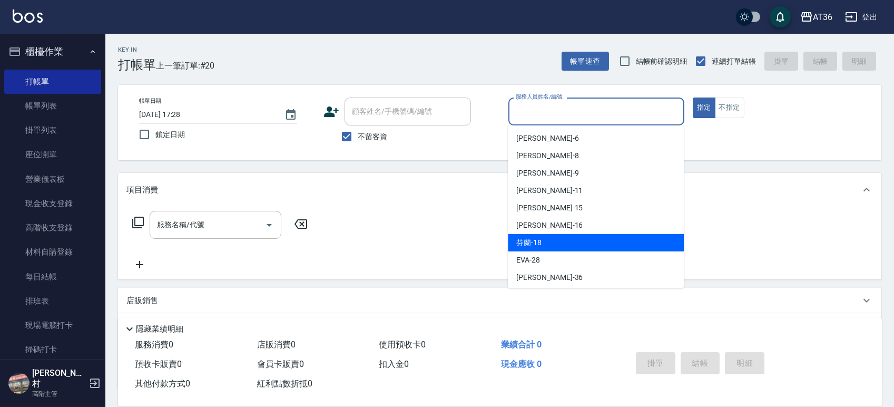
click at [543, 237] on div "芬蘭 -18" at bounding box center [596, 242] width 176 height 17
type input "芬蘭-18"
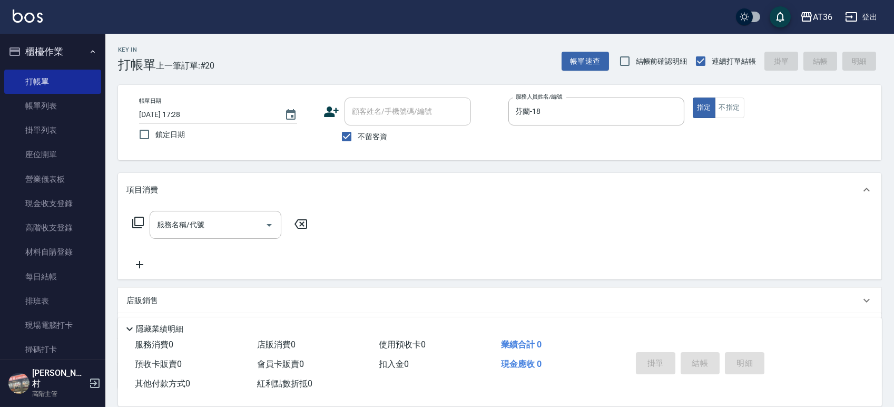
click at [138, 222] on icon at bounding box center [138, 222] width 13 height 13
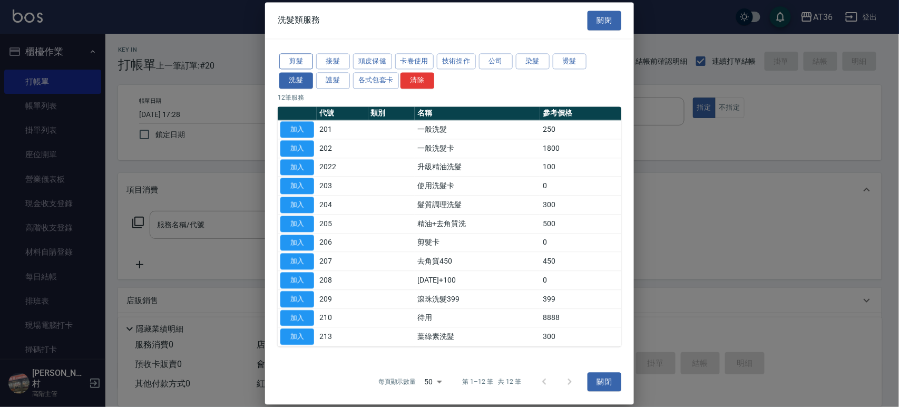
click at [301, 62] on button "剪髮" at bounding box center [296, 61] width 34 height 16
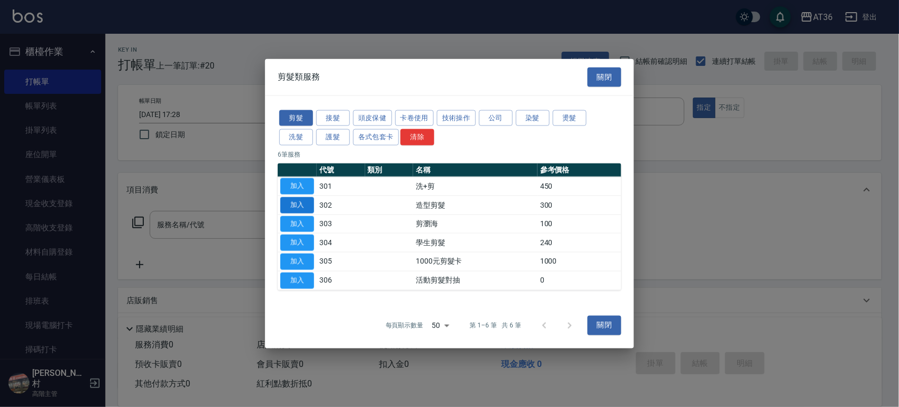
click at [298, 201] on button "加入" at bounding box center [297, 205] width 34 height 16
type input "造型剪髮(302)"
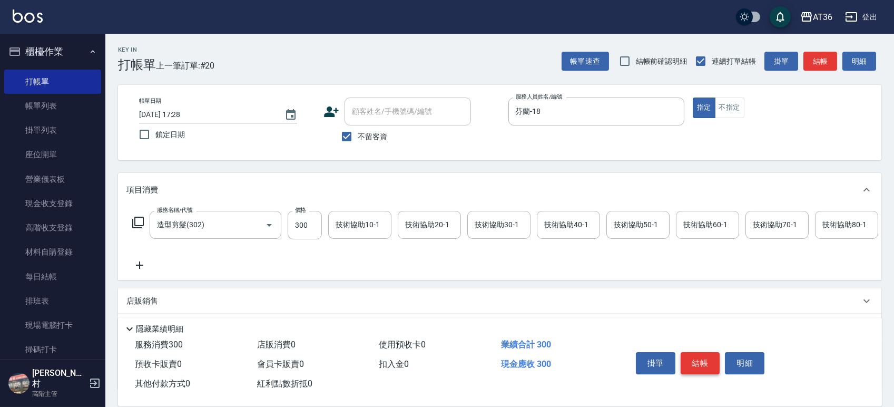
click at [695, 362] on button "結帳" at bounding box center [701, 363] width 40 height 22
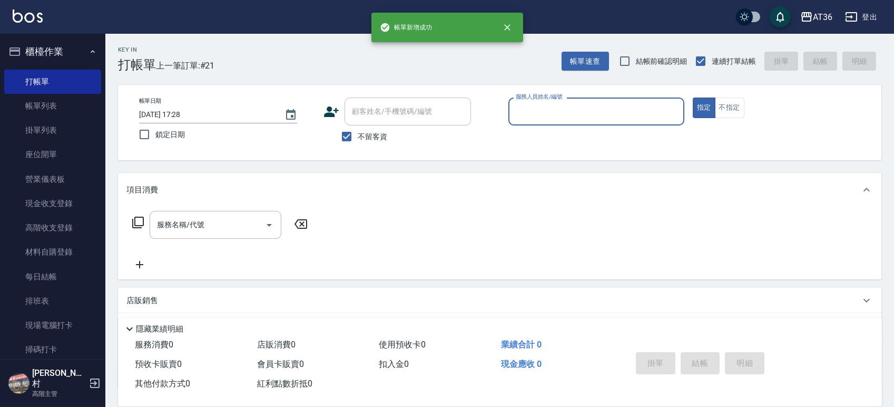
click at [526, 112] on input "服務人員姓名/編號" at bounding box center [596, 111] width 167 height 18
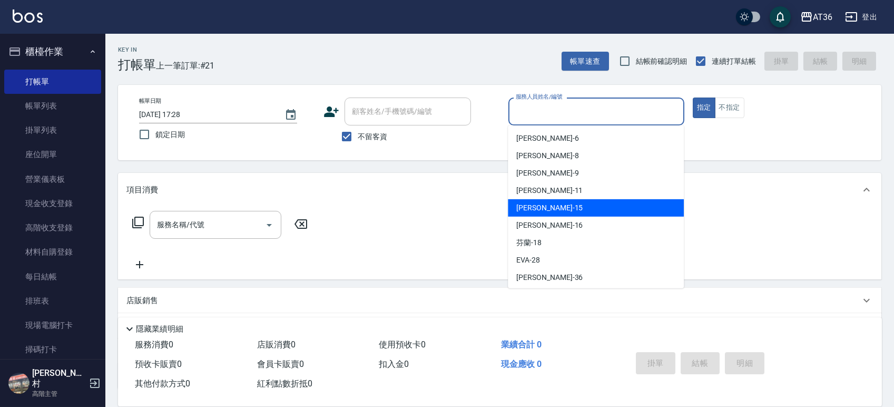
click at [527, 209] on span "[PERSON_NAME] -15" at bounding box center [549, 207] width 66 height 11
type input "阡慧-15"
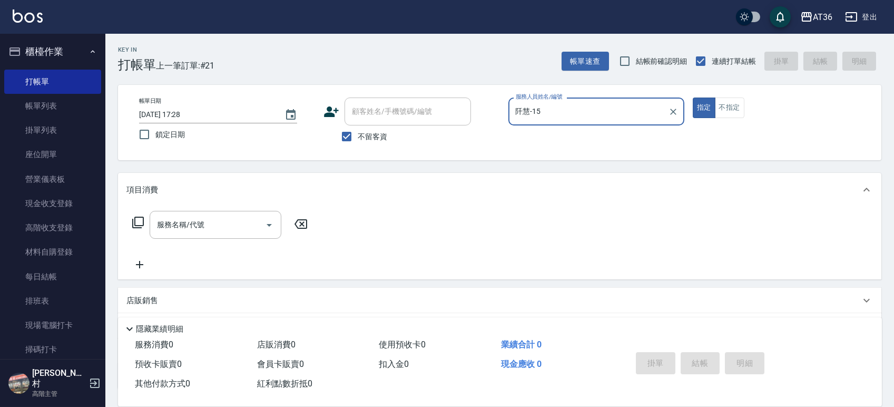
click at [138, 227] on icon at bounding box center [138, 222] width 13 height 13
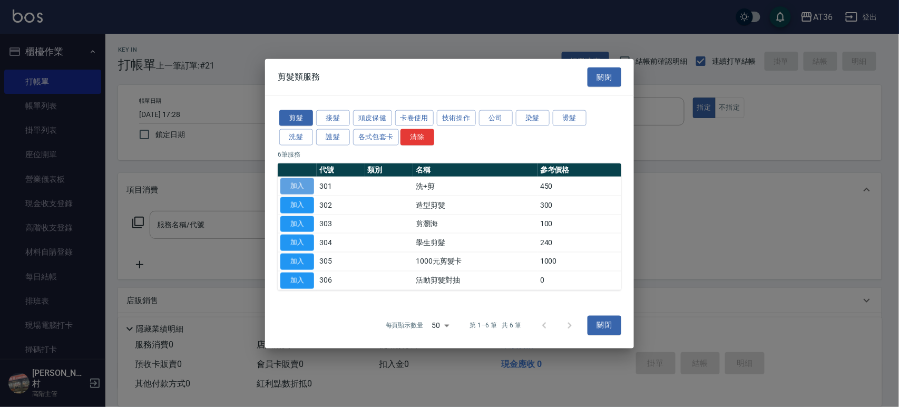
click at [297, 186] on button "加入" at bounding box center [297, 186] width 34 height 16
type input "洗+剪(301)"
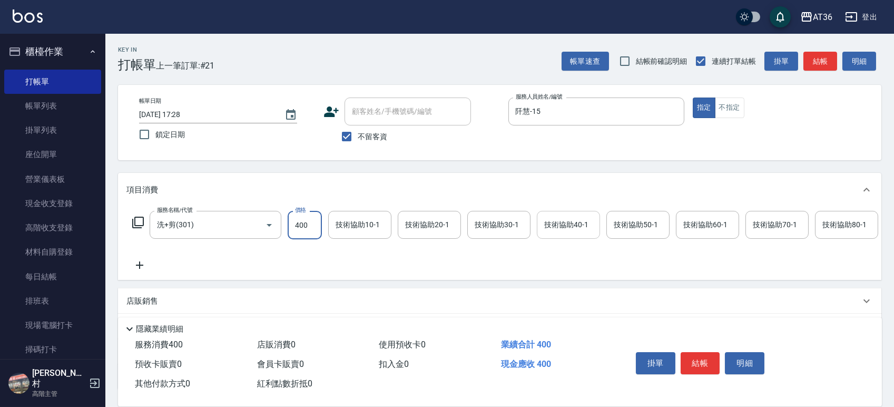
type input "400"
click at [557, 219] on div "技術協助40-1 技術協助40-1" at bounding box center [568, 225] width 63 height 28
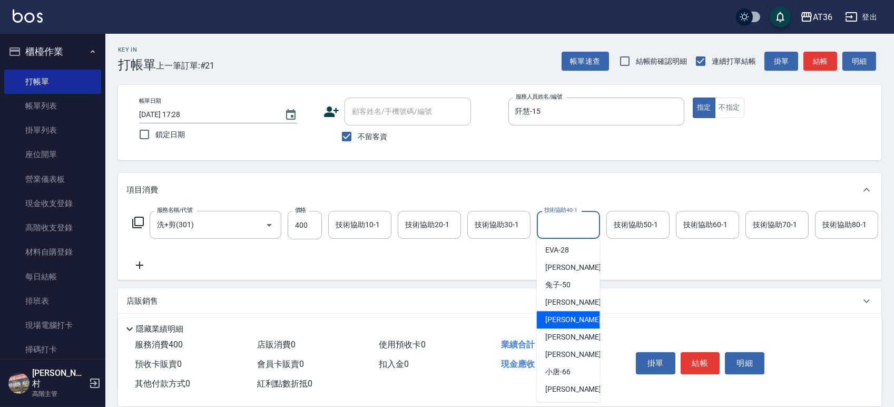
drag, startPoint x: 562, startPoint y: 316, endPoint x: 538, endPoint y: 280, distance: 43.4
click at [561, 315] on span "[PERSON_NAME] -55" at bounding box center [578, 319] width 66 height 11
type input "[PERSON_NAME]-55"
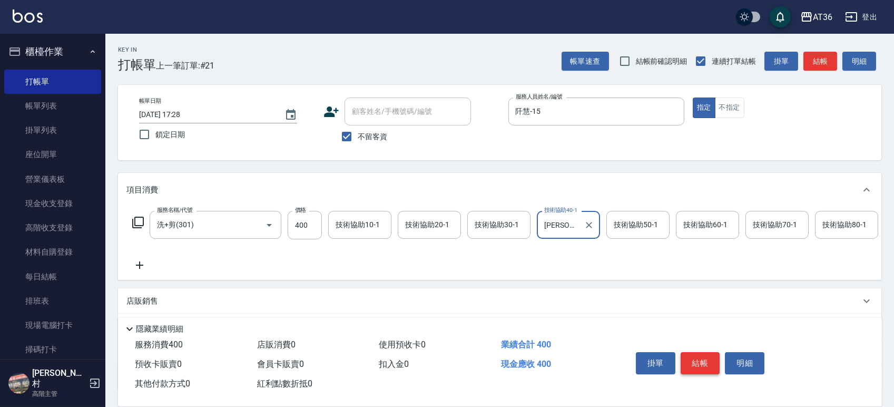
click at [705, 364] on button "結帳" at bounding box center [701, 363] width 40 height 22
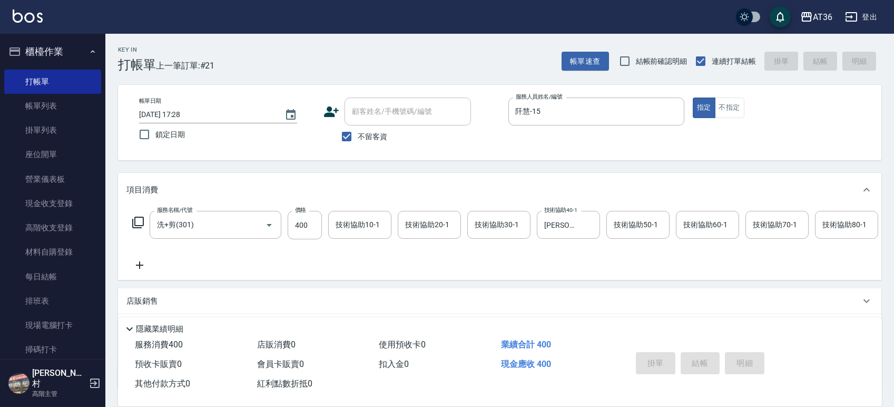
type input "[DATE] 17:29"
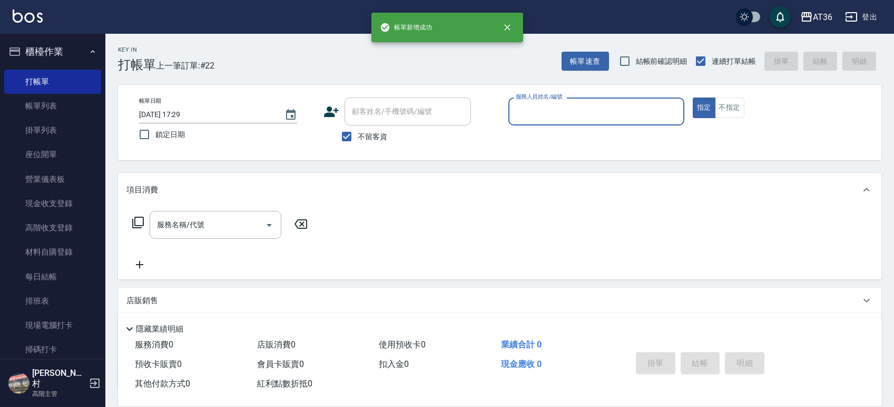
drag, startPoint x: 519, startPoint y: 107, endPoint x: 525, endPoint y: 121, distance: 14.9
click at [519, 107] on input "服務人員姓名/編號" at bounding box center [596, 111] width 167 height 18
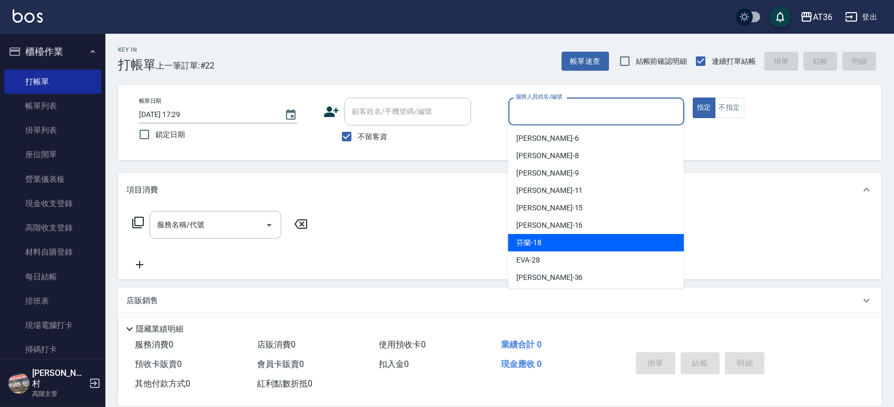
click at [528, 237] on span "芬蘭 -18" at bounding box center [528, 242] width 25 height 11
type input "芬蘭-18"
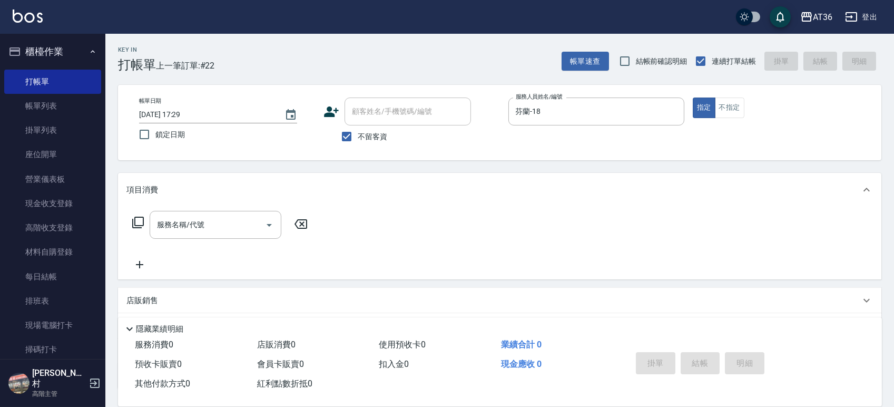
click at [132, 224] on icon at bounding box center [138, 223] width 12 height 12
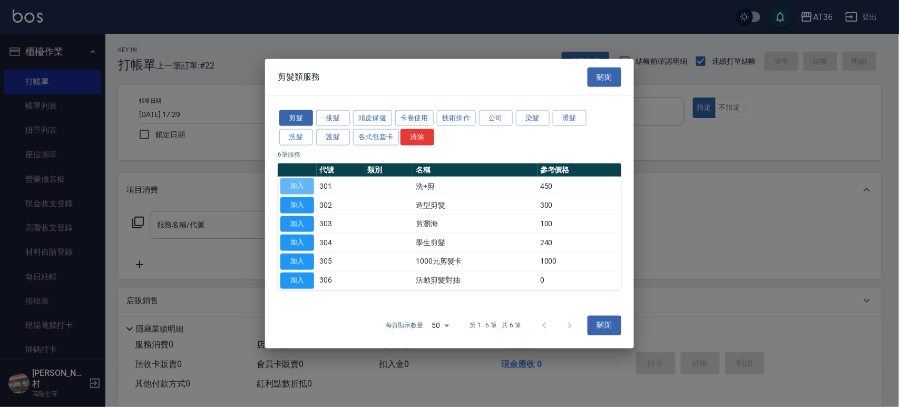
drag, startPoint x: 297, startPoint y: 188, endPoint x: 298, endPoint y: 250, distance: 61.7
click at [297, 188] on button "加入" at bounding box center [297, 186] width 34 height 16
type input "洗+剪(301)"
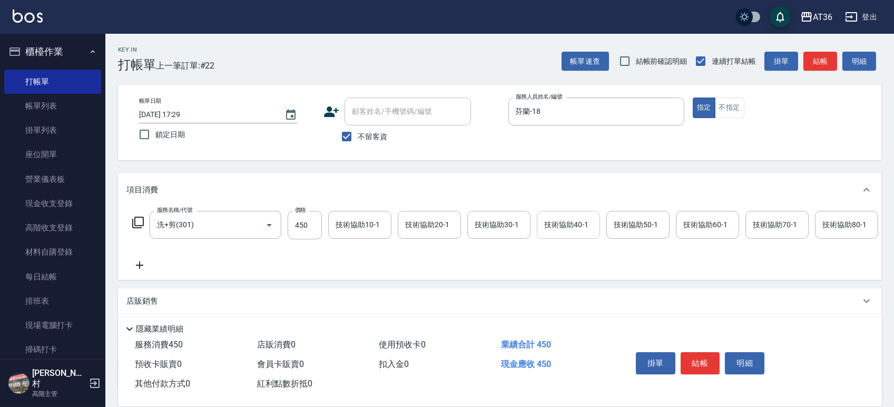
click at [555, 226] on div "技術協助40-1 技術協助40-1" at bounding box center [568, 225] width 63 height 28
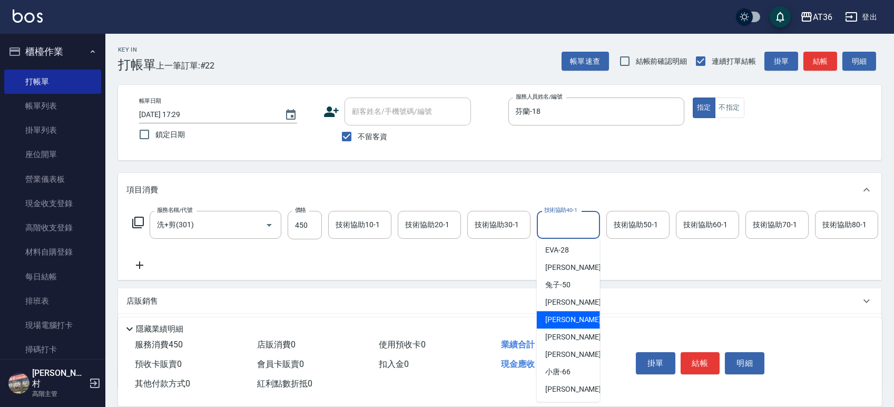
drag, startPoint x: 565, startPoint y: 314, endPoint x: 680, endPoint y: 343, distance: 118.4
click at [570, 314] on div "[PERSON_NAME] -55" at bounding box center [568, 319] width 63 height 17
type input "[PERSON_NAME]-55"
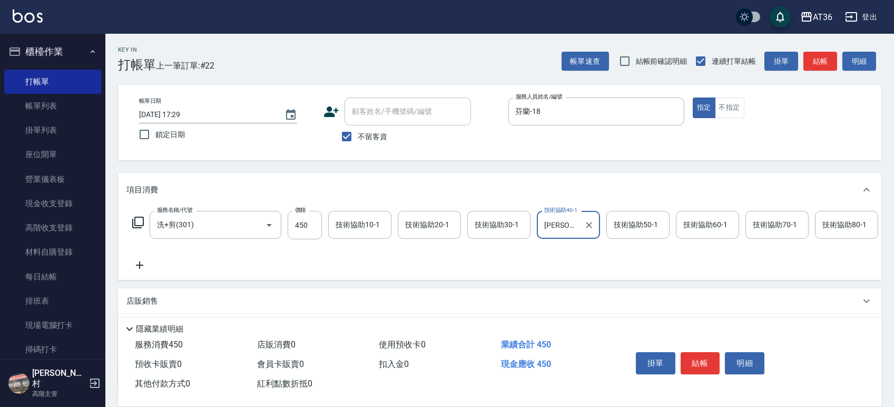
click at [693, 359] on button "結帳" at bounding box center [701, 363] width 40 height 22
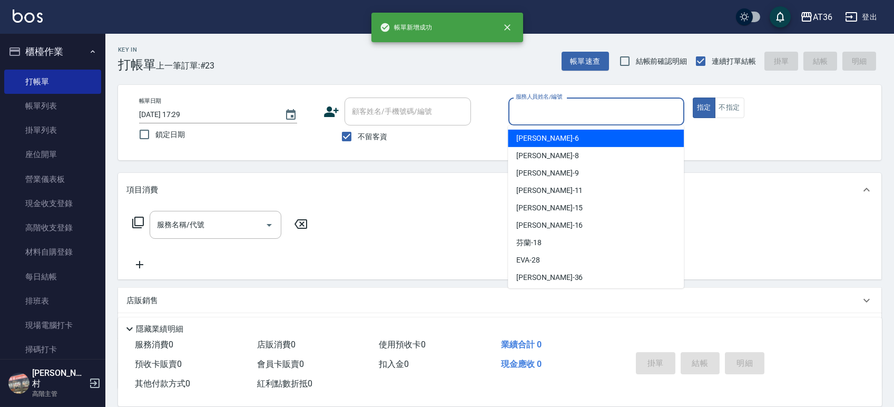
click at [528, 111] on input "服務人員姓名/編號" at bounding box center [596, 111] width 167 height 18
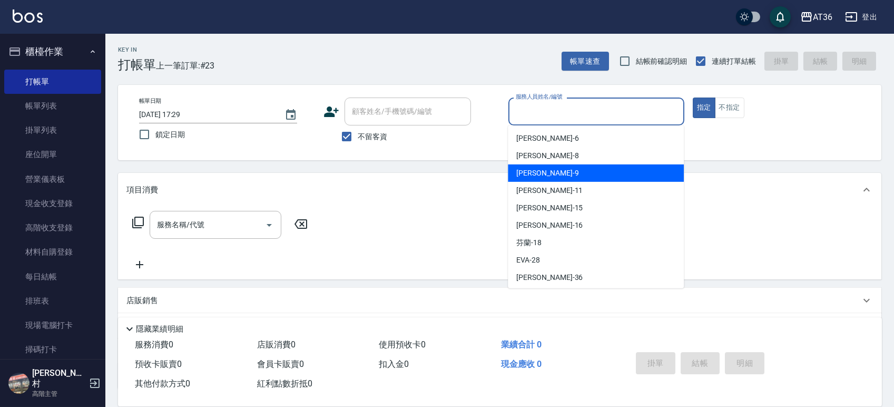
drag, startPoint x: 554, startPoint y: 169, endPoint x: 255, endPoint y: 152, distance: 299.8
click at [555, 169] on div "美燕 -9" at bounding box center [596, 172] width 176 height 17
type input "美燕-9"
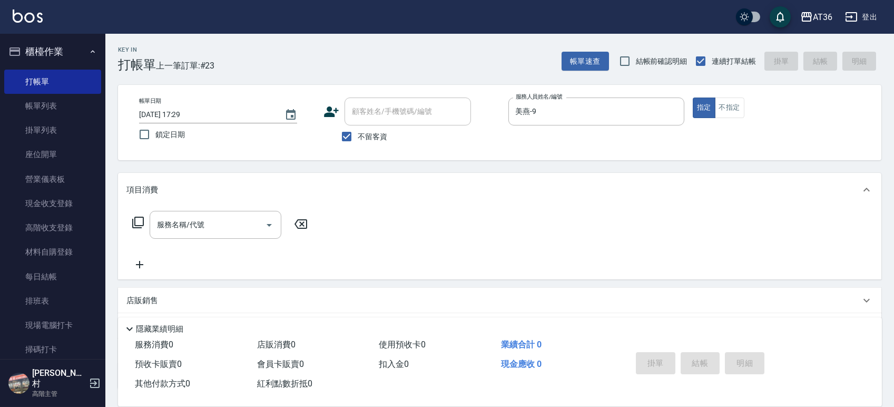
click at [142, 227] on icon at bounding box center [138, 222] width 13 height 13
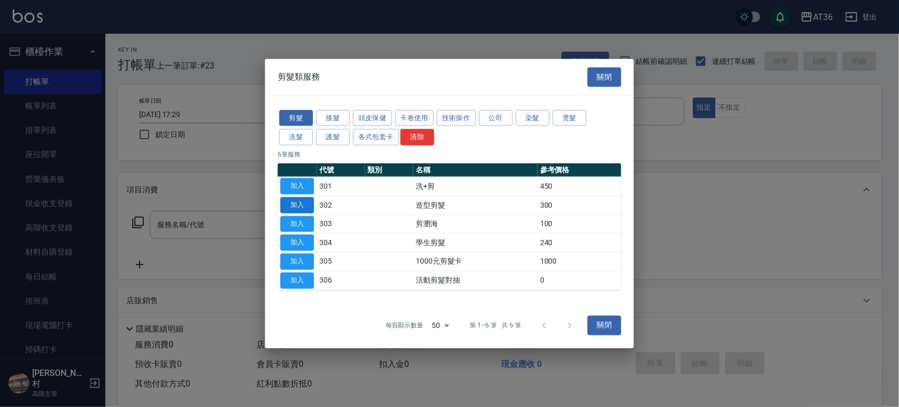
click at [298, 204] on button "加入" at bounding box center [297, 205] width 34 height 16
type input "造型剪髮(302)"
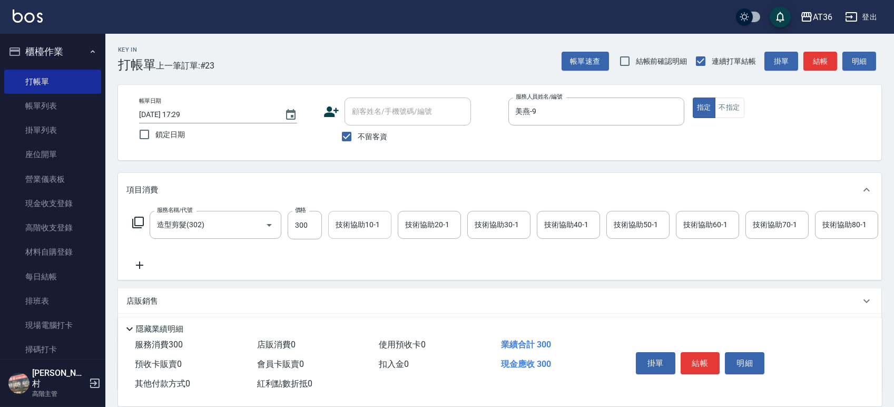
drag, startPoint x: 297, startPoint y: 230, endPoint x: 330, endPoint y: 221, distance: 34.3
click at [298, 230] on input "300" at bounding box center [305, 225] width 34 height 28
type input "250"
click at [694, 364] on button "結帳" at bounding box center [701, 363] width 40 height 22
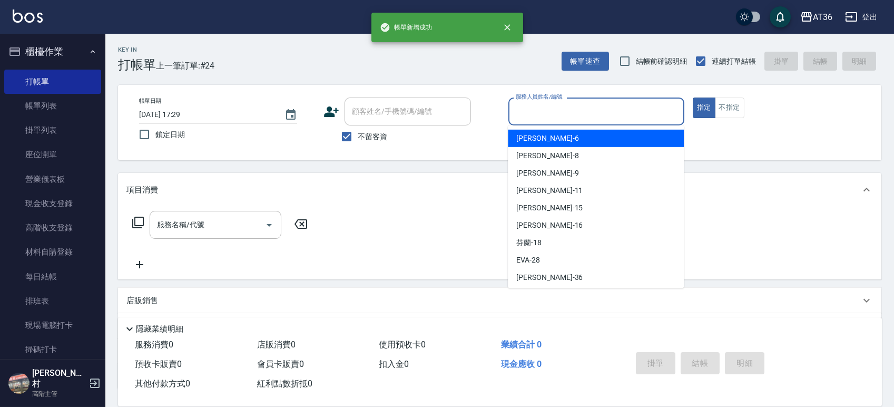
click at [521, 107] on input "服務人員姓名/編號" at bounding box center [596, 111] width 167 height 18
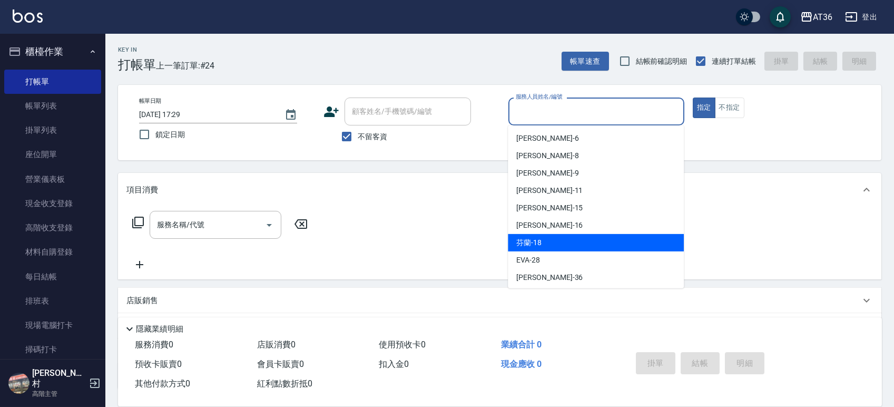
drag, startPoint x: 543, startPoint y: 245, endPoint x: 339, endPoint y: 175, distance: 215.5
click at [543, 244] on div "芬蘭 -18" at bounding box center [596, 242] width 176 height 17
type input "芬蘭-18"
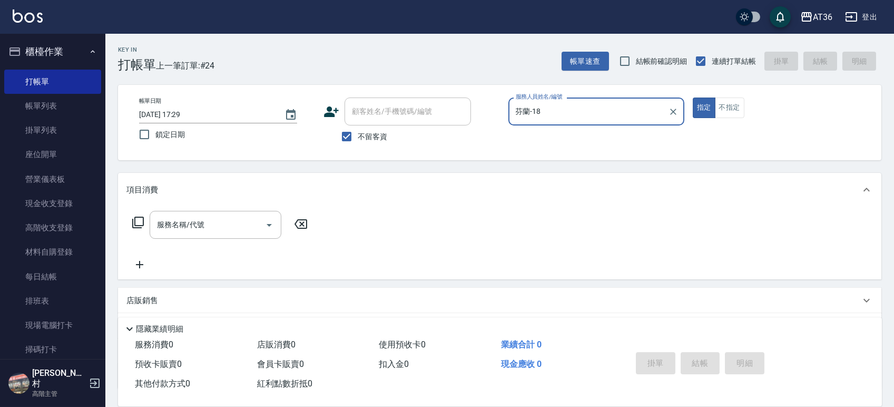
click at [138, 223] on icon at bounding box center [138, 222] width 13 height 13
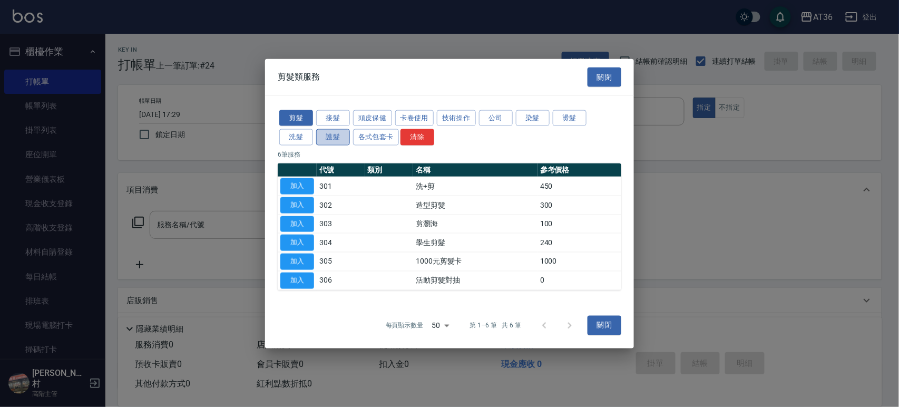
click at [332, 138] on button "護髮" at bounding box center [333, 137] width 34 height 16
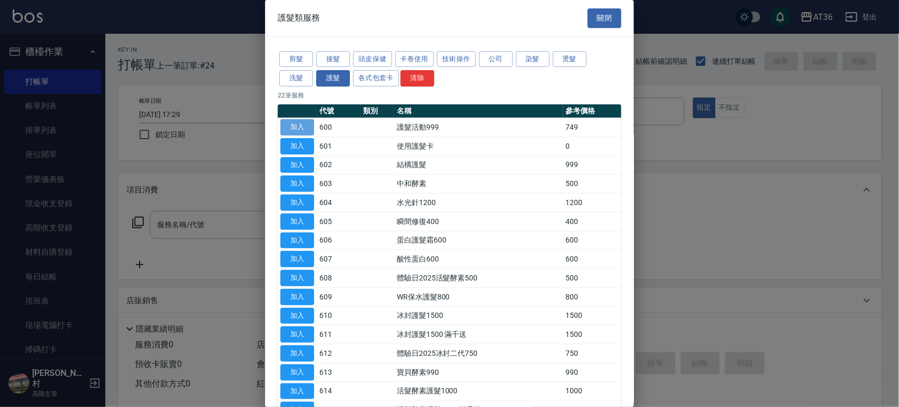
click at [304, 123] on button "加入" at bounding box center [297, 127] width 34 height 16
type input "護髮活動999(600)"
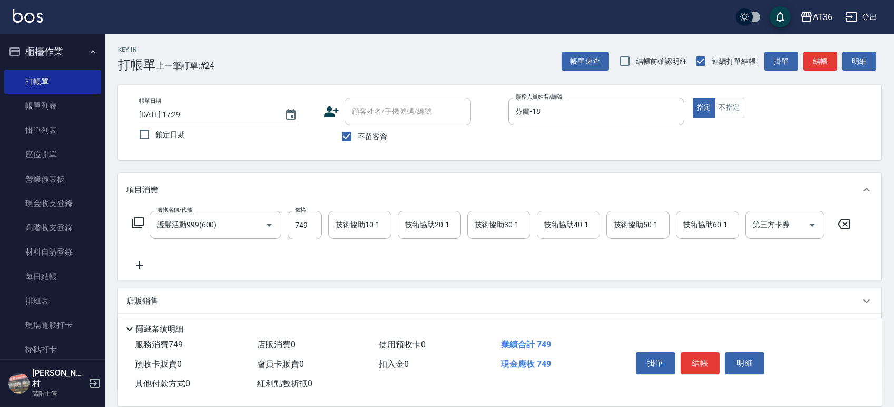
click at [559, 217] on input "技術協助40-1" at bounding box center [569, 225] width 54 height 18
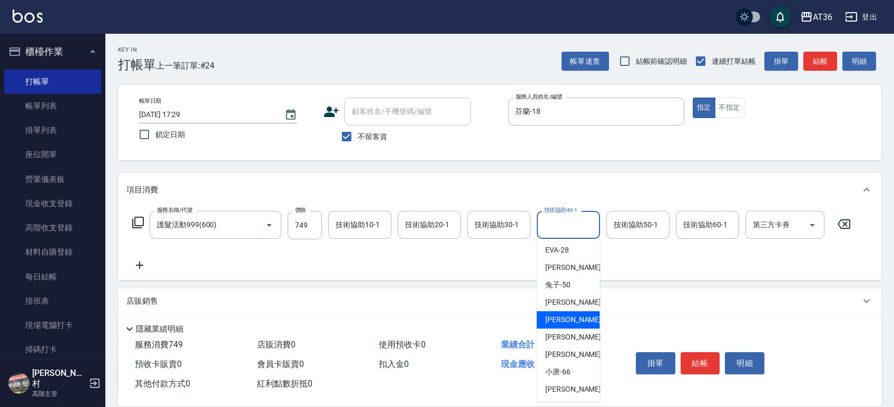
click at [572, 313] on div "[PERSON_NAME] -55" at bounding box center [568, 319] width 63 height 17
type input "[PERSON_NAME]-55"
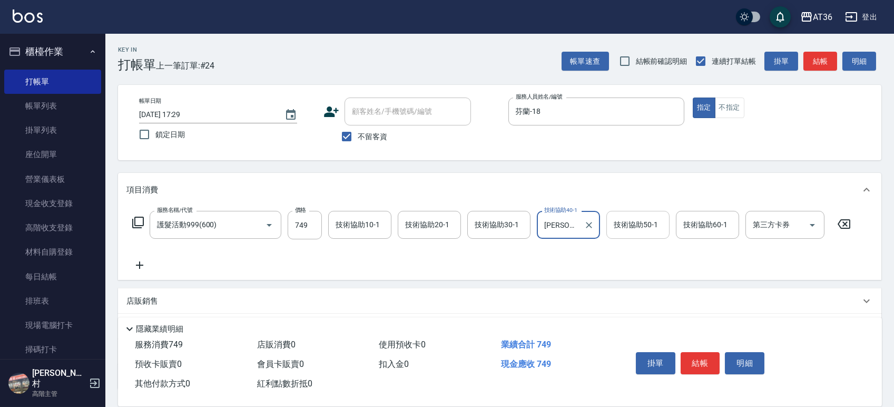
click at [624, 224] on div "技術協助50-1 技術協助50-1" at bounding box center [638, 225] width 63 height 28
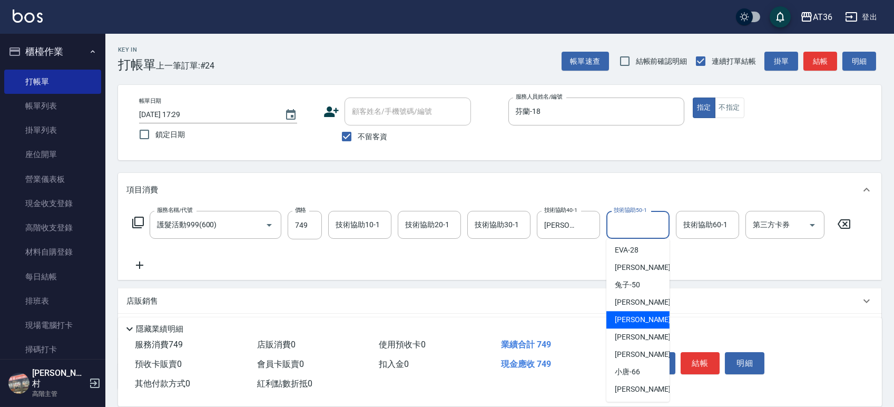
click at [634, 319] on span "[PERSON_NAME] -55" at bounding box center [648, 319] width 66 height 11
type input "[PERSON_NAME]-55"
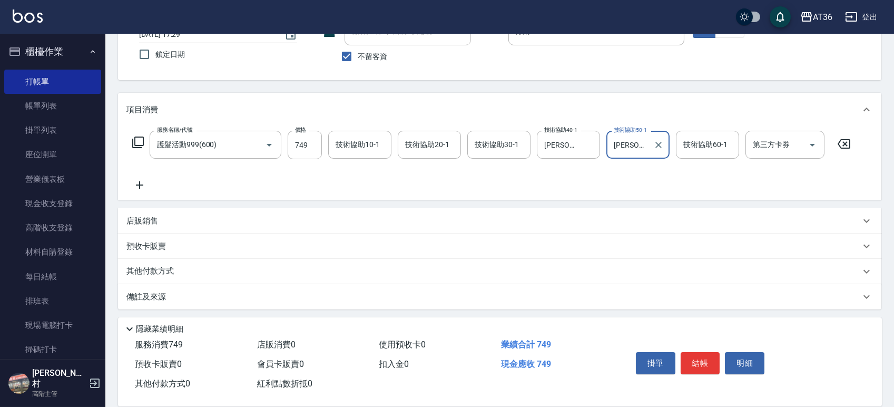
scroll to position [81, 0]
click at [163, 273] on p "其他付款方式" at bounding box center [152, 271] width 53 height 12
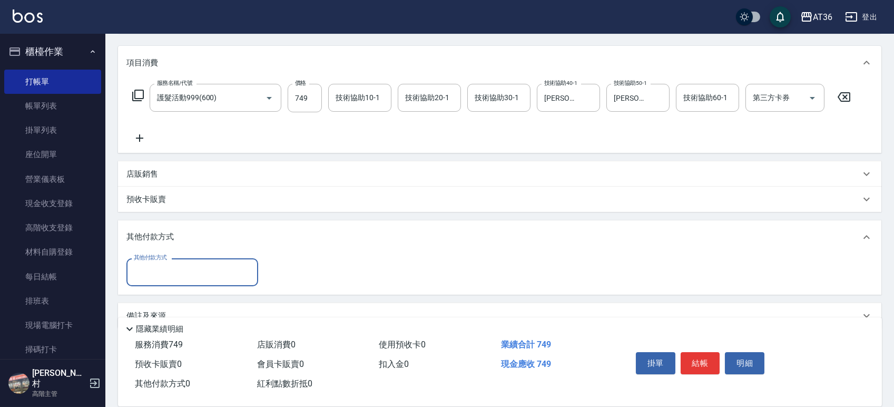
scroll to position [147, 0]
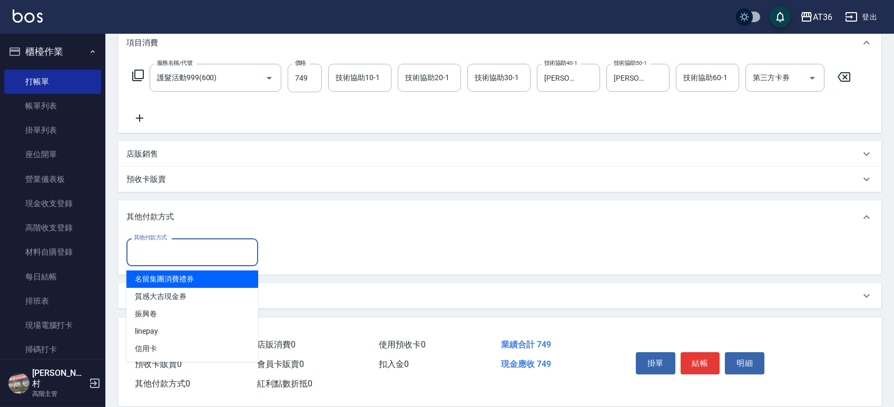
drag, startPoint x: 163, startPoint y: 249, endPoint x: 204, endPoint y: 285, distance: 54.1
click at [163, 250] on input "其他付款方式" at bounding box center [192, 252] width 122 height 18
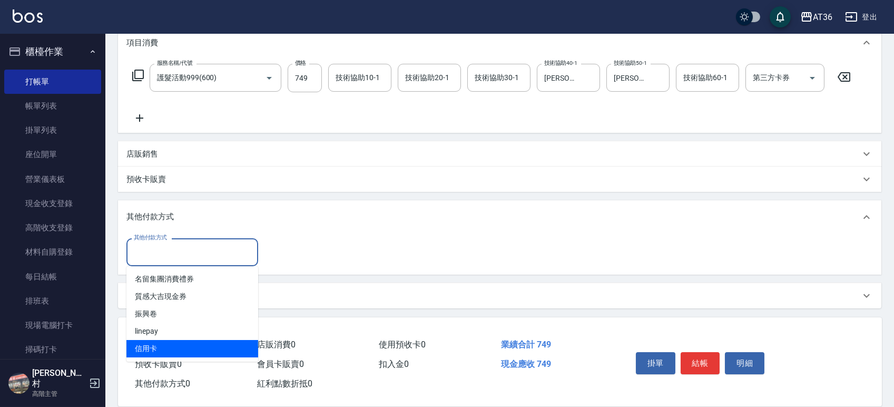
click at [163, 347] on span "信用卡" at bounding box center [192, 348] width 132 height 17
type input "信用卡"
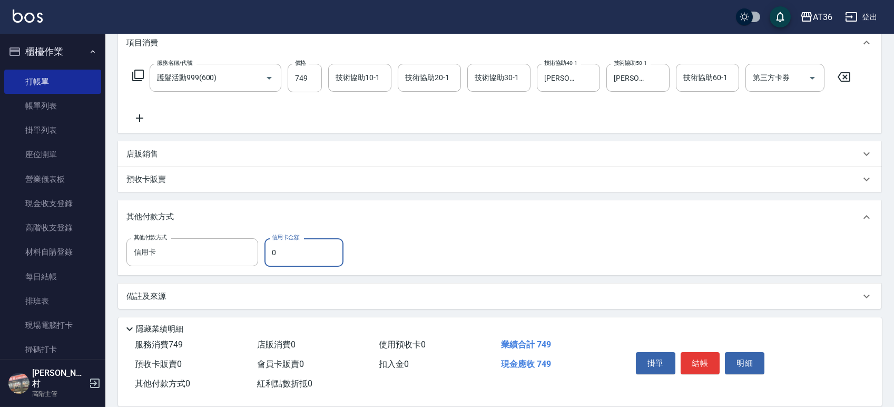
click at [265, 250] on input "0" at bounding box center [304, 252] width 79 height 28
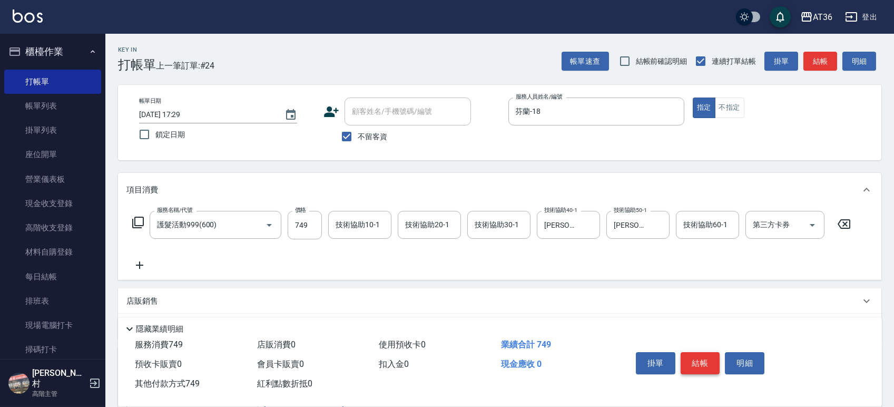
type input "749"
click at [693, 361] on button "結帳" at bounding box center [701, 363] width 40 height 22
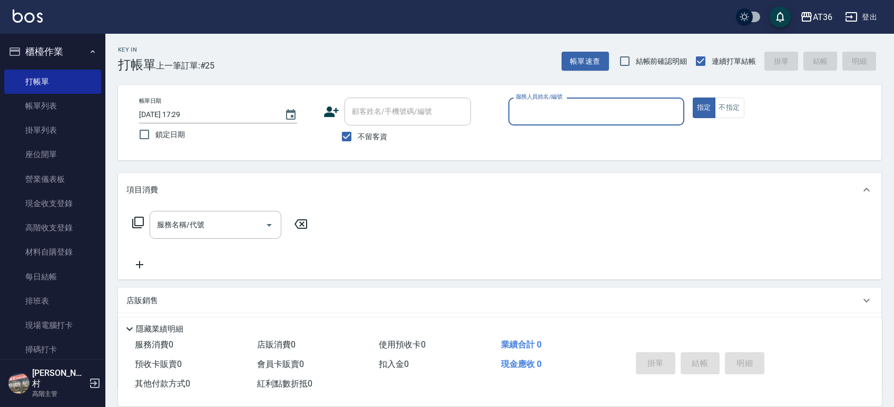
click at [521, 114] on input "服務人員姓名/編號" at bounding box center [596, 111] width 167 height 18
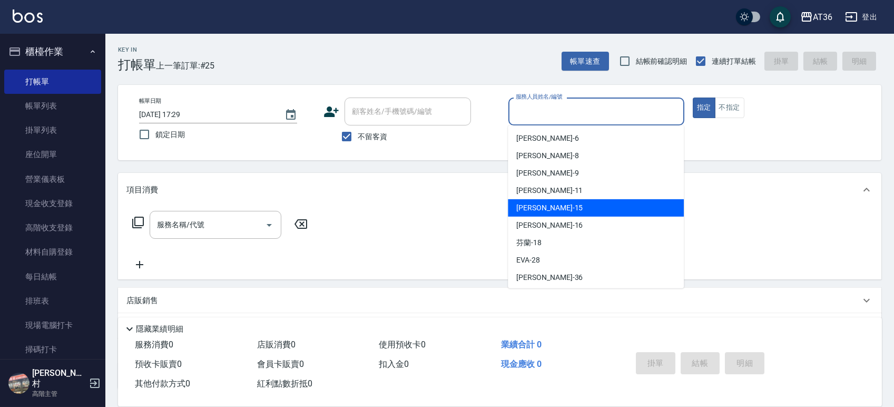
drag, startPoint x: 528, startPoint y: 203, endPoint x: 588, endPoint y: 178, distance: 65.7
click at [529, 203] on span "[PERSON_NAME] -15" at bounding box center [549, 207] width 66 height 11
type input "阡慧-15"
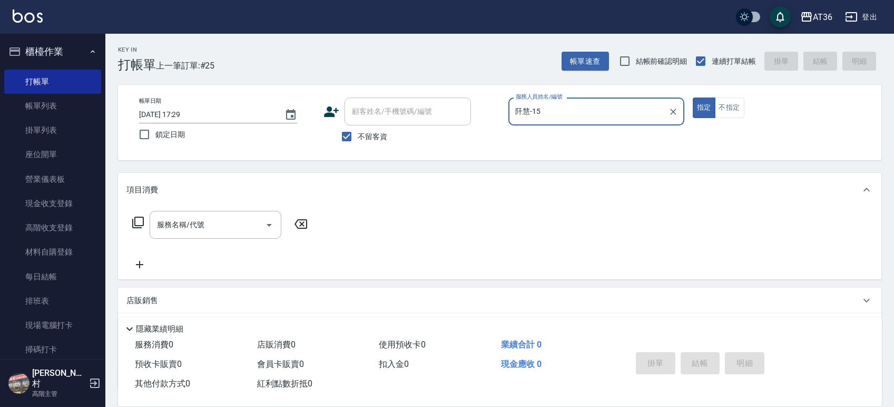
click at [132, 220] on icon at bounding box center [138, 222] width 13 height 13
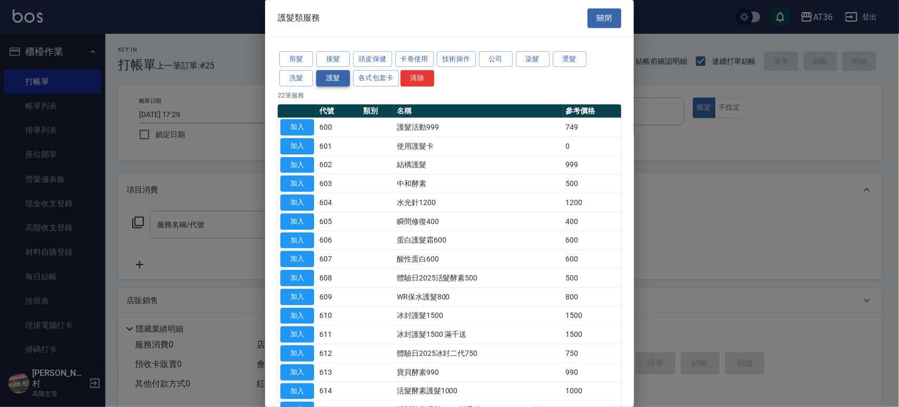
click at [296, 60] on button "剪髮" at bounding box center [296, 59] width 34 height 16
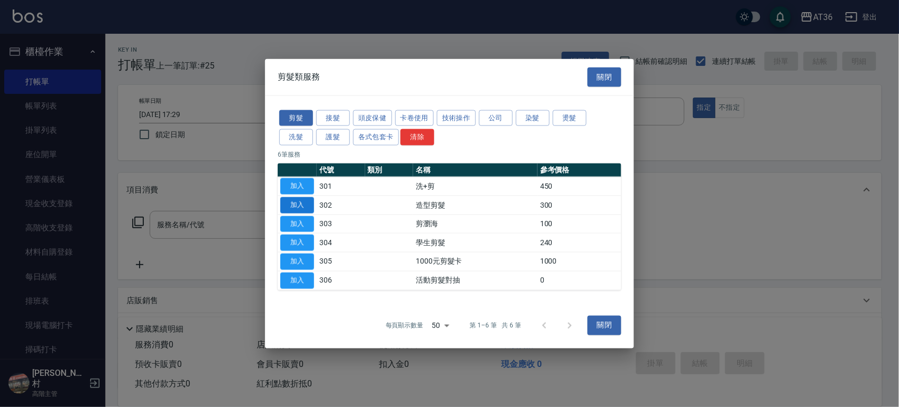
click at [300, 203] on button "加入" at bounding box center [297, 205] width 34 height 16
type input "造型剪髮(302)"
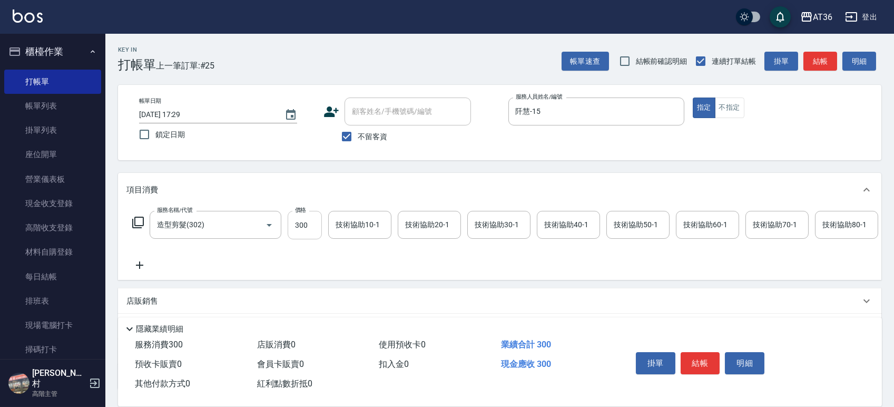
click at [296, 224] on input "300" at bounding box center [305, 225] width 34 height 28
type input "280"
click at [699, 357] on button "結帳" at bounding box center [701, 363] width 40 height 22
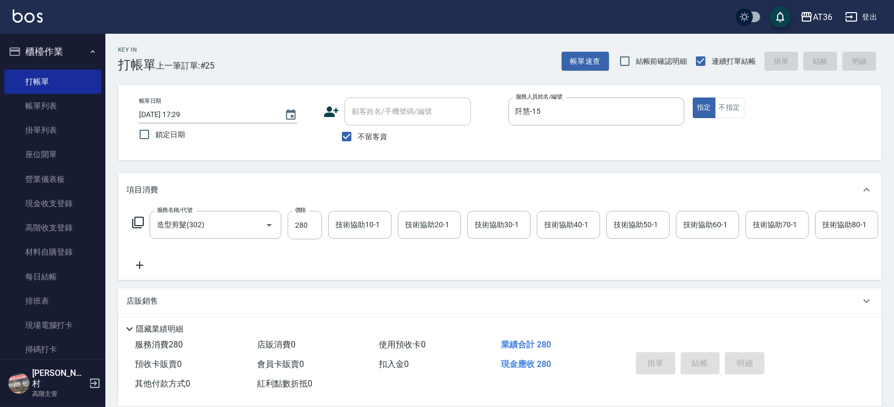
type input "[DATE] 17:30"
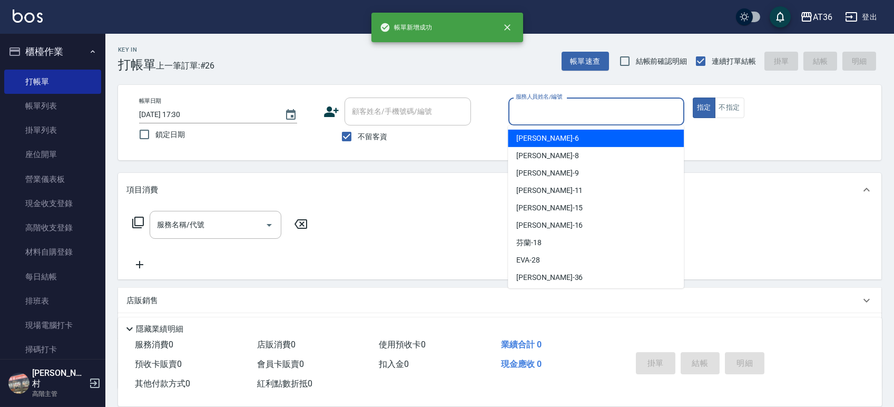
click at [520, 109] on input "服務人員姓名/編號" at bounding box center [596, 111] width 167 height 18
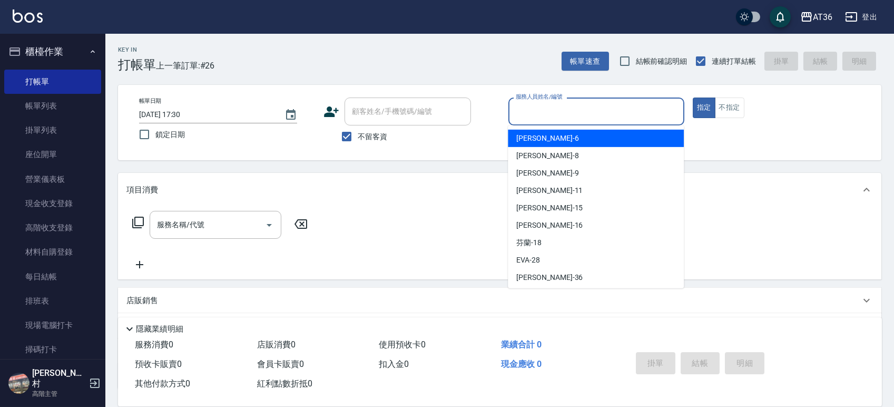
click at [546, 136] on div "[PERSON_NAME] -6" at bounding box center [596, 138] width 176 height 17
type input "[PERSON_NAME]-6"
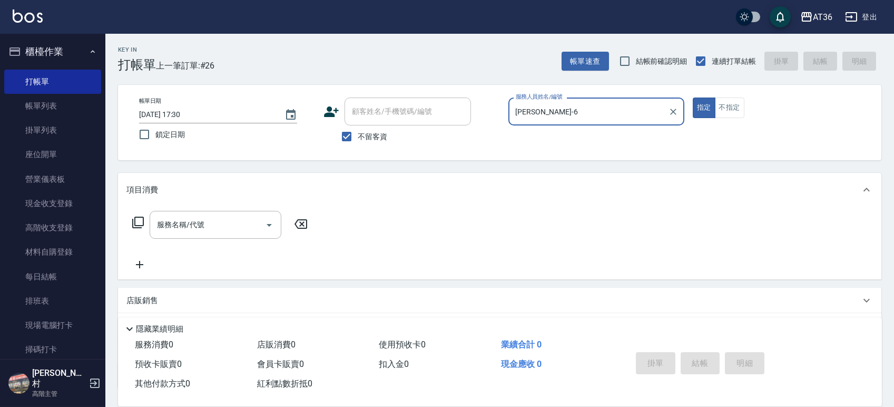
click at [141, 220] on icon at bounding box center [138, 222] width 13 height 13
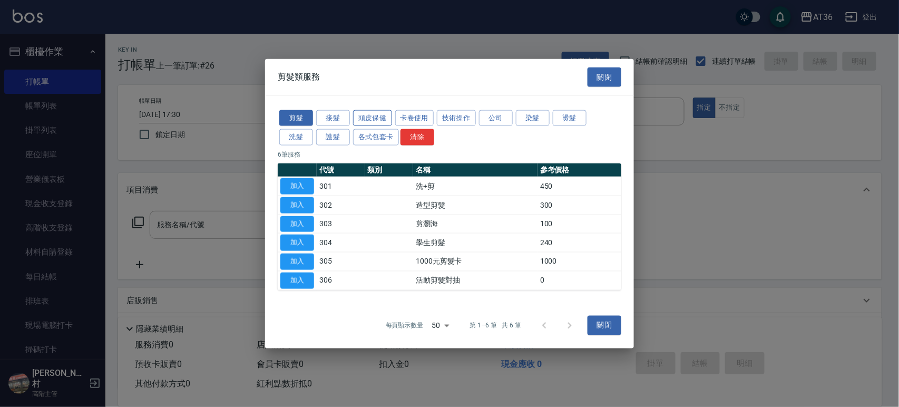
click at [368, 116] on button "頭皮保健" at bounding box center [372, 118] width 39 height 16
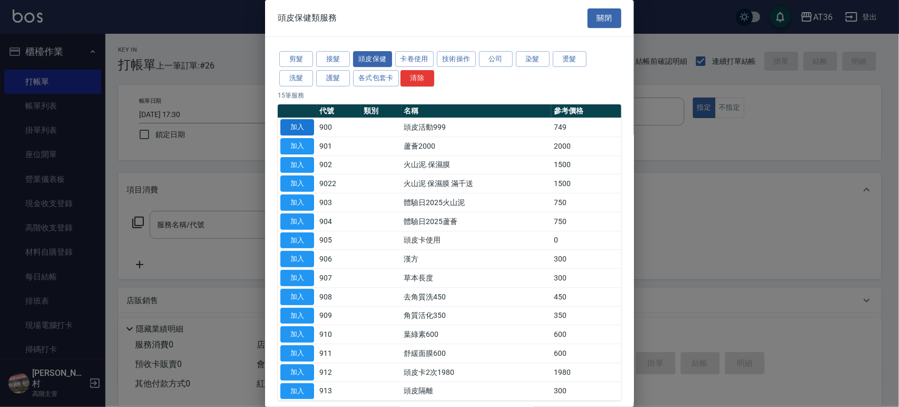
click at [301, 128] on button "加入" at bounding box center [297, 127] width 34 height 16
type input "頭皮活動999(900)"
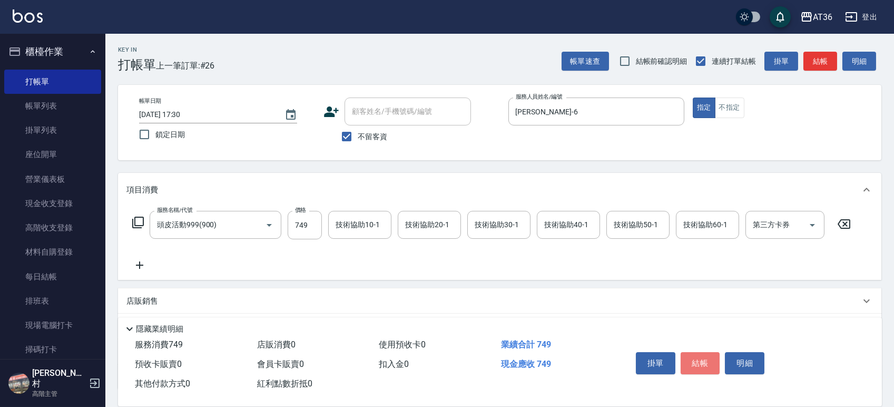
click at [705, 359] on button "結帳" at bounding box center [701, 363] width 40 height 22
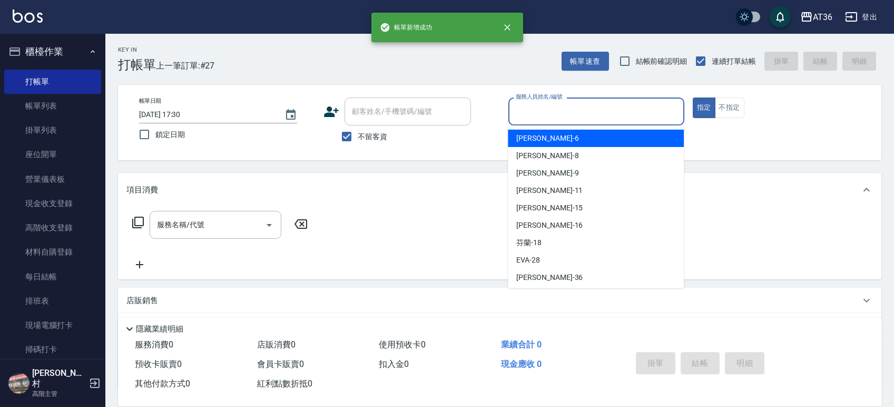
click at [515, 115] on input "服務人員姓名/編號" at bounding box center [596, 111] width 167 height 18
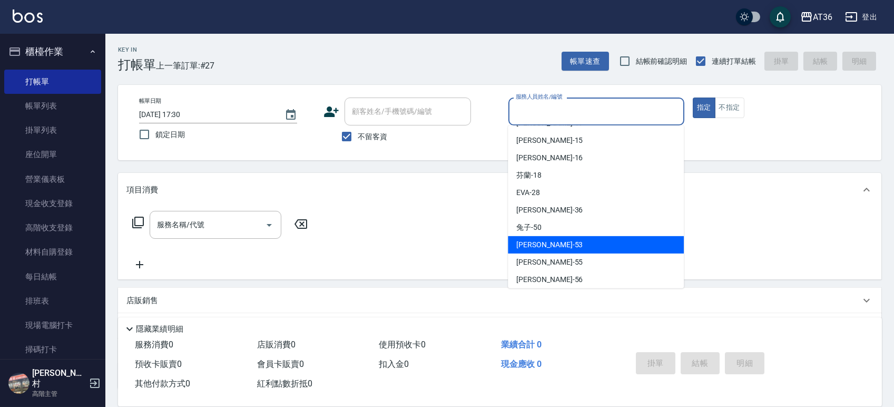
scroll to position [123, 0]
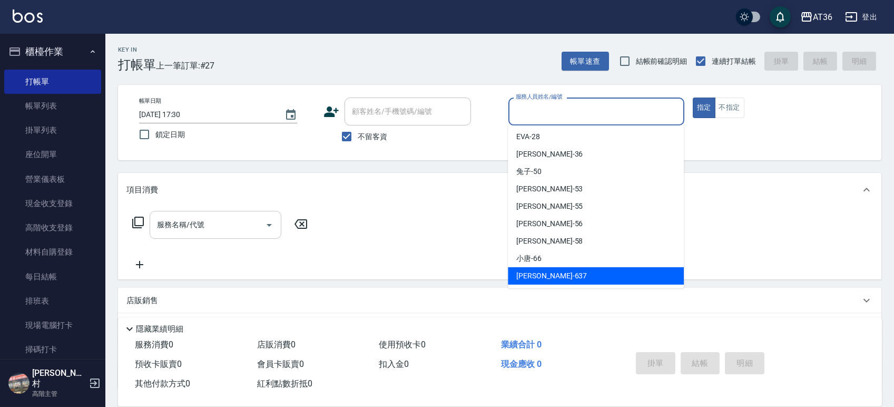
drag, startPoint x: 533, startPoint y: 269, endPoint x: 201, endPoint y: 220, distance: 335.6
click at [532, 270] on span "憶琳 -637" at bounding box center [551, 275] width 71 height 11
type input "憶琳-637"
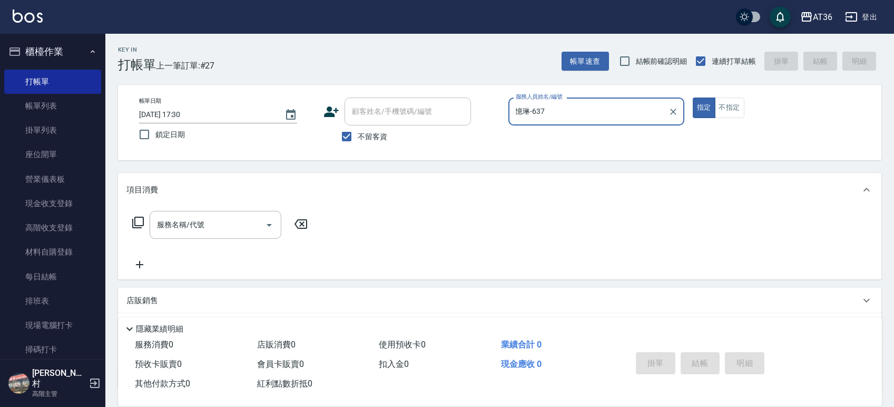
click at [136, 224] on icon at bounding box center [138, 222] width 13 height 13
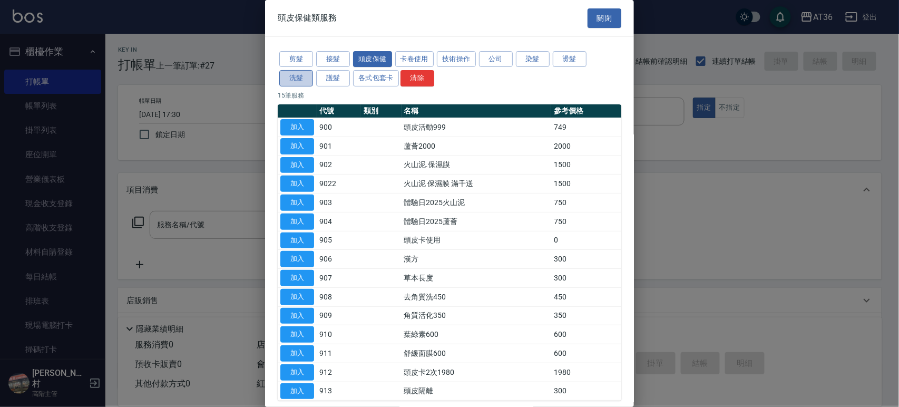
click at [291, 77] on button "洗髮" at bounding box center [296, 78] width 34 height 16
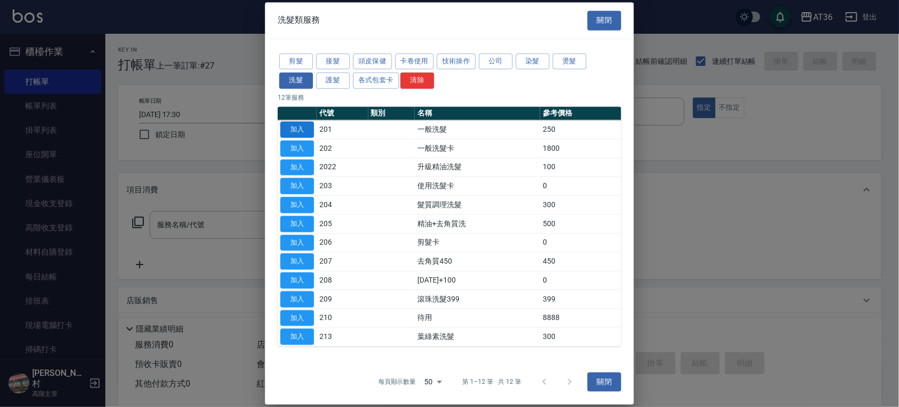
click at [301, 128] on button "加入" at bounding box center [297, 129] width 34 height 16
type input "一般洗髮(201)"
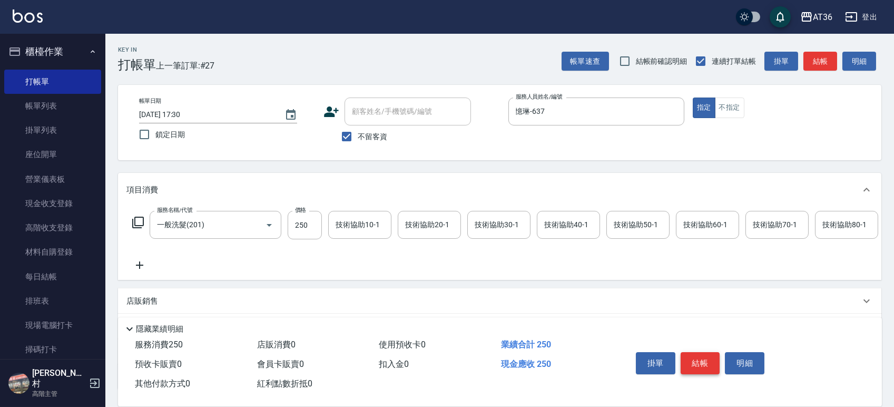
click at [697, 359] on button "結帳" at bounding box center [701, 363] width 40 height 22
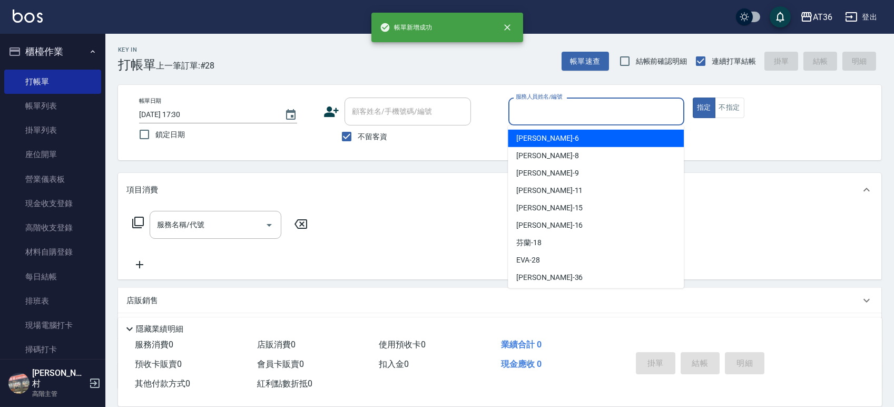
click at [522, 111] on input "服務人員姓名/編號" at bounding box center [596, 111] width 167 height 18
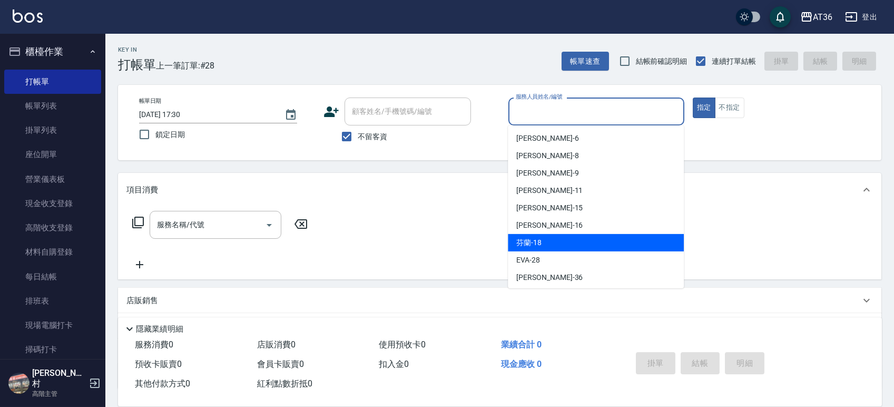
drag, startPoint x: 557, startPoint y: 241, endPoint x: 224, endPoint y: 200, distance: 335.1
click at [555, 241] on div "芬蘭 -18" at bounding box center [596, 242] width 176 height 17
type input "芬蘭-18"
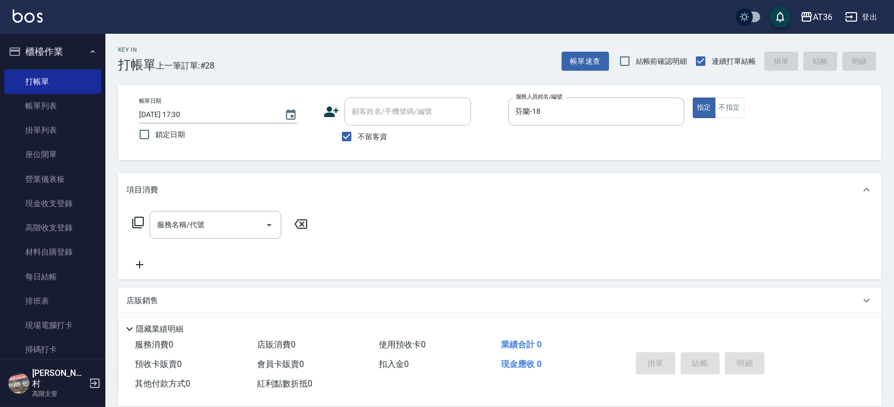
click at [138, 224] on icon at bounding box center [138, 222] width 13 height 13
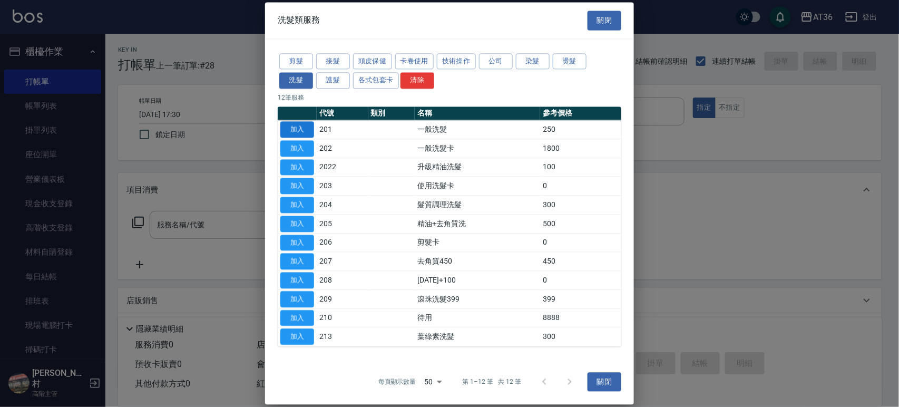
click at [292, 123] on button "加入" at bounding box center [297, 129] width 34 height 16
type input "一般洗髮(201)"
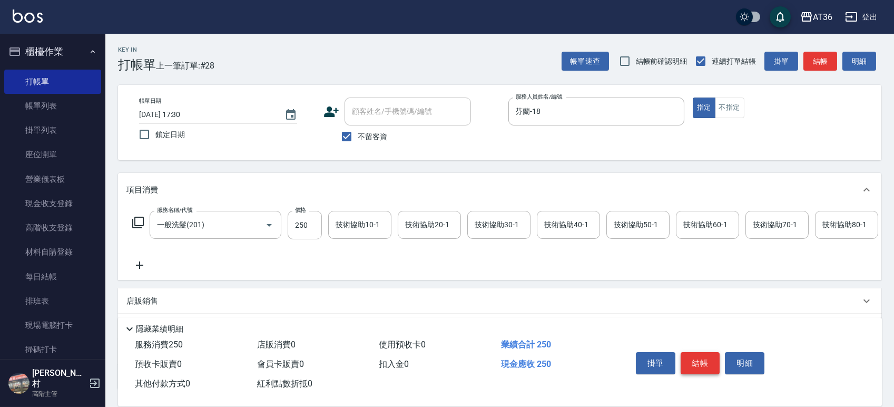
click at [691, 362] on button "結帳" at bounding box center [701, 363] width 40 height 22
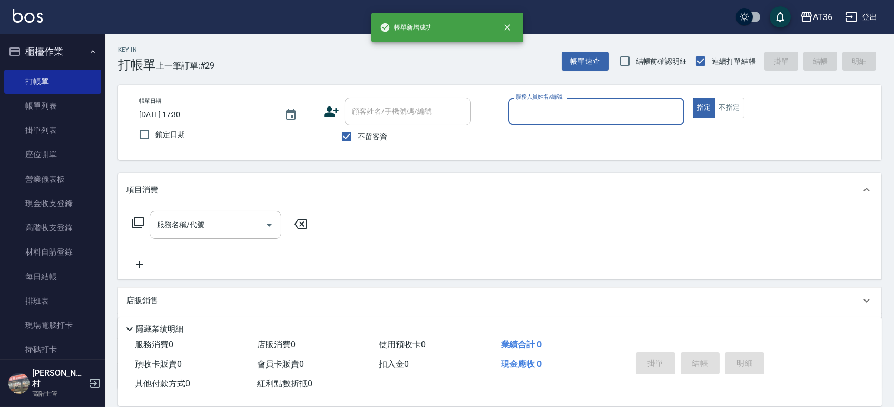
click at [514, 115] on input "服務人員姓名/編號" at bounding box center [596, 111] width 167 height 18
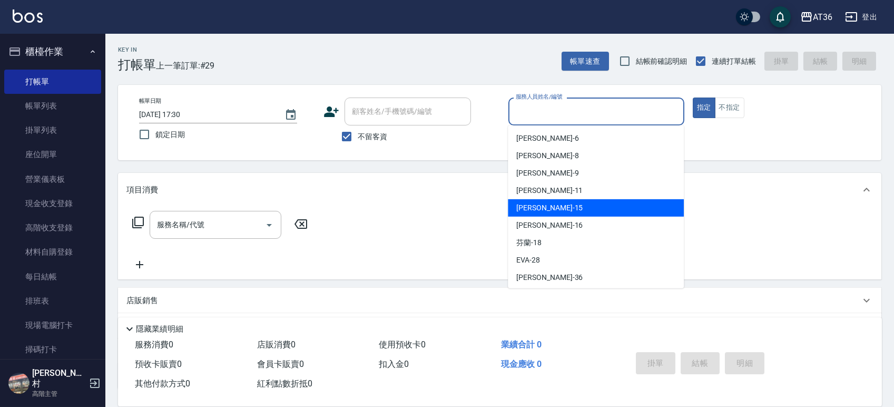
click at [543, 207] on div "[PERSON_NAME] -15" at bounding box center [596, 207] width 176 height 17
type input "阡慧-15"
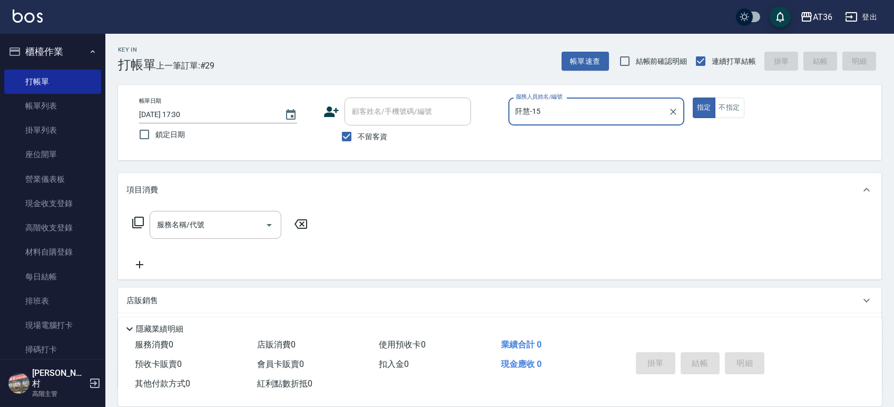
click at [141, 222] on icon at bounding box center [138, 222] width 13 height 13
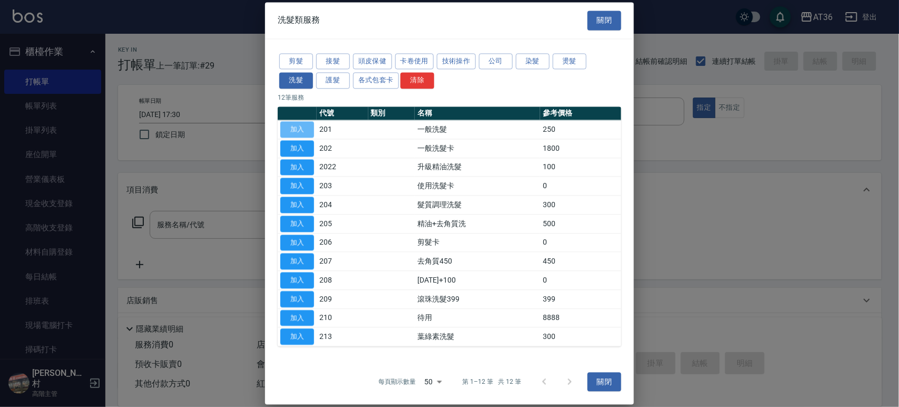
drag, startPoint x: 297, startPoint y: 128, endPoint x: 697, endPoint y: 289, distance: 431.3
click at [298, 128] on button "加入" at bounding box center [297, 129] width 34 height 16
type input "一般洗髮(201)"
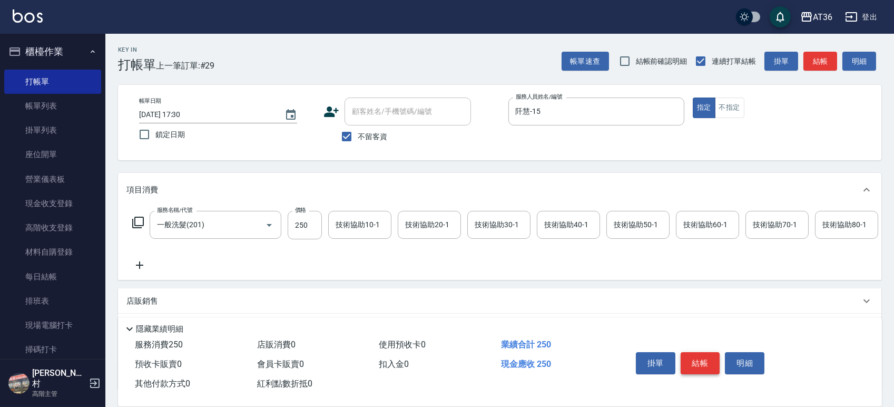
click at [698, 364] on button "結帳" at bounding box center [701, 363] width 40 height 22
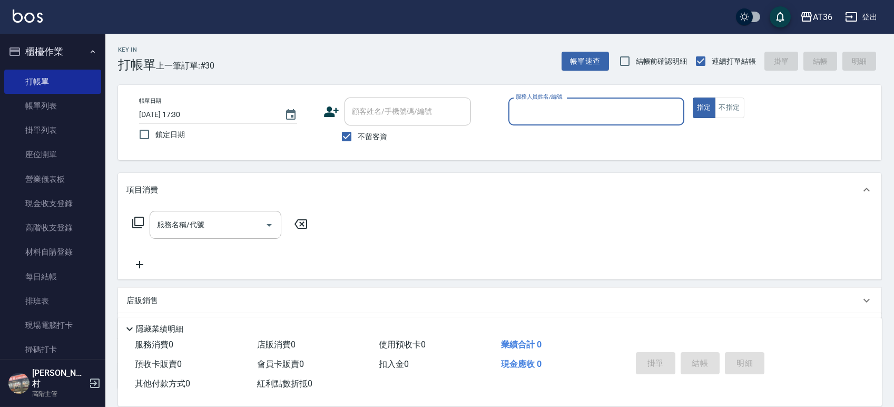
drag, startPoint x: 58, startPoint y: 102, endPoint x: 105, endPoint y: 97, distance: 47.2
click at [59, 103] on link "帳單列表" at bounding box center [52, 106] width 97 height 24
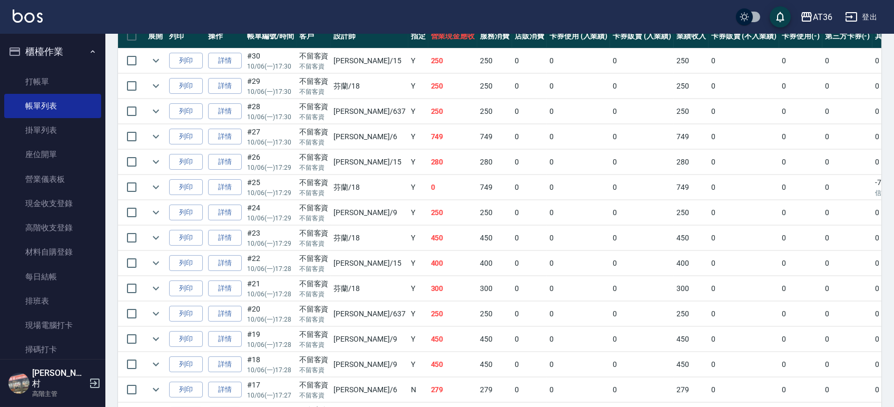
scroll to position [351, 0]
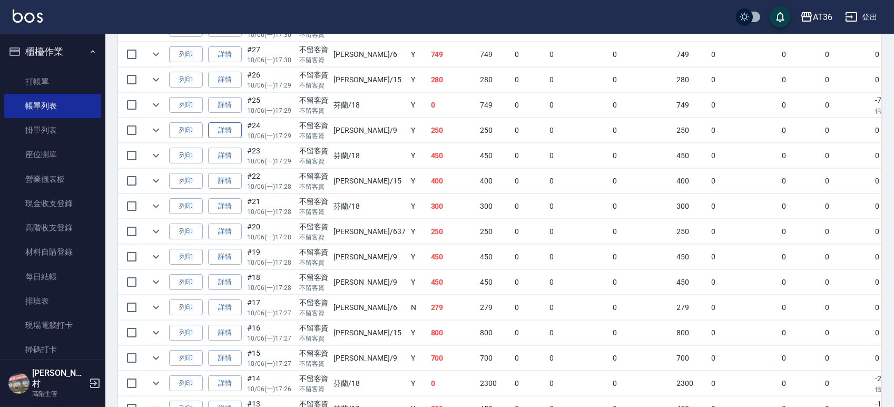
click at [222, 131] on link "詳情" at bounding box center [225, 130] width 34 height 16
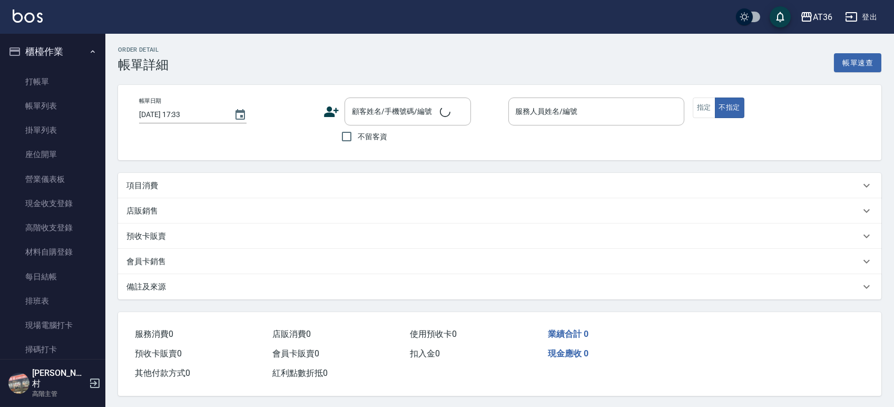
type input "[DATE] 17:29"
checkbox input "true"
type input "美燕-9"
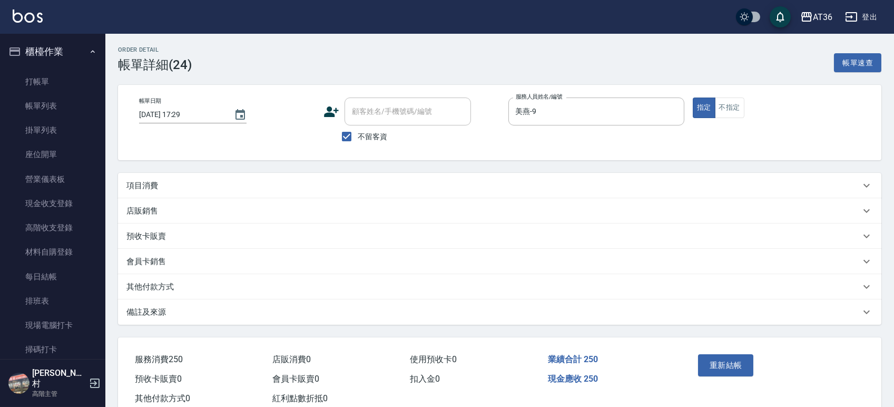
scroll to position [29, 0]
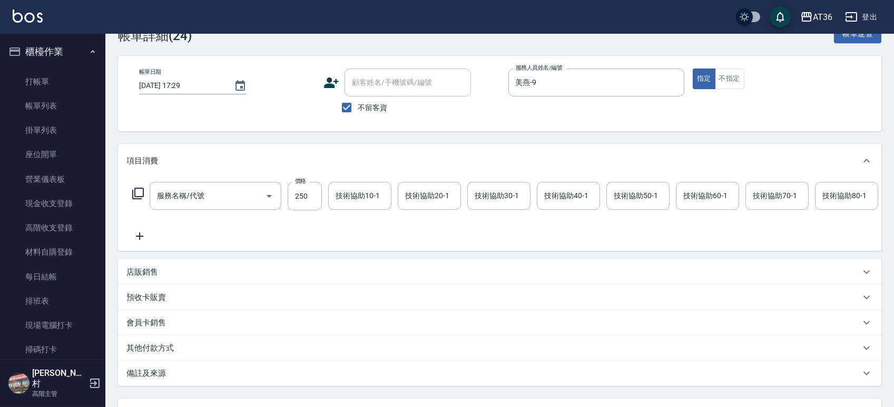
type input "造型剪髮(302)"
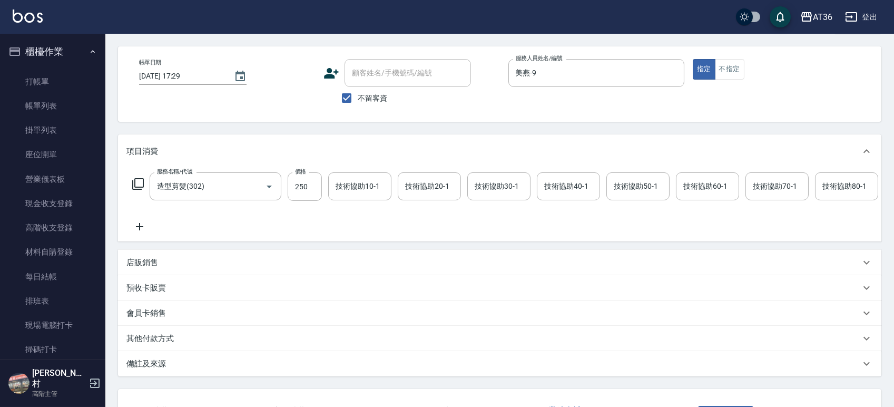
scroll to position [131, 0]
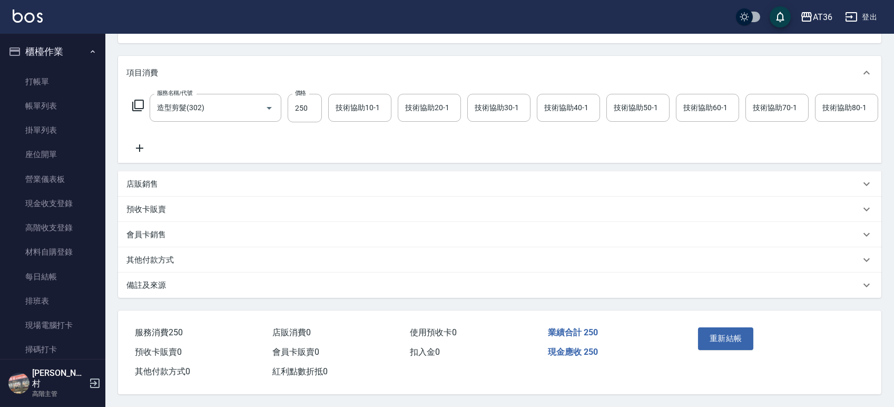
click at [170, 259] on p "其他付款方式" at bounding box center [149, 260] width 47 height 11
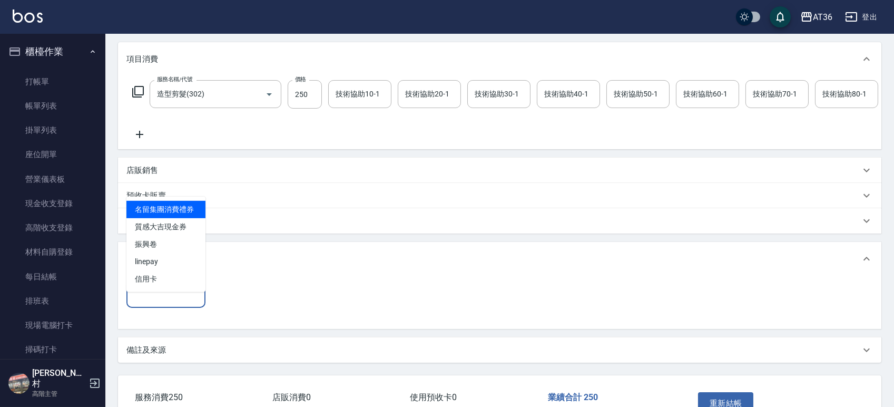
click at [141, 300] on div "其他付款方式 其他付款方式" at bounding box center [165, 294] width 79 height 28
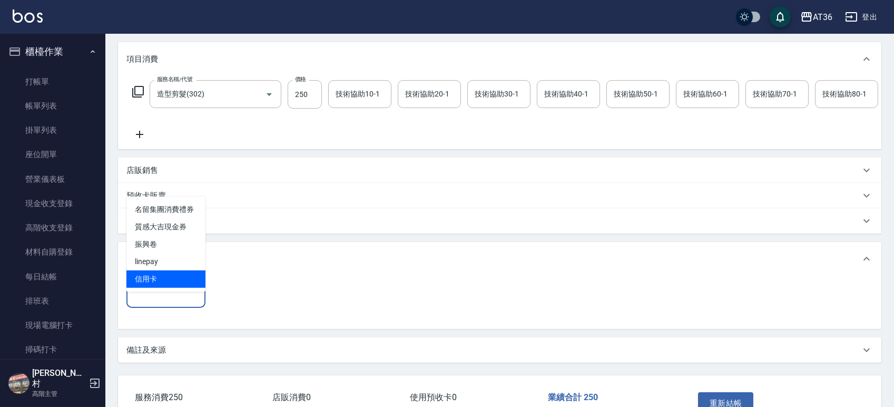
click at [144, 275] on span "信用卡" at bounding box center [165, 278] width 79 height 17
type input "信用卡"
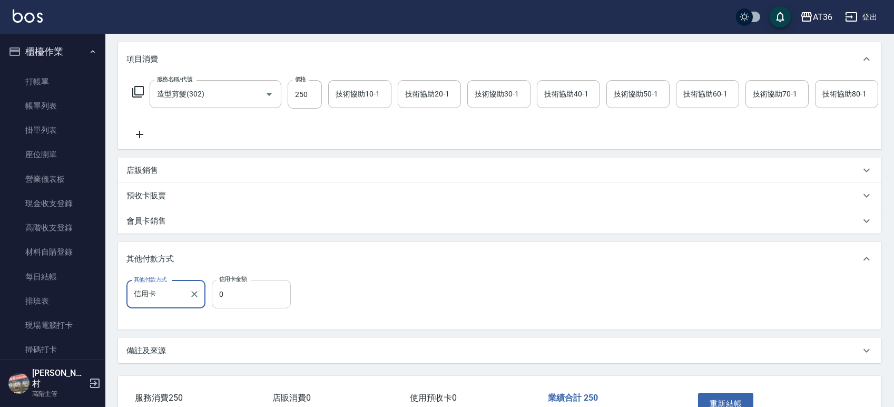
click at [217, 305] on input "0" at bounding box center [251, 294] width 79 height 28
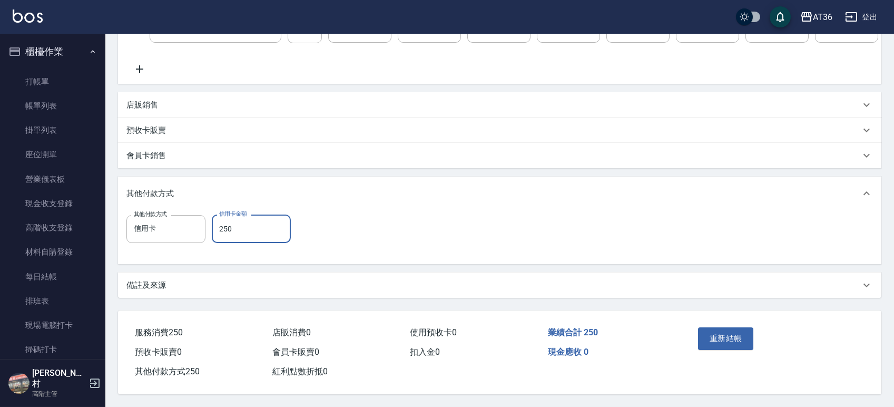
scroll to position [210, 0]
type input "250"
drag, startPoint x: 705, startPoint y: 337, endPoint x: 704, endPoint y: 323, distance: 14.8
click at [706, 338] on button "重新結帳" at bounding box center [726, 338] width 56 height 22
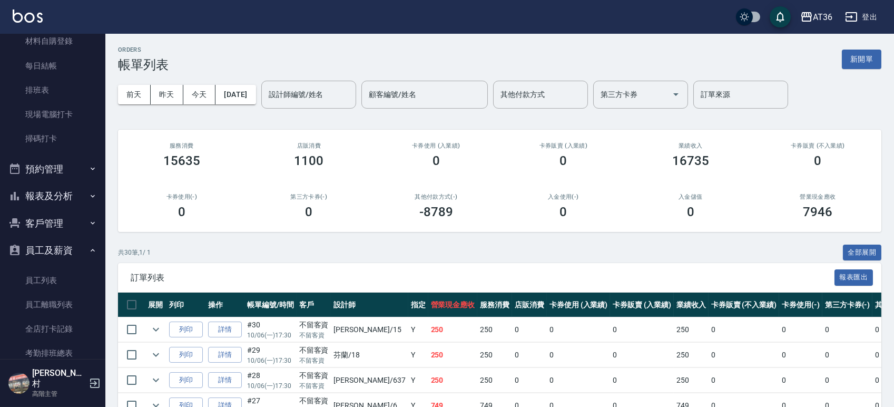
scroll to position [351, 0]
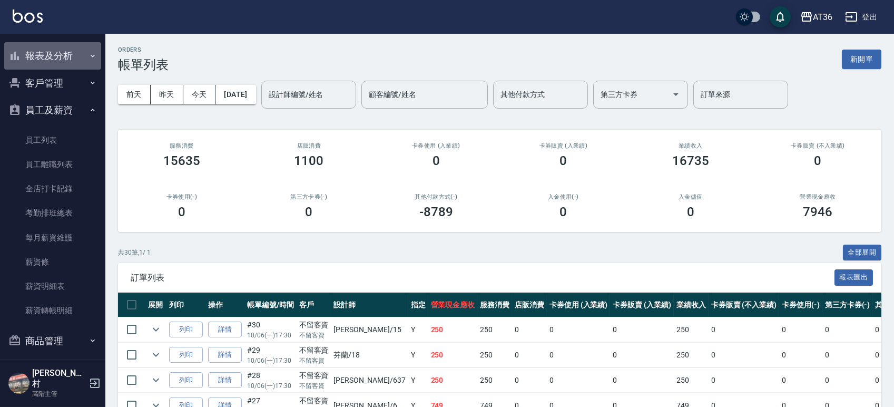
click at [63, 51] on button "報表及分析" at bounding box center [52, 55] width 97 height 27
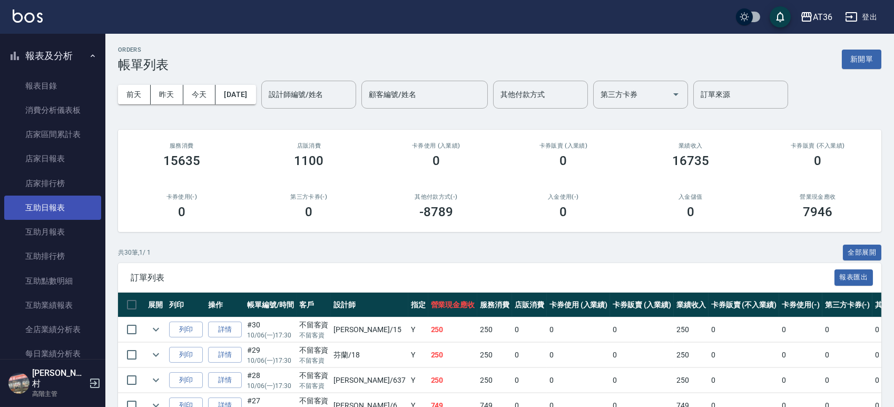
click at [54, 203] on link "互助日報表" at bounding box center [52, 208] width 97 height 24
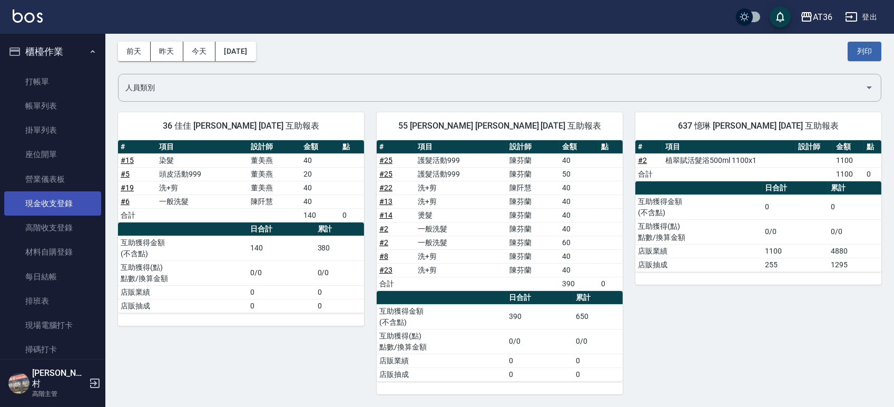
click at [64, 200] on link "現金收支登錄" at bounding box center [52, 203] width 97 height 24
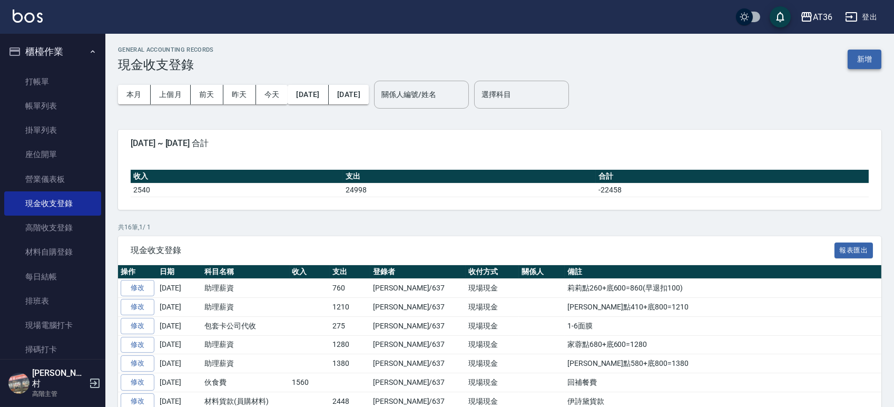
click at [854, 60] on button "新增" at bounding box center [865, 59] width 34 height 19
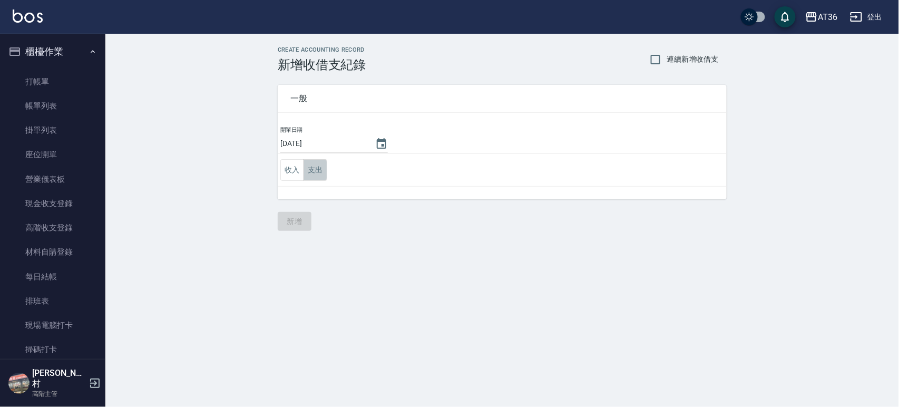
click at [309, 171] on button "支出" at bounding box center [316, 170] width 24 height 22
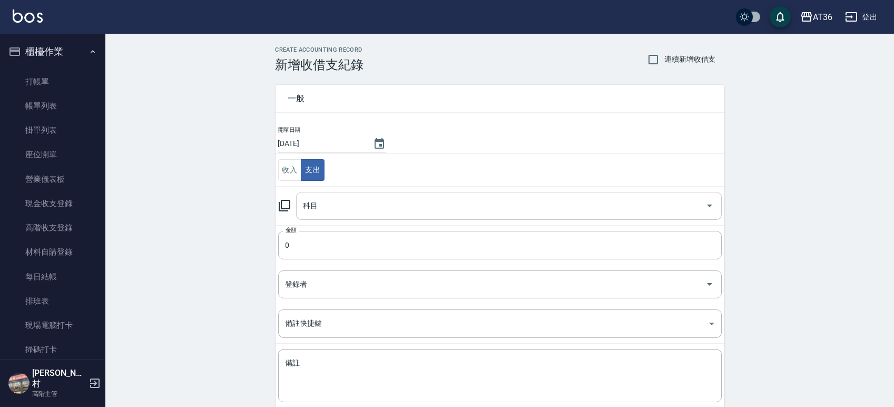
click at [309, 207] on div "科目 科目" at bounding box center [509, 206] width 426 height 28
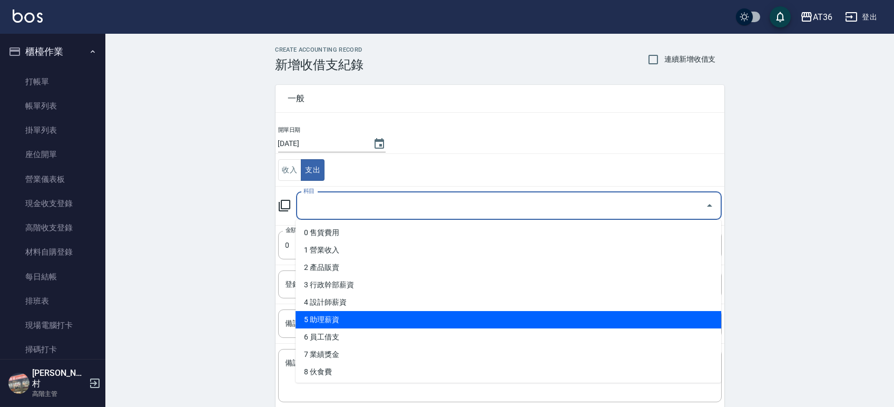
drag, startPoint x: 341, startPoint y: 318, endPoint x: 368, endPoint y: 302, distance: 31.2
click at [344, 318] on li "5 助理薪資" at bounding box center [509, 319] width 426 height 17
type input "5 助理薪資"
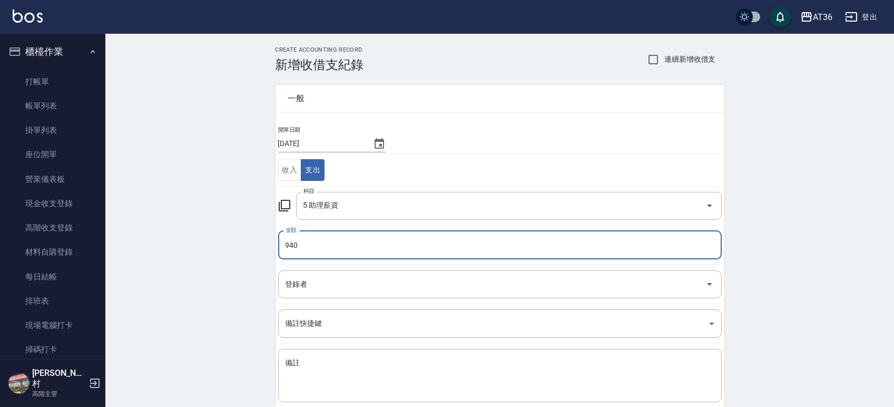
type input "940"
click at [298, 288] on div "登錄者 登錄者" at bounding box center [500, 284] width 444 height 28
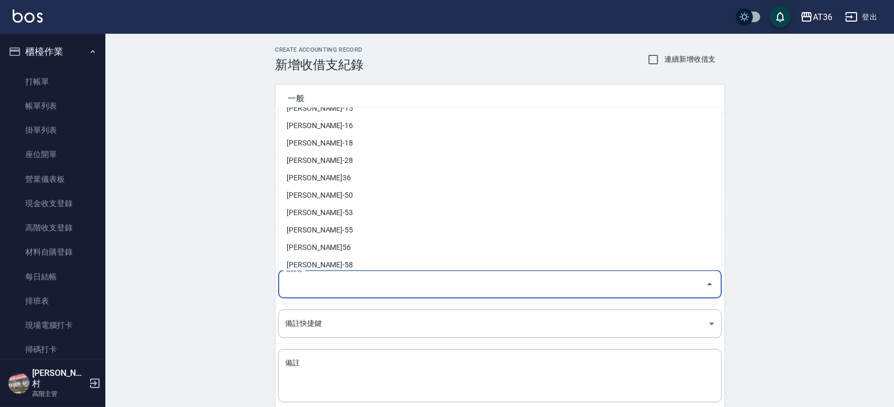
scroll to position [158, 0]
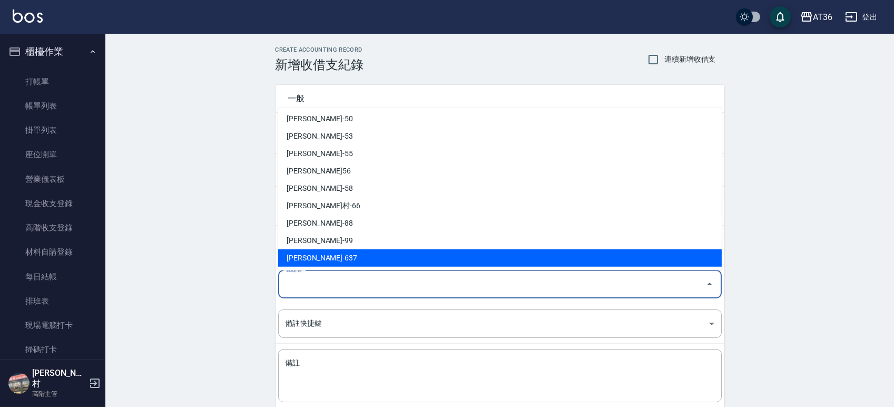
click at [313, 253] on li "[PERSON_NAME]-637" at bounding box center [500, 257] width 444 height 17
type input "[PERSON_NAME]-637"
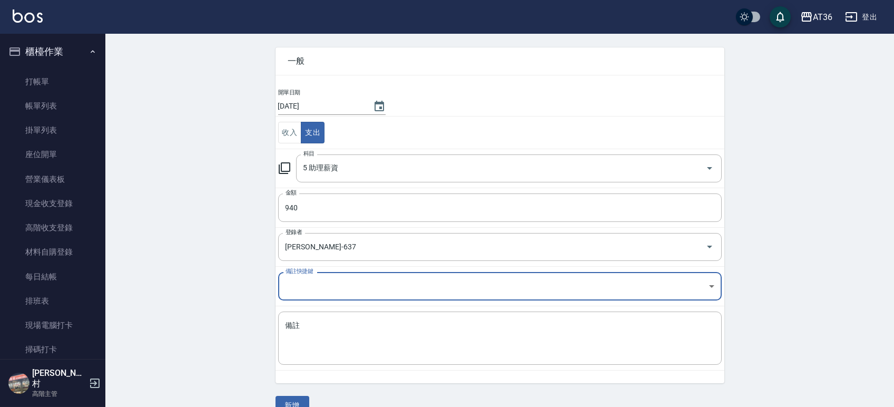
scroll to position [58, 0]
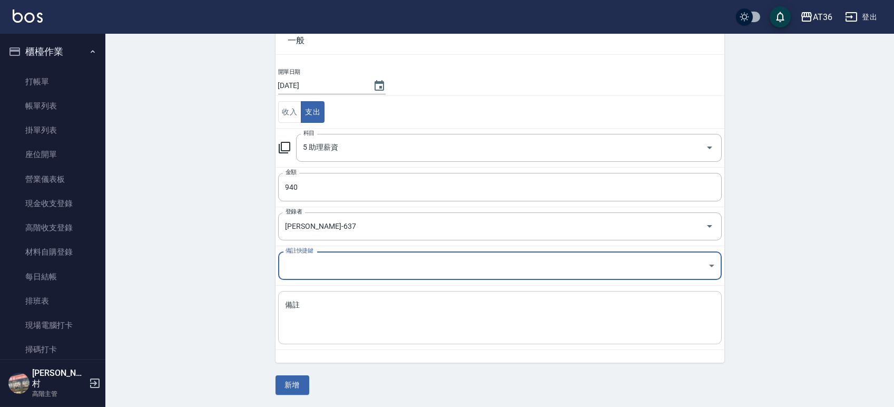
drag, startPoint x: 294, startPoint y: 310, endPoint x: 343, endPoint y: 292, distance: 52.2
click at [297, 311] on textarea "備註" at bounding box center [500, 318] width 429 height 36
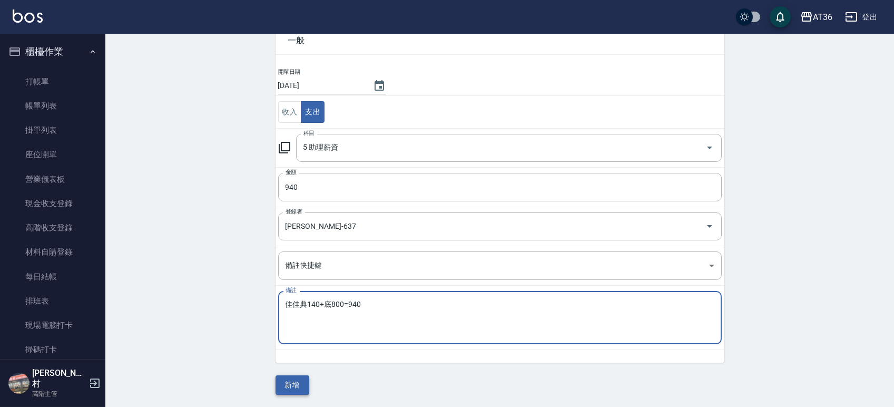
type textarea "佳佳典140+底800=940"
click at [297, 388] on button "新增" at bounding box center [293, 384] width 34 height 19
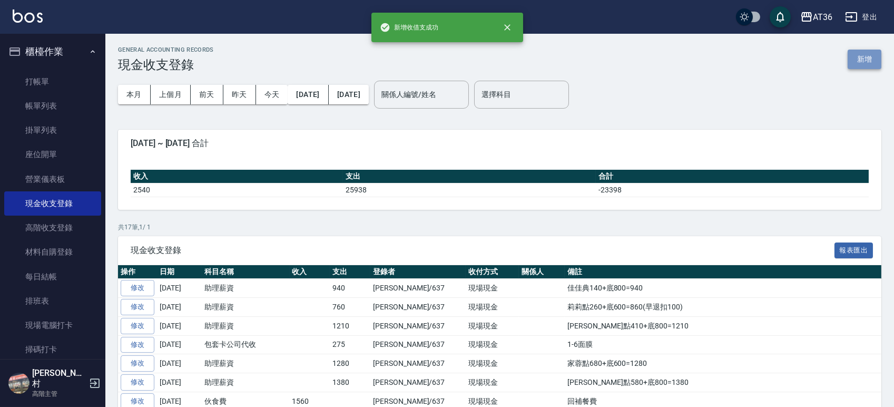
click at [851, 65] on button "新增" at bounding box center [865, 59] width 34 height 19
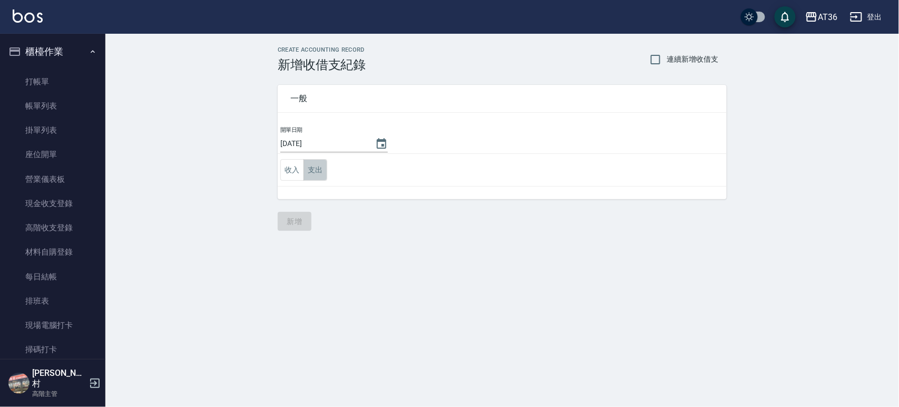
click at [309, 175] on button "支出" at bounding box center [316, 170] width 24 height 22
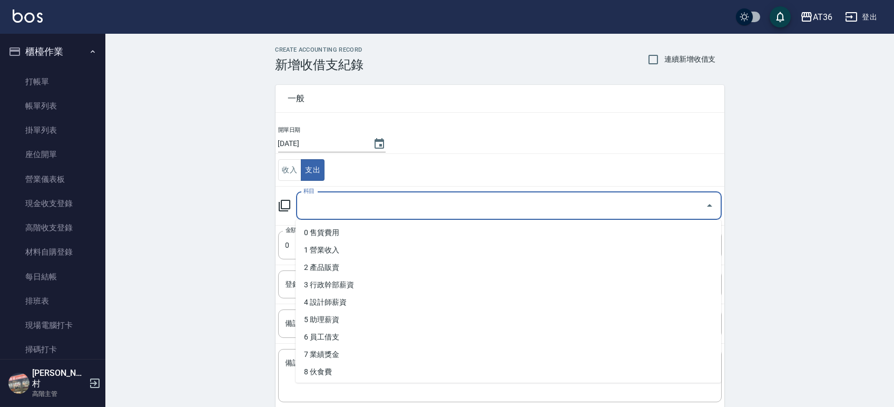
click at [307, 207] on div "科目 科目" at bounding box center [509, 206] width 426 height 28
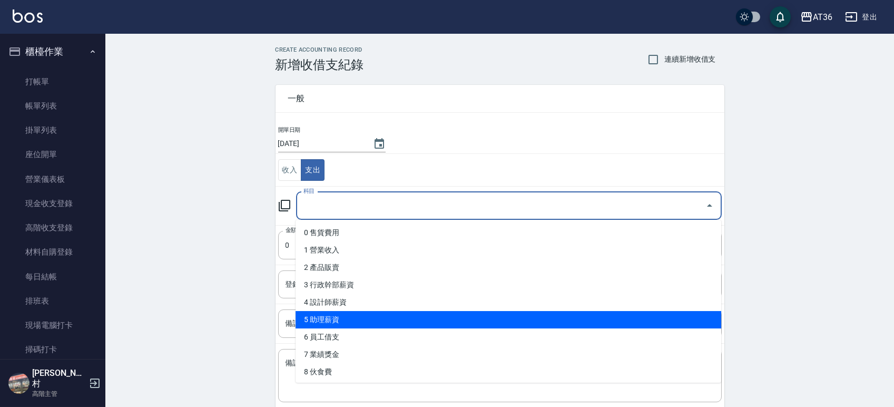
click at [339, 317] on li "5 助理薪資" at bounding box center [509, 319] width 426 height 17
type input "5 助理薪資"
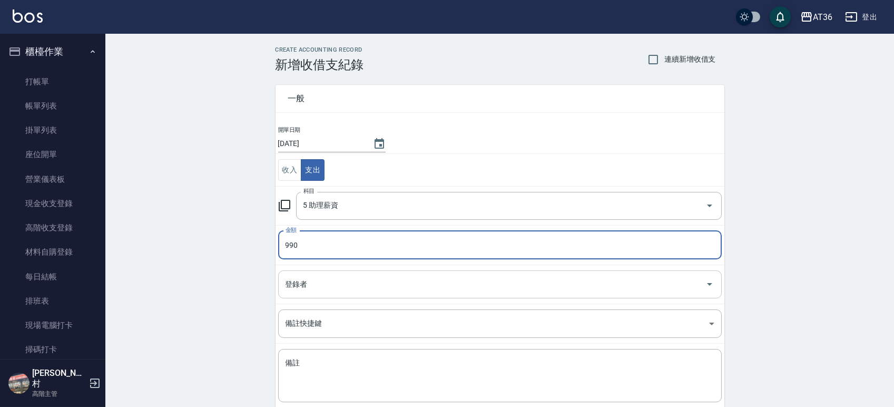
type input "990"
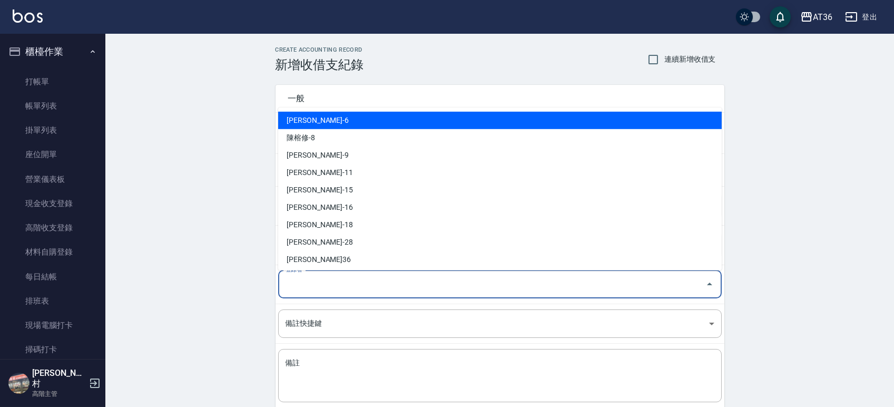
drag, startPoint x: 297, startPoint y: 283, endPoint x: 312, endPoint y: 277, distance: 16.5
click at [297, 284] on input "登錄者" at bounding box center [492, 284] width 418 height 18
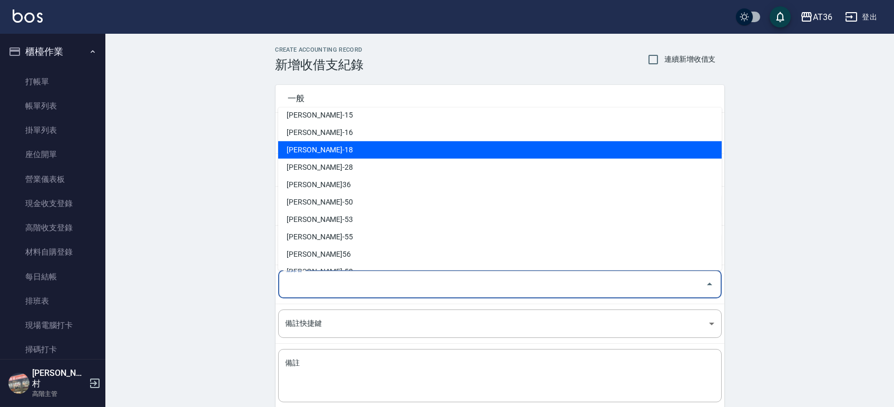
scroll to position [158, 0]
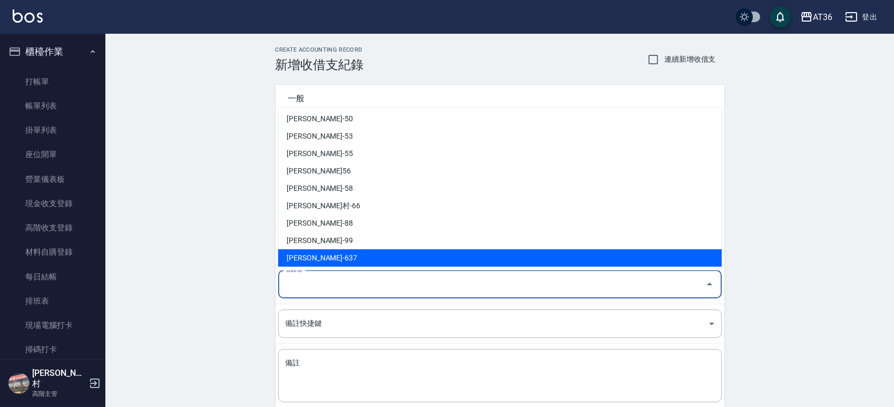
click at [320, 255] on li "[PERSON_NAME]-637" at bounding box center [500, 257] width 444 height 17
type input "[PERSON_NAME]-637"
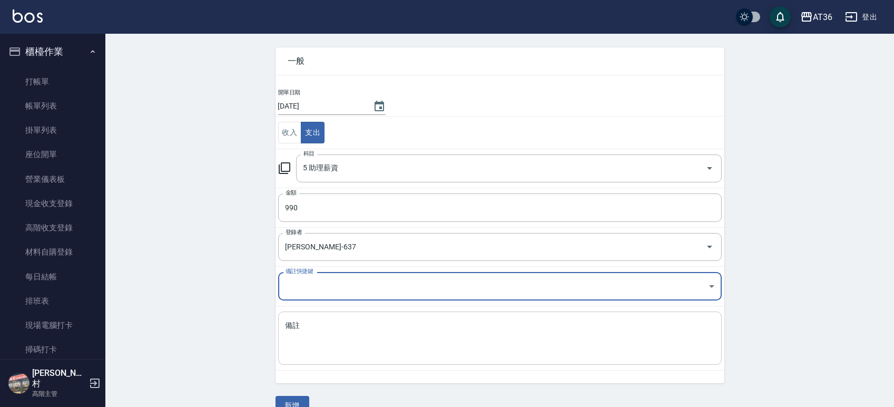
scroll to position [58, 0]
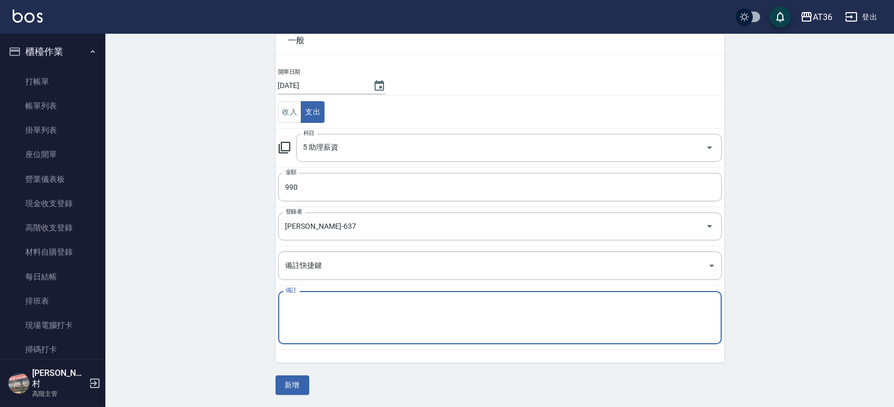
click at [299, 302] on textarea "備註" at bounding box center [500, 318] width 429 height 36
type textarea "莉莉點390+底600=990"
click at [298, 382] on button "新增" at bounding box center [293, 384] width 34 height 19
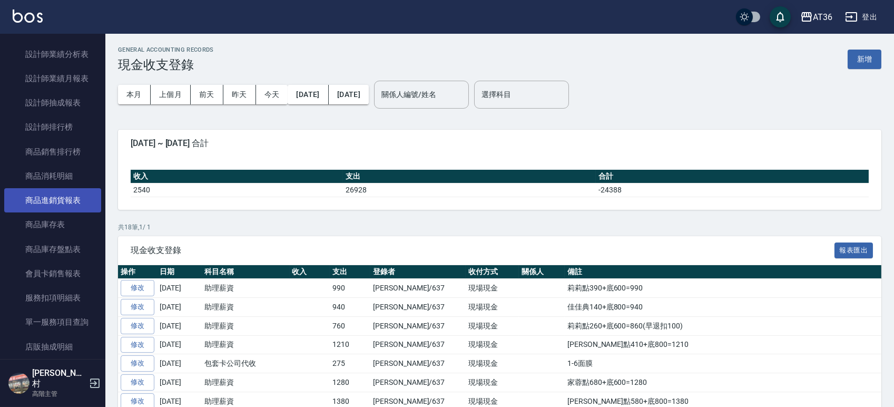
scroll to position [562, 0]
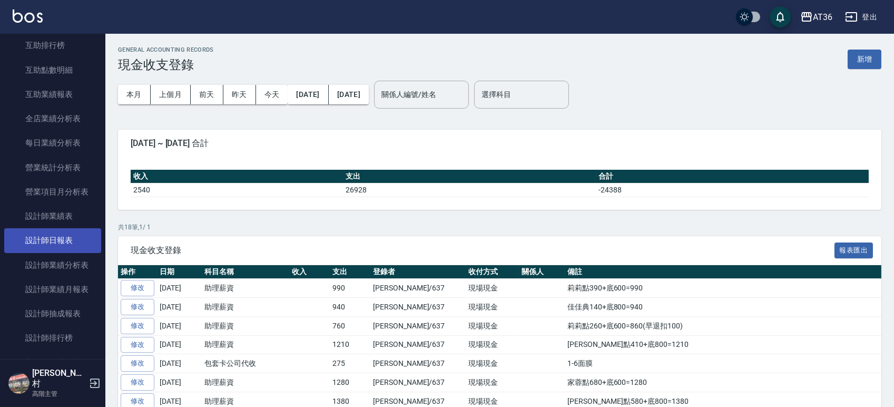
click at [68, 237] on link "設計師日報表" at bounding box center [52, 240] width 97 height 24
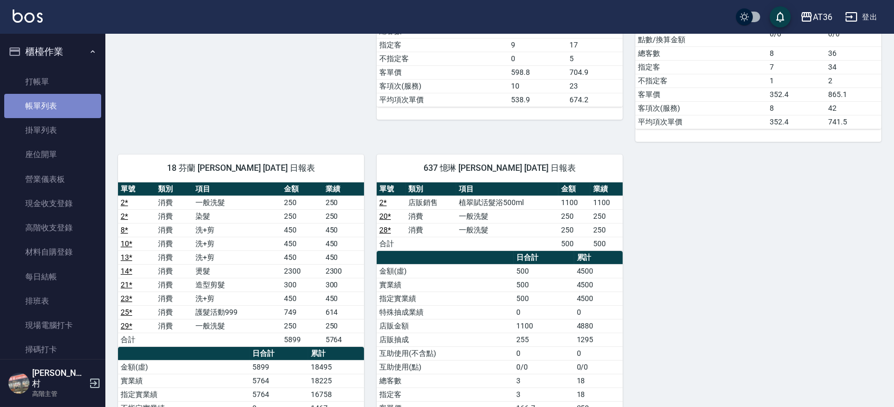
click at [61, 109] on link "帳單列表" at bounding box center [52, 106] width 97 height 24
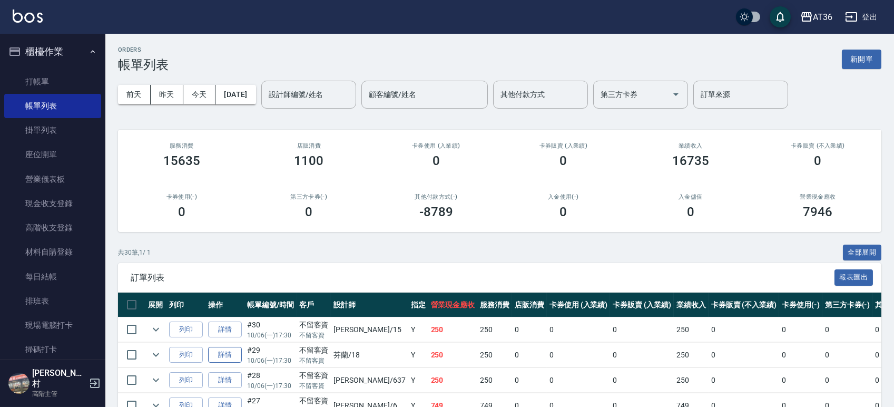
click at [230, 356] on link "詳情" at bounding box center [225, 355] width 34 height 16
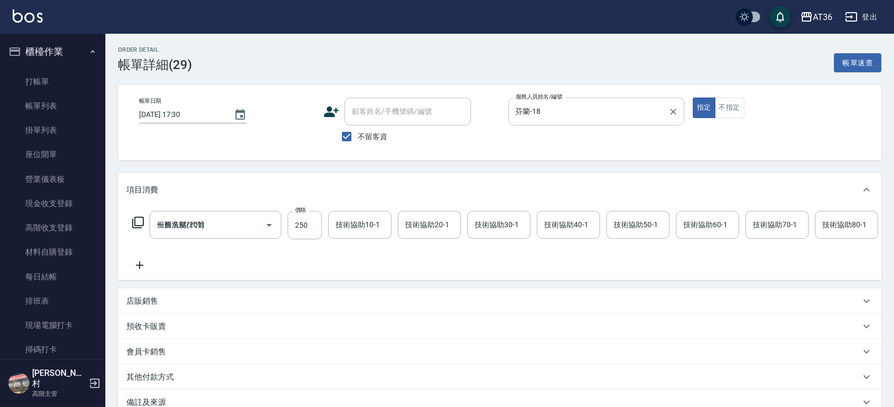
click at [526, 110] on input "芬蘭-18" at bounding box center [588, 111] width 151 height 18
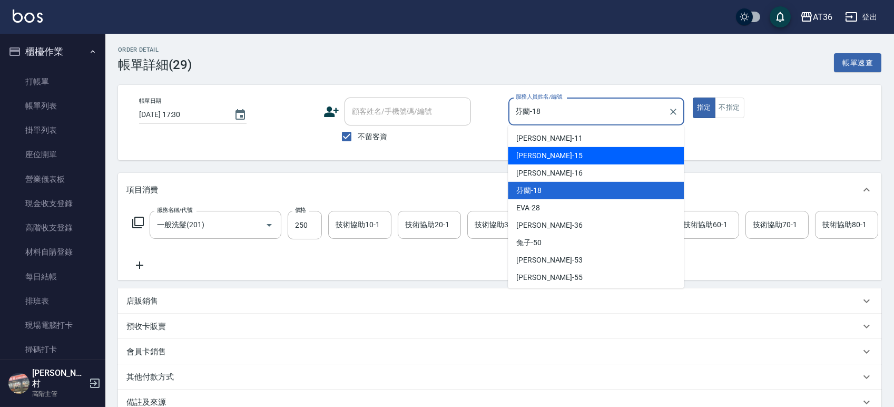
scroll to position [123, 0]
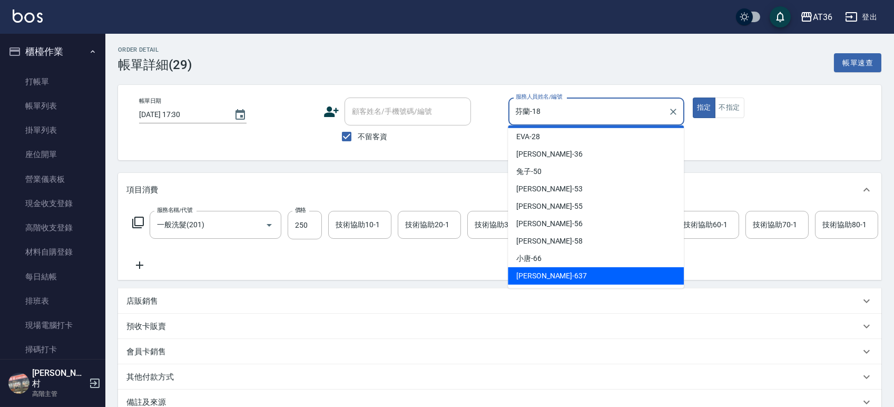
click at [535, 271] on span "憶琳 -637" at bounding box center [551, 275] width 71 height 11
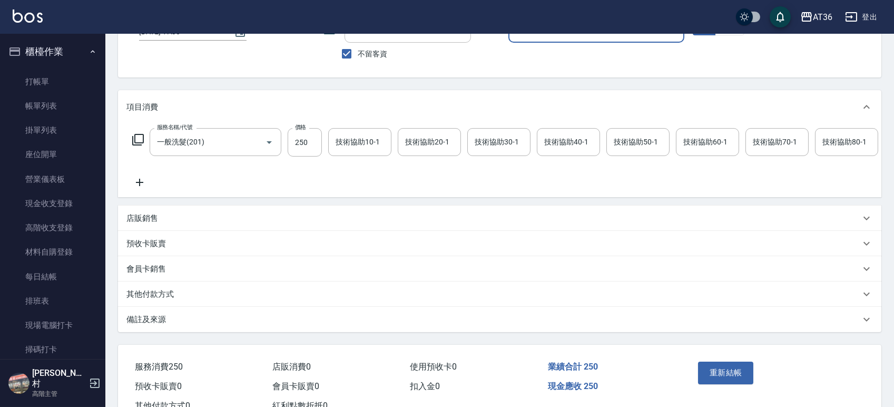
scroll to position [131, 0]
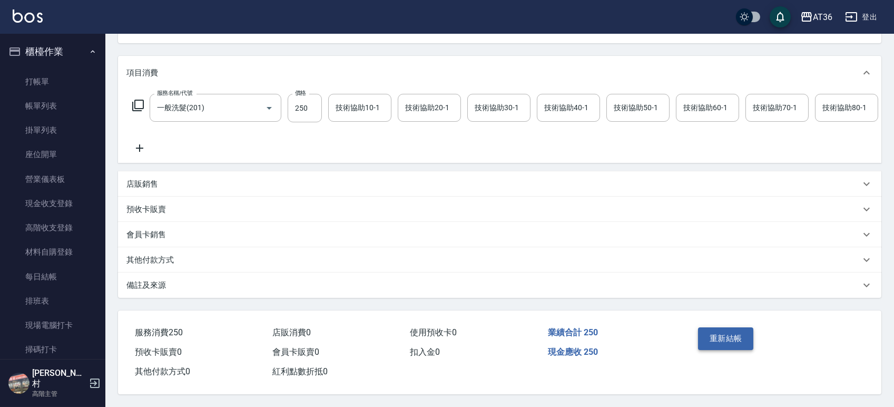
click at [731, 331] on button "重新結帳" at bounding box center [726, 338] width 56 height 22
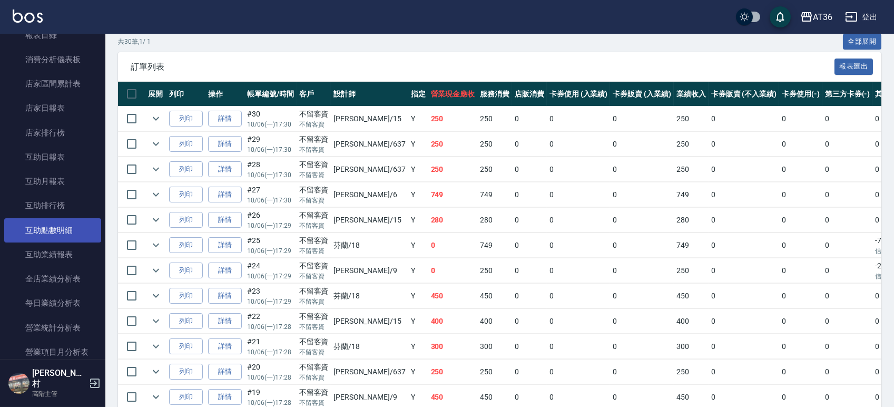
scroll to position [492, 0]
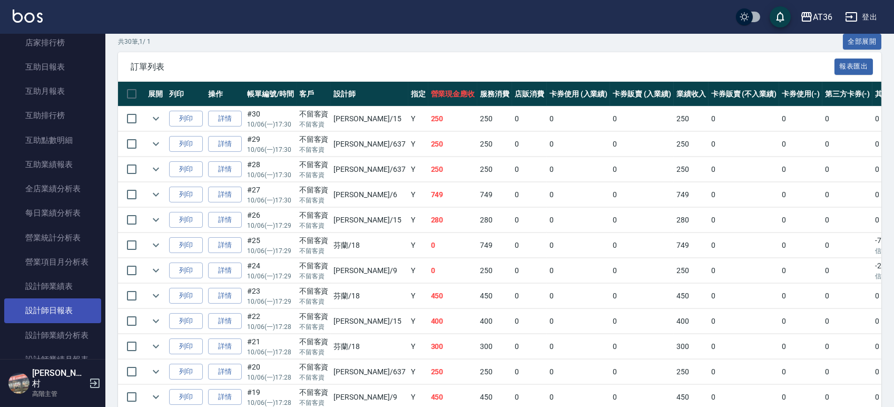
click at [68, 311] on link "設計師日報表" at bounding box center [52, 310] width 97 height 24
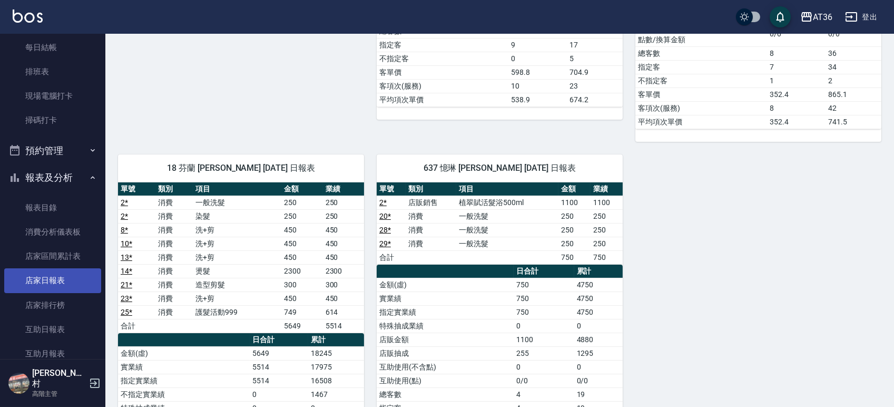
scroll to position [70, 0]
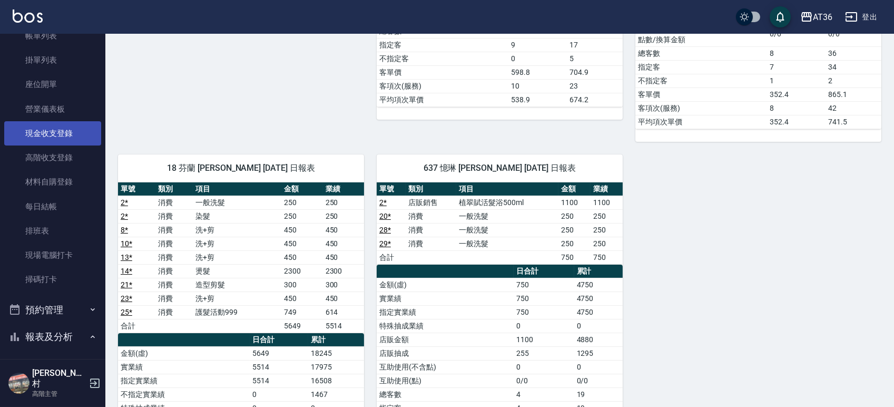
click at [49, 129] on link "現金收支登錄" at bounding box center [52, 133] width 97 height 24
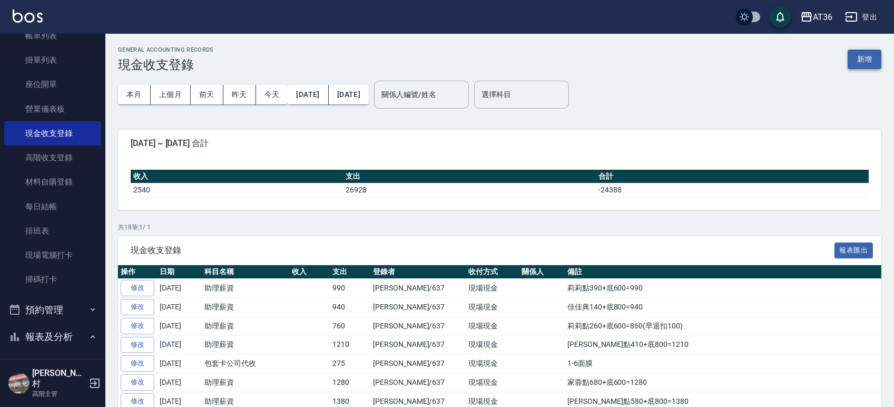
click at [857, 59] on button "新增" at bounding box center [865, 59] width 34 height 19
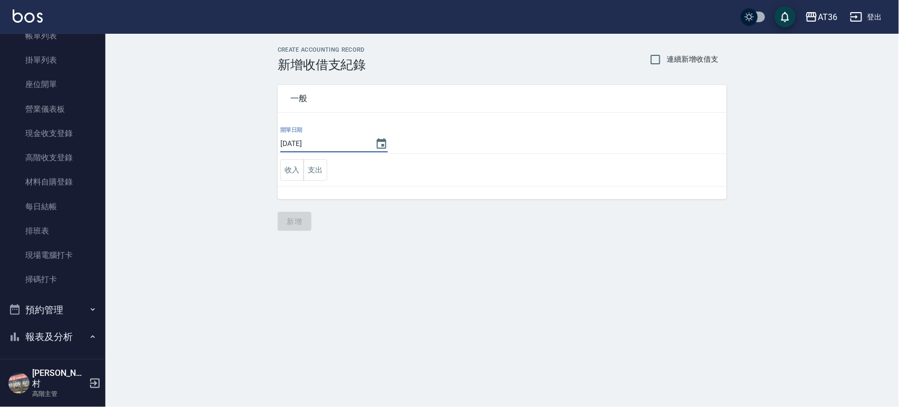
click at [314, 146] on input "[DATE]" at bounding box center [322, 143] width 84 height 17
click at [314, 168] on button "支出" at bounding box center [316, 170] width 24 height 22
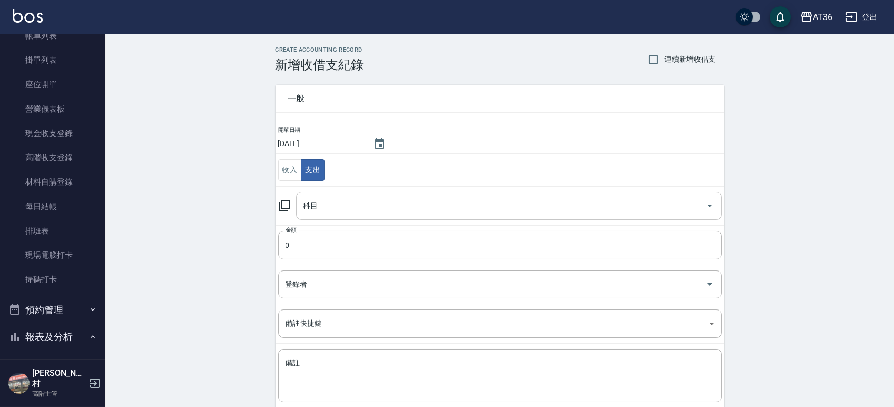
click at [307, 208] on div "科目 科目" at bounding box center [509, 206] width 426 height 28
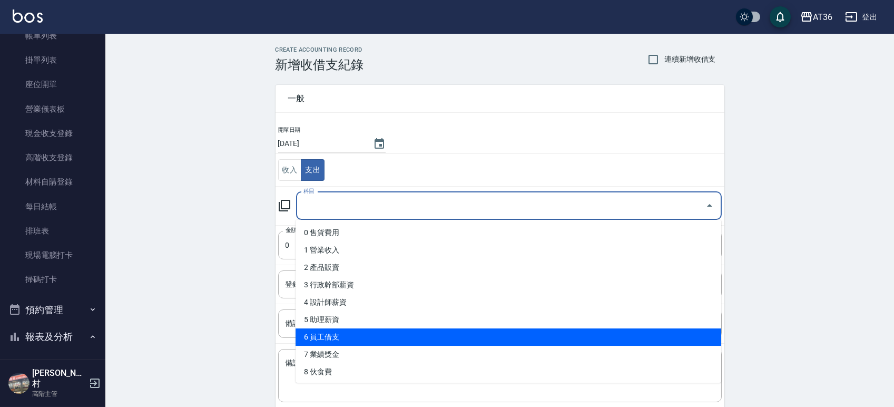
click at [356, 330] on li "6 員工借支" at bounding box center [509, 336] width 426 height 17
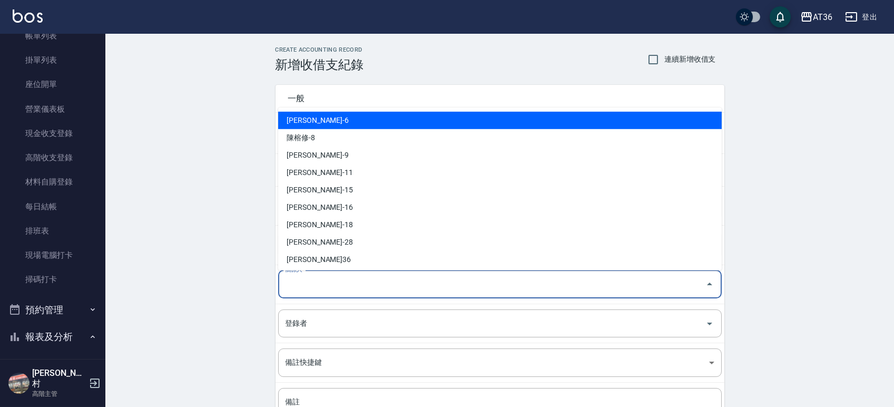
click at [309, 282] on input "關係人" at bounding box center [492, 284] width 418 height 18
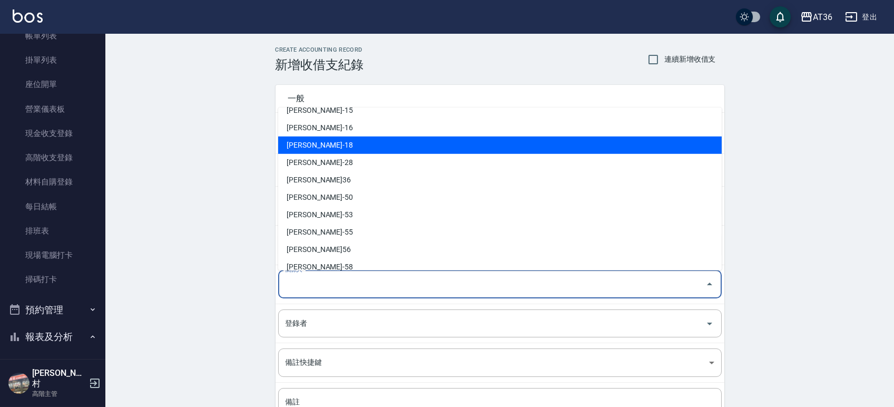
scroll to position [158, 0]
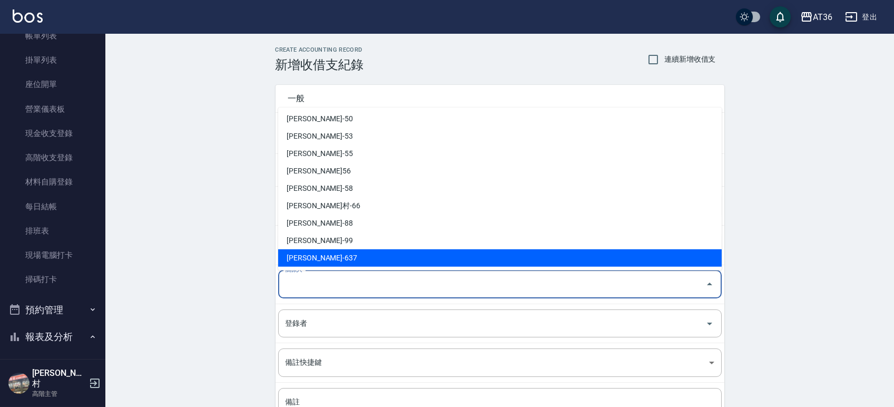
click at [306, 256] on li "[PERSON_NAME]-637" at bounding box center [500, 257] width 444 height 17
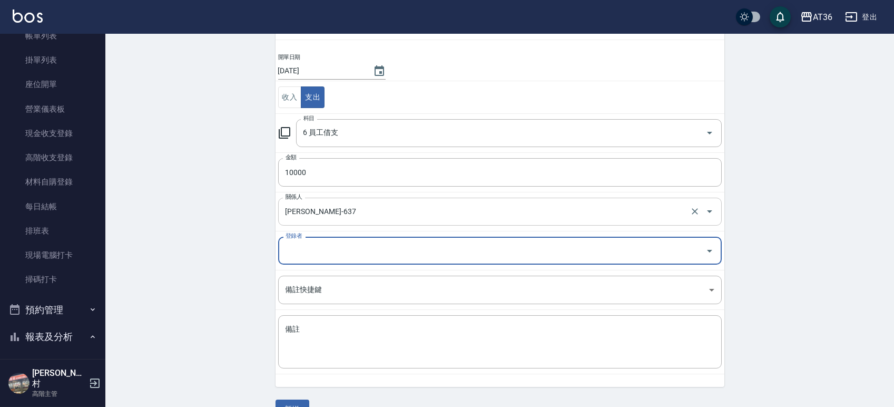
scroll to position [97, 0]
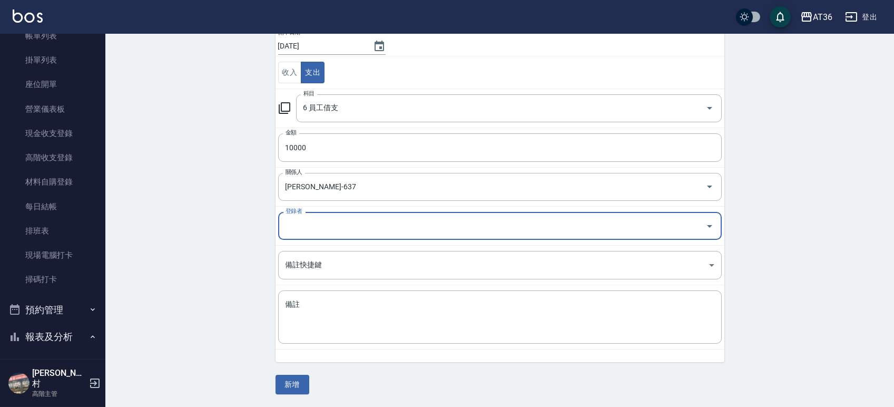
click at [297, 225] on input "登錄者" at bounding box center [492, 226] width 418 height 18
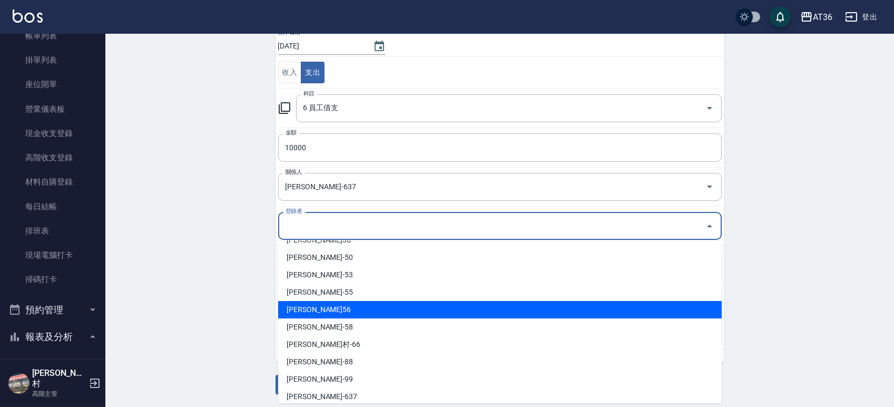
scroll to position [158, 0]
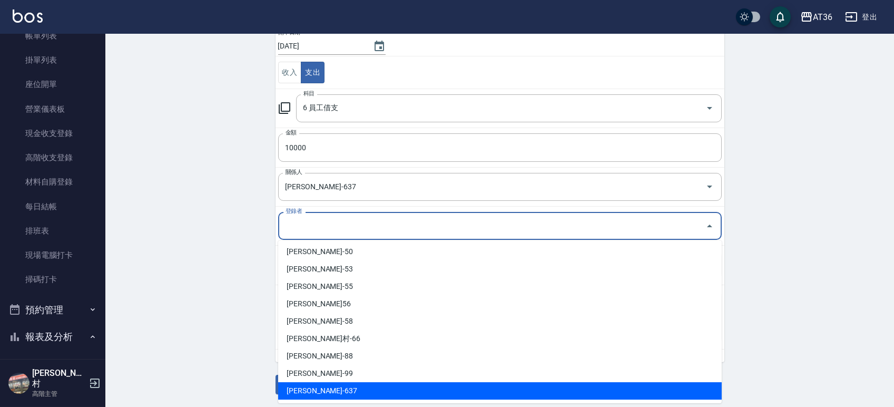
click at [305, 392] on li "[PERSON_NAME]-637" at bounding box center [500, 390] width 444 height 17
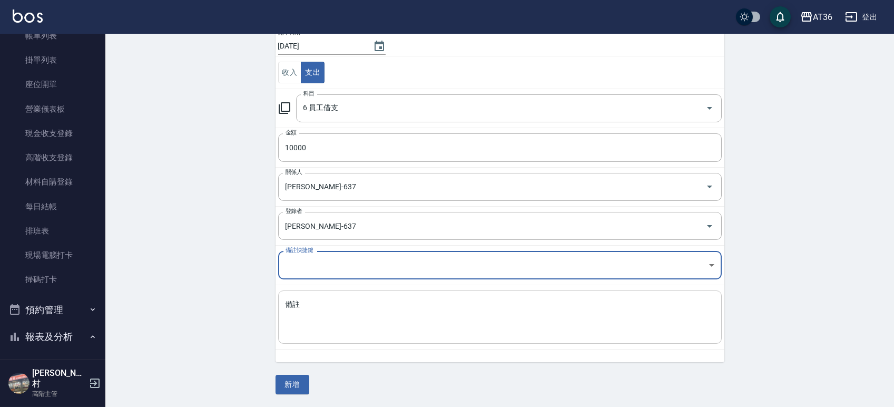
drag, startPoint x: 292, startPoint y: 320, endPoint x: 300, endPoint y: 311, distance: 11.6
click at [292, 320] on textarea "備註" at bounding box center [500, 317] width 429 height 36
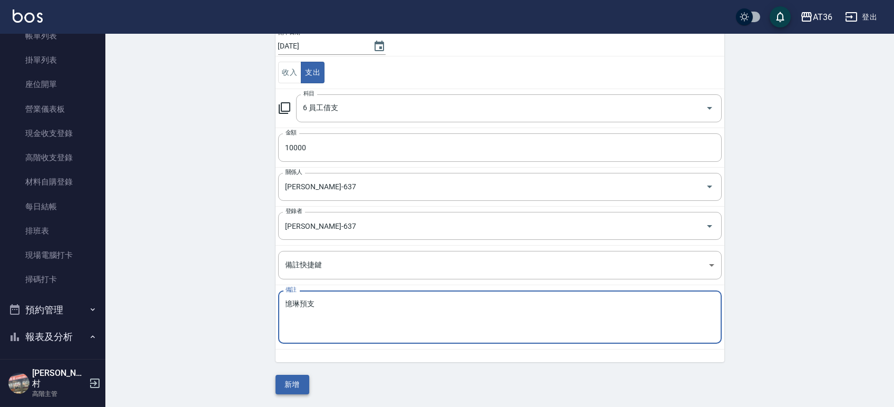
click at [294, 379] on button "新增" at bounding box center [293, 384] width 34 height 19
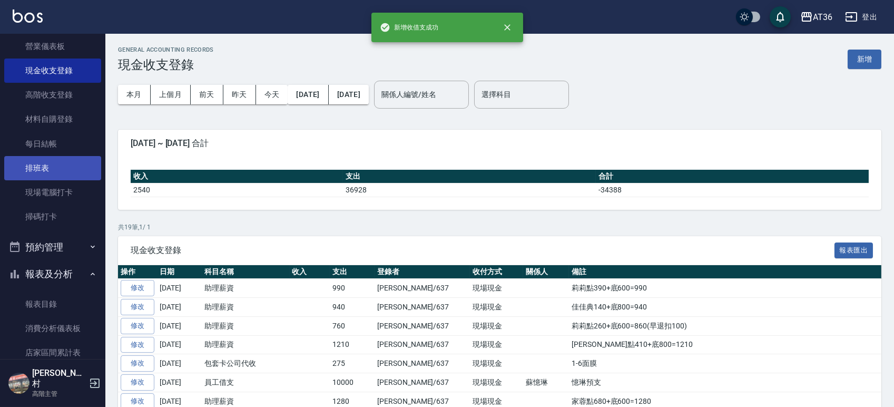
scroll to position [211, 0]
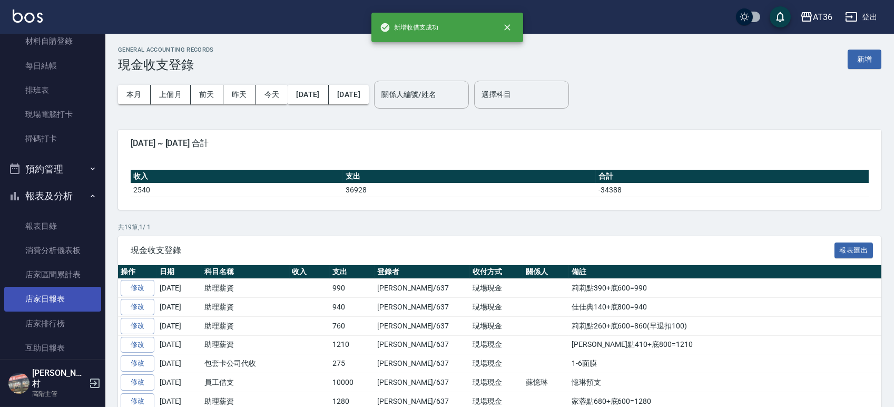
click at [73, 301] on link "店家日報表" at bounding box center [52, 299] width 97 height 24
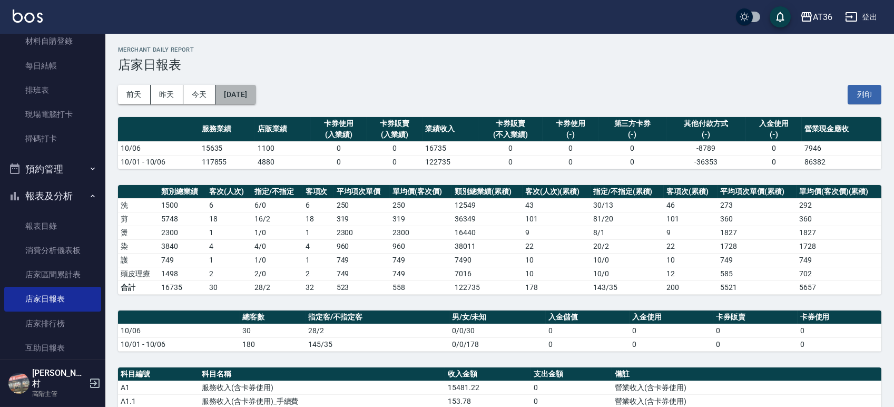
click at [256, 97] on button "[DATE]" at bounding box center [236, 94] width 40 height 19
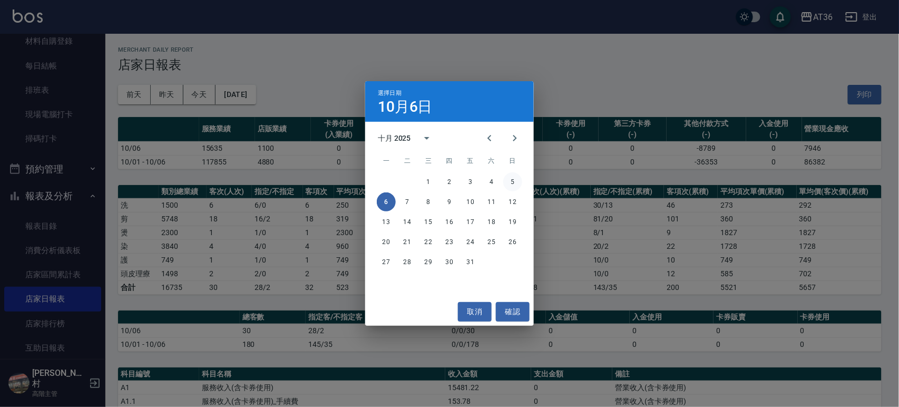
click at [511, 184] on button "5" at bounding box center [512, 181] width 19 height 19
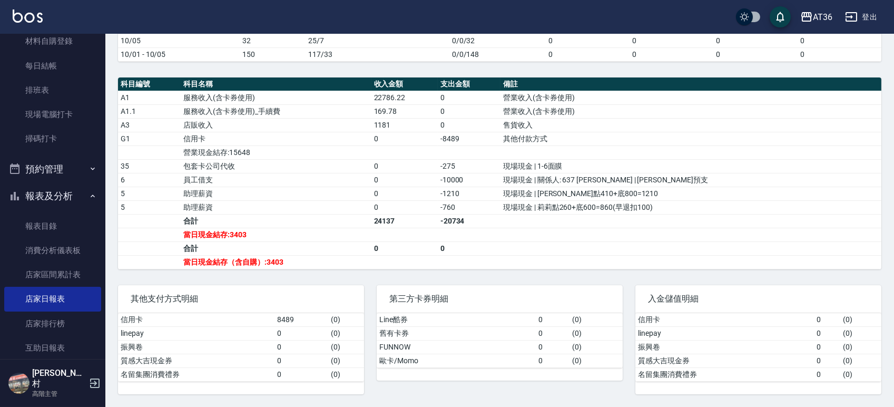
scroll to position [9, 0]
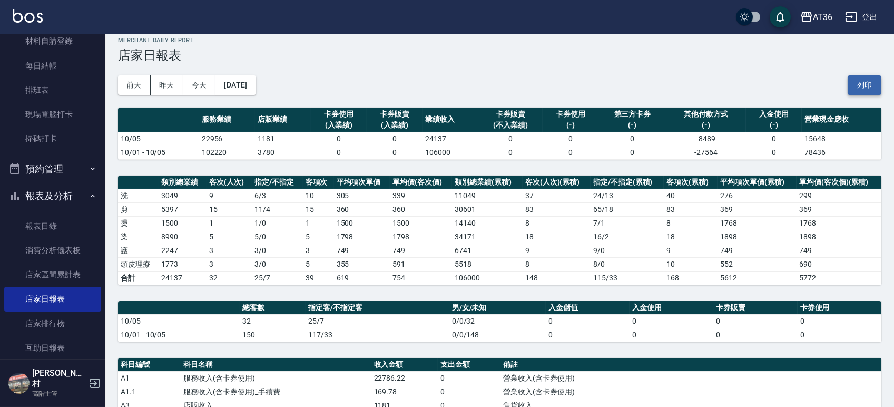
click at [869, 82] on button "列印" at bounding box center [865, 84] width 34 height 19
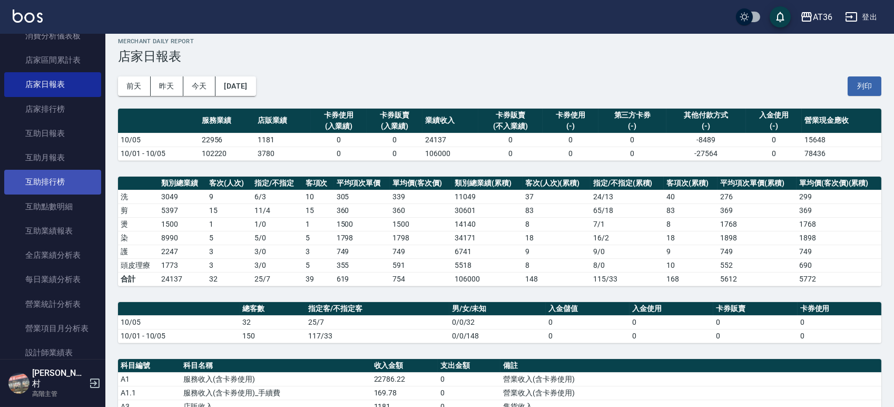
scroll to position [492, 0]
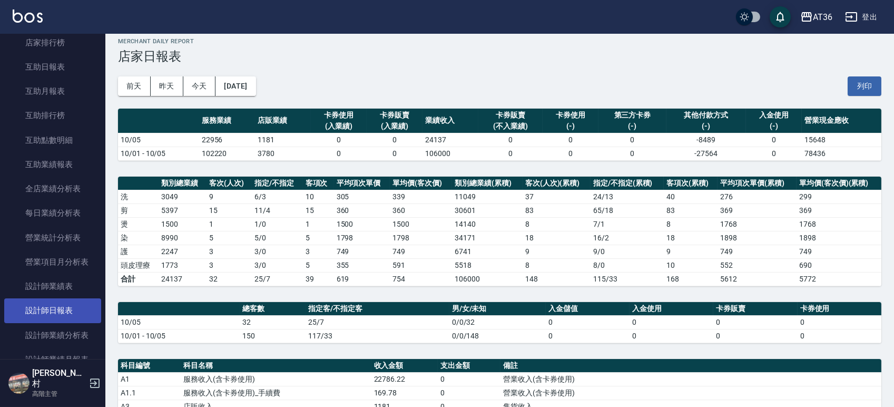
click at [62, 309] on link "設計師日報表" at bounding box center [52, 310] width 97 height 24
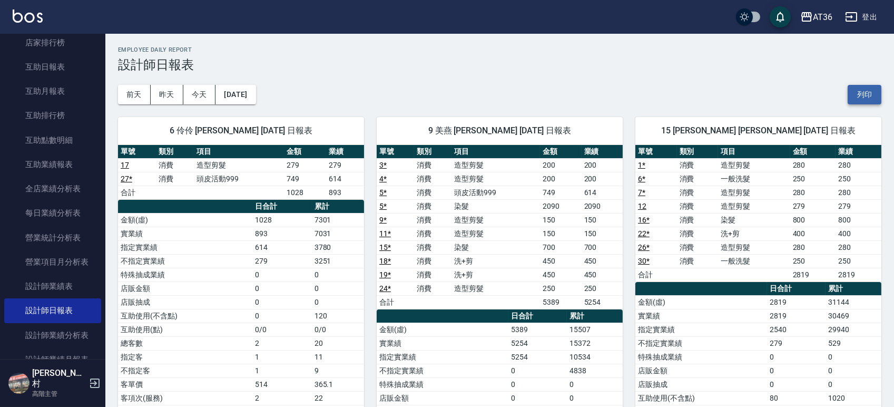
click at [862, 93] on button "列印" at bounding box center [865, 94] width 34 height 19
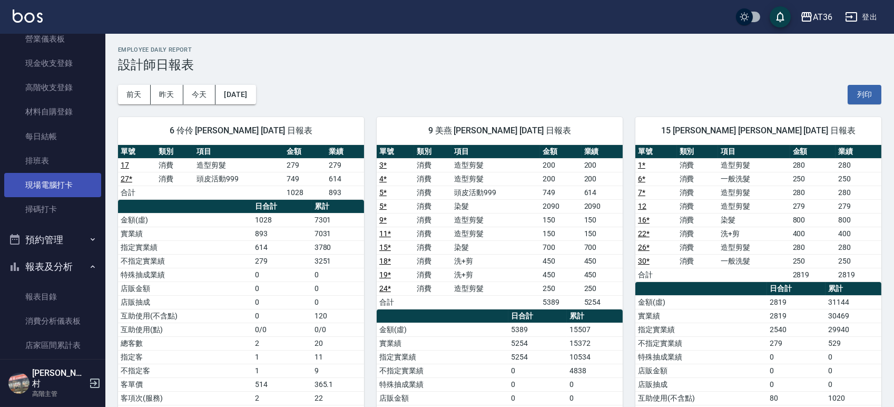
scroll to position [281, 0]
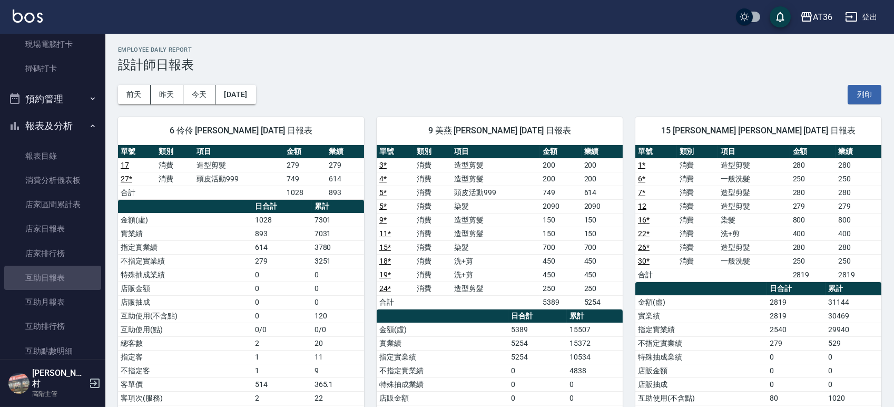
drag, startPoint x: 72, startPoint y: 271, endPoint x: 326, endPoint y: 269, distance: 254.5
click at [71, 271] on link "互助日報表" at bounding box center [52, 278] width 97 height 24
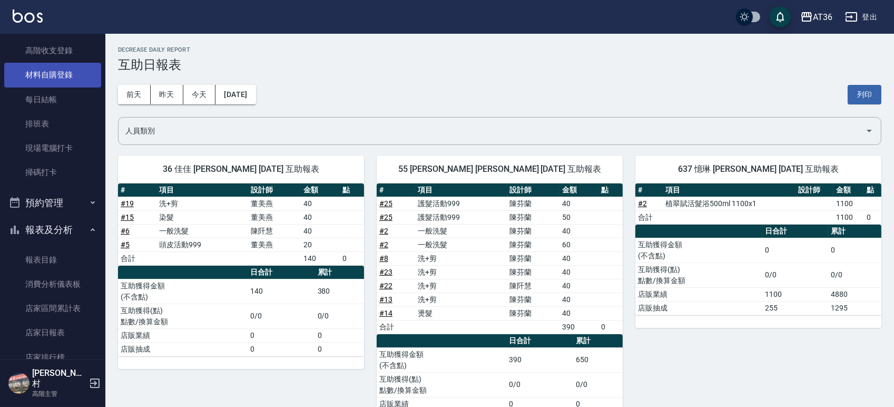
scroll to position [211, 0]
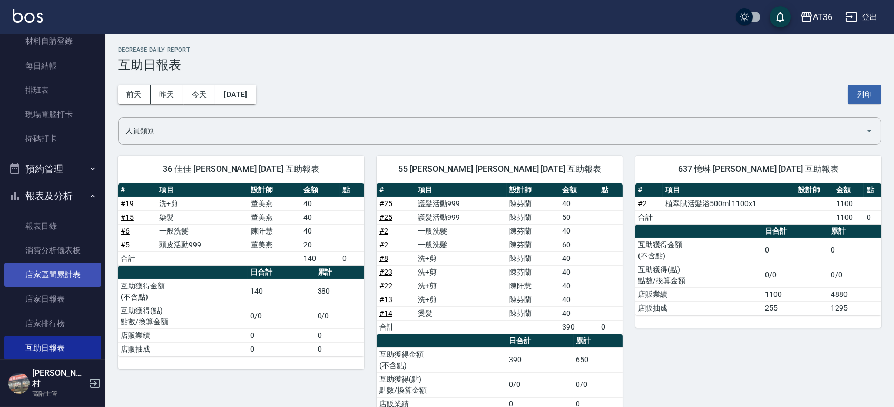
click at [62, 290] on link "店家日報表" at bounding box center [52, 299] width 97 height 24
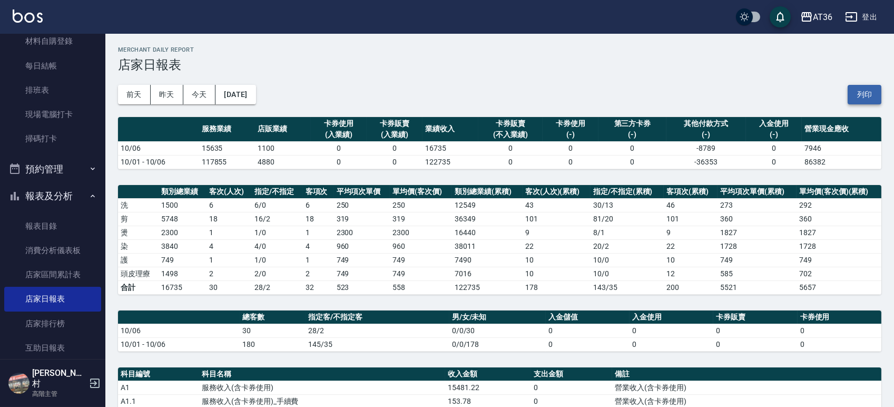
click at [862, 94] on button "列印" at bounding box center [865, 94] width 34 height 19
